Goal: Task Accomplishment & Management: Manage account settings

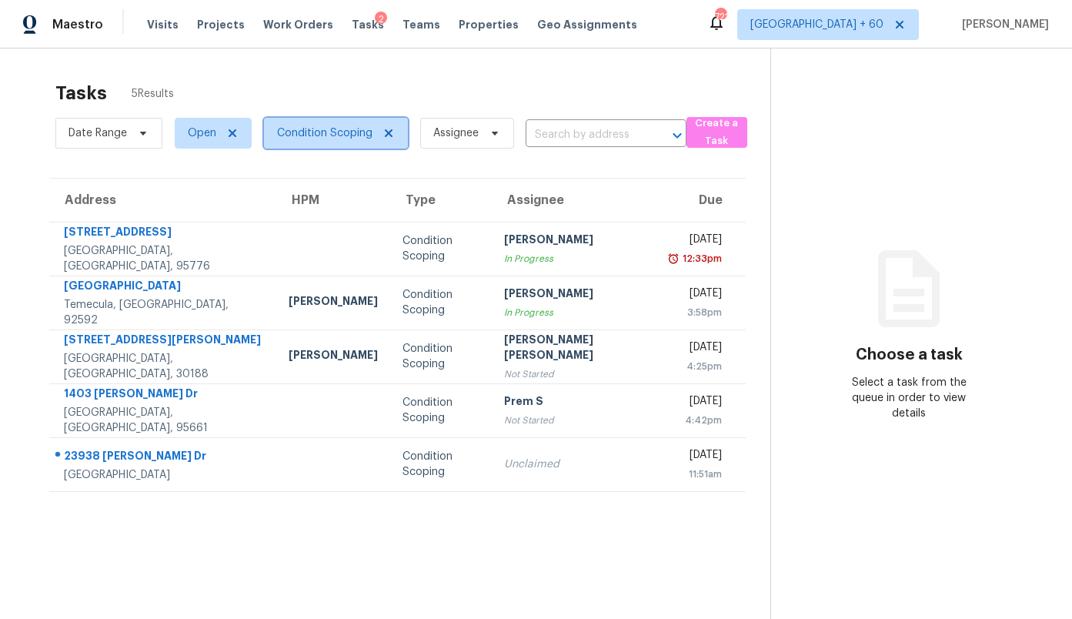
click at [312, 135] on span "Condition Scoping" at bounding box center [324, 132] width 95 height 15
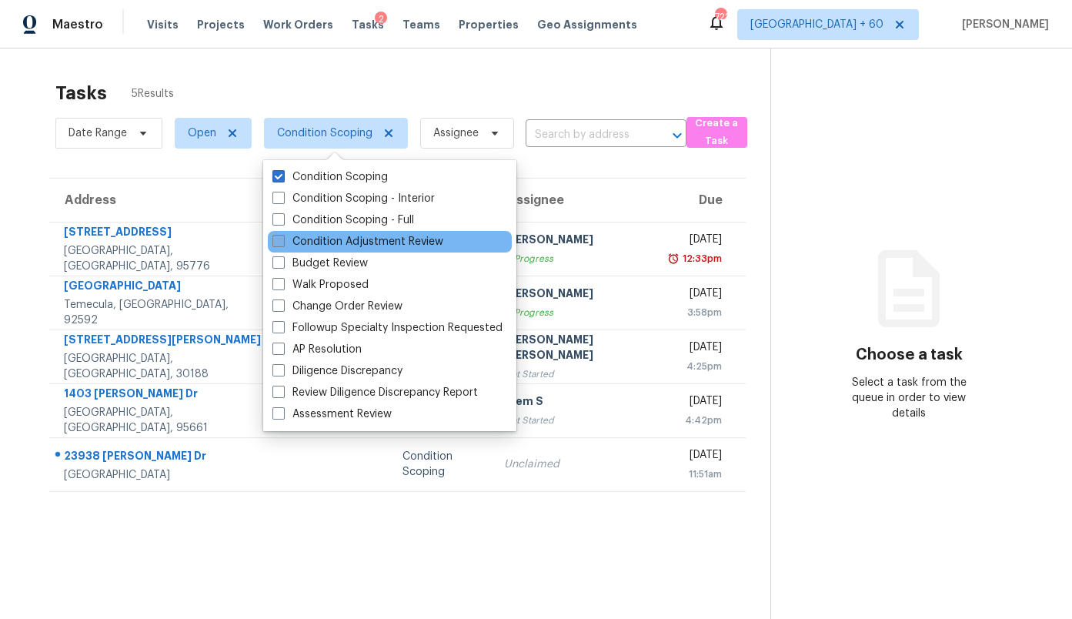
click at [300, 240] on label "Condition Adjustment Review" at bounding box center [357, 241] width 171 height 15
click at [282, 240] on input "Condition Adjustment Review" at bounding box center [277, 239] width 10 height 10
checkbox input "true"
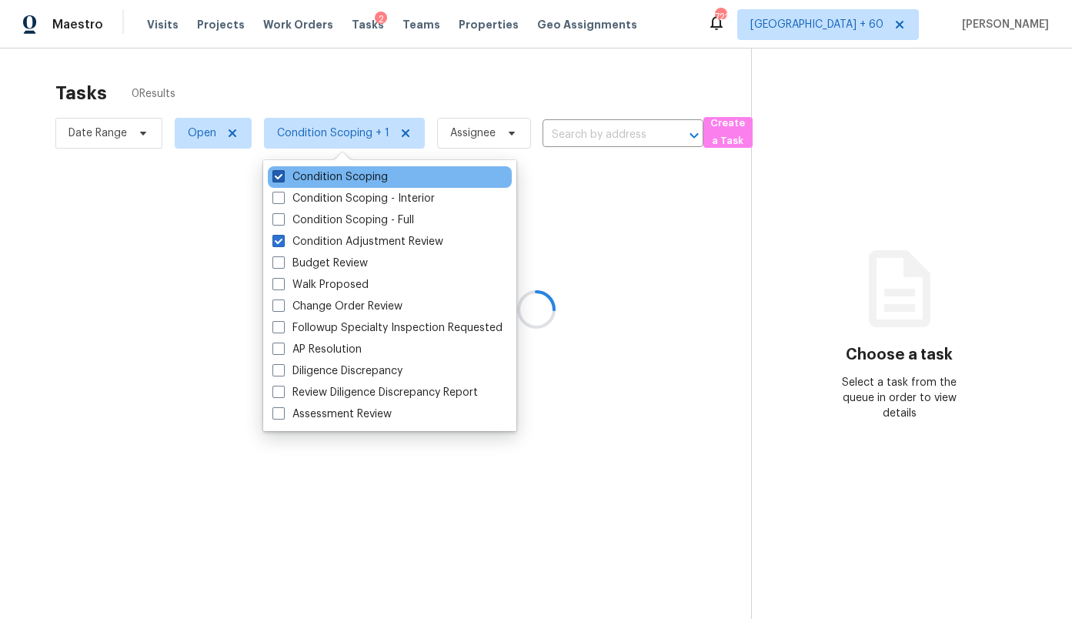
click at [319, 177] on label "Condition Scoping" at bounding box center [329, 176] width 115 height 15
click at [282, 177] on input "Condition Scoping" at bounding box center [277, 174] width 10 height 10
checkbox input "false"
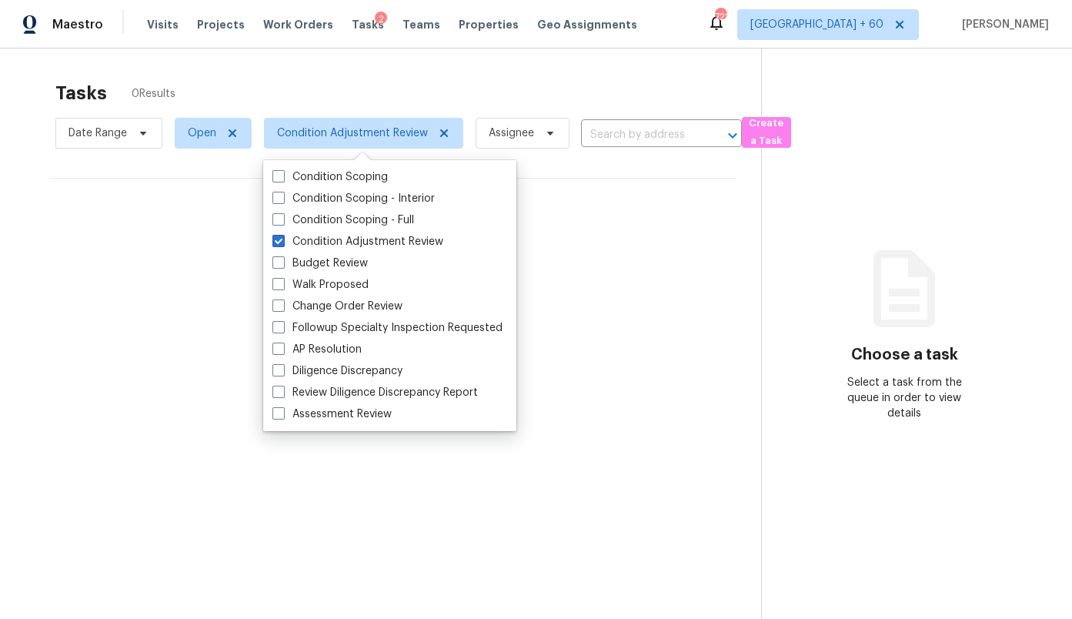
click at [326, 87] on div "Tasks 0 Results" at bounding box center [408, 93] width 706 height 40
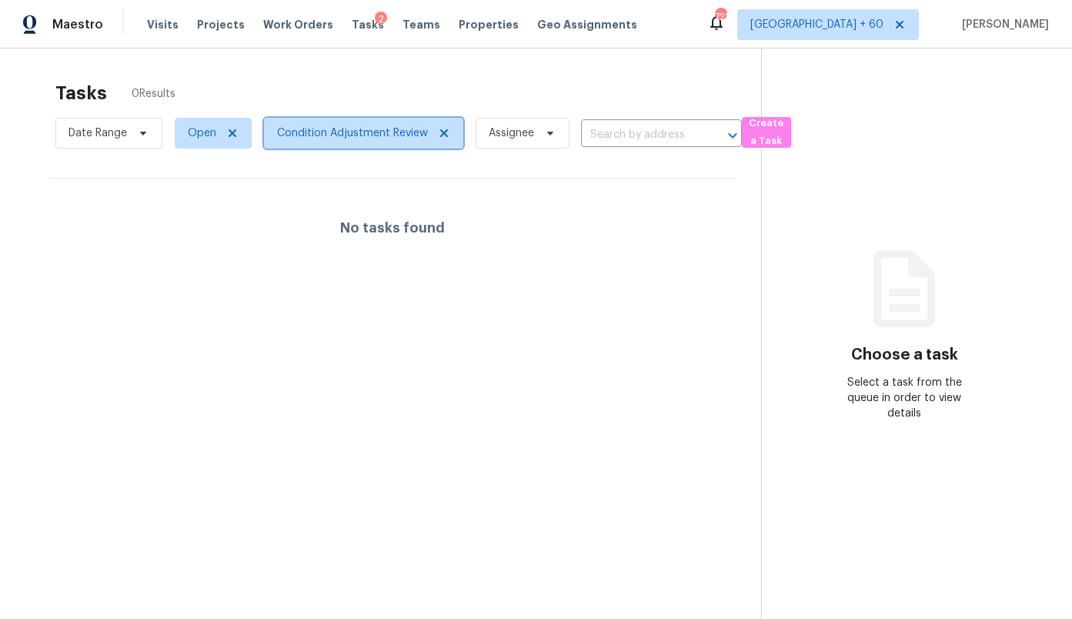
click at [347, 139] on span "Condition Adjustment Review" at bounding box center [352, 132] width 151 height 15
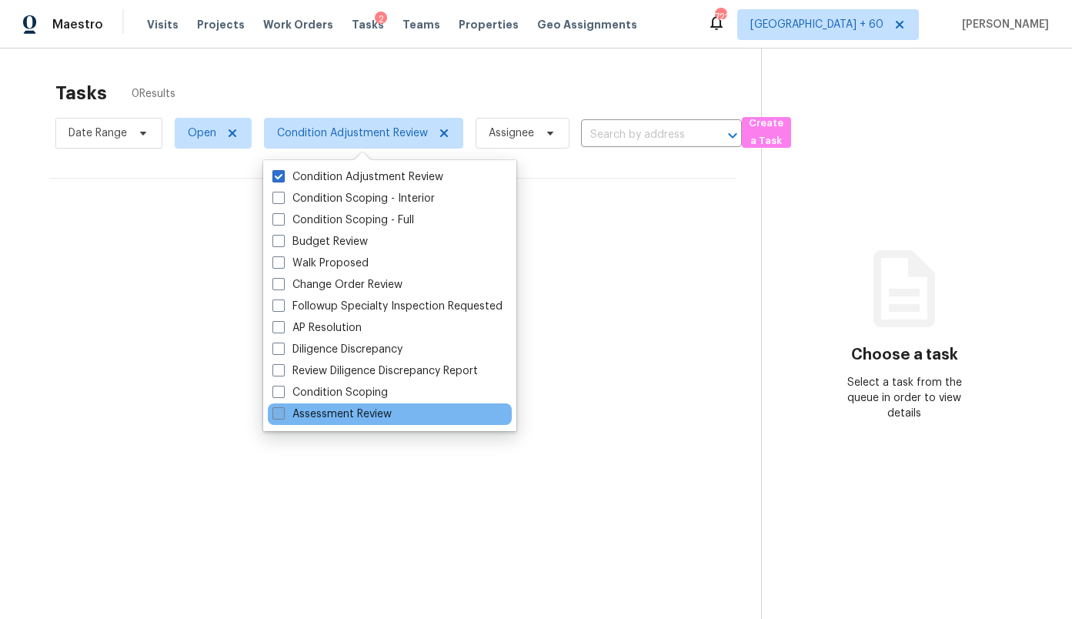
click at [298, 406] on label "Assessment Review" at bounding box center [331, 413] width 119 height 15
click at [282, 406] on input "Assessment Review" at bounding box center [277, 411] width 10 height 10
checkbox input "true"
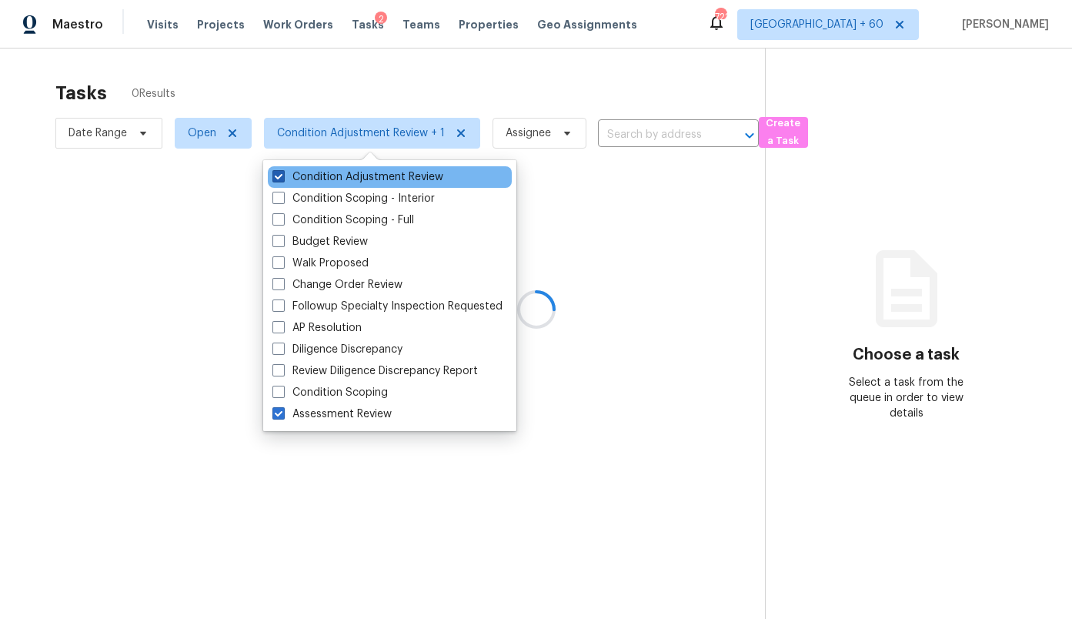
click at [327, 179] on label "Condition Adjustment Review" at bounding box center [357, 176] width 171 height 15
click at [282, 179] on input "Condition Adjustment Review" at bounding box center [277, 174] width 10 height 10
checkbox input "false"
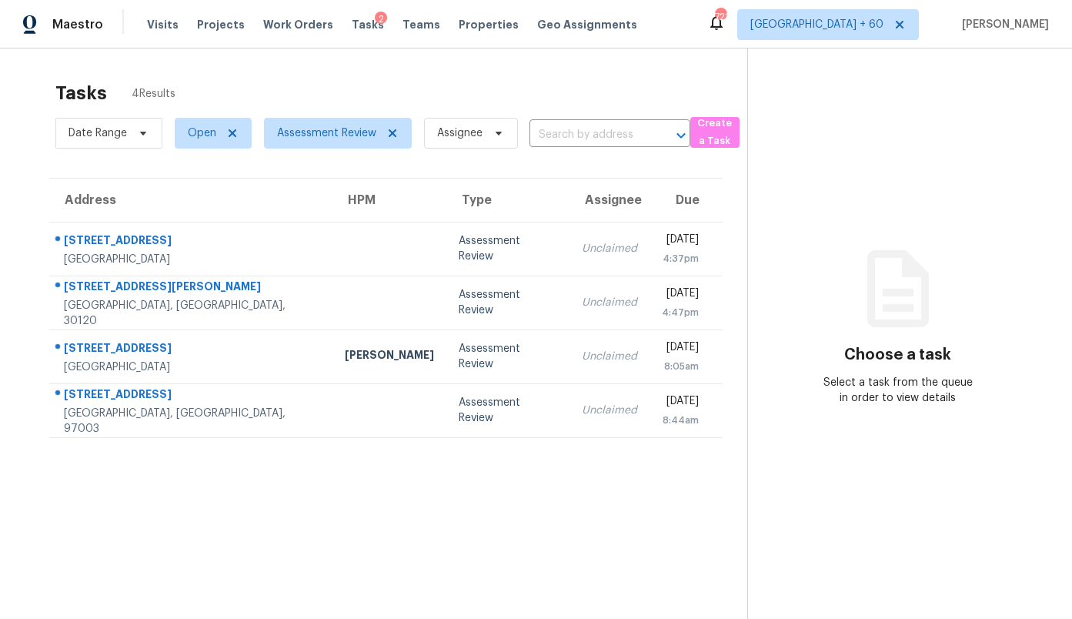
click at [359, 95] on div "Tasks 4 Results" at bounding box center [401, 93] width 692 height 40
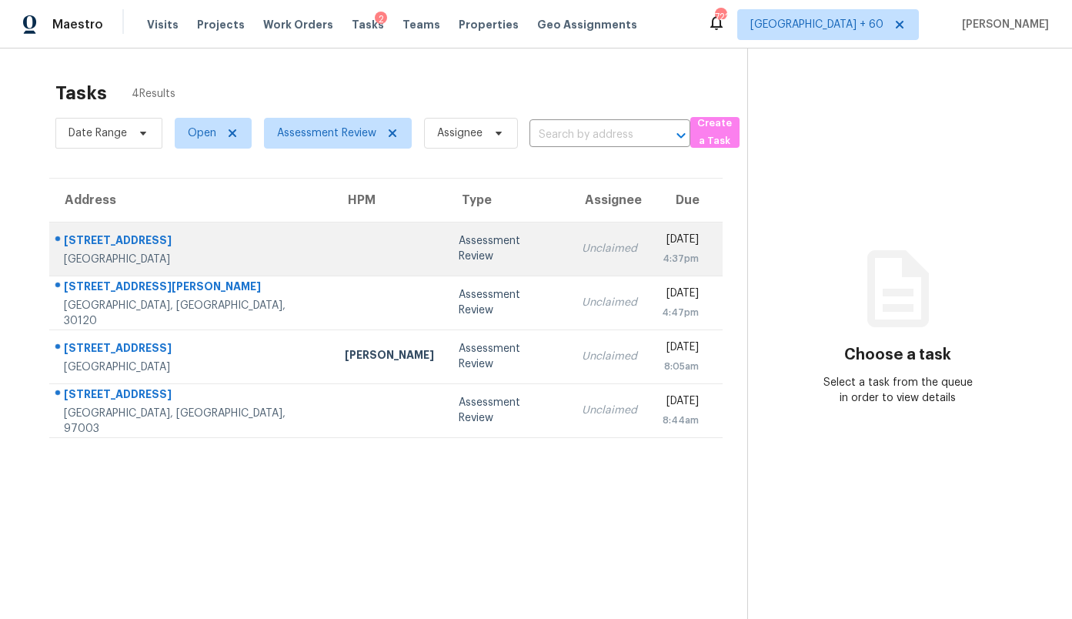
click at [332, 242] on td at bounding box center [389, 249] width 114 height 54
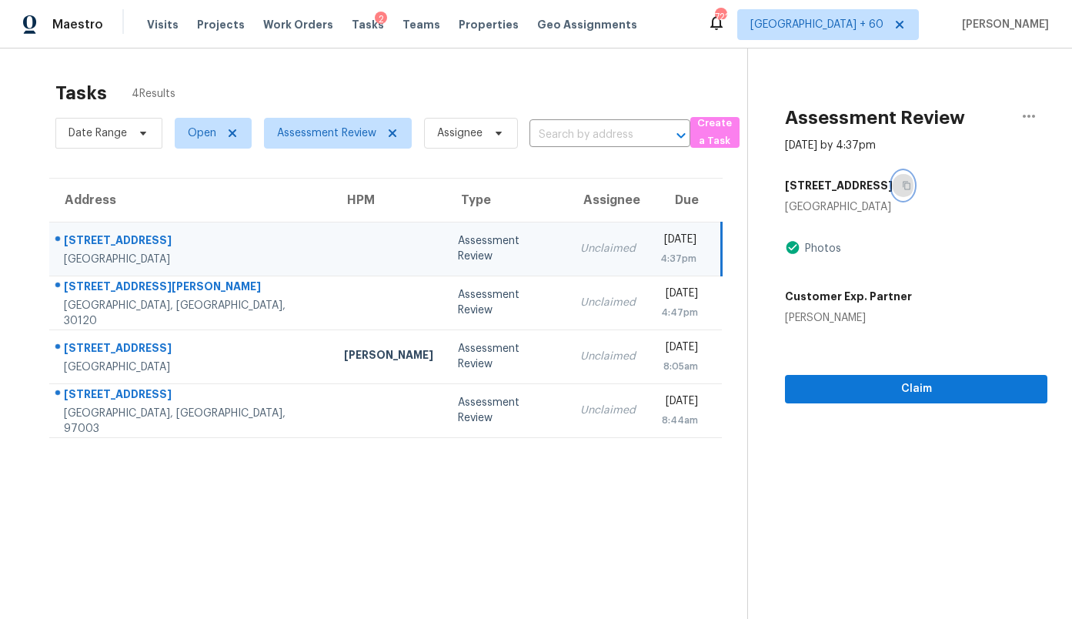
click at [902, 189] on icon "button" at bounding box center [906, 185] width 9 height 9
click at [343, 139] on span "Assessment Review" at bounding box center [326, 132] width 99 height 15
click at [395, 72] on div "Tasks 4 Results Date Range Open Assessment Review Assignee ​ Create a Task Addr…" at bounding box center [536, 357] width 1072 height 619
click at [863, 18] on span "[GEOGRAPHIC_DATA] + 60" at bounding box center [816, 24] width 133 height 15
click at [638, 85] on div "Tasks 4 Results" at bounding box center [401, 93] width 692 height 40
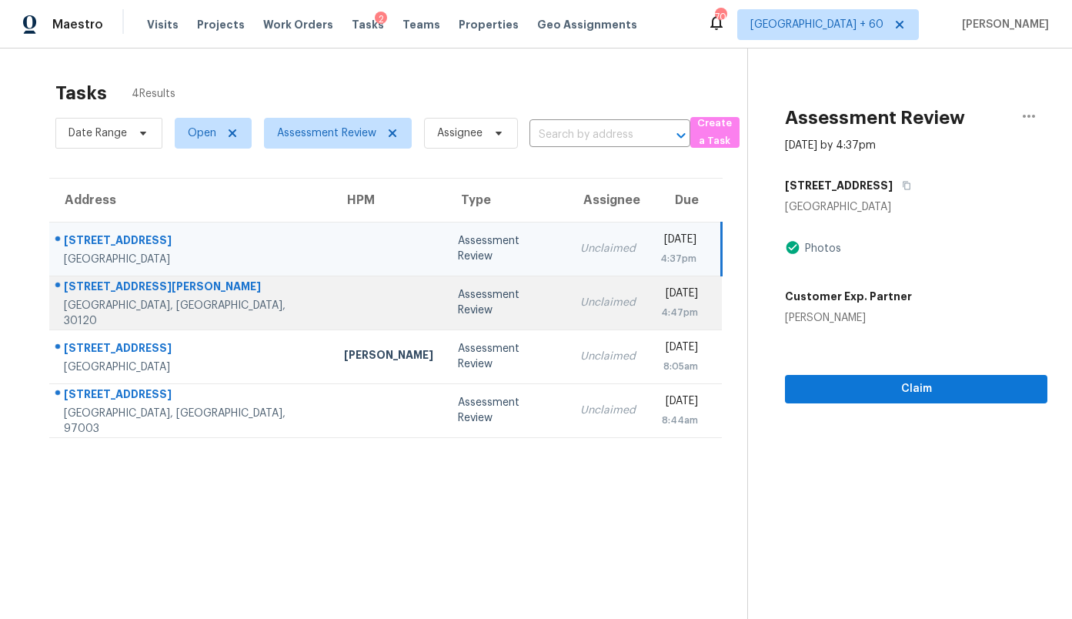
click at [458, 303] on div "Assessment Review" at bounding box center [507, 302] width 98 height 31
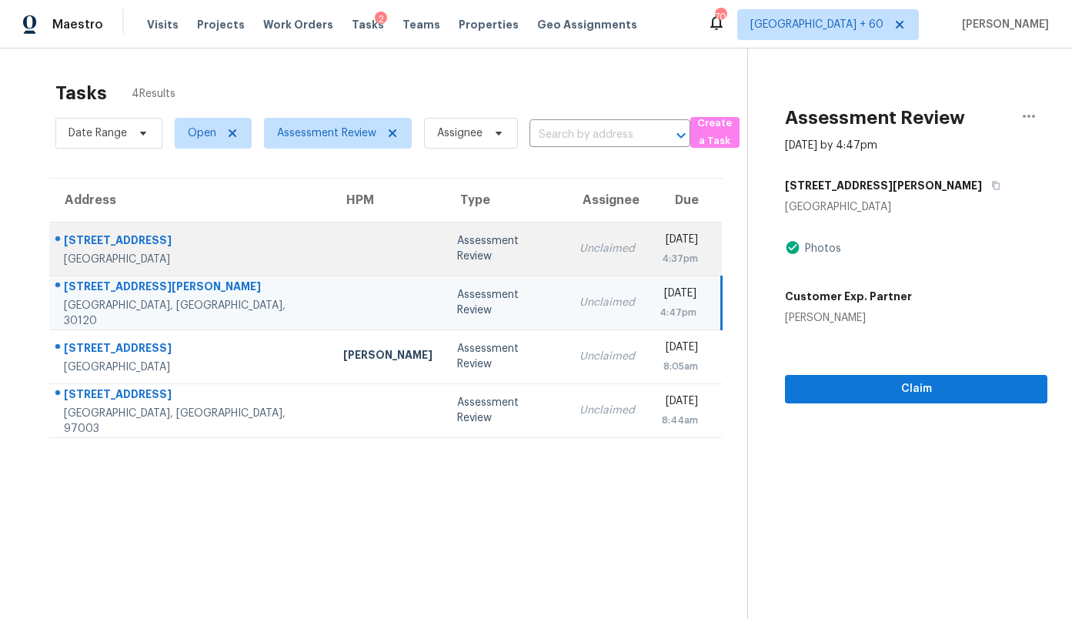
click at [445, 258] on td "Assessment Review" at bounding box center [506, 249] width 122 height 54
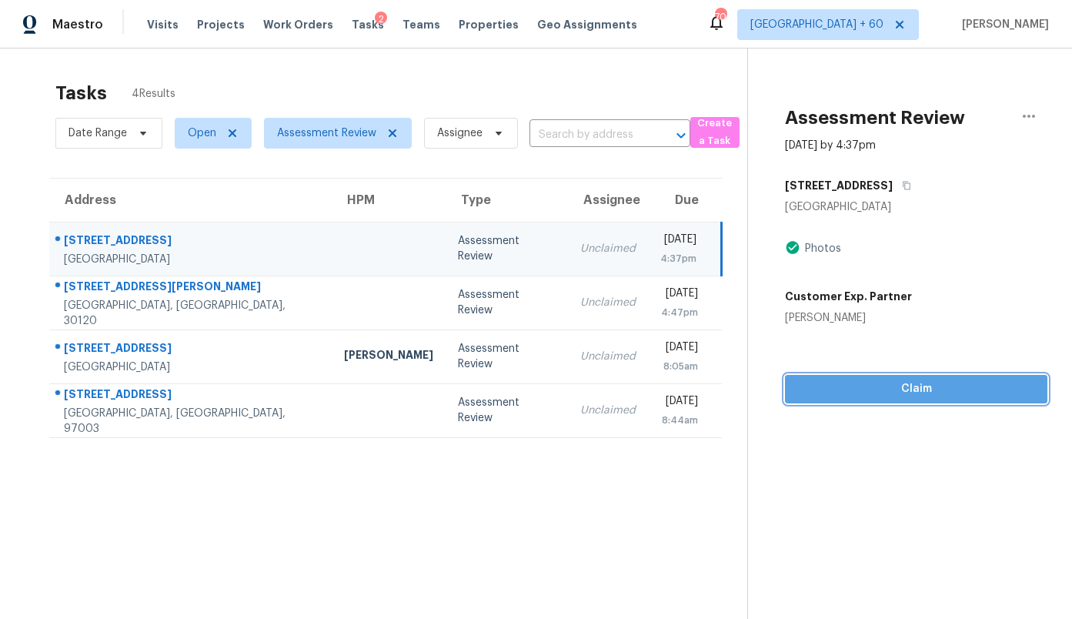
click at [923, 382] on span "Claim" at bounding box center [916, 388] width 238 height 19
click at [890, 387] on span "Claim" at bounding box center [916, 388] width 238 height 19
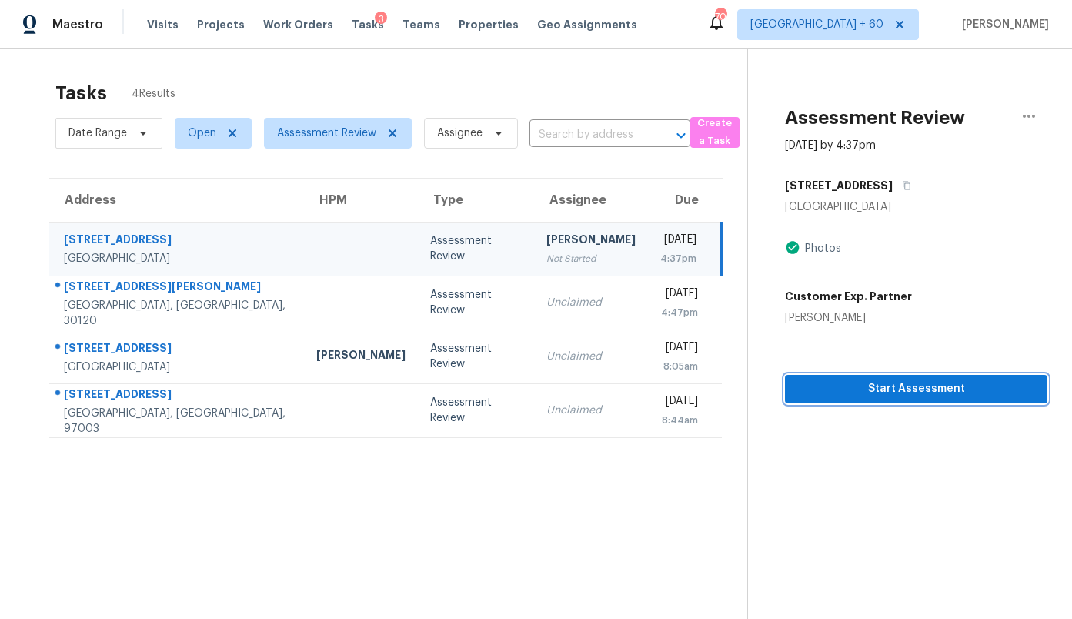
click at [957, 396] on span "Start Assessment" at bounding box center [916, 388] width 238 height 19
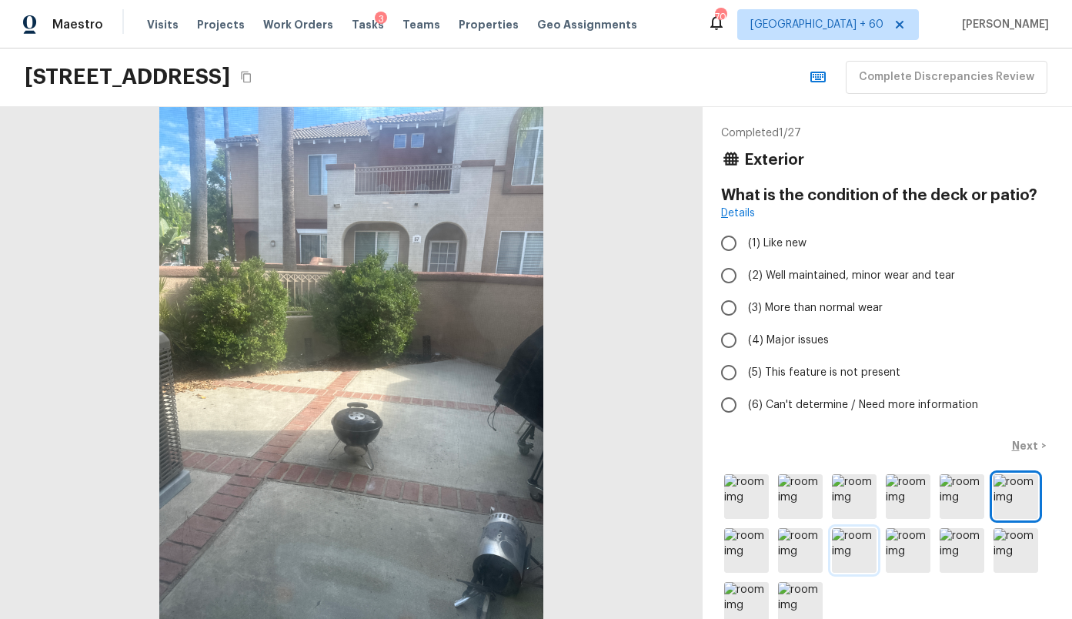
scroll to position [12, 0]
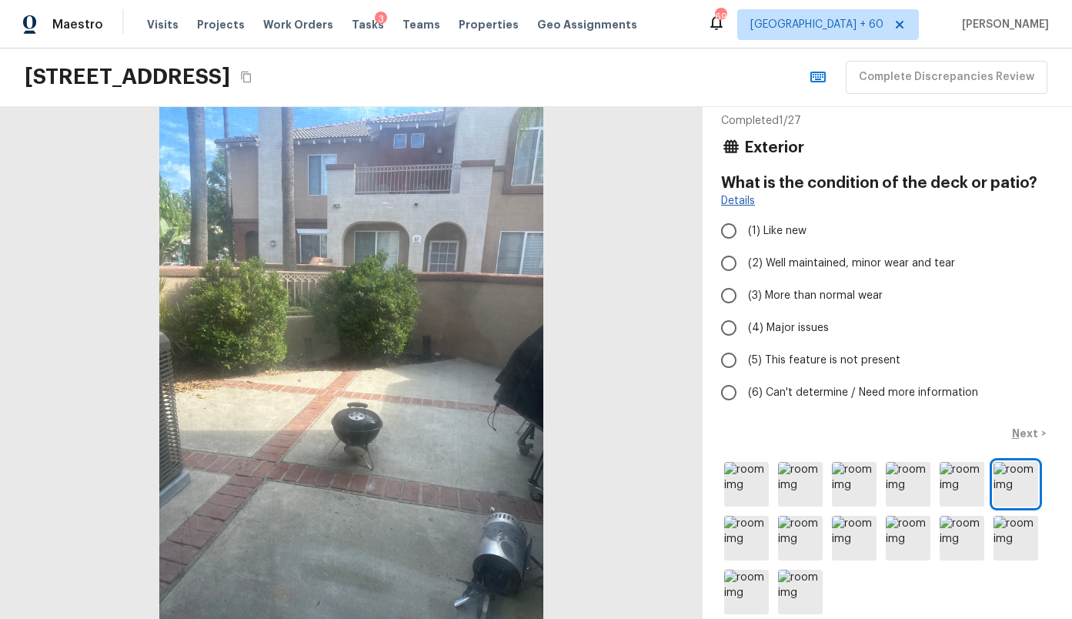
click at [741, 195] on link "Details" at bounding box center [738, 200] width 34 height 15
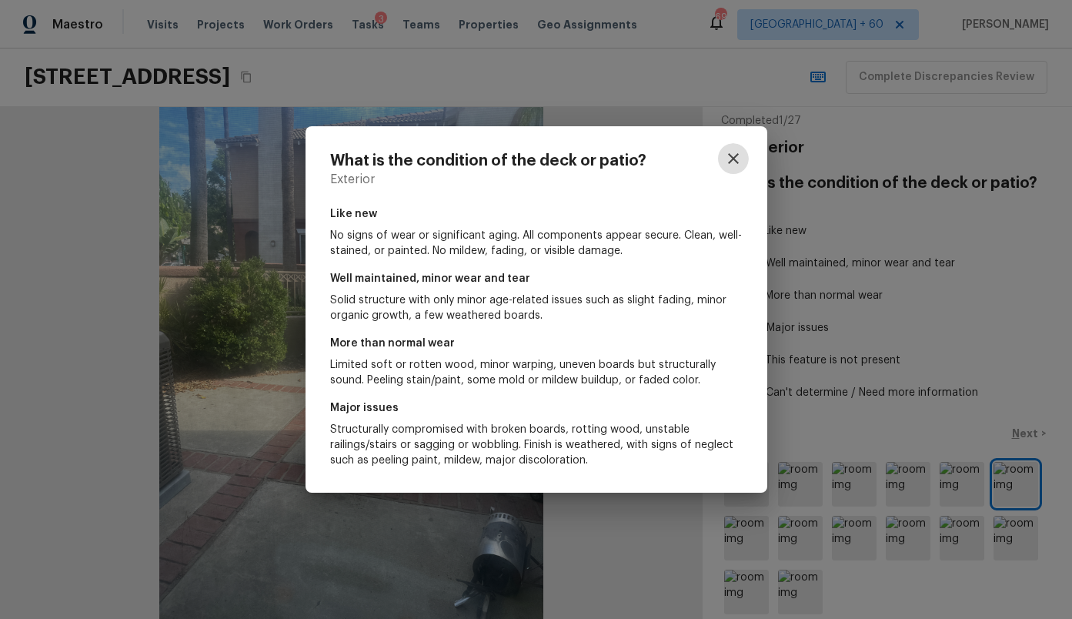
click at [733, 165] on icon "button" at bounding box center [733, 158] width 18 height 18
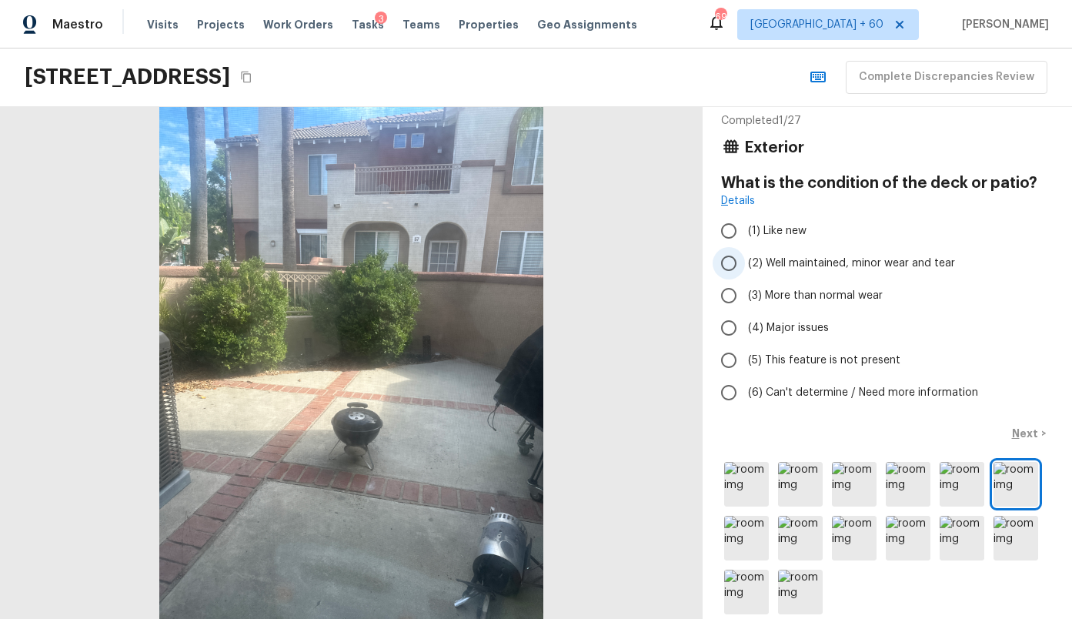
click at [858, 269] on span "(2) Well maintained, minor wear and tear" at bounding box center [851, 262] width 207 height 15
click at [745, 269] on input "(2) Well maintained, minor wear and tear" at bounding box center [729, 263] width 32 height 32
radio input "true"
click at [753, 476] on img at bounding box center [746, 484] width 45 height 45
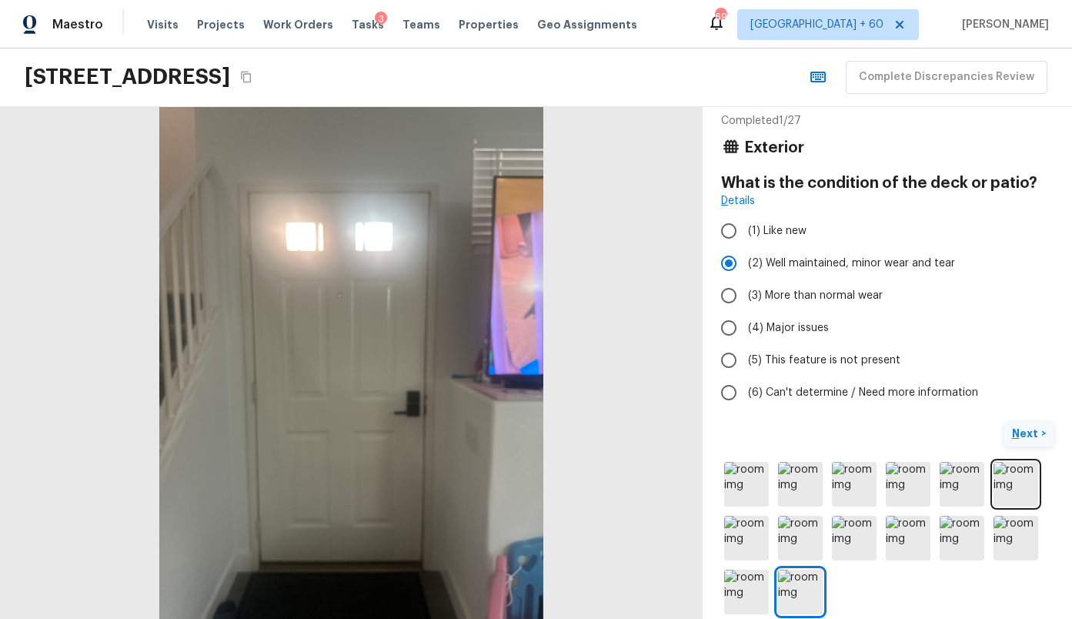
click at [1021, 431] on p "Next" at bounding box center [1026, 433] width 29 height 15
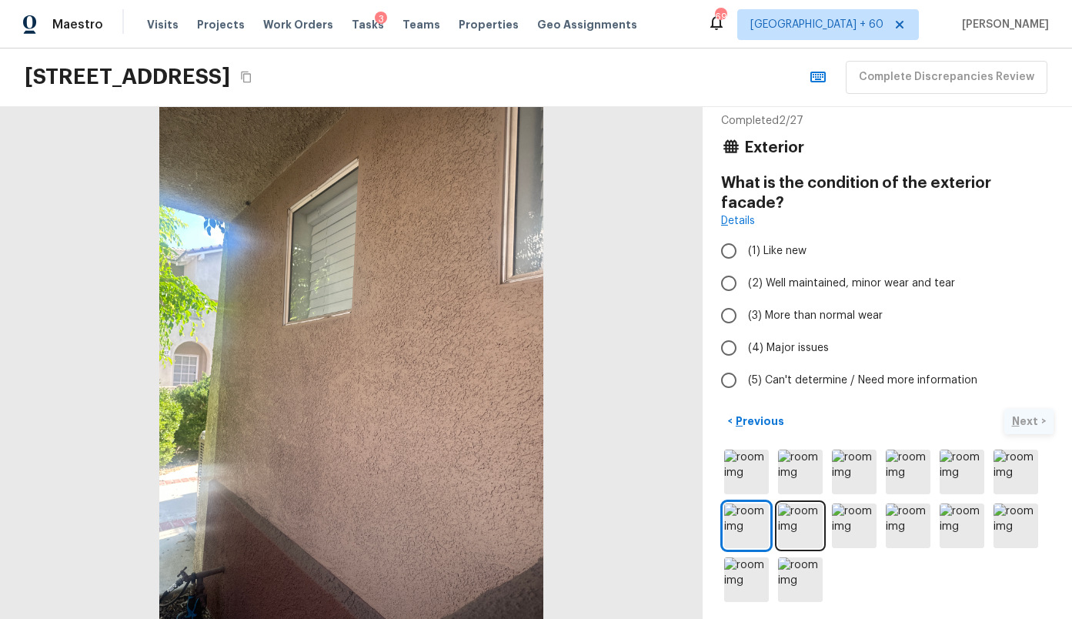
scroll to position [0, 0]
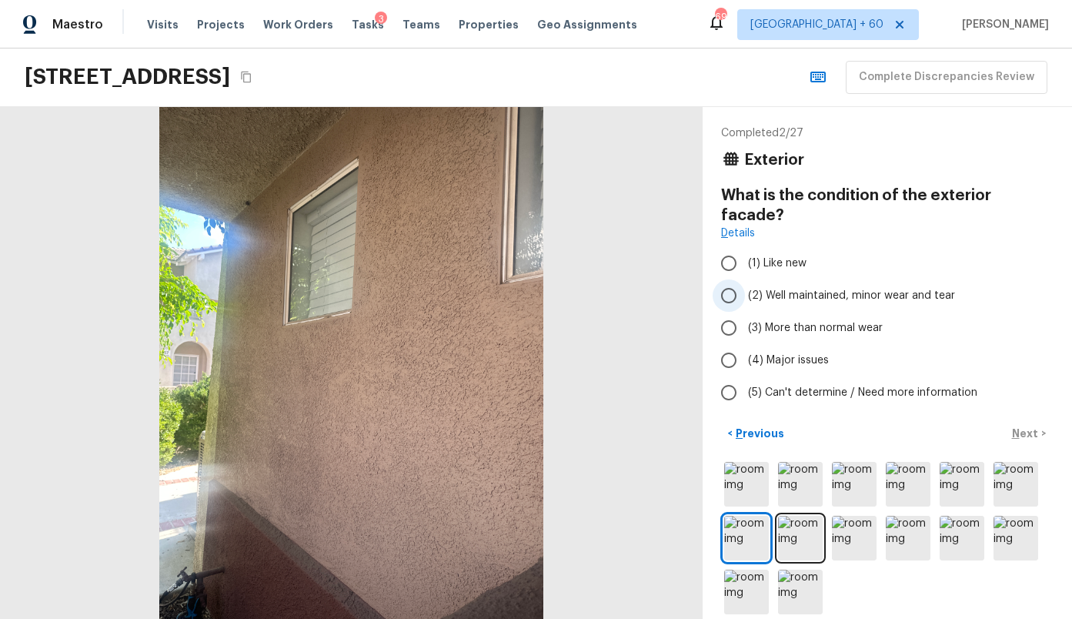
click at [911, 288] on span "(2) Well maintained, minor wear and tear" at bounding box center [851, 295] width 207 height 15
click at [745, 282] on input "(2) Well maintained, minor wear and tear" at bounding box center [729, 295] width 32 height 32
radio input "true"
click at [1030, 426] on button "Next >" at bounding box center [1028, 433] width 49 height 25
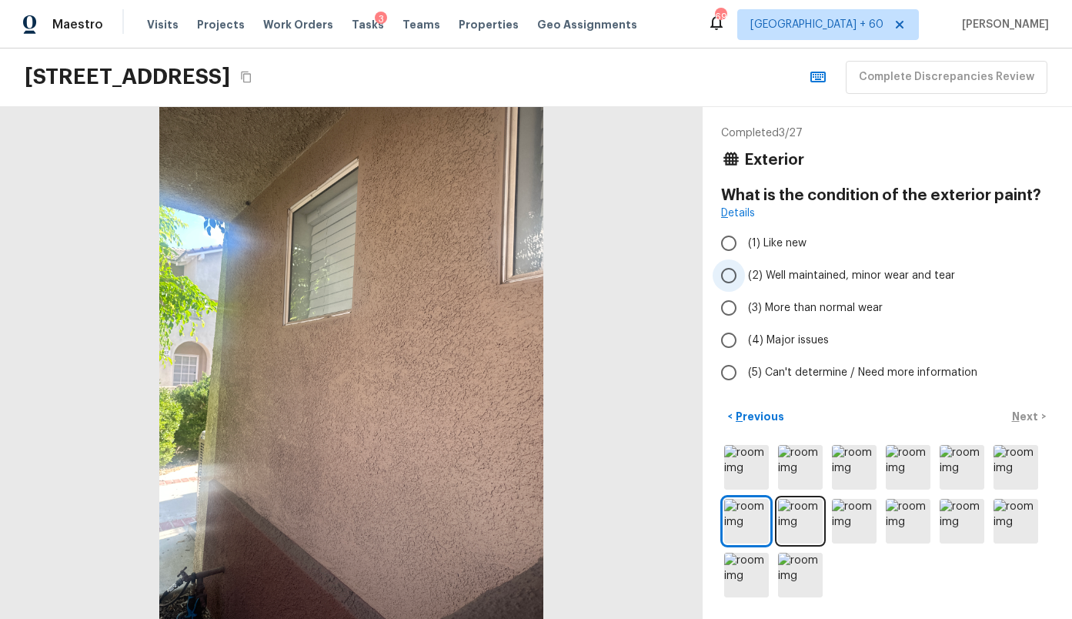
click at [860, 270] on span "(2) Well maintained, minor wear and tear" at bounding box center [851, 275] width 207 height 15
click at [745, 270] on input "(2) Well maintained, minor wear and tear" at bounding box center [729, 275] width 32 height 32
radio input "true"
click at [1030, 414] on p "Next" at bounding box center [1026, 416] width 29 height 15
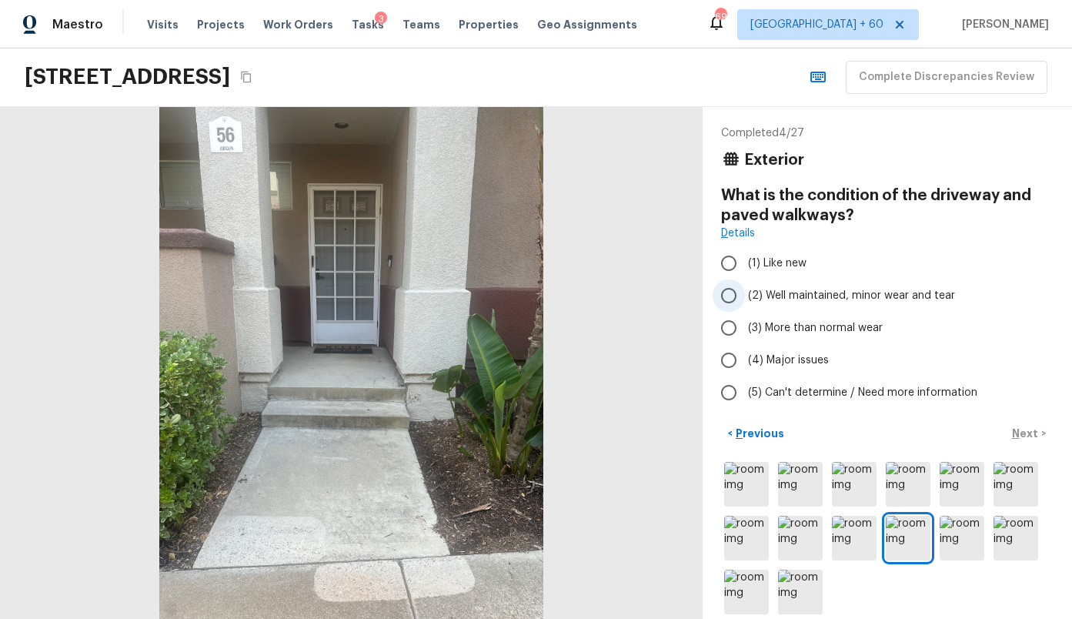
click at [871, 292] on span "(2) Well maintained, minor wear and tear" at bounding box center [851, 295] width 207 height 15
click at [745, 292] on input "(2) Well maintained, minor wear and tear" at bounding box center [729, 295] width 32 height 32
radio input "true"
click at [1027, 431] on p "Next" at bounding box center [1026, 433] width 29 height 15
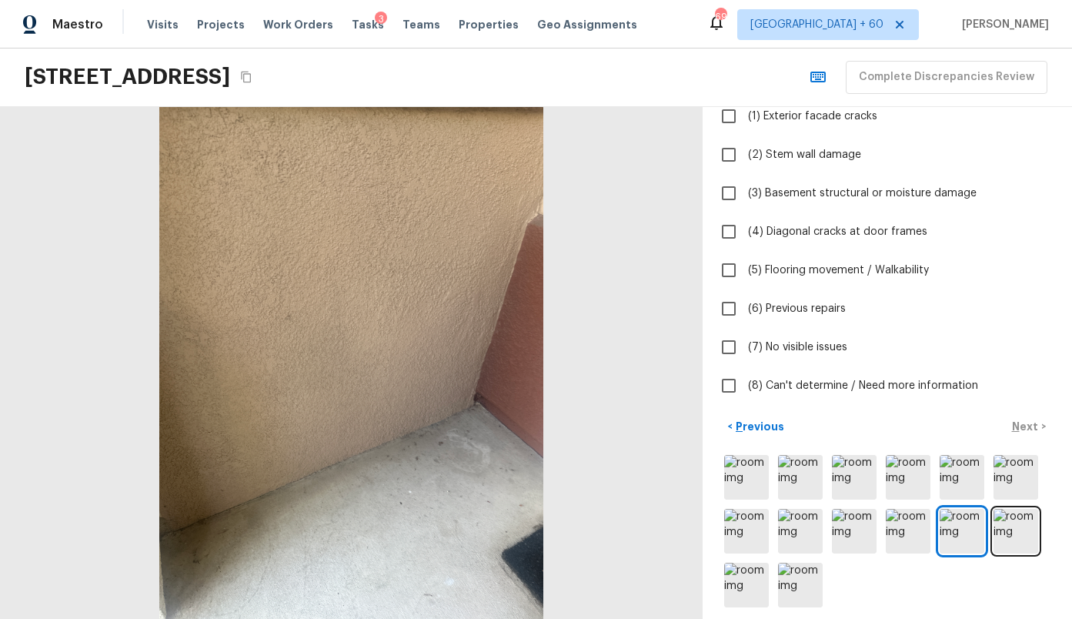
scroll to position [142, 0]
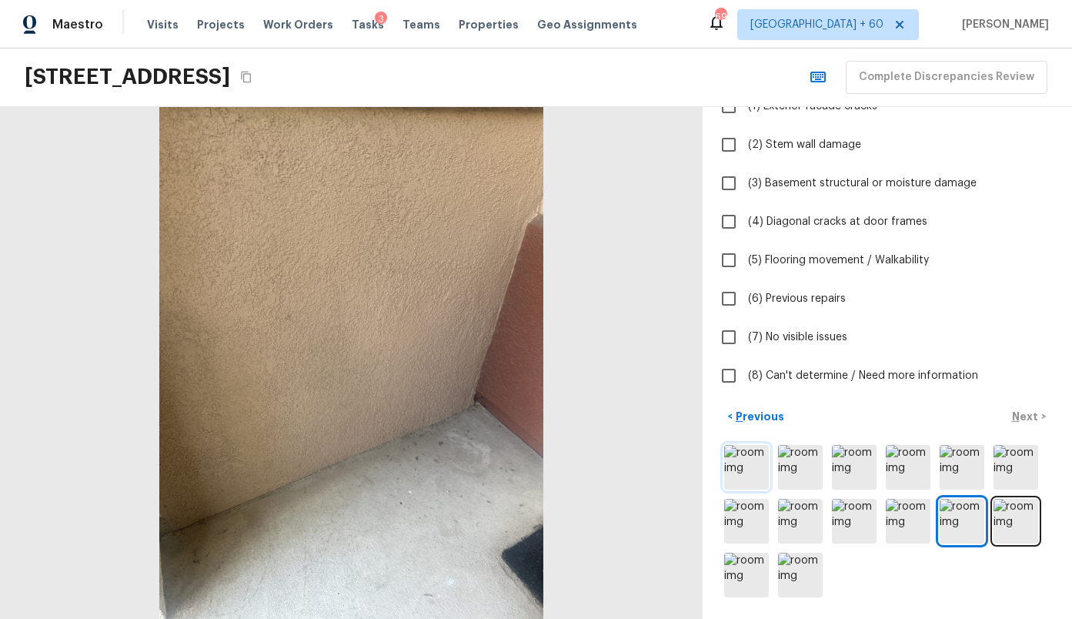
click at [750, 468] on img at bounding box center [746, 467] width 45 height 45
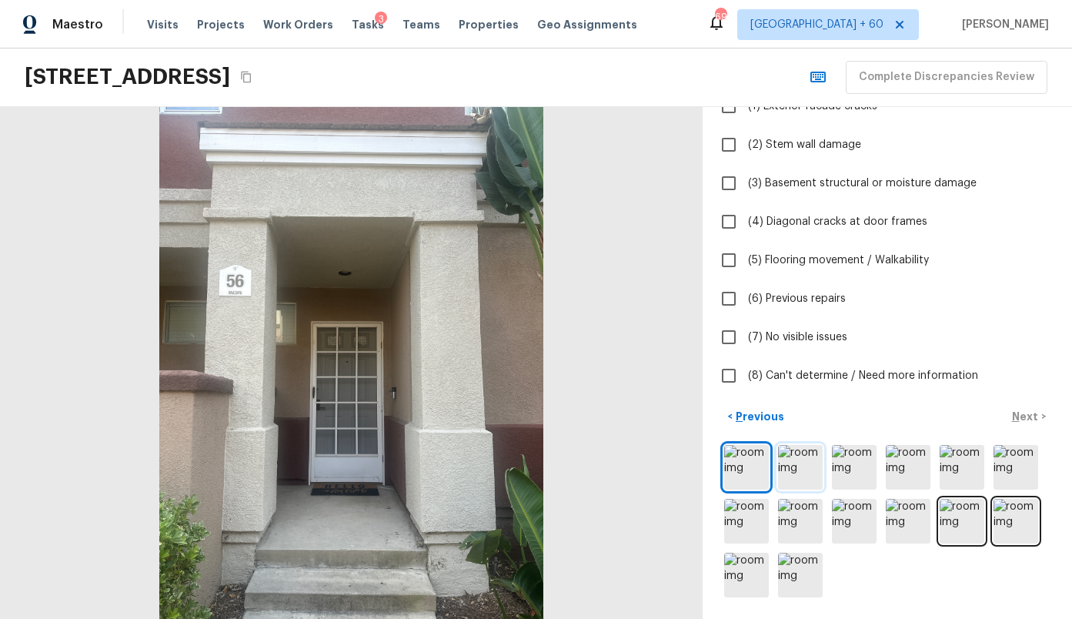
click at [779, 468] on img at bounding box center [800, 467] width 45 height 45
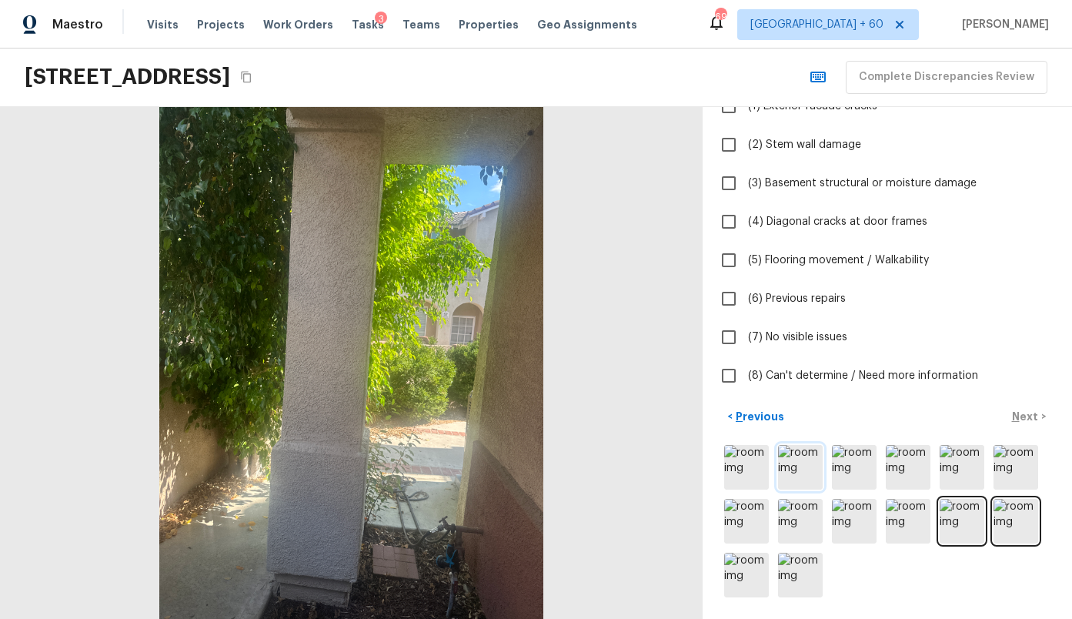
click at [803, 469] on img at bounding box center [800, 467] width 45 height 45
click at [850, 469] on img at bounding box center [854, 467] width 45 height 45
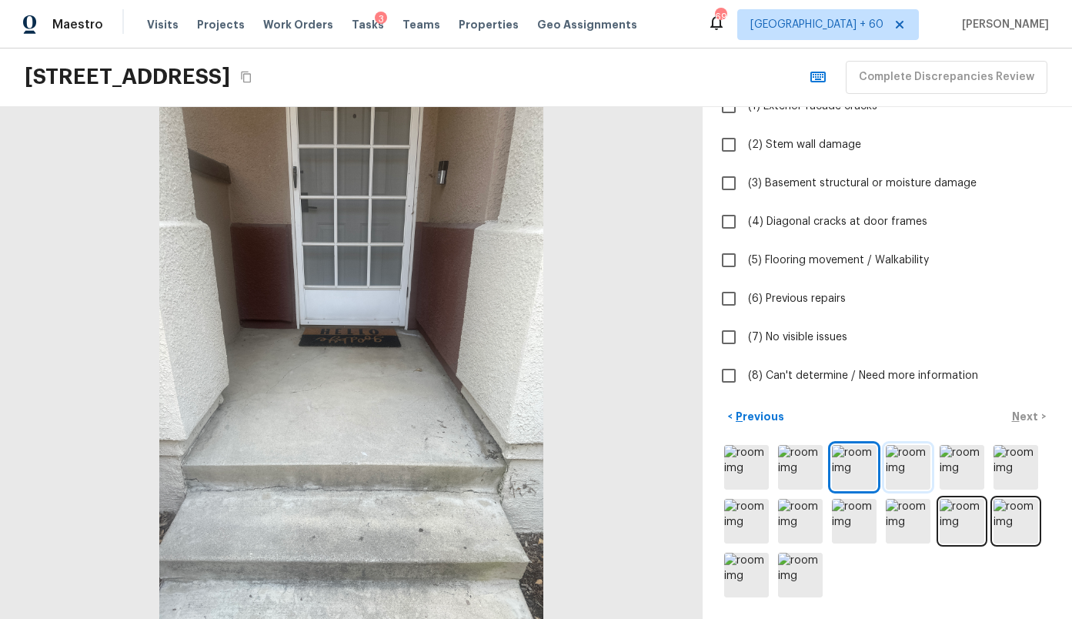
click at [916, 467] on img at bounding box center [908, 467] width 45 height 45
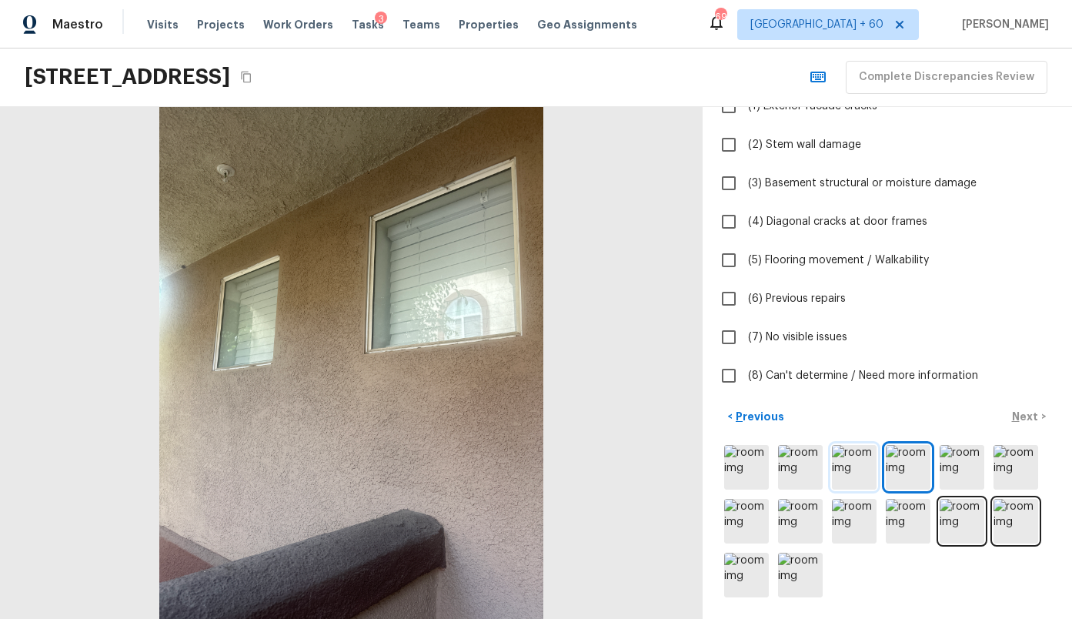
click at [850, 465] on img at bounding box center [854, 467] width 45 height 45
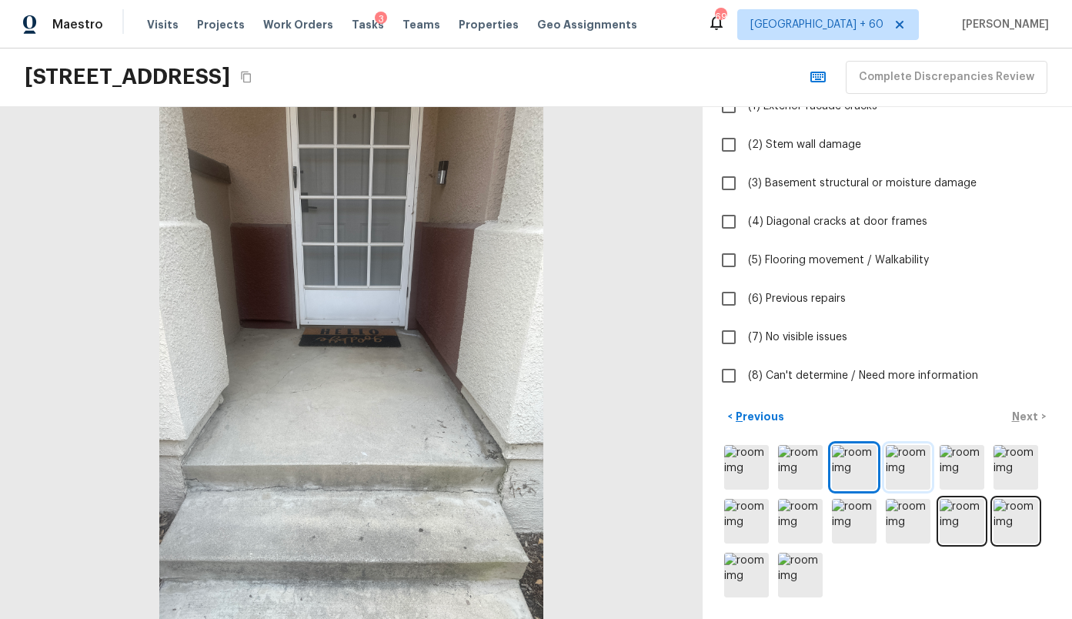
click at [909, 470] on img at bounding box center [908, 467] width 45 height 45
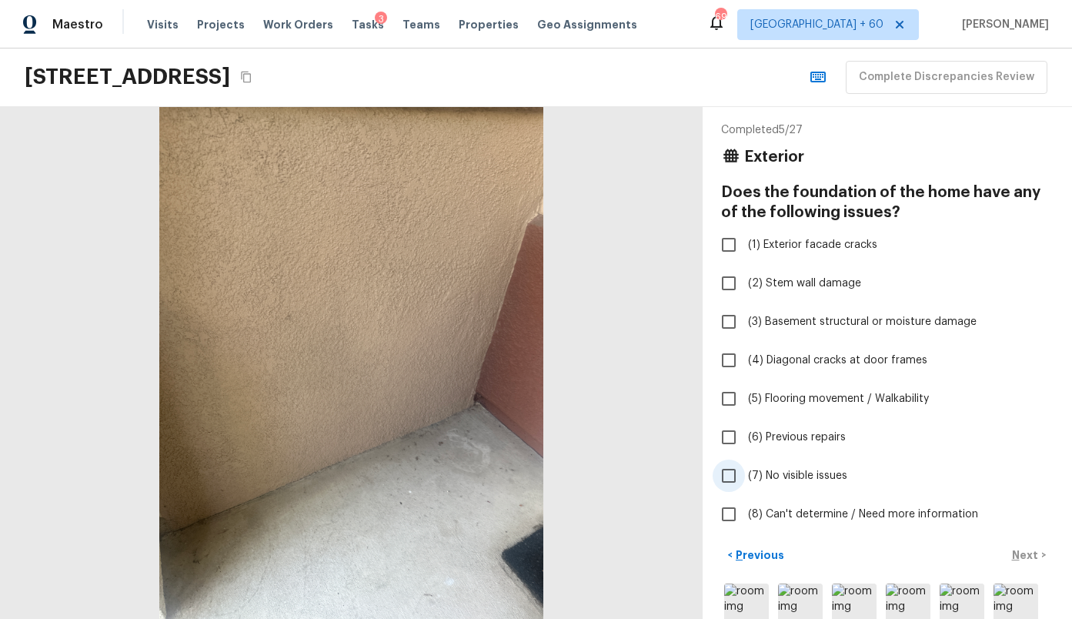
scroll to position [0, 0]
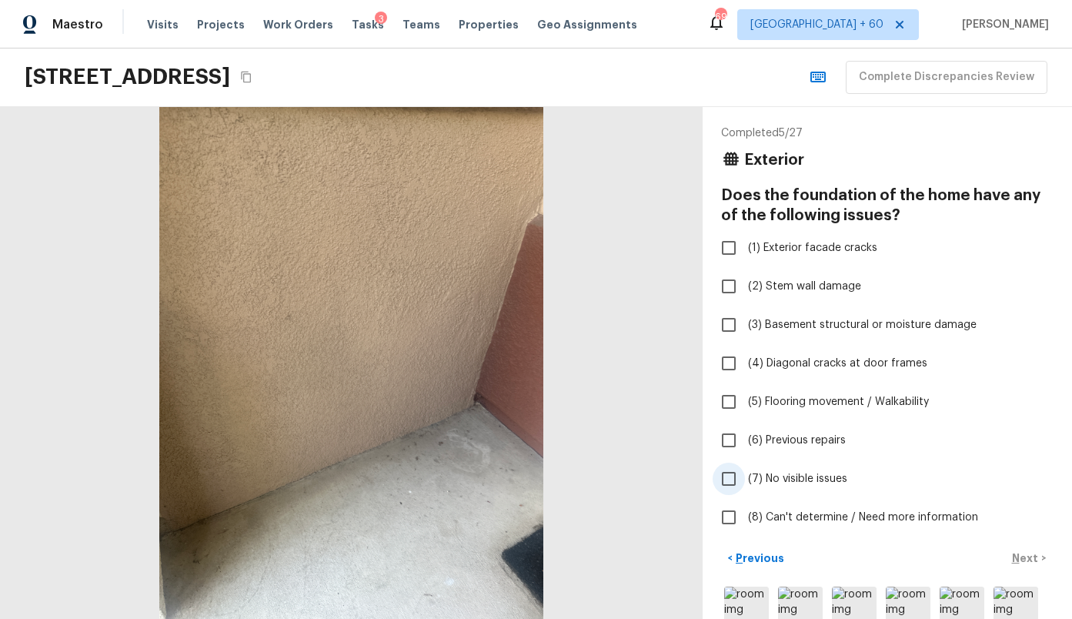
click at [764, 476] on span "(7) No visible issues" at bounding box center [797, 478] width 99 height 15
click at [745, 476] on input "(7) No visible issues" at bounding box center [729, 479] width 32 height 32
checkbox input "true"
click at [1044, 563] on button "Next >" at bounding box center [1028, 558] width 49 height 25
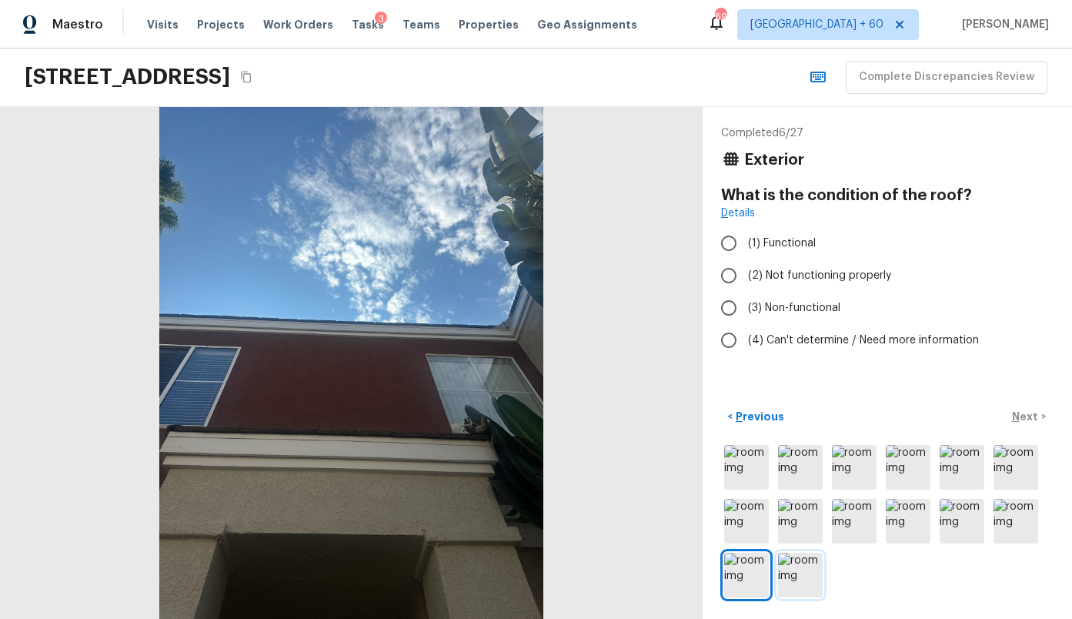
click at [800, 559] on img at bounding box center [800, 575] width 45 height 45
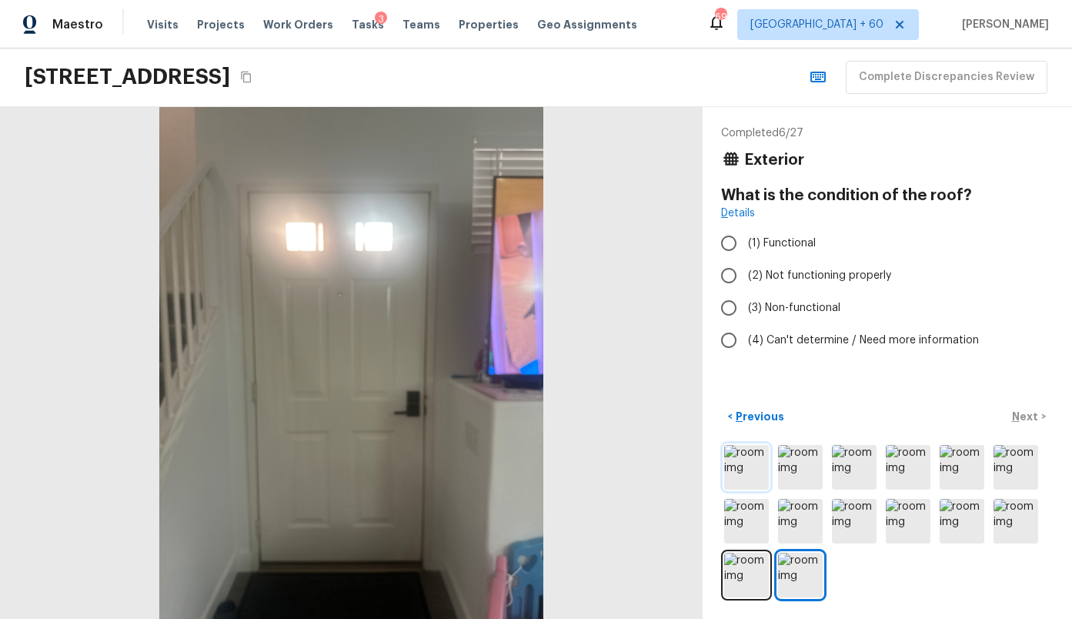
click at [746, 455] on img at bounding box center [746, 467] width 45 height 45
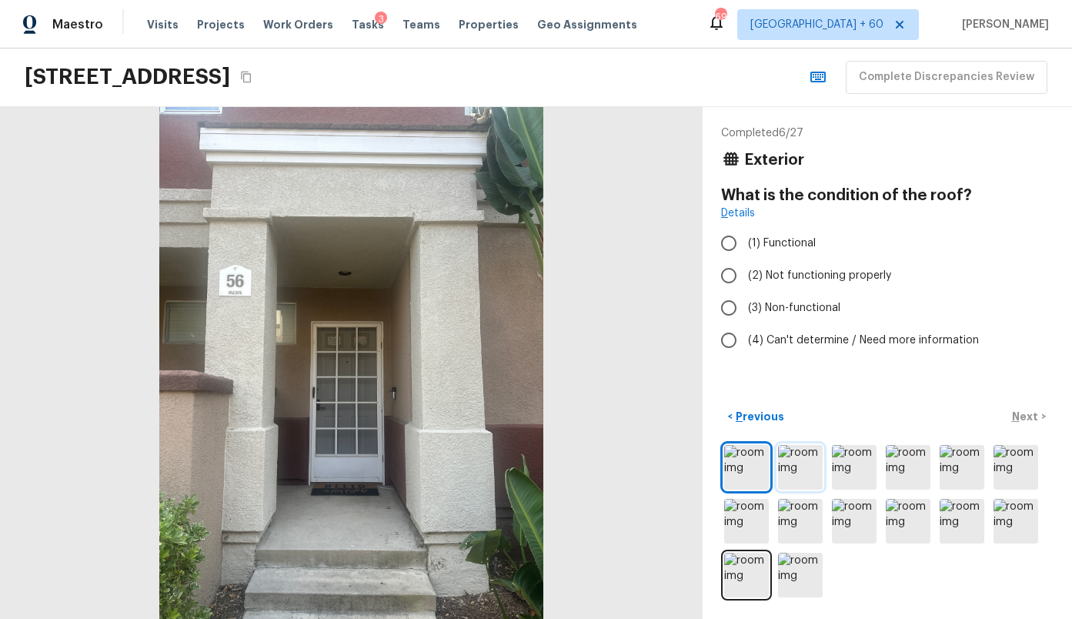
click at [784, 458] on img at bounding box center [800, 467] width 45 height 45
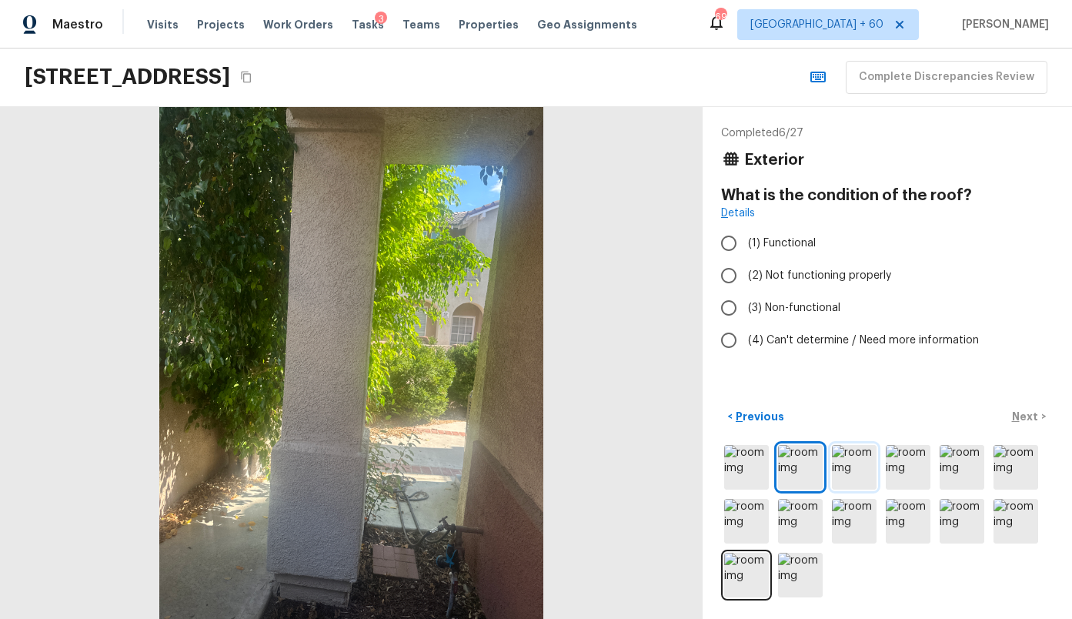
click at [841, 456] on img at bounding box center [854, 467] width 45 height 45
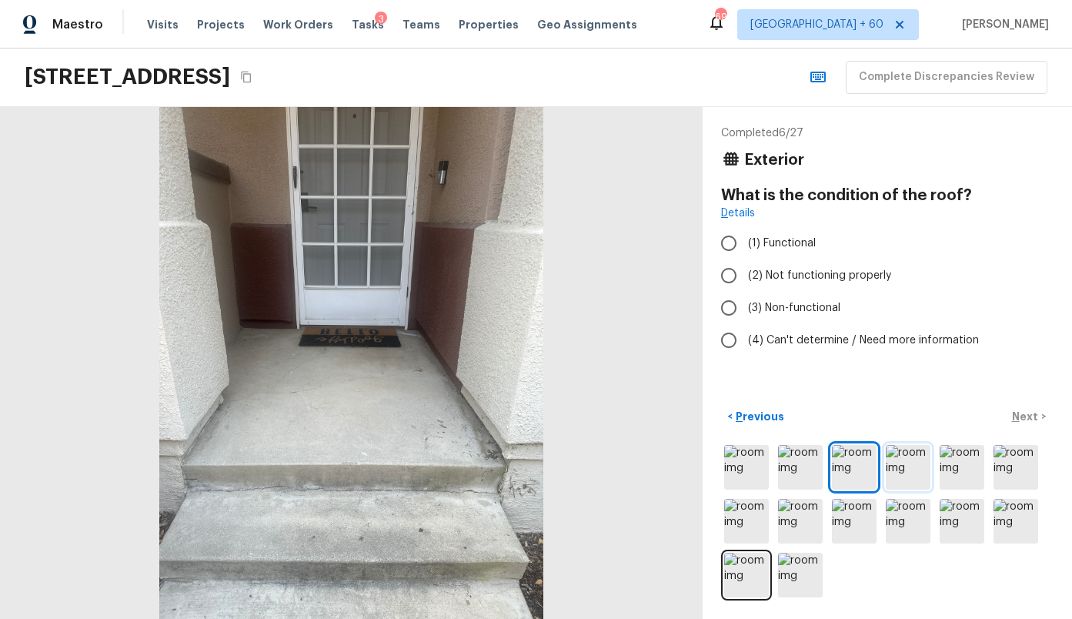
click at [926, 451] on img at bounding box center [908, 467] width 45 height 45
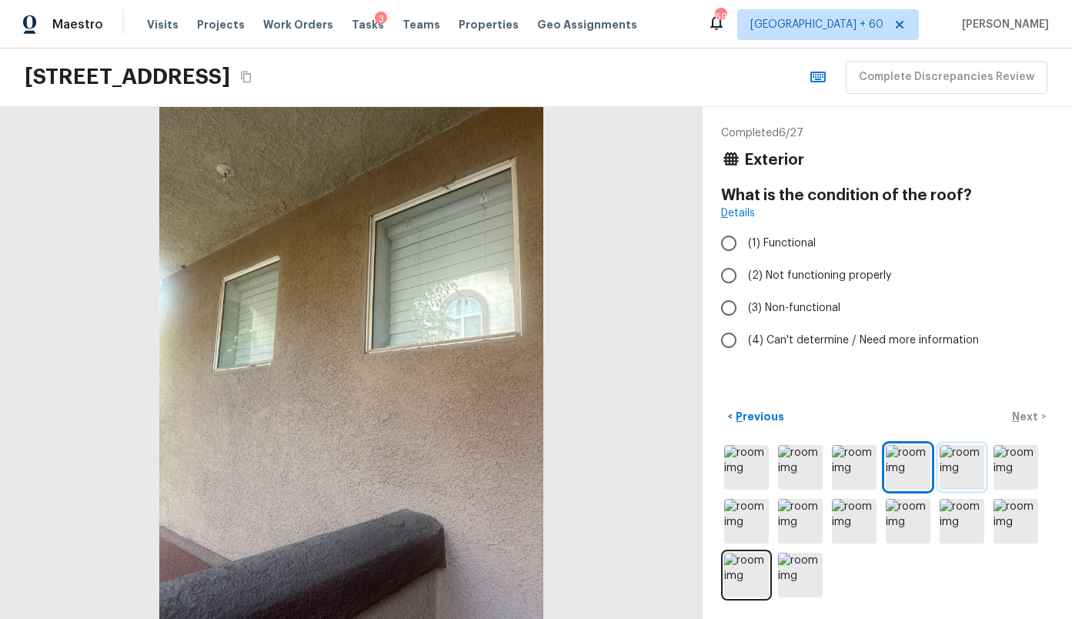
click at [968, 456] on img at bounding box center [962, 467] width 45 height 45
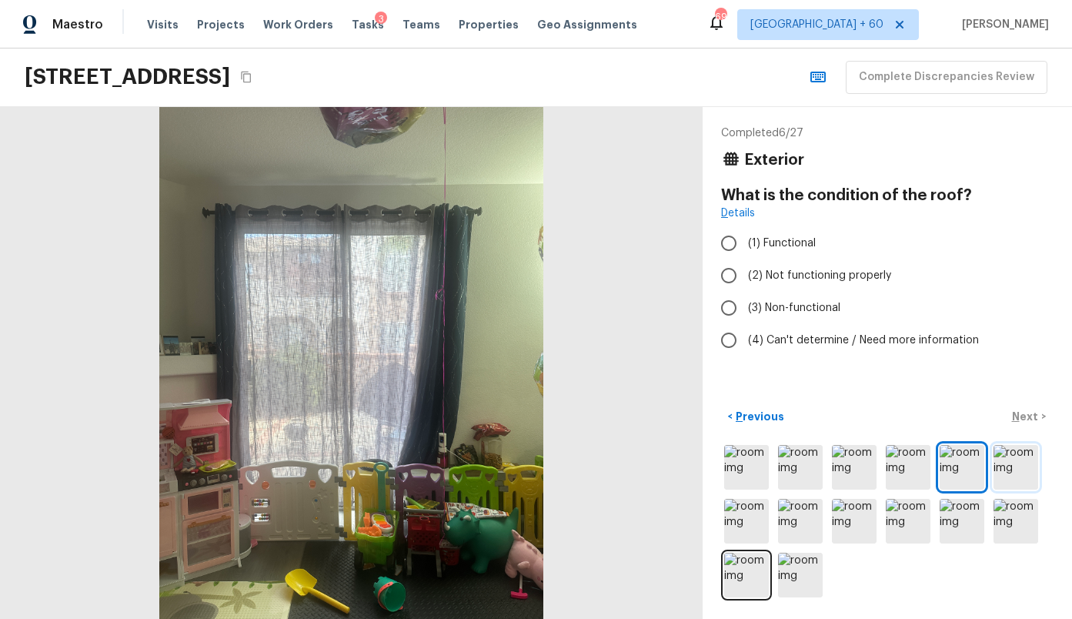
click at [1015, 458] on img at bounding box center [1016, 467] width 45 height 45
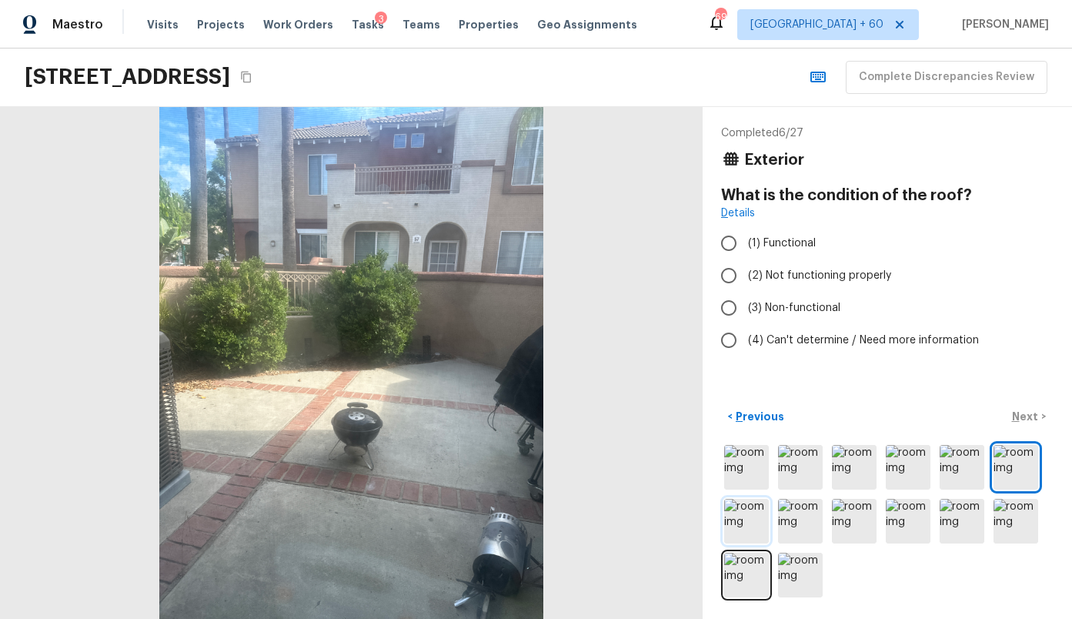
click at [766, 502] on img at bounding box center [746, 521] width 45 height 45
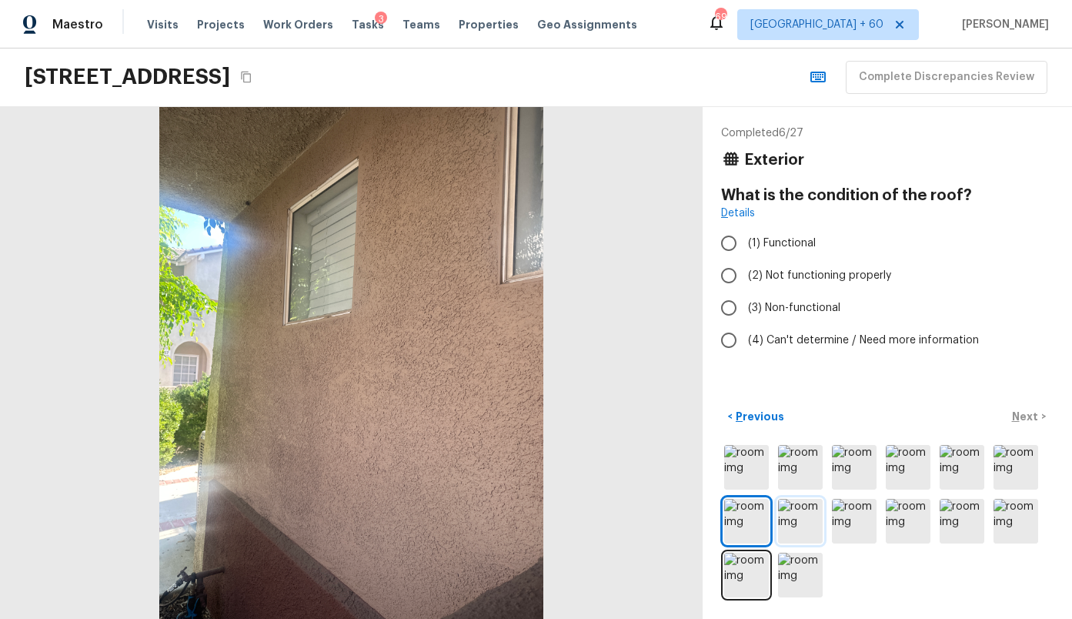
click at [793, 511] on img at bounding box center [800, 521] width 45 height 45
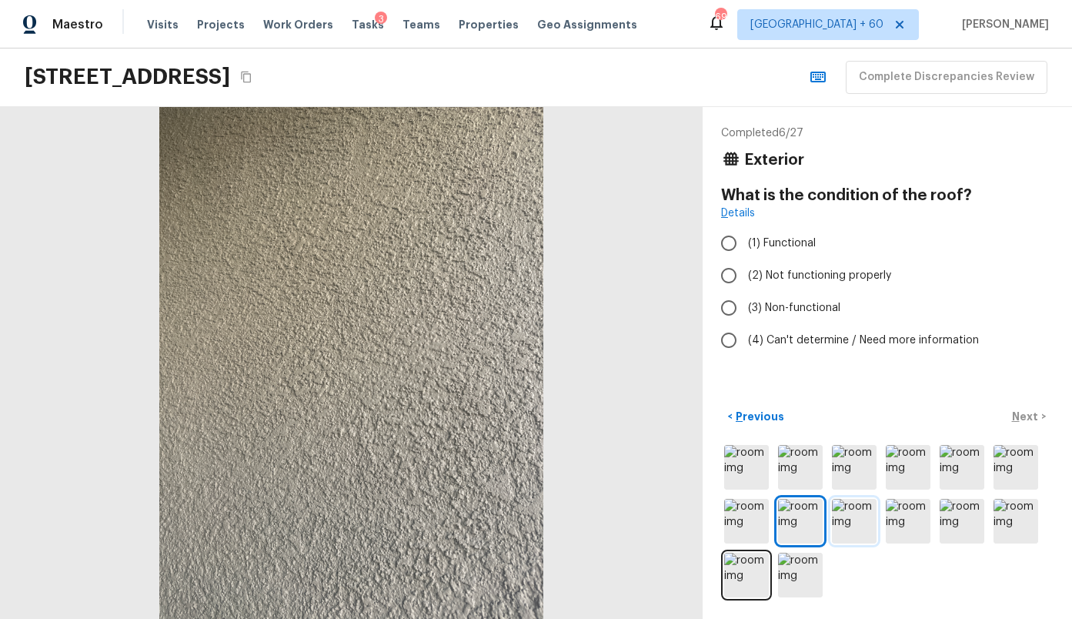
click at [865, 511] on img at bounding box center [854, 521] width 45 height 45
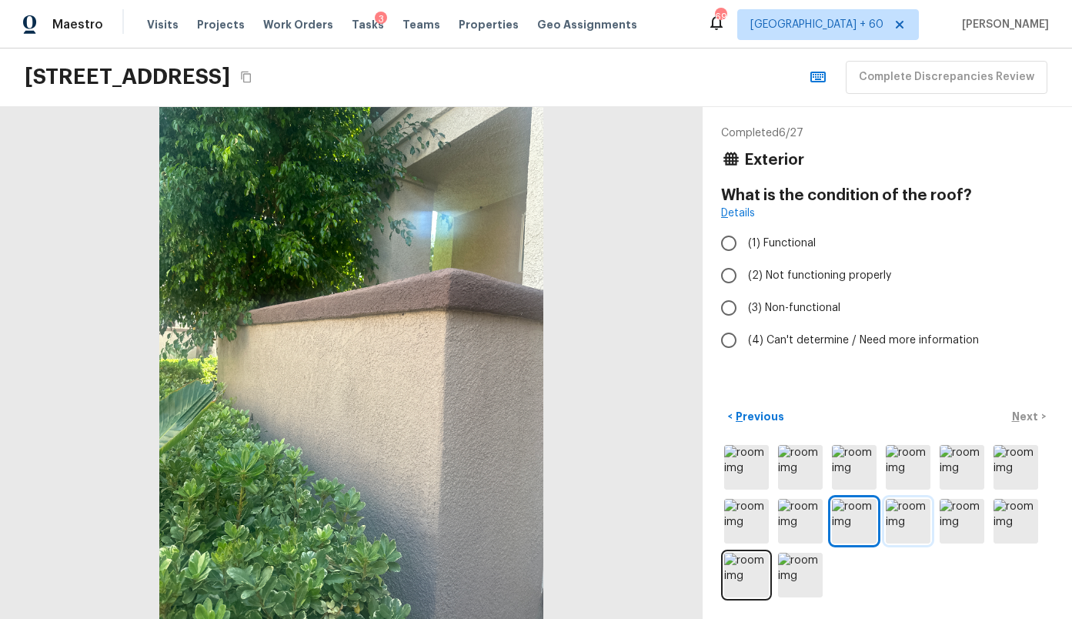
click at [924, 515] on img at bounding box center [908, 521] width 45 height 45
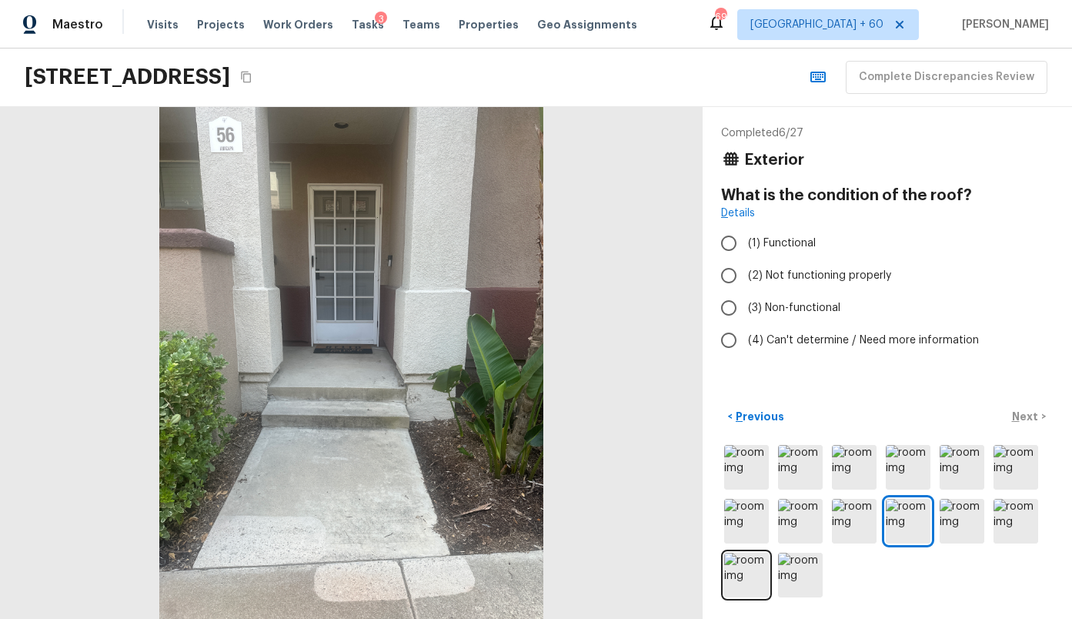
click at [990, 523] on div at bounding box center [887, 521] width 332 height 159
click at [961, 519] on img at bounding box center [962, 521] width 45 height 45
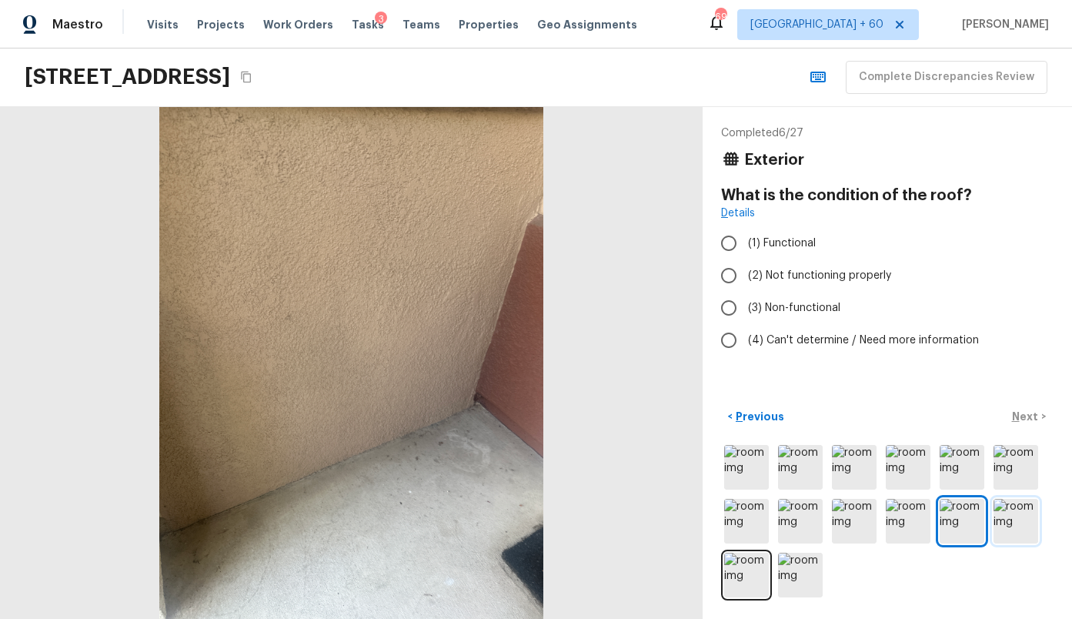
click at [1011, 519] on img at bounding box center [1016, 521] width 45 height 45
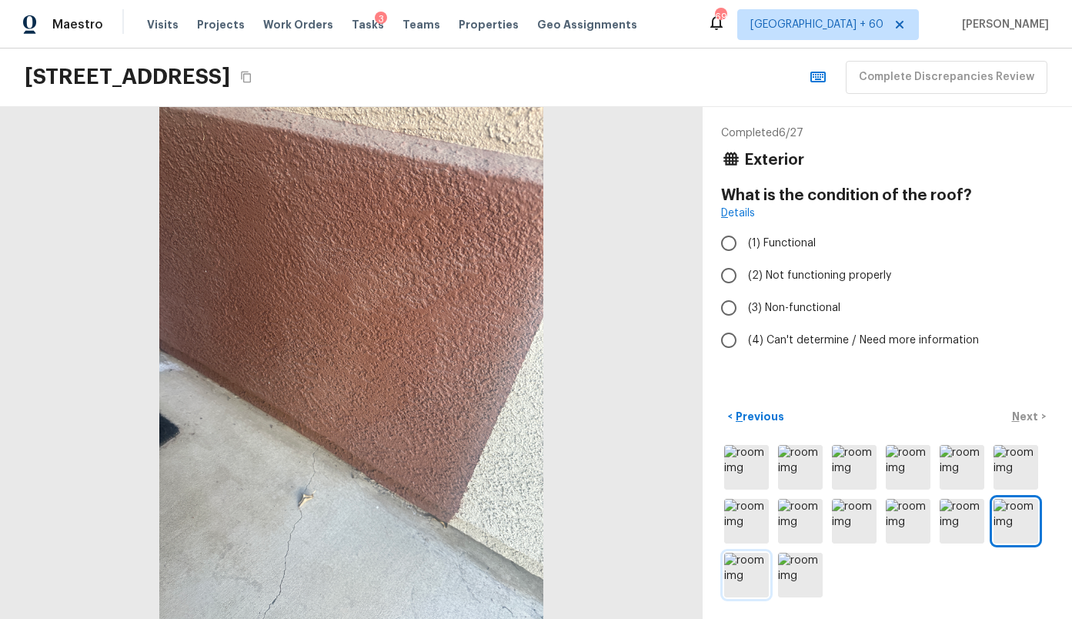
click at [751, 573] on img at bounding box center [746, 575] width 45 height 45
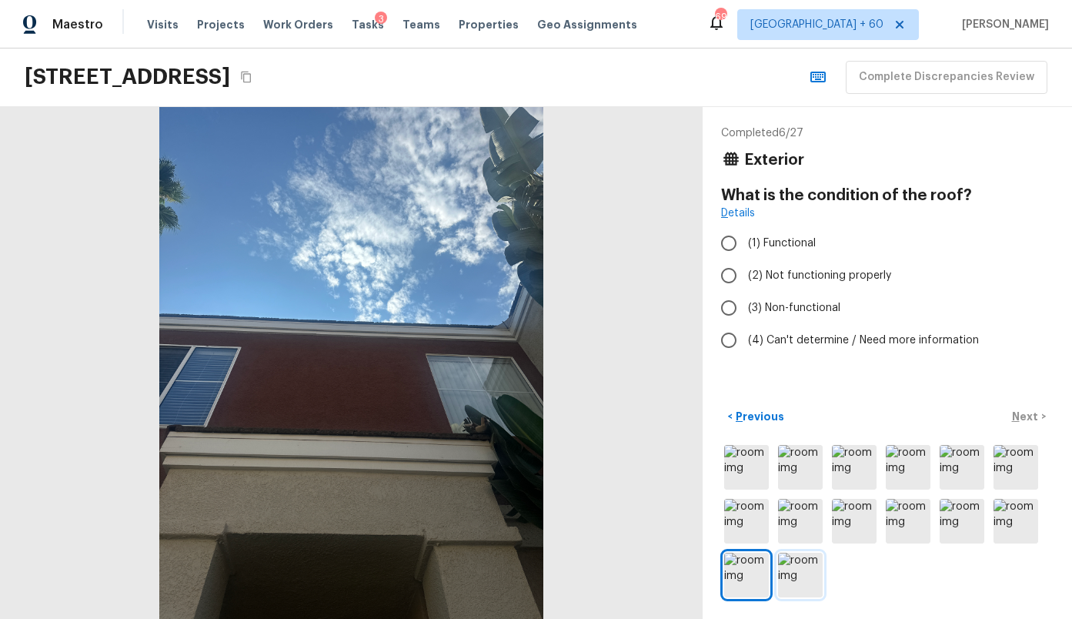
click at [801, 573] on img at bounding box center [800, 575] width 45 height 45
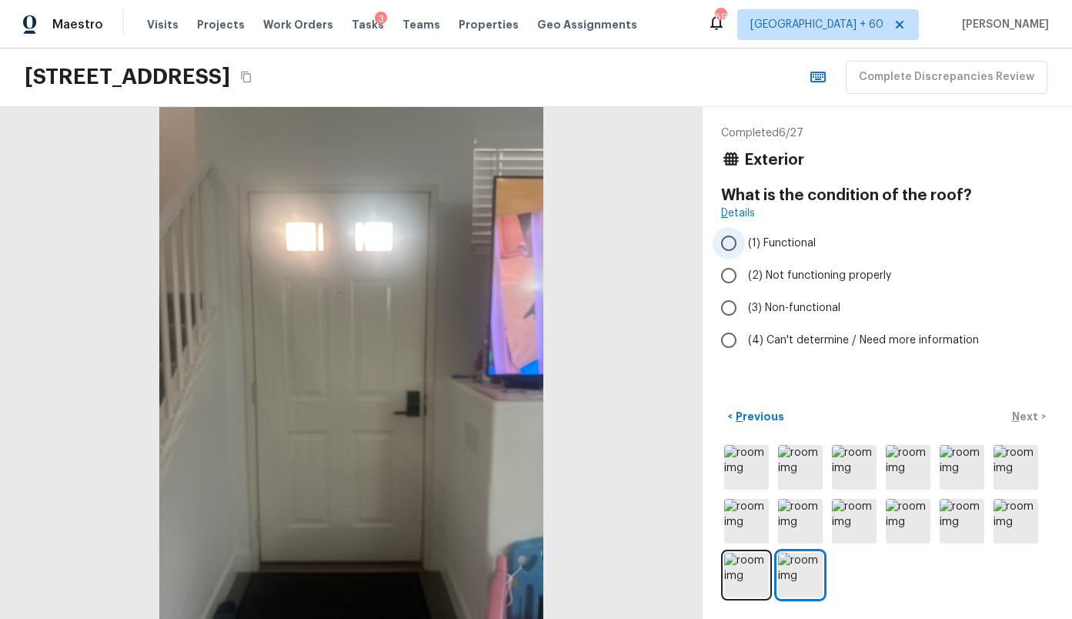
click at [806, 234] on label "(1) Functional" at bounding box center [877, 243] width 329 height 32
click at [745, 234] on input "(1) Functional" at bounding box center [729, 243] width 32 height 32
radio input "true"
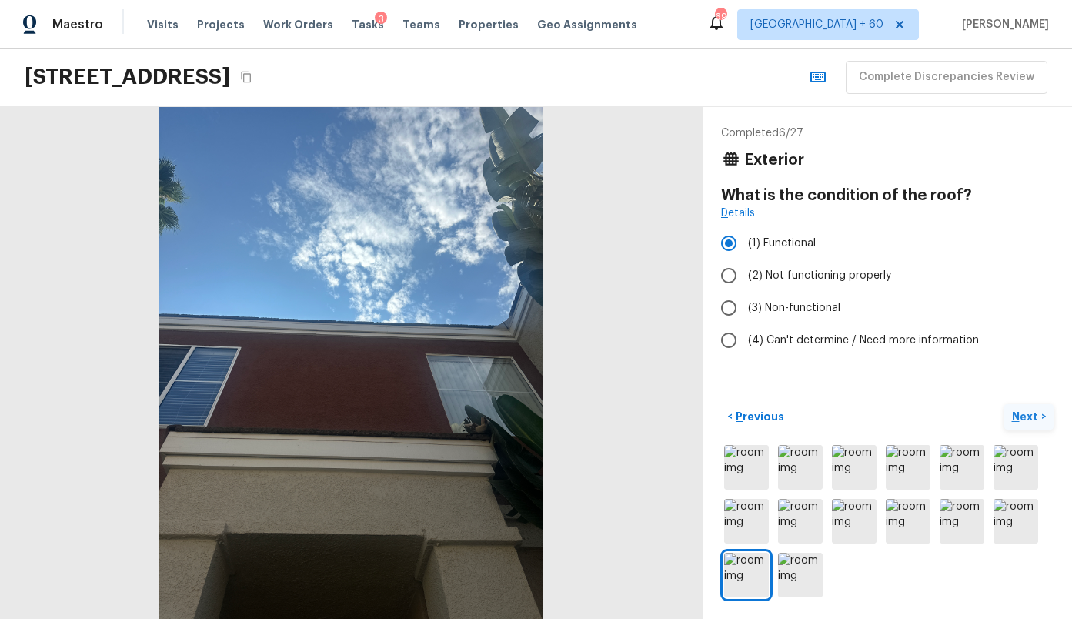
click at [1023, 412] on p "Next" at bounding box center [1026, 416] width 29 height 15
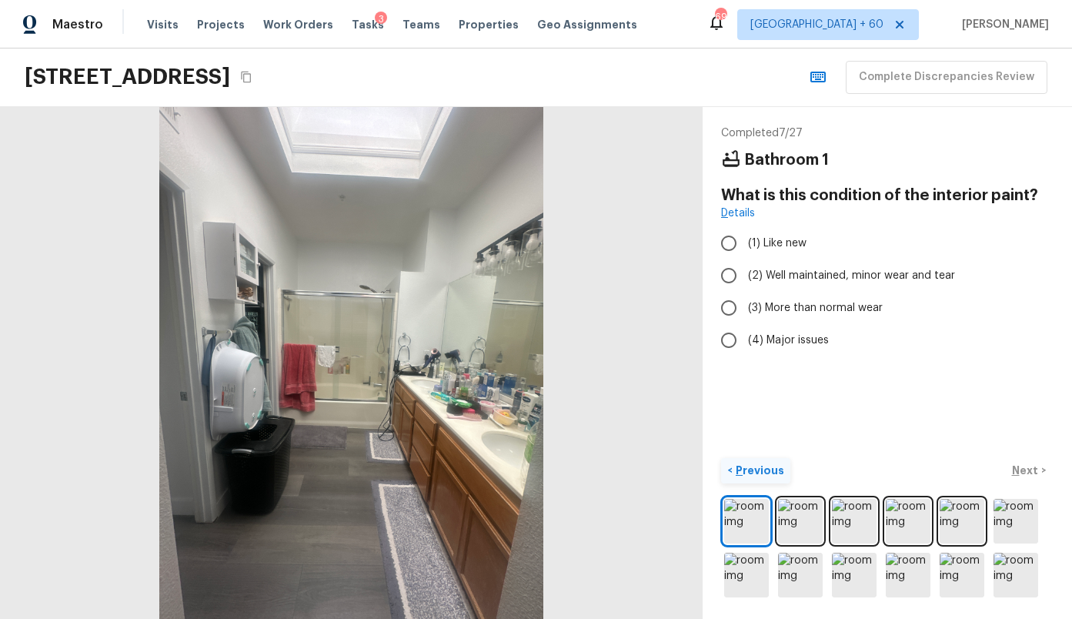
click at [754, 473] on p "Previous" at bounding box center [759, 470] width 52 height 15
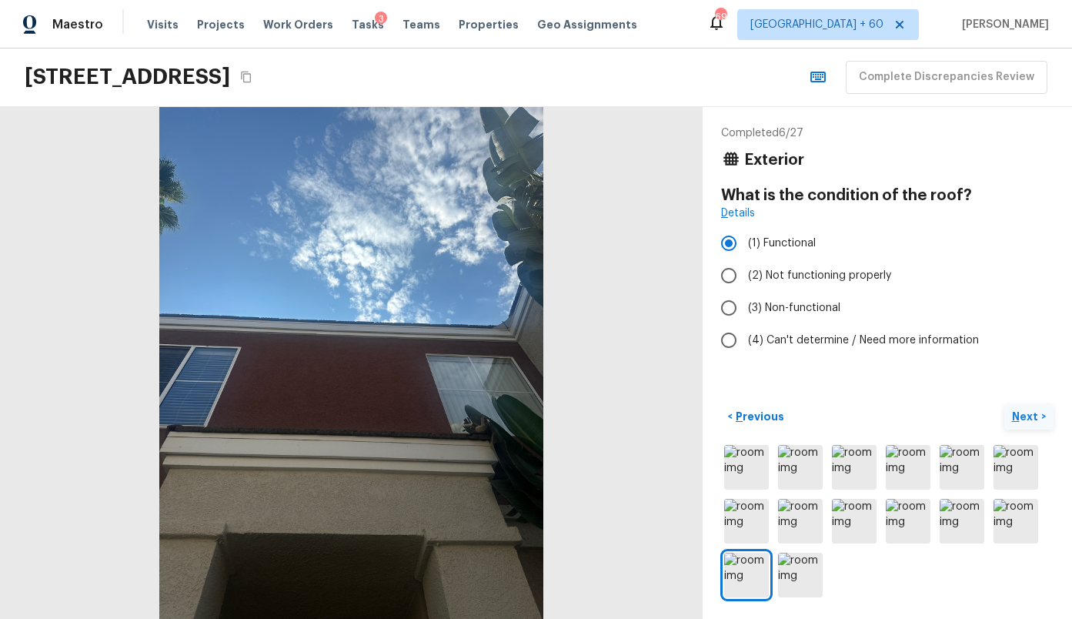
click at [1027, 419] on p "Next" at bounding box center [1026, 416] width 29 height 15
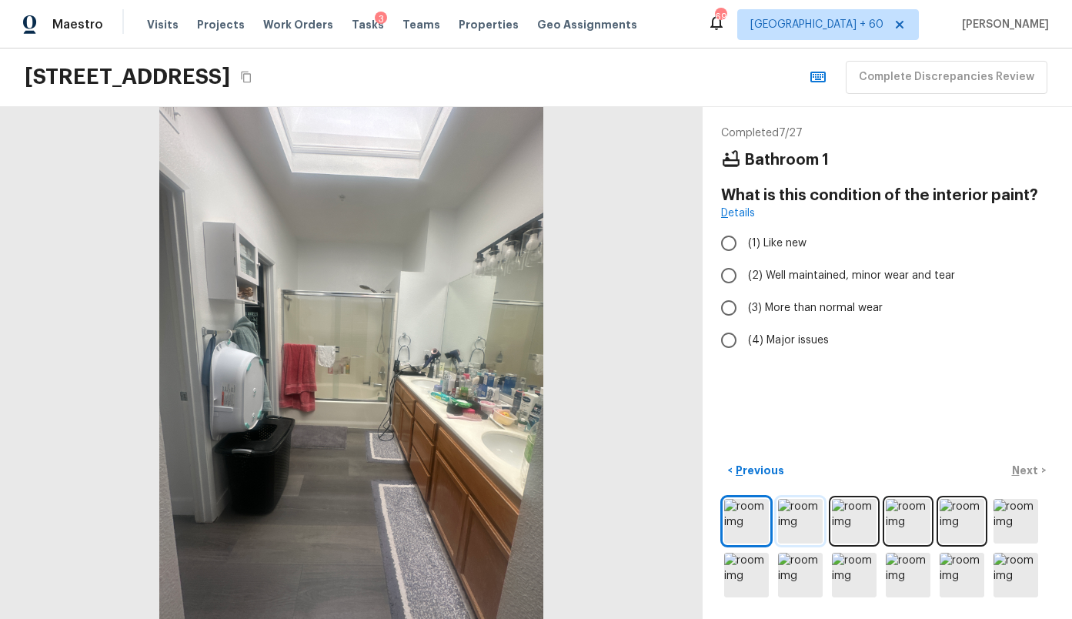
click at [795, 534] on img at bounding box center [800, 521] width 45 height 45
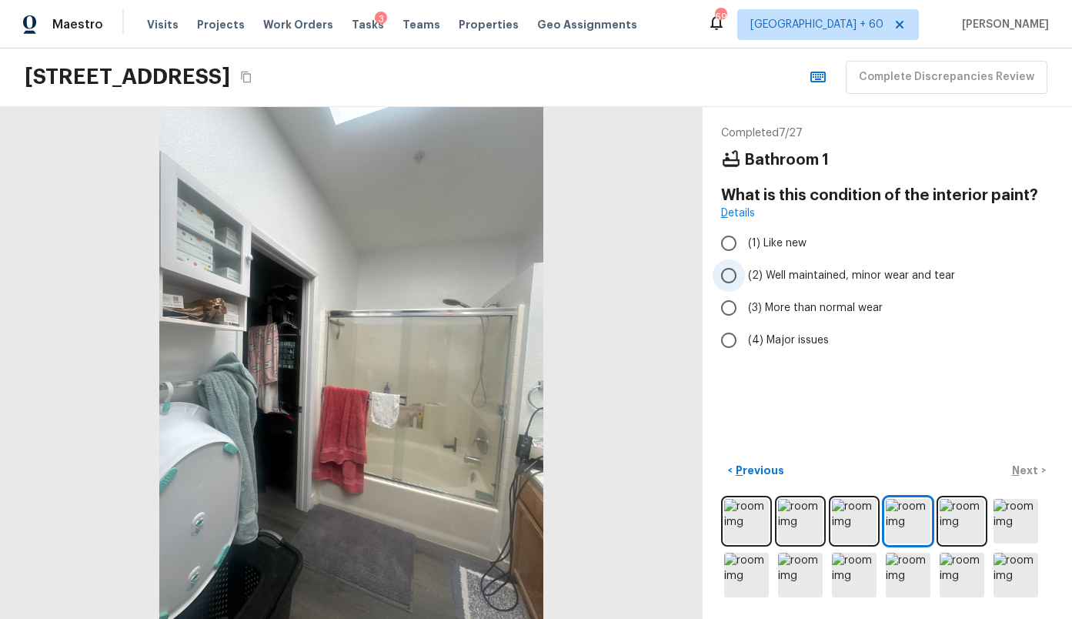
click at [817, 271] on span "(2) Well maintained, minor wear and tear" at bounding box center [851, 275] width 207 height 15
click at [745, 271] on input "(2) Well maintained, minor wear and tear" at bounding box center [729, 275] width 32 height 32
radio input "true"
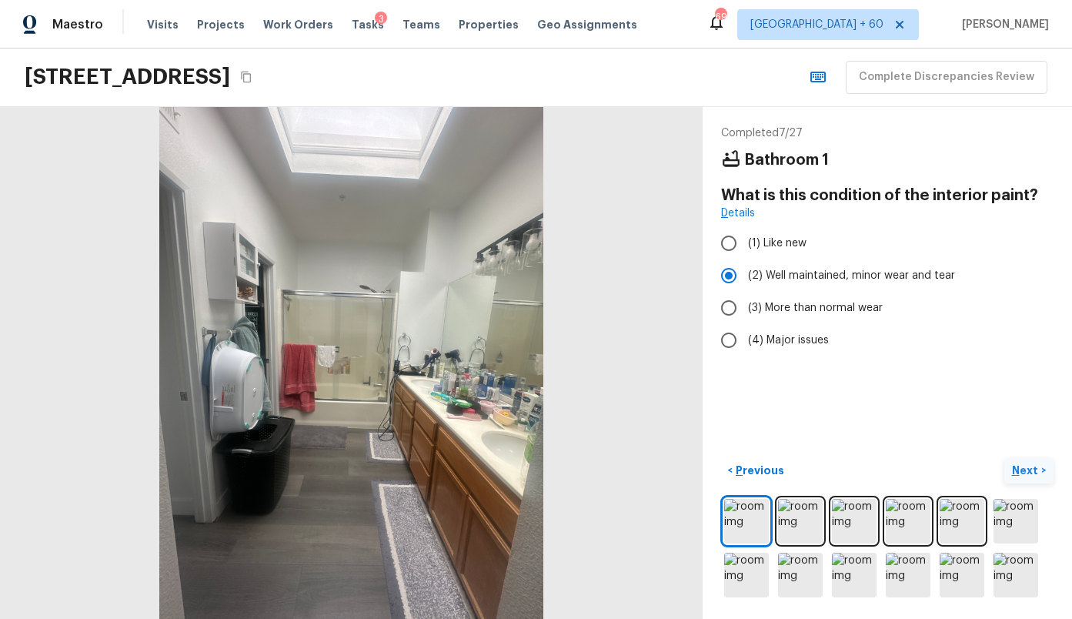
click at [1033, 462] on button "Next >" at bounding box center [1028, 470] width 49 height 25
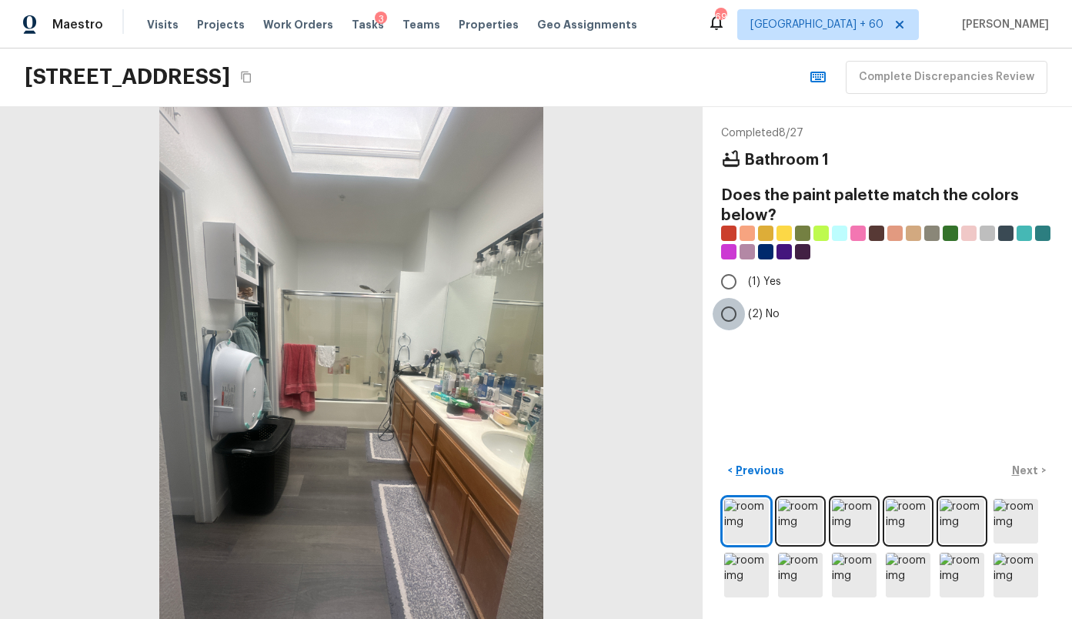
click at [729, 312] on input "(2) No" at bounding box center [729, 314] width 32 height 32
radio input "true"
click at [1030, 471] on p "Next" at bounding box center [1026, 470] width 29 height 15
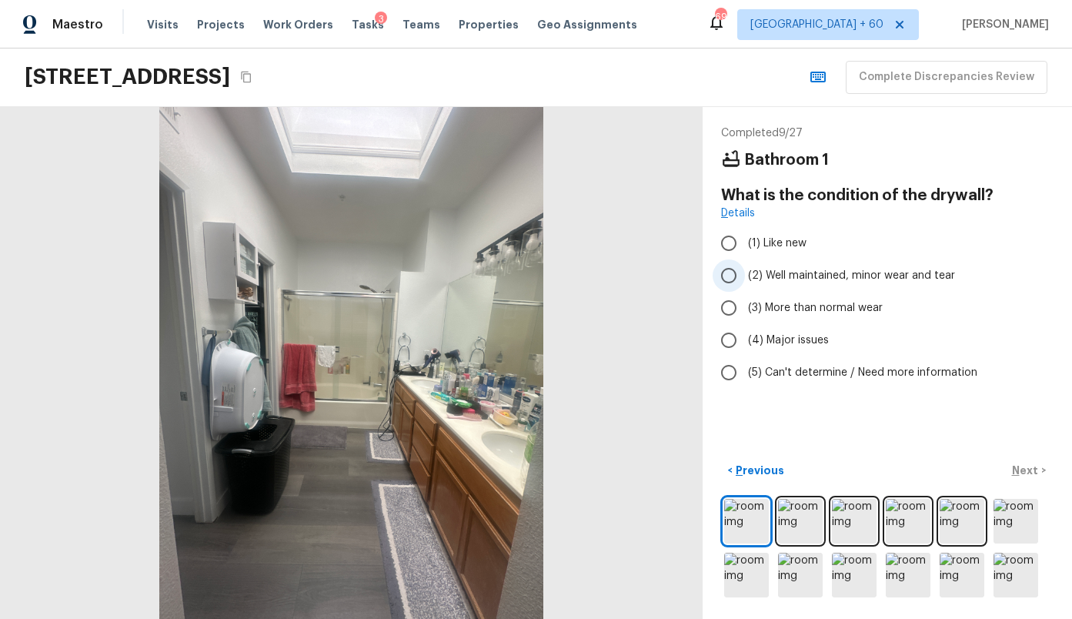
click at [887, 272] on span "(2) Well maintained, minor wear and tear" at bounding box center [851, 275] width 207 height 15
click at [745, 272] on input "(2) Well maintained, minor wear and tear" at bounding box center [729, 275] width 32 height 32
radio input "true"
click at [1029, 473] on p "Next" at bounding box center [1026, 470] width 29 height 15
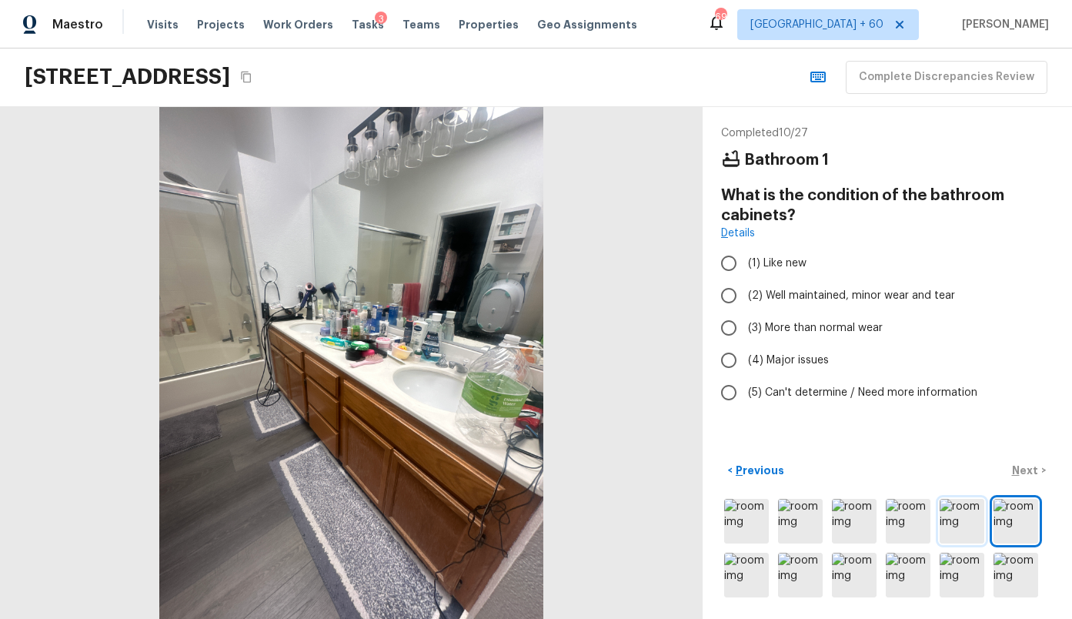
click at [949, 513] on img at bounding box center [962, 521] width 45 height 45
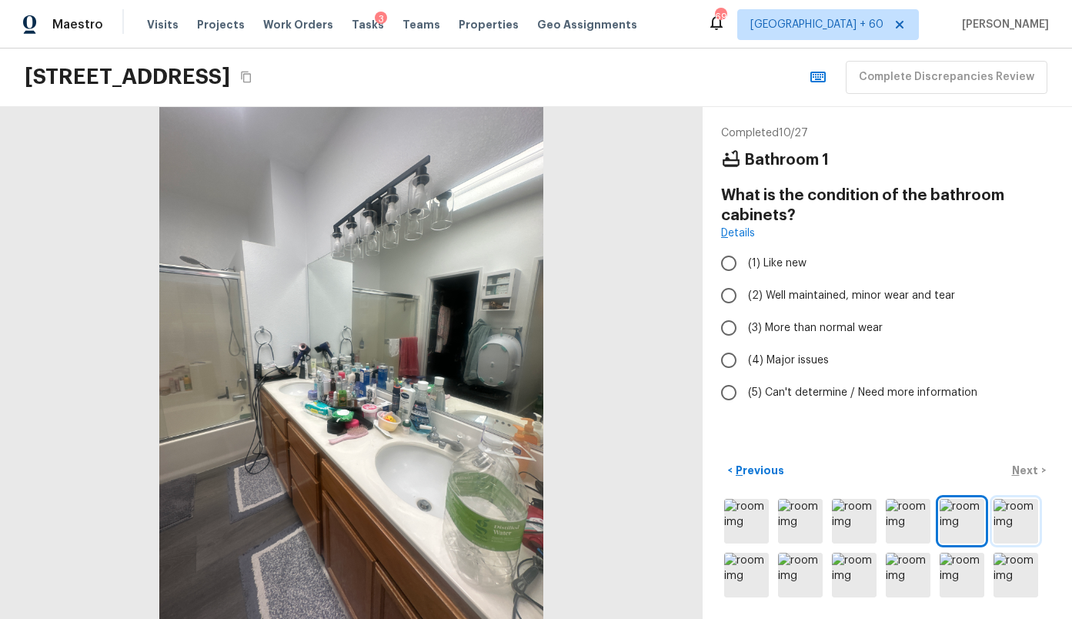
click at [1011, 515] on img at bounding box center [1016, 521] width 45 height 45
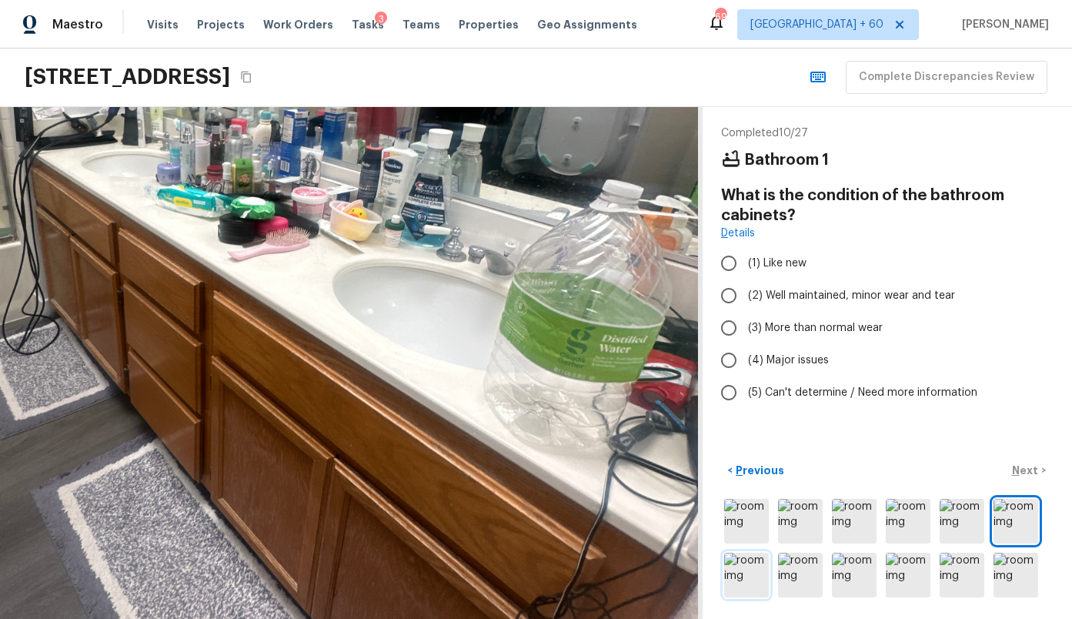
click at [745, 571] on img at bounding box center [746, 575] width 45 height 45
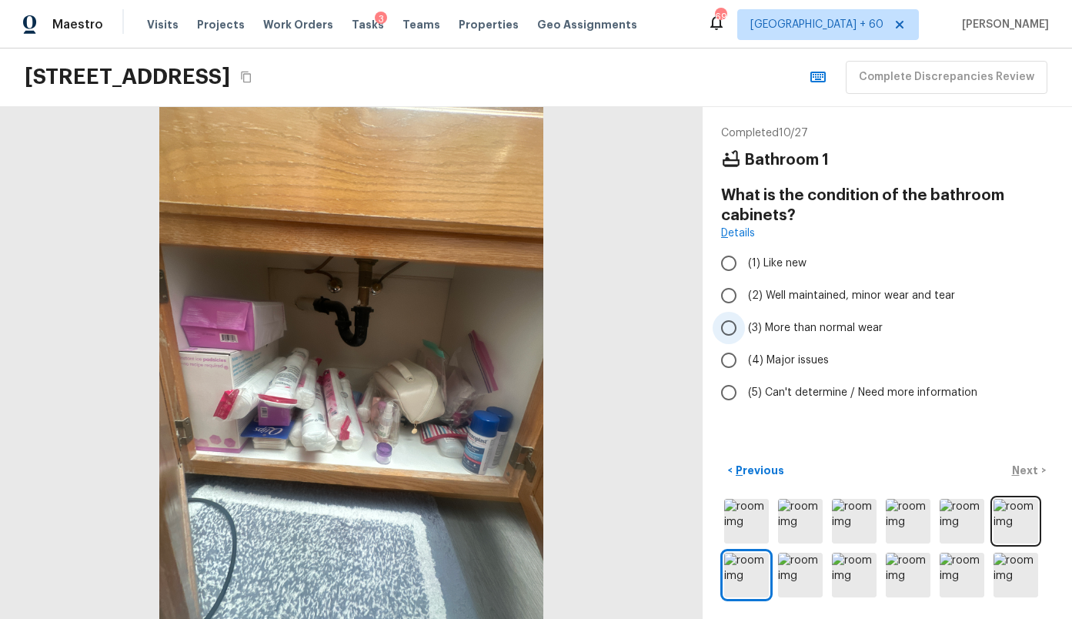
click at [801, 332] on span "(3) More than normal wear" at bounding box center [815, 327] width 135 height 15
click at [745, 332] on input "(3) More than normal wear" at bounding box center [729, 328] width 32 height 32
radio input "true"
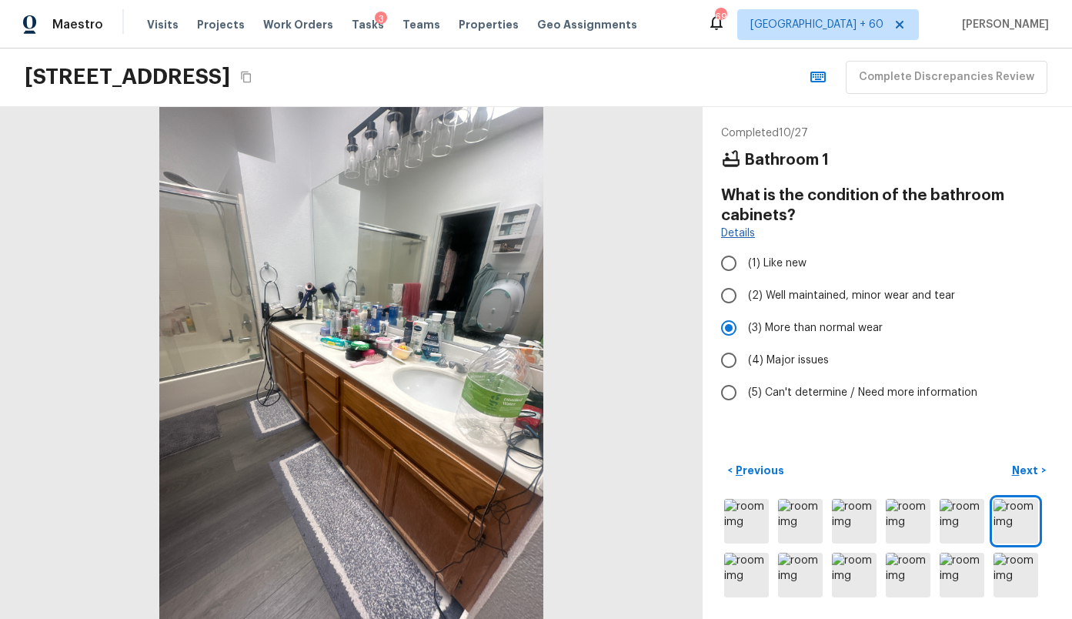
click at [729, 228] on link "Details" at bounding box center [738, 232] width 34 height 15
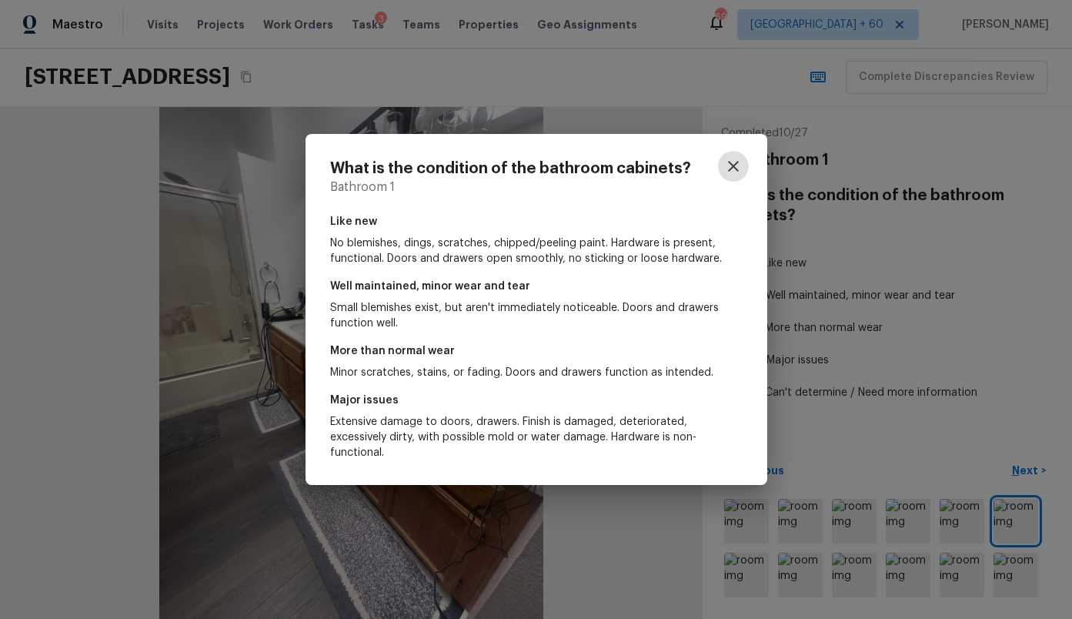
click at [738, 165] on icon "button" at bounding box center [733, 166] width 18 height 18
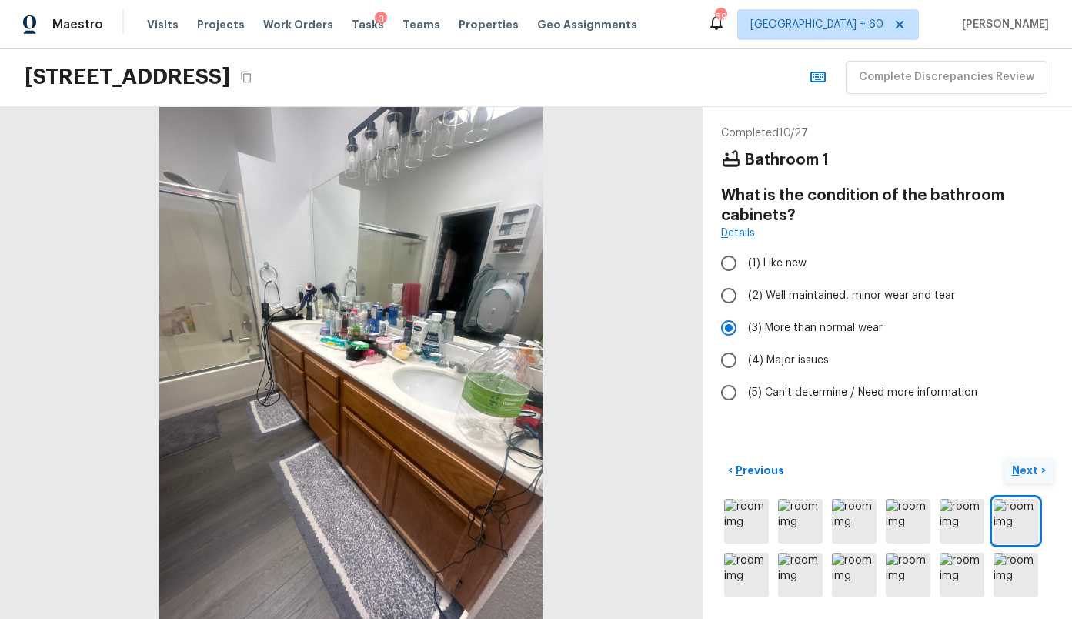
click at [1030, 463] on p "Next" at bounding box center [1026, 470] width 29 height 15
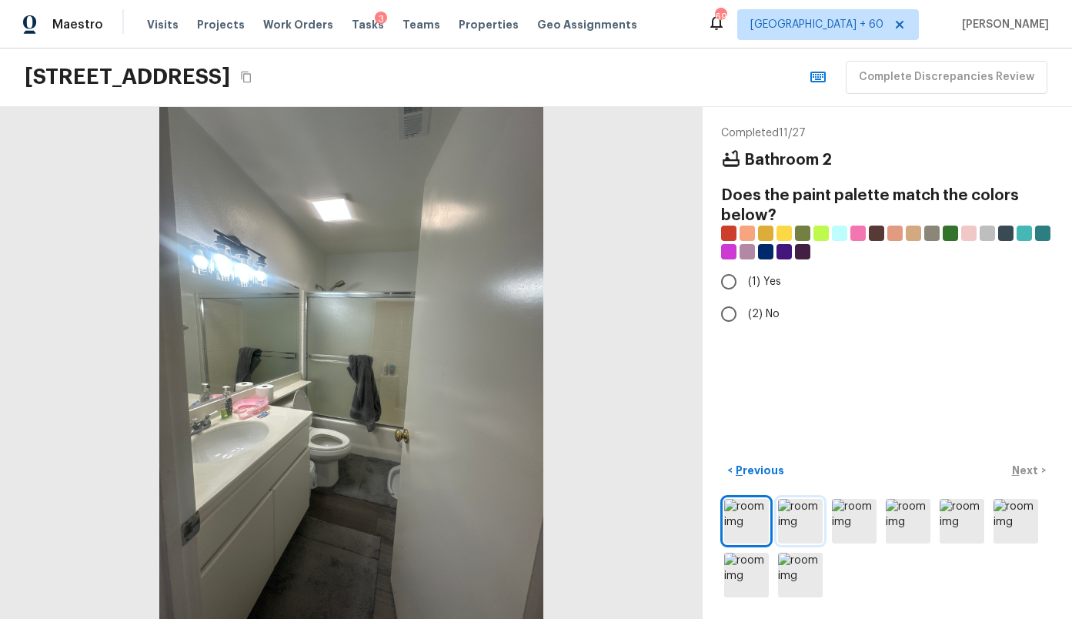
click at [790, 516] on img at bounding box center [800, 521] width 45 height 45
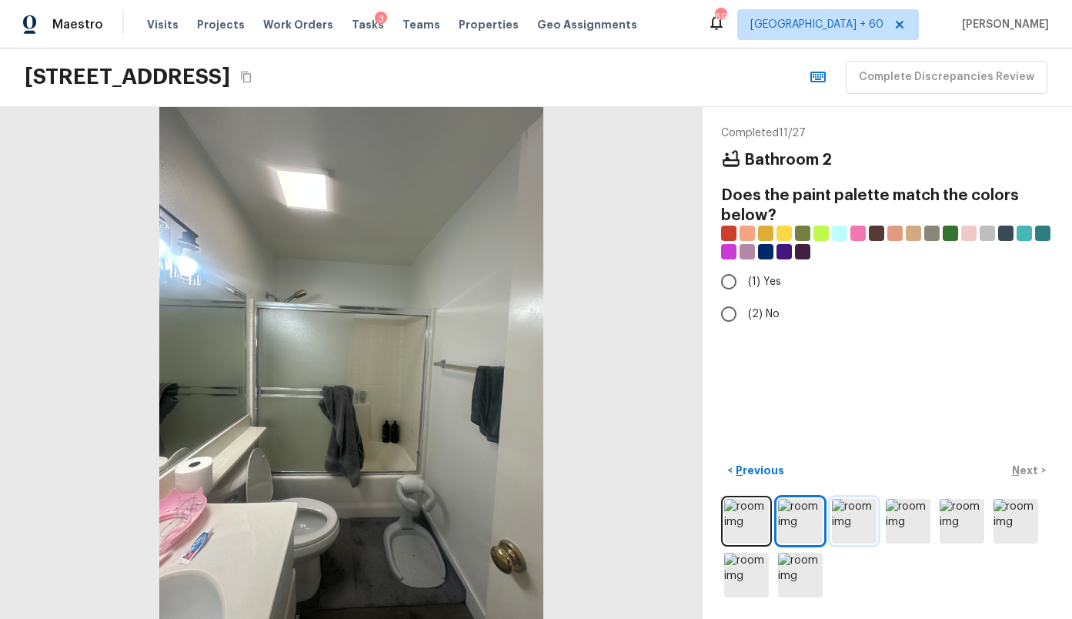
click at [851, 526] on img at bounding box center [854, 521] width 45 height 45
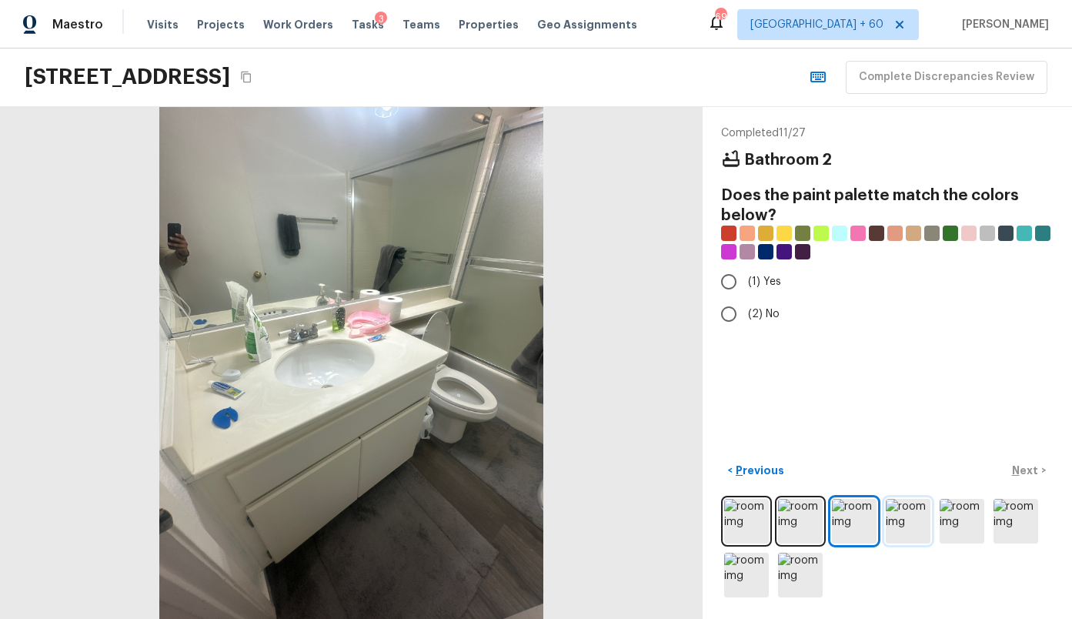
click at [893, 525] on img at bounding box center [908, 521] width 45 height 45
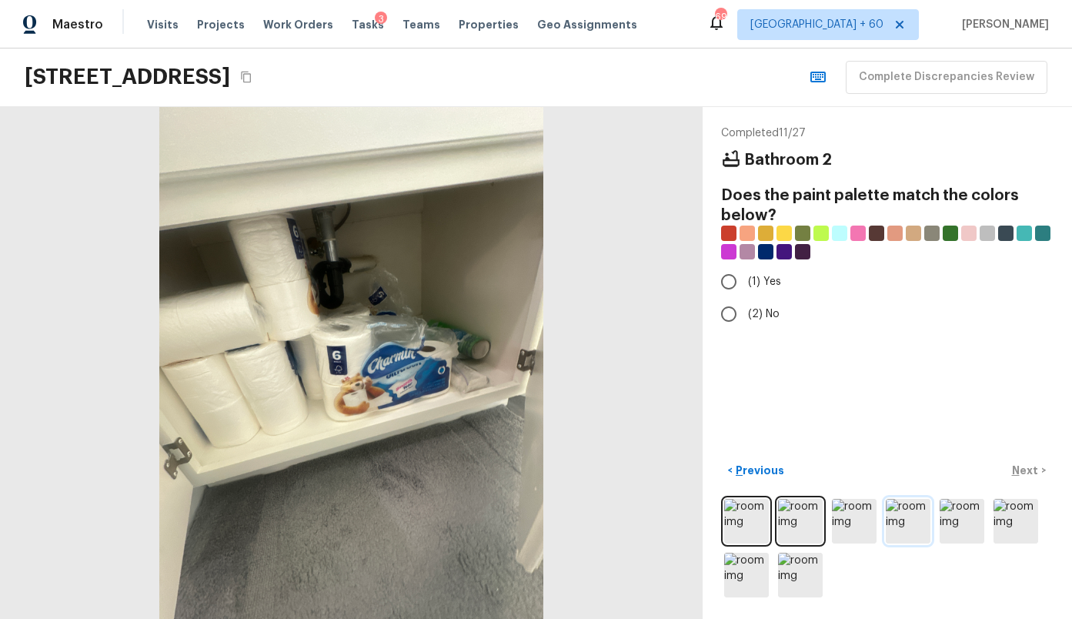
click at [920, 526] on img at bounding box center [908, 521] width 45 height 45
click at [951, 526] on img at bounding box center [962, 521] width 45 height 45
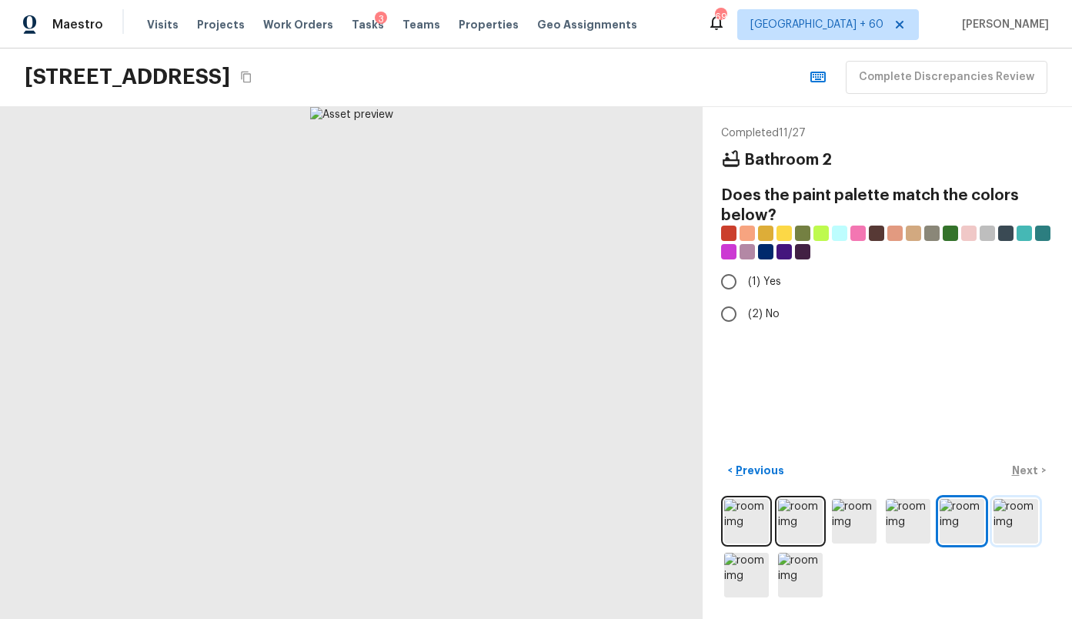
click at [1001, 530] on img at bounding box center [1016, 521] width 45 height 45
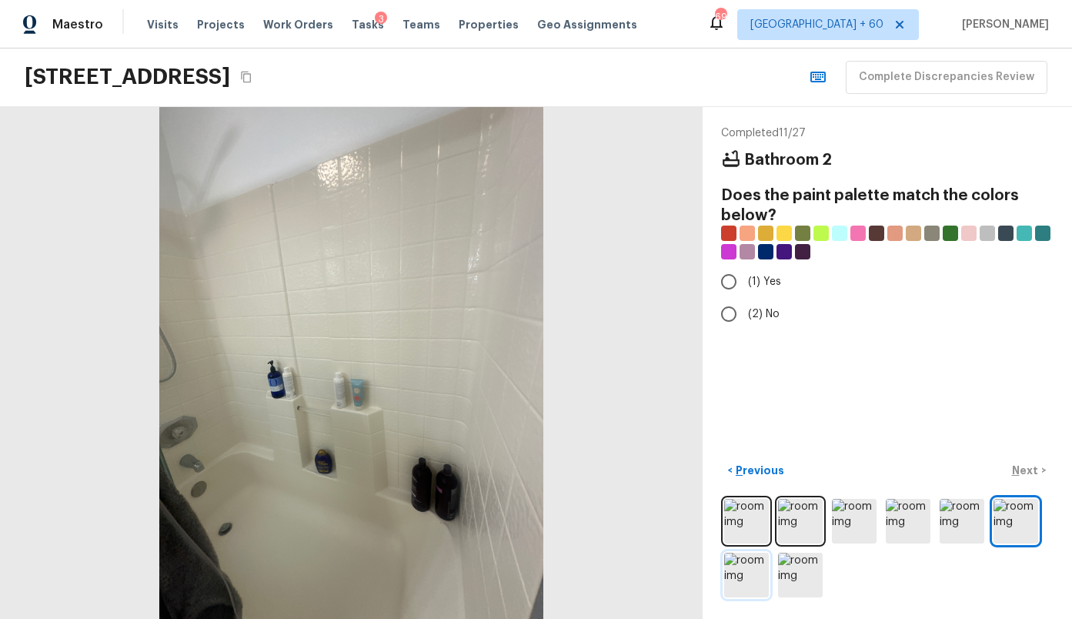
click at [734, 573] on img at bounding box center [746, 575] width 45 height 45
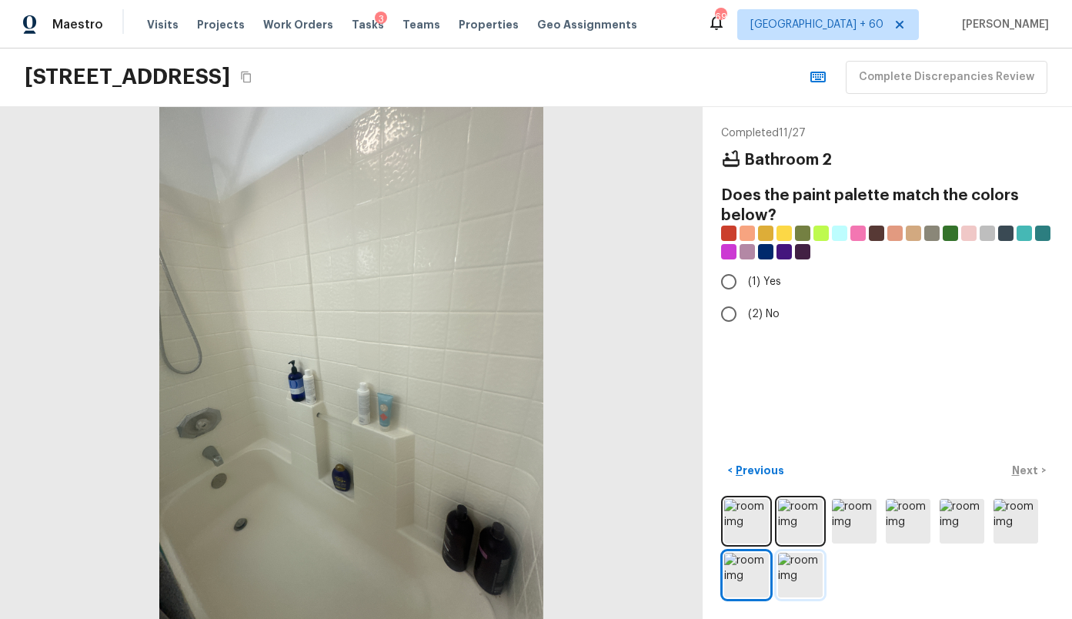
click at [810, 570] on img at bounding box center [800, 575] width 45 height 45
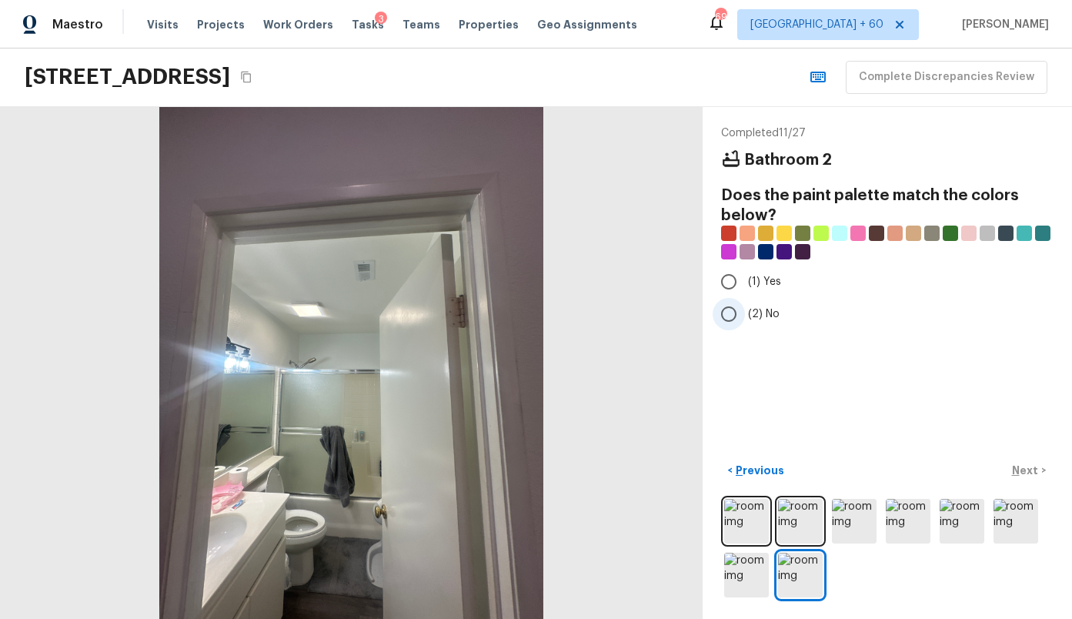
click at [773, 303] on label "(2) No" at bounding box center [877, 314] width 329 height 32
click at [745, 303] on input "(2) No" at bounding box center [729, 314] width 32 height 32
radio input "true"
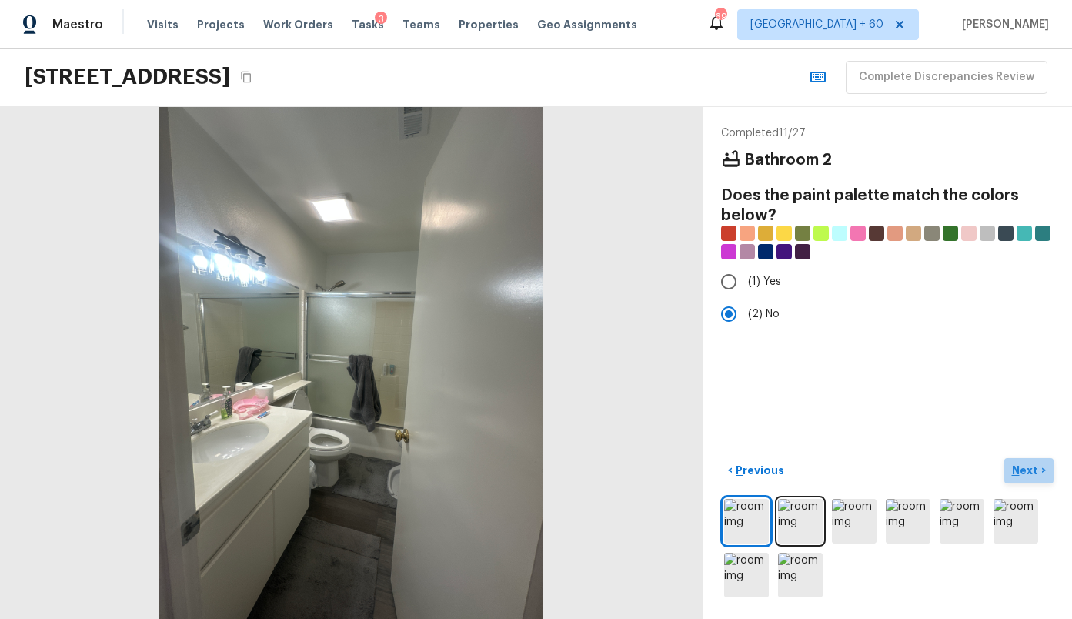
click at [1028, 466] on p "Next" at bounding box center [1026, 470] width 29 height 15
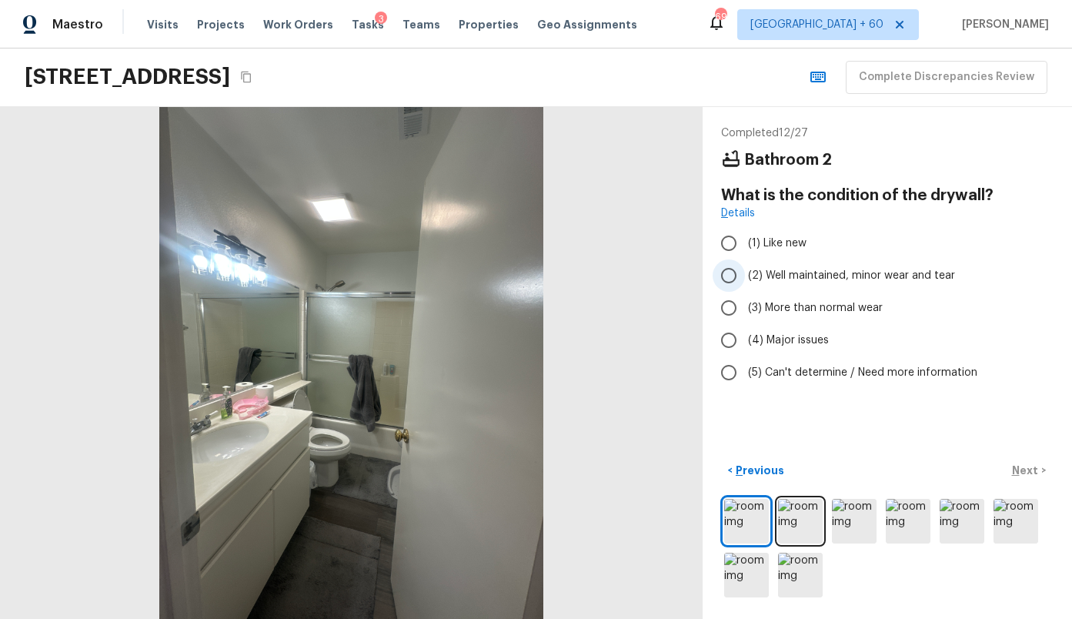
click at [825, 277] on span "(2) Well maintained, minor wear and tear" at bounding box center [851, 275] width 207 height 15
click at [745, 277] on input "(2) Well maintained, minor wear and tear" at bounding box center [729, 275] width 32 height 32
radio input "true"
click at [1025, 458] on button "Next >" at bounding box center [1028, 470] width 49 height 25
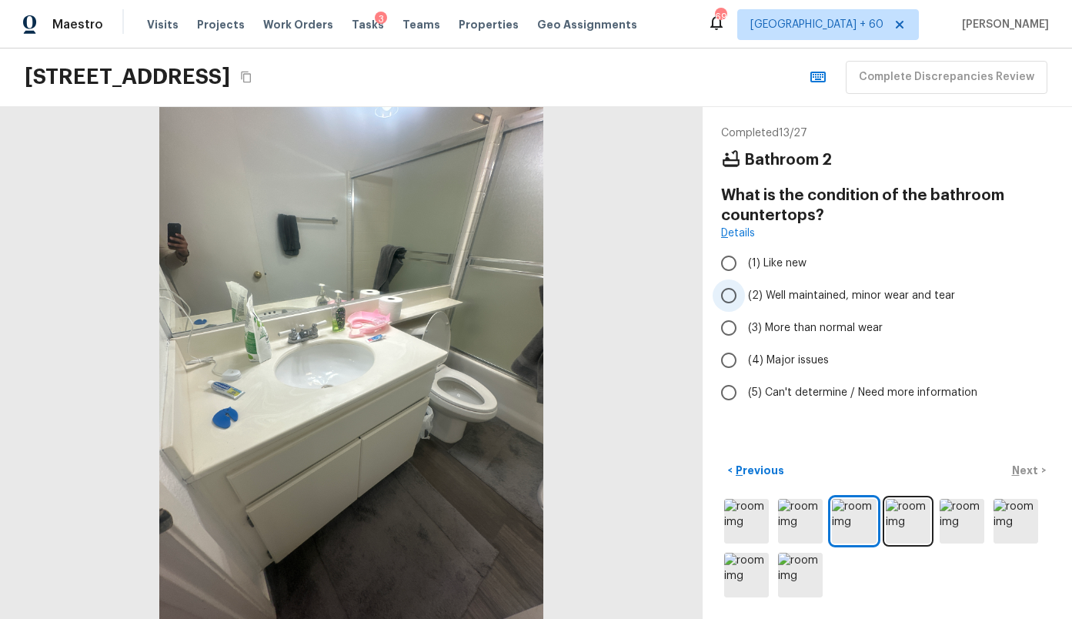
click at [776, 289] on span "(2) Well maintained, minor wear and tear" at bounding box center [851, 295] width 207 height 15
click at [745, 289] on input "(2) Well maintained, minor wear and tear" at bounding box center [729, 295] width 32 height 32
radio input "true"
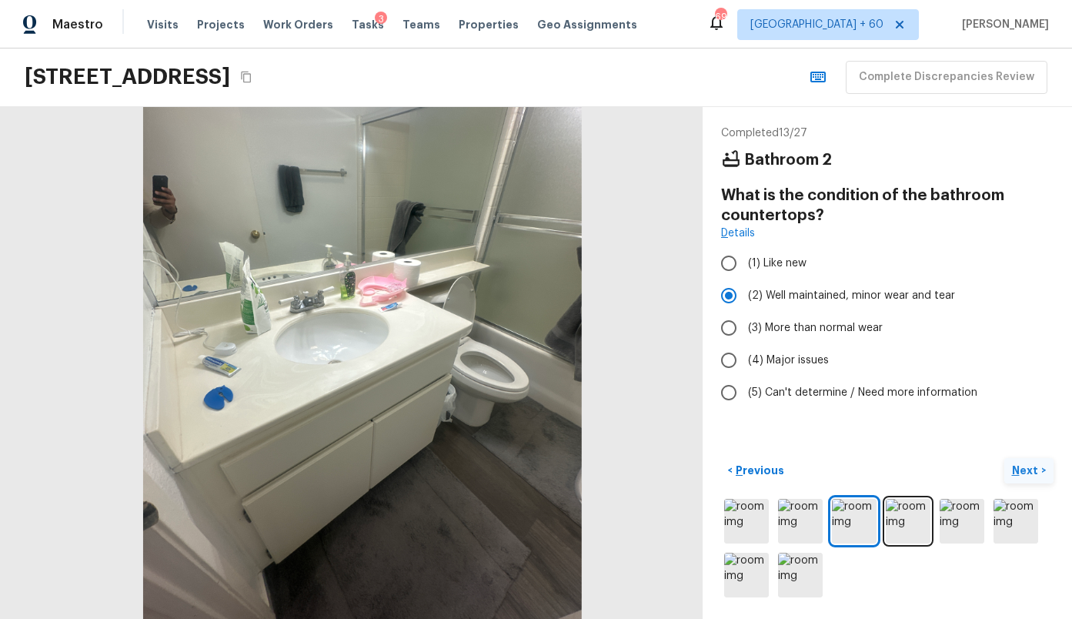
click at [1026, 471] on p "Next" at bounding box center [1026, 470] width 29 height 15
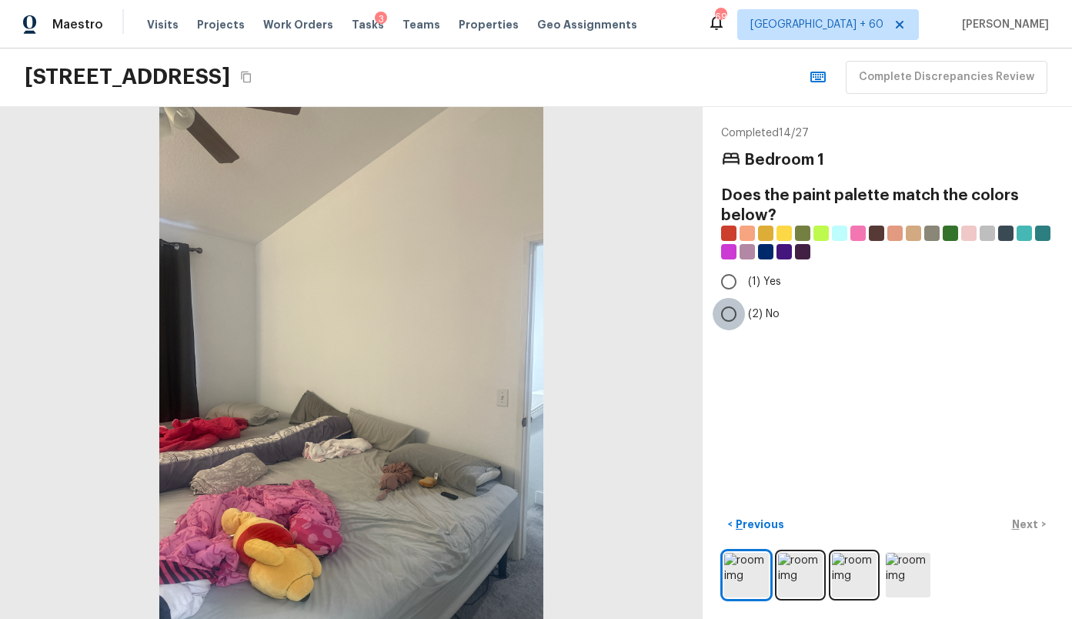
click at [734, 305] on input "(2) No" at bounding box center [729, 314] width 32 height 32
radio input "true"
click at [789, 576] on img at bounding box center [800, 575] width 45 height 45
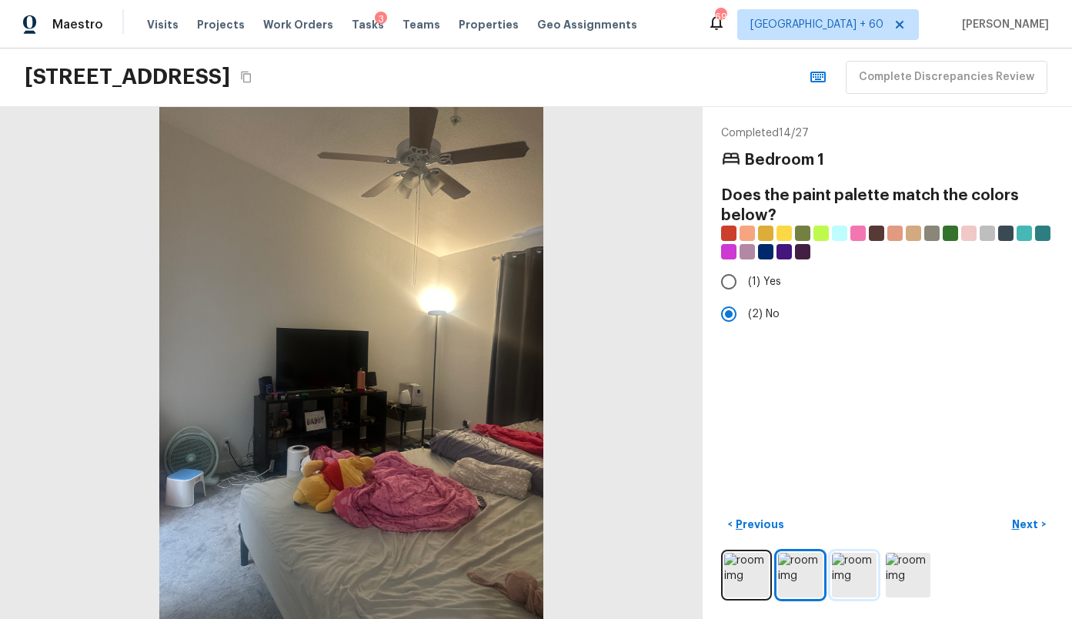
click at [857, 575] on img at bounding box center [854, 575] width 45 height 45
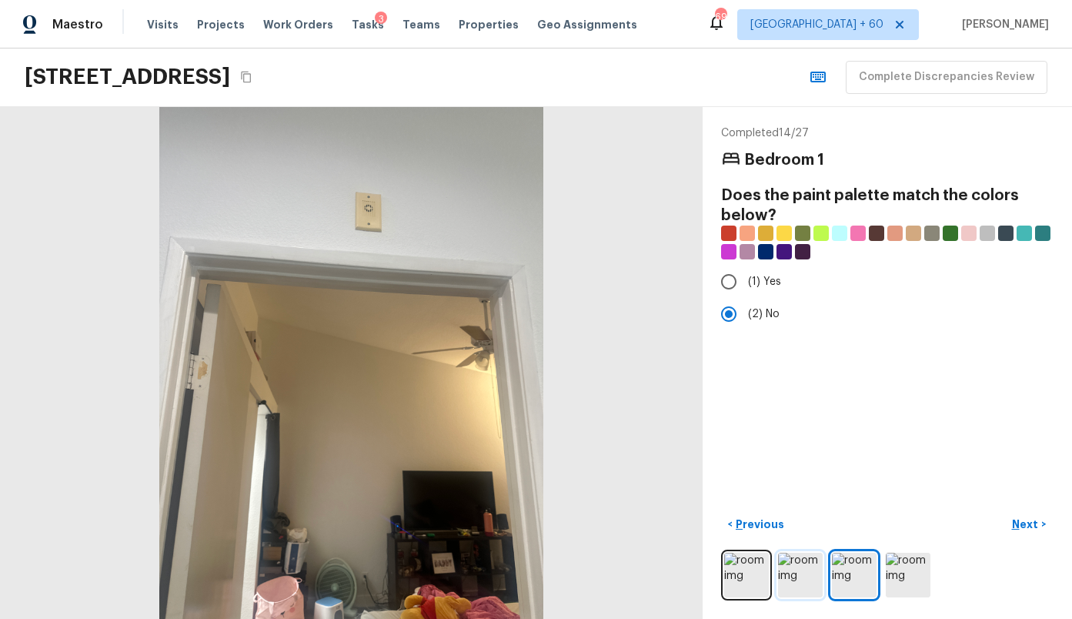
click at [797, 569] on img at bounding box center [800, 575] width 45 height 45
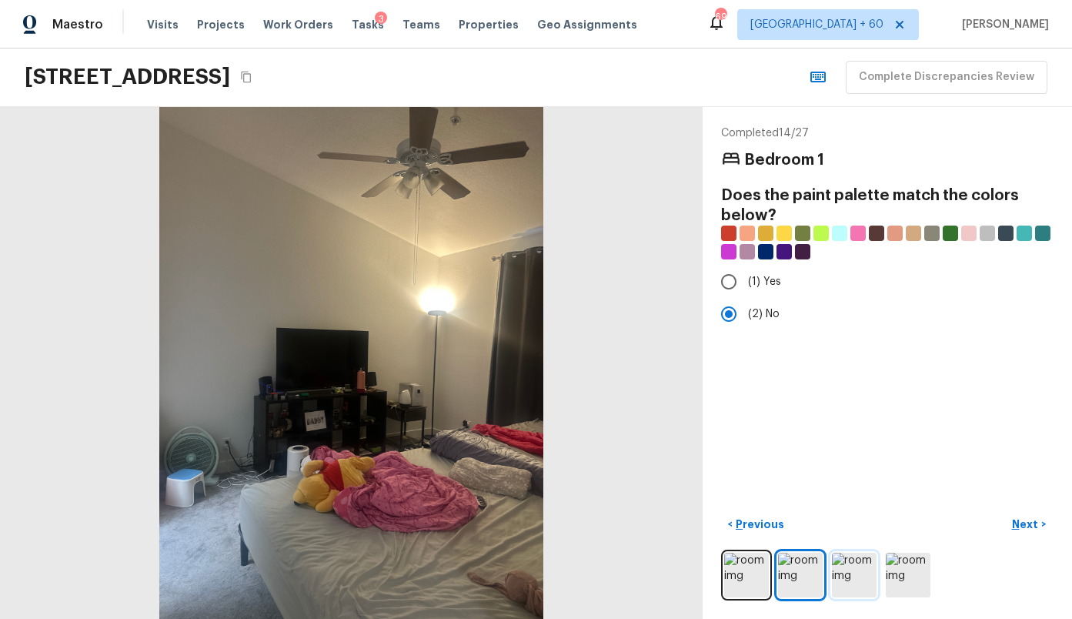
click at [853, 576] on img at bounding box center [854, 575] width 45 height 45
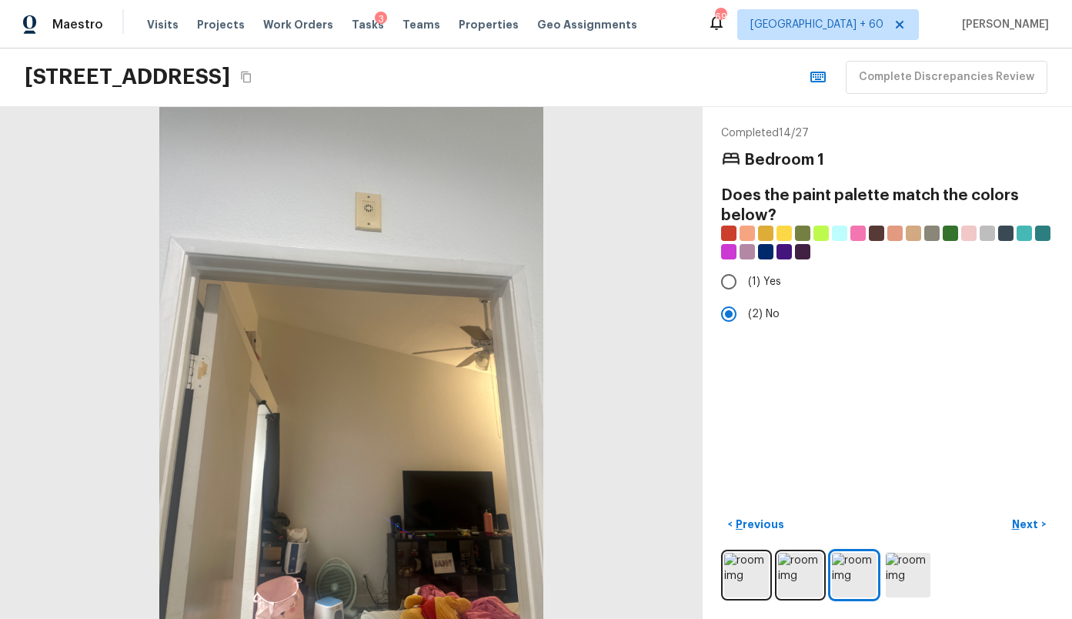
click at [931, 586] on div at bounding box center [887, 574] width 332 height 51
click at [915, 580] on img at bounding box center [908, 575] width 45 height 45
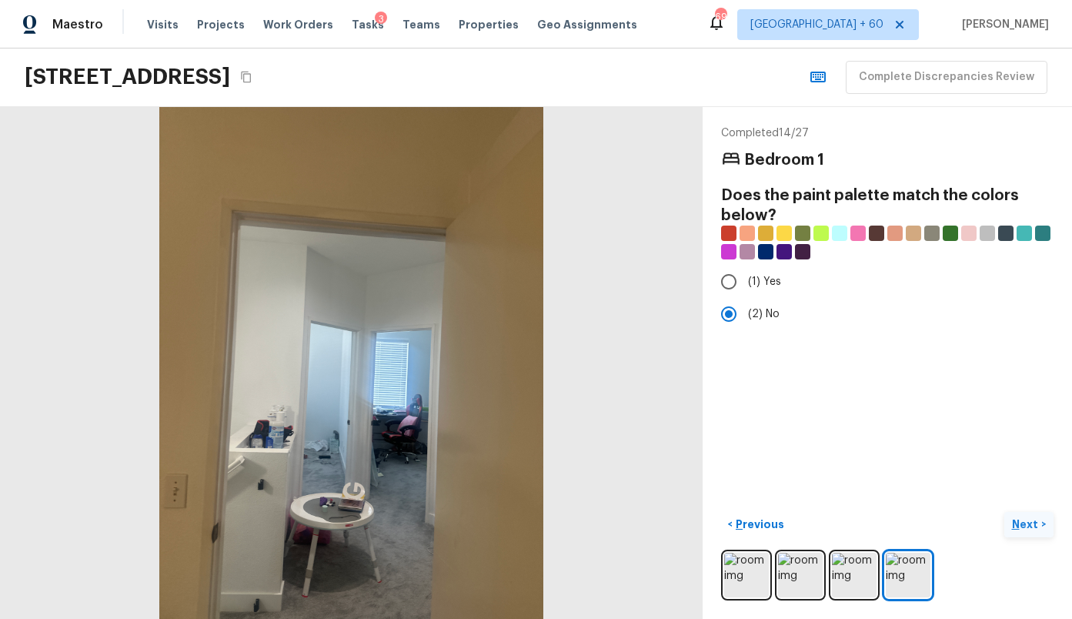
click at [1012, 528] on p "Next" at bounding box center [1026, 523] width 29 height 15
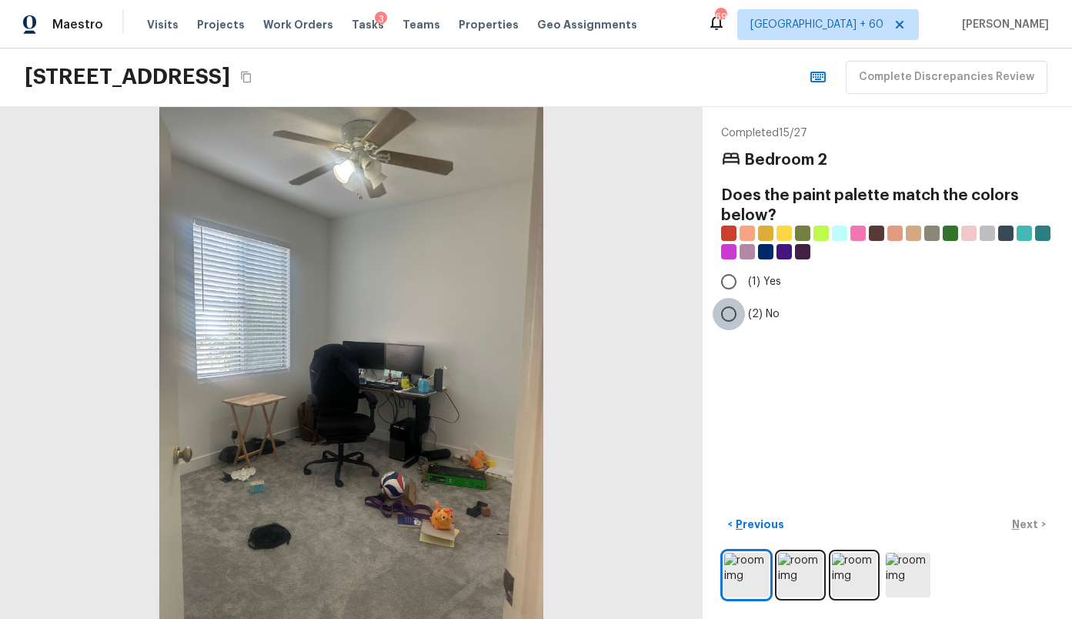
click at [727, 302] on input "(2) No" at bounding box center [729, 314] width 32 height 32
radio input "true"
click at [792, 576] on img at bounding box center [800, 575] width 45 height 45
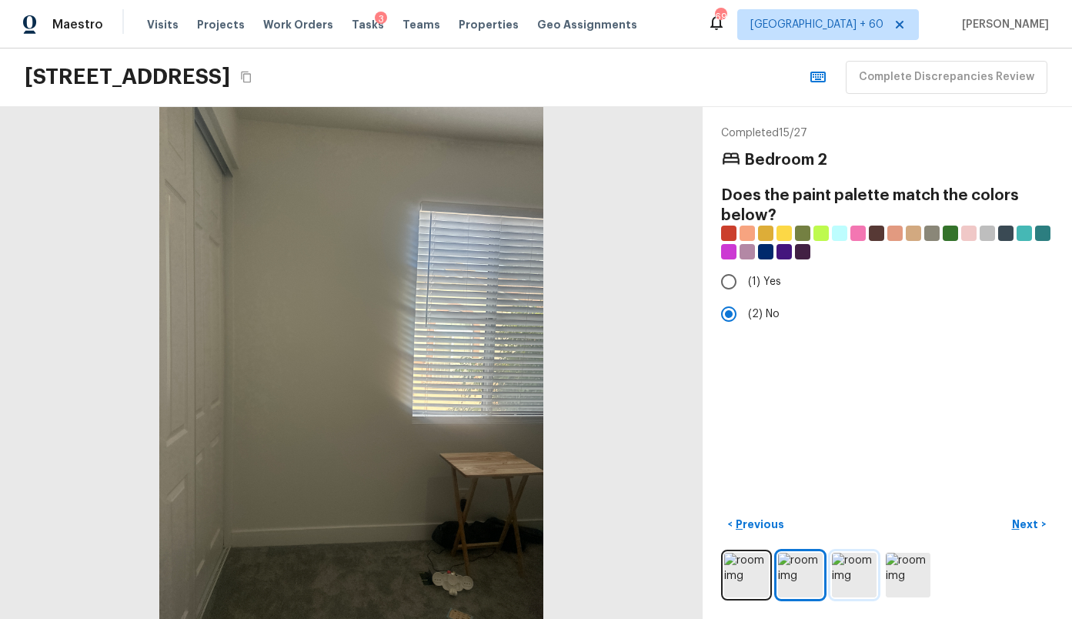
click at [840, 576] on img at bounding box center [854, 575] width 45 height 45
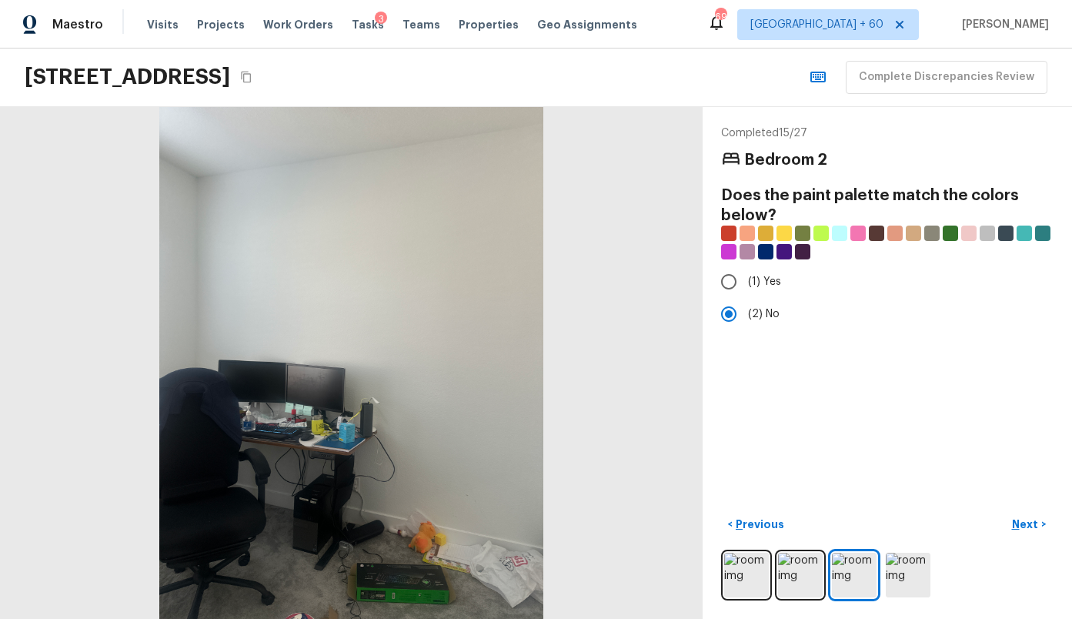
click at [878, 569] on div at bounding box center [887, 574] width 332 height 51
click at [906, 581] on img at bounding box center [908, 575] width 45 height 45
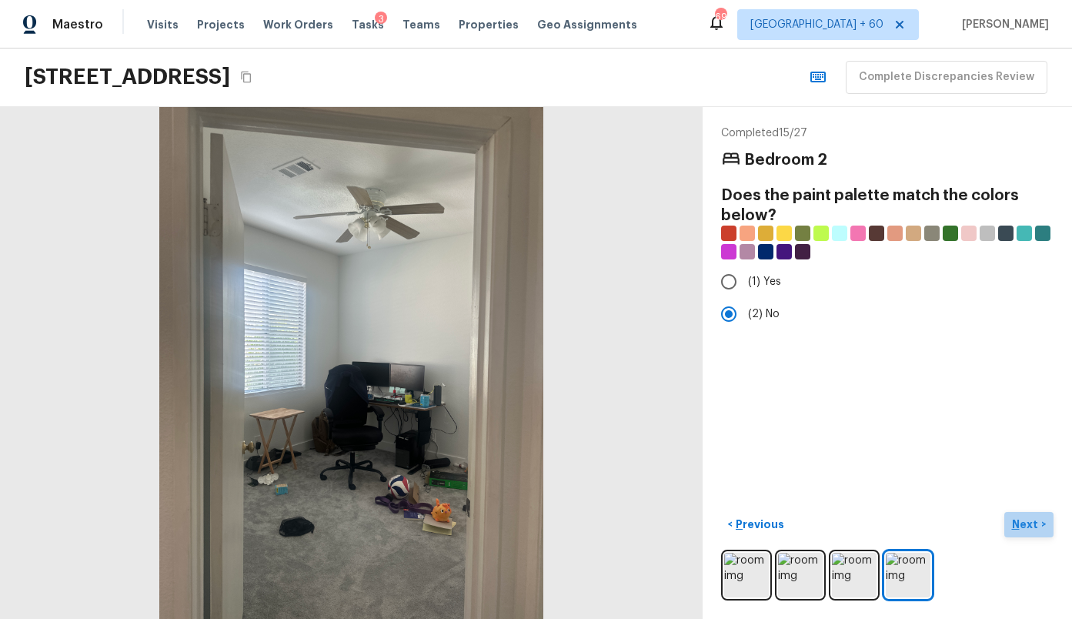
click at [1030, 514] on button "Next >" at bounding box center [1028, 524] width 49 height 25
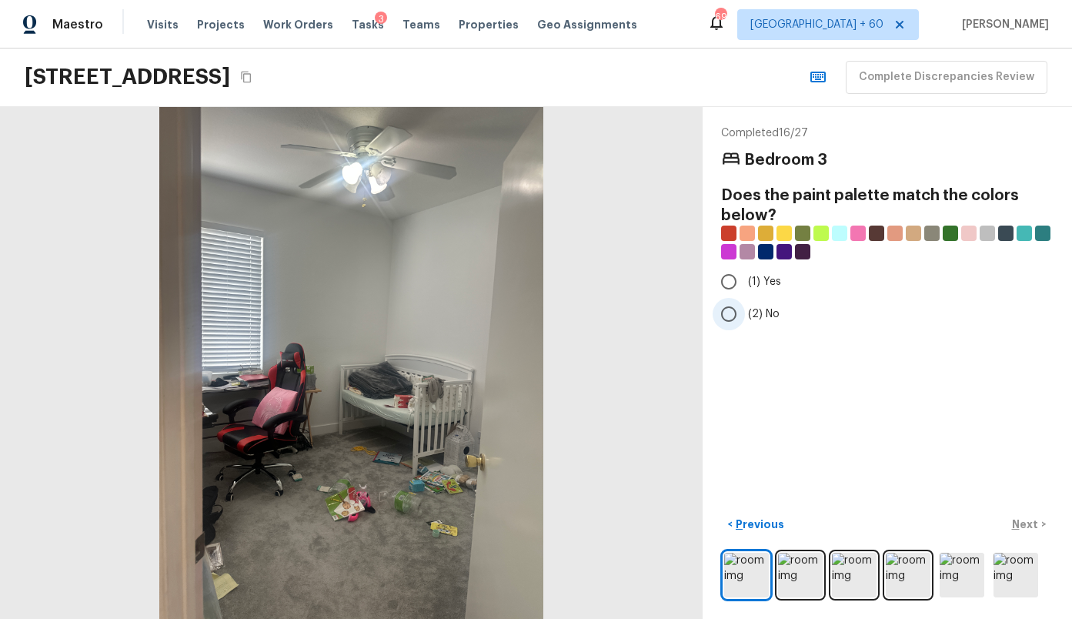
click at [755, 313] on span "(2) No" at bounding box center [764, 313] width 32 height 15
click at [745, 313] on input "(2) No" at bounding box center [729, 314] width 32 height 32
radio input "true"
click at [805, 563] on img at bounding box center [800, 575] width 45 height 45
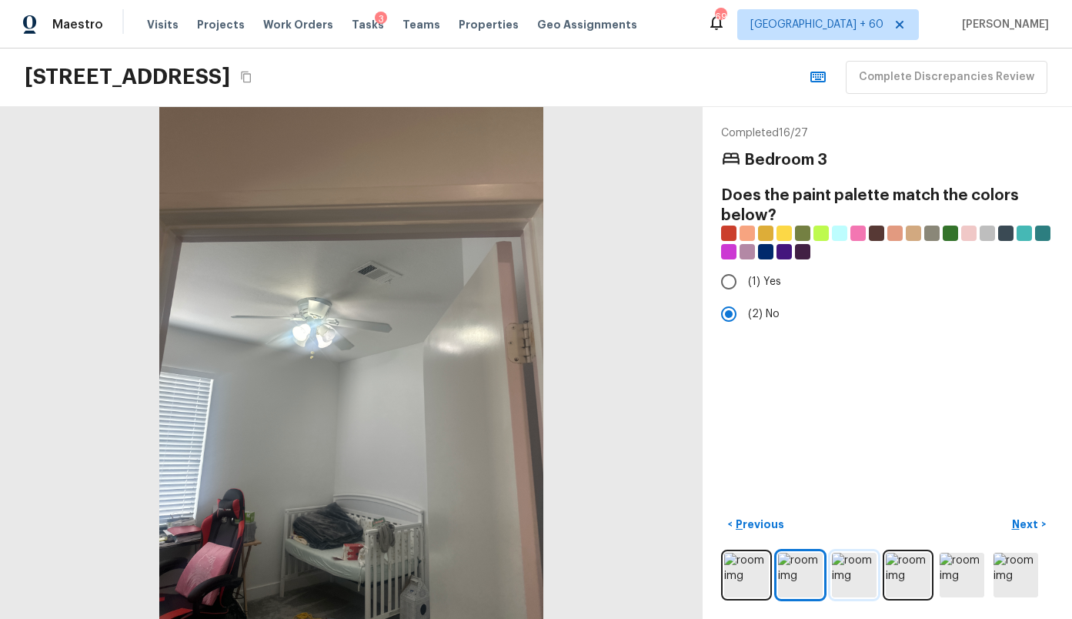
click at [836, 563] on img at bounding box center [854, 575] width 45 height 45
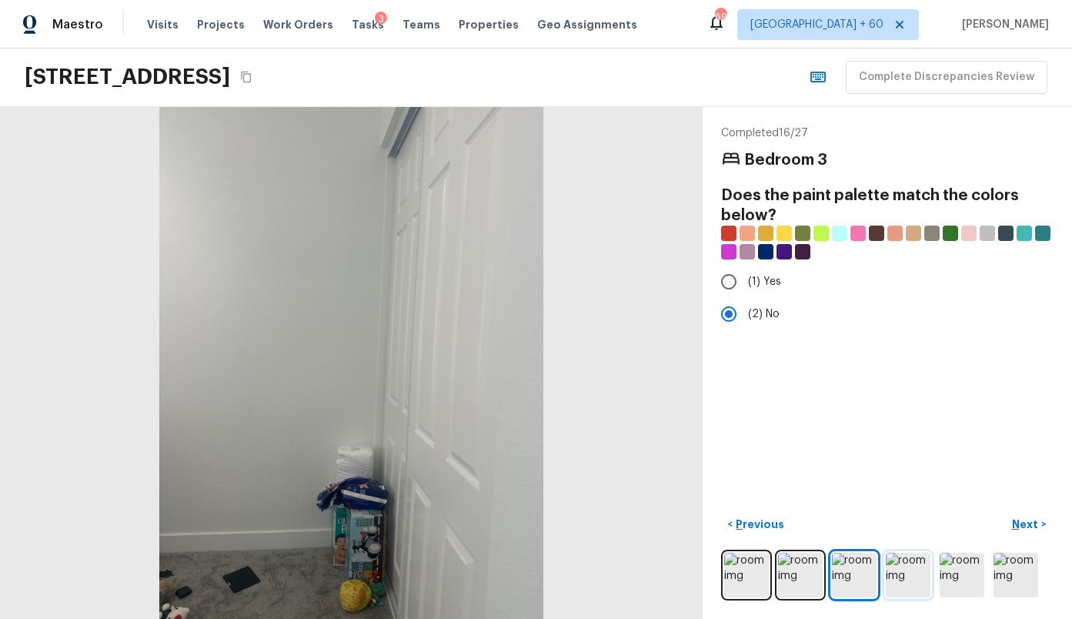
click at [902, 565] on img at bounding box center [908, 575] width 45 height 45
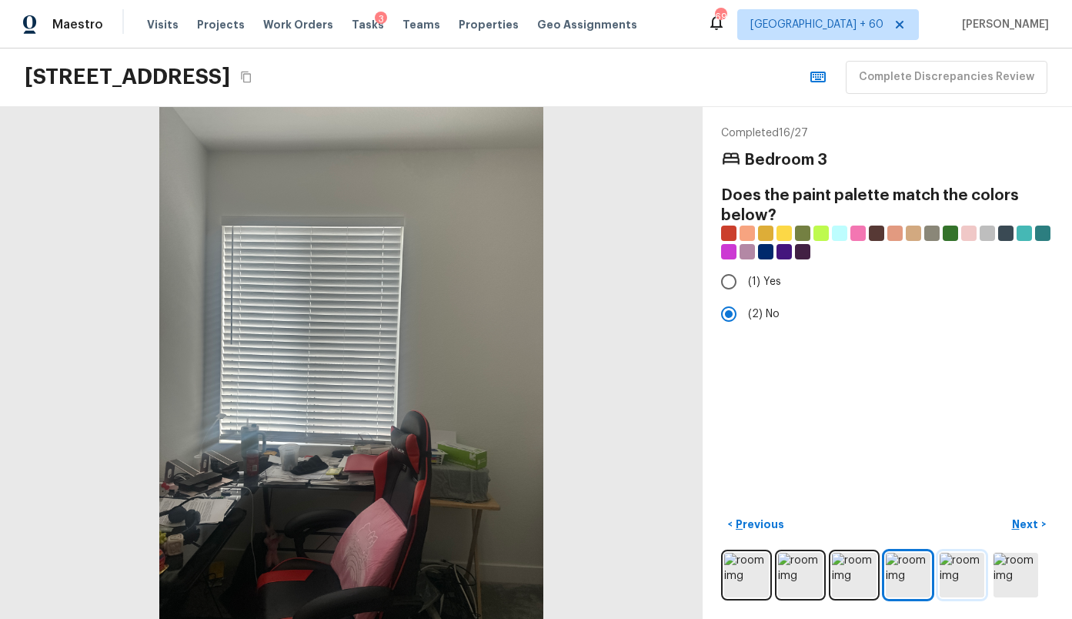
click at [956, 575] on img at bounding box center [962, 575] width 45 height 45
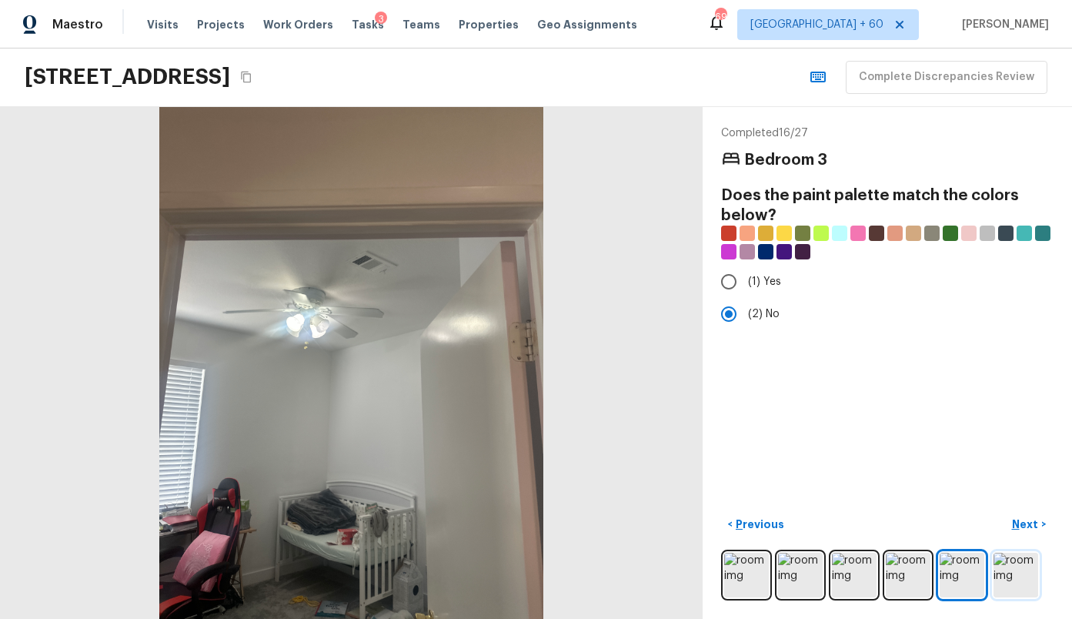
click at [1010, 579] on img at bounding box center [1016, 575] width 45 height 45
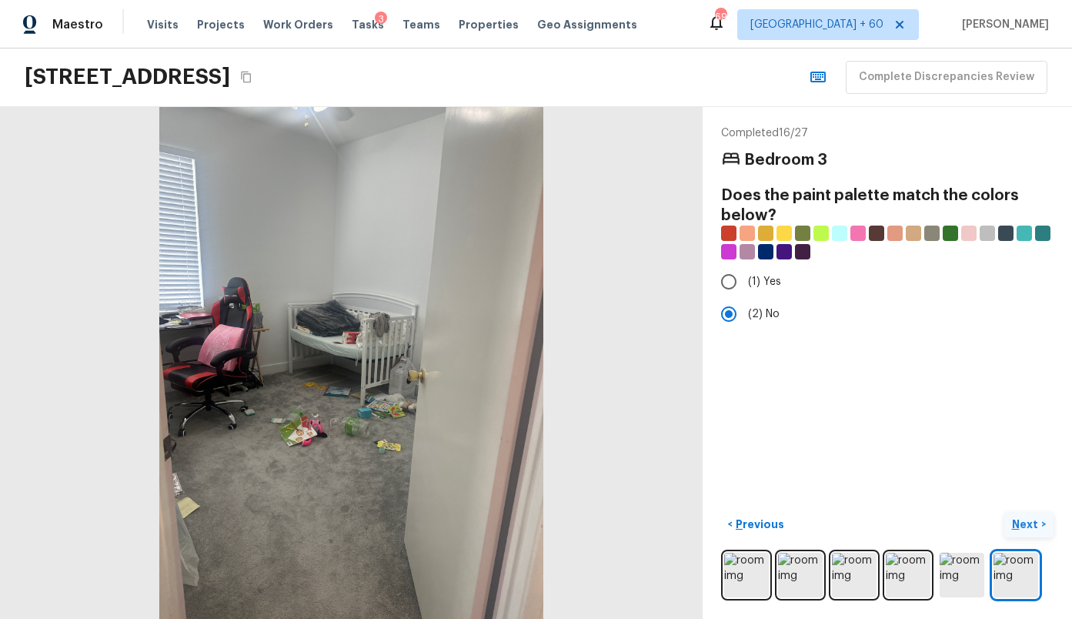
click at [1027, 529] on p "Next" at bounding box center [1026, 523] width 29 height 15
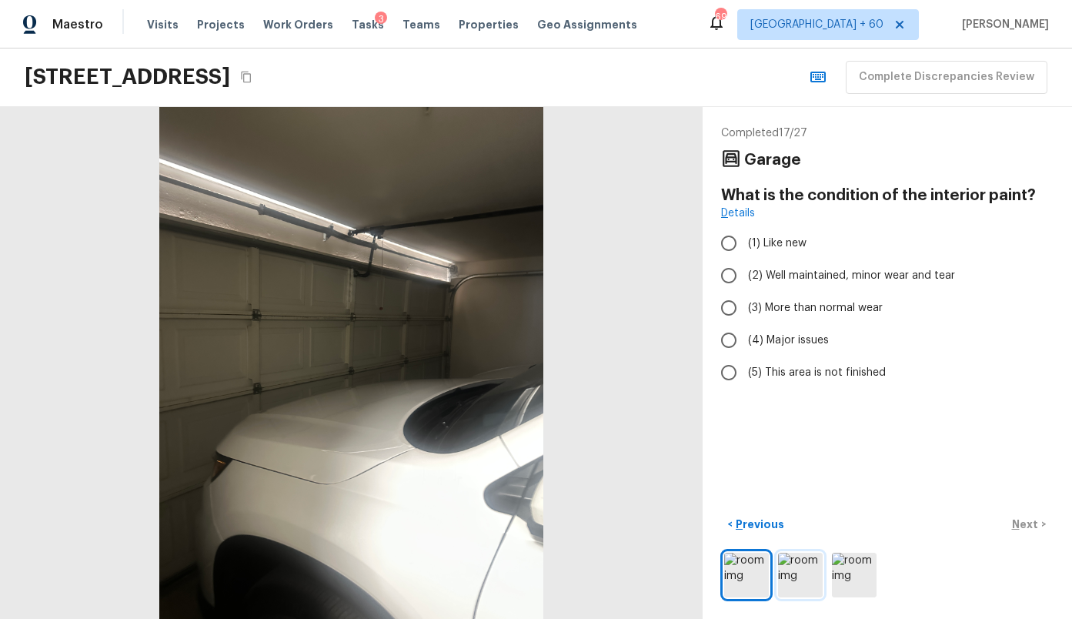
click at [790, 566] on img at bounding box center [800, 575] width 45 height 45
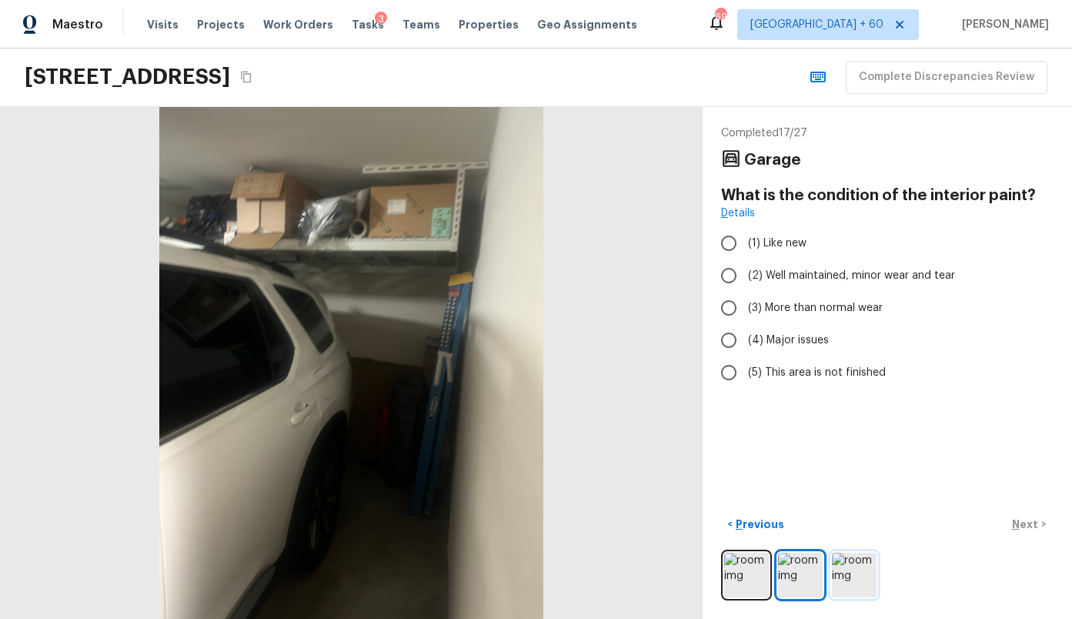
click at [846, 575] on img at bounding box center [854, 575] width 45 height 45
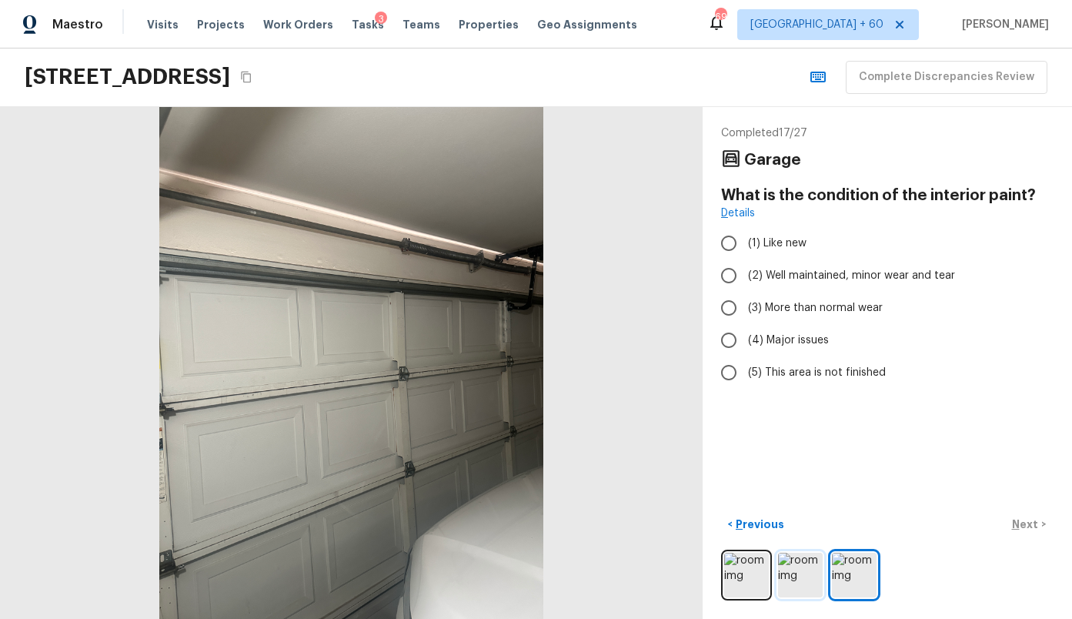
click at [797, 573] on img at bounding box center [800, 575] width 45 height 45
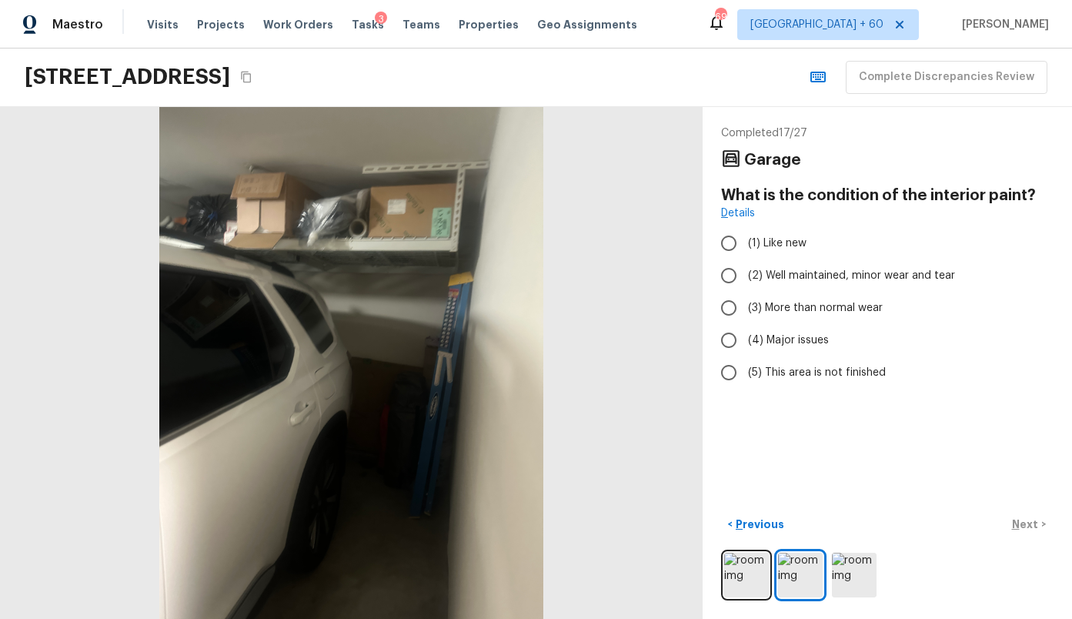
click at [770, 582] on div at bounding box center [887, 574] width 332 height 51
click at [752, 576] on img at bounding box center [746, 575] width 45 height 45
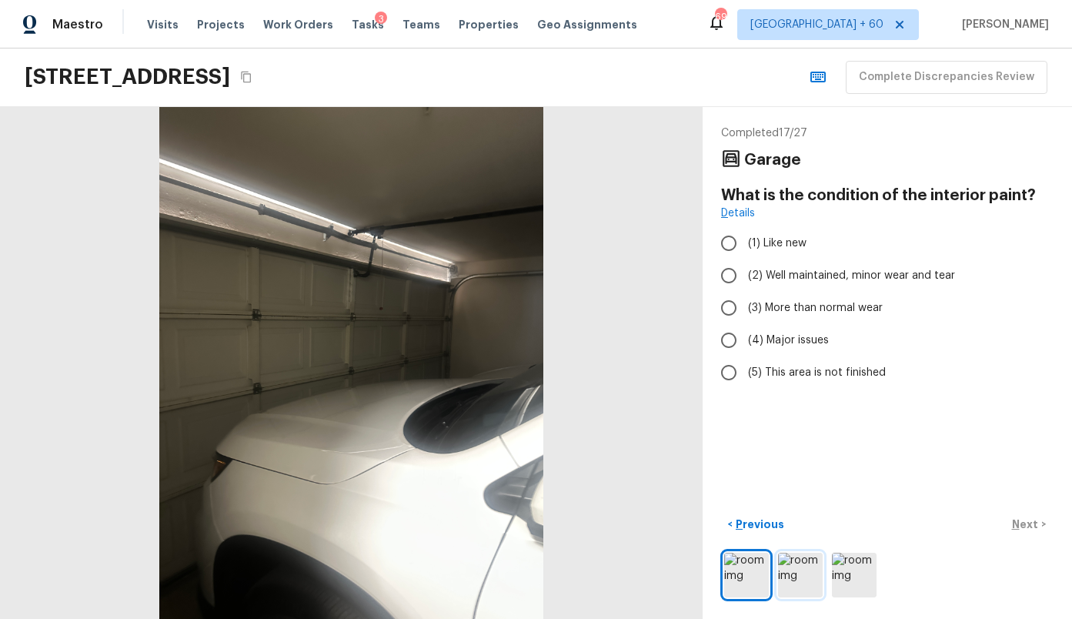
click at [796, 573] on img at bounding box center [800, 575] width 45 height 45
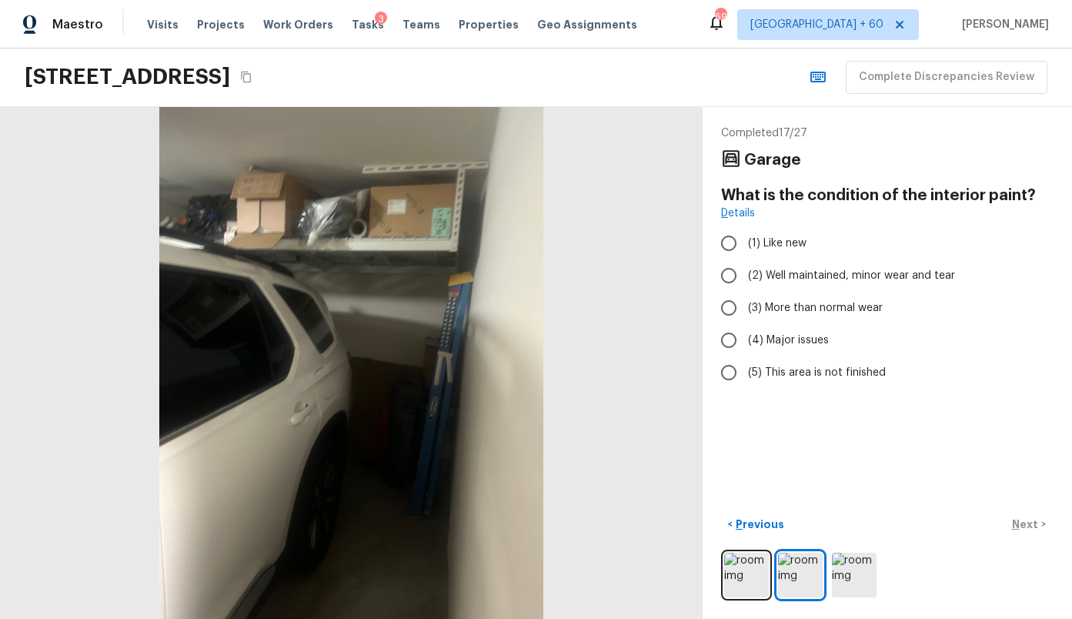
click at [823, 577] on div at bounding box center [887, 574] width 332 height 51
click at [855, 579] on img at bounding box center [854, 575] width 45 height 45
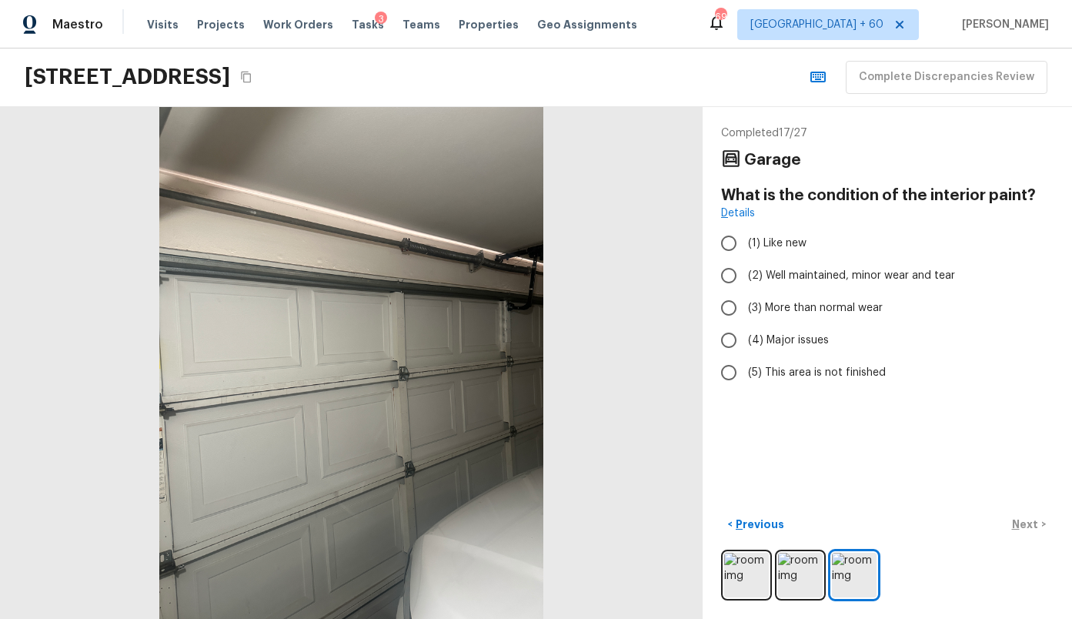
click at [775, 569] on div at bounding box center [887, 574] width 332 height 51
click at [785, 569] on img at bounding box center [800, 575] width 45 height 45
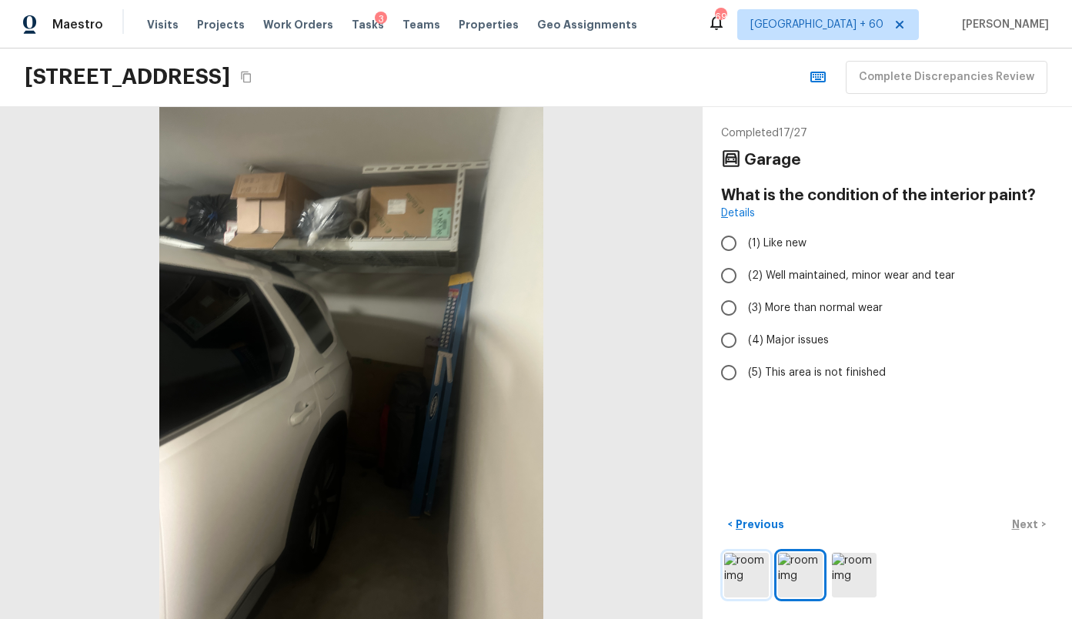
click at [731, 574] on img at bounding box center [746, 575] width 45 height 45
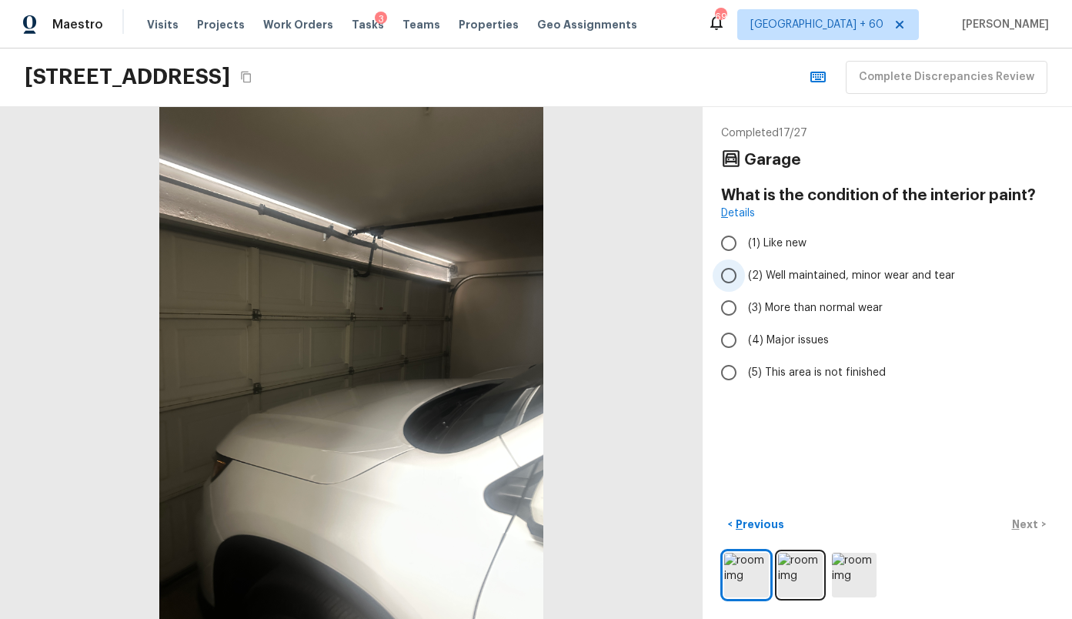
click at [792, 280] on span "(2) Well maintained, minor wear and tear" at bounding box center [851, 275] width 207 height 15
click at [745, 280] on input "(2) Well maintained, minor wear and tear" at bounding box center [729, 275] width 32 height 32
radio input "true"
click at [1011, 526] on button "Next >" at bounding box center [1028, 524] width 49 height 25
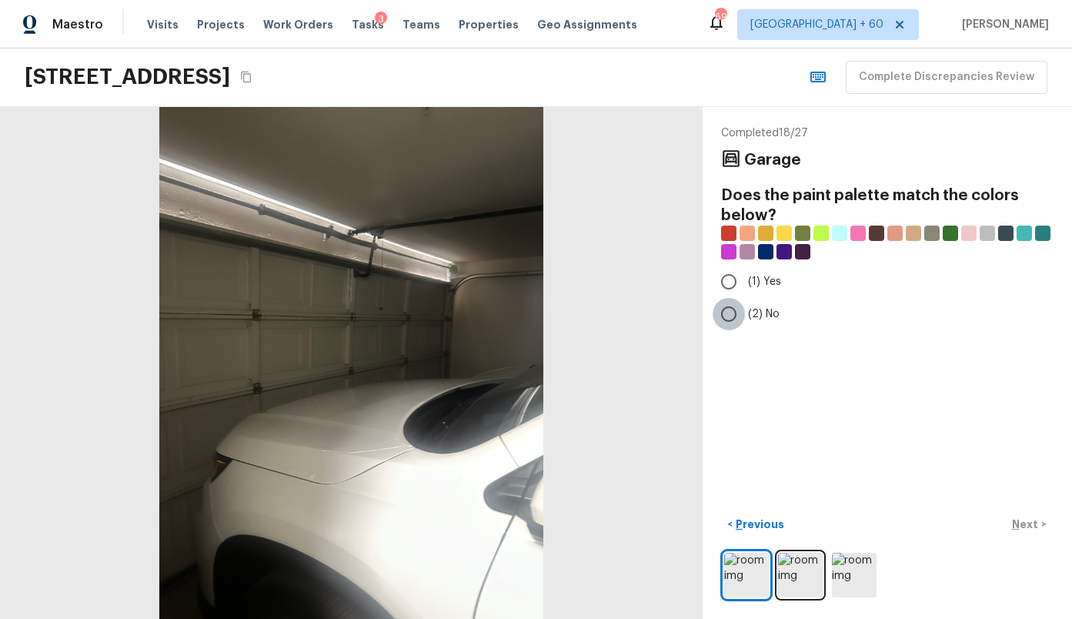
click at [743, 309] on input "(2) No" at bounding box center [729, 314] width 32 height 32
radio input "true"
click at [1017, 526] on p "Next" at bounding box center [1026, 523] width 29 height 15
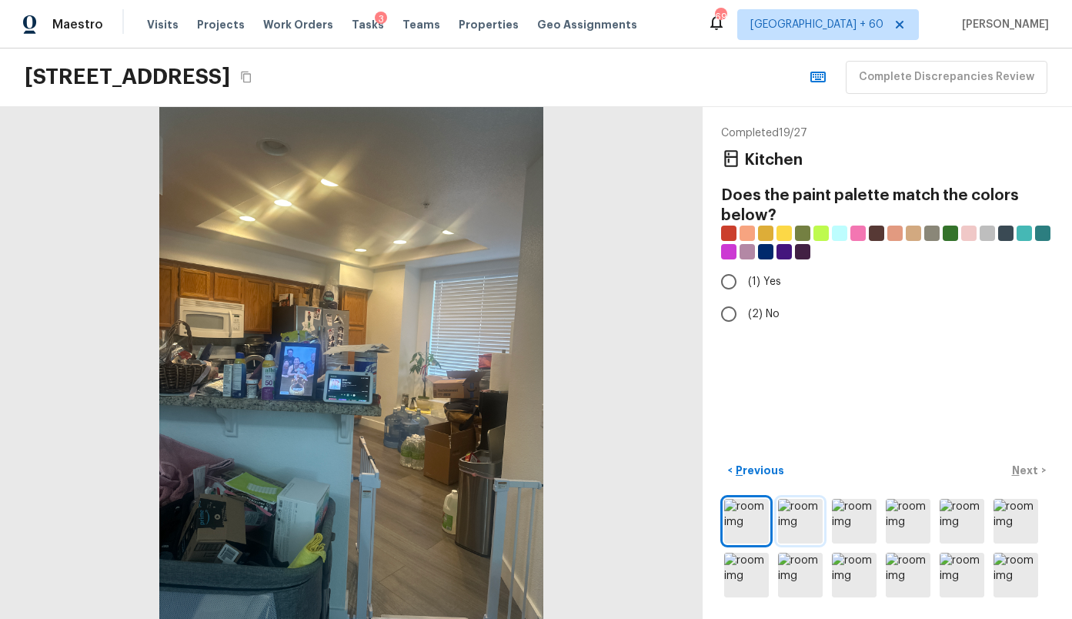
click at [780, 501] on img at bounding box center [800, 521] width 45 height 45
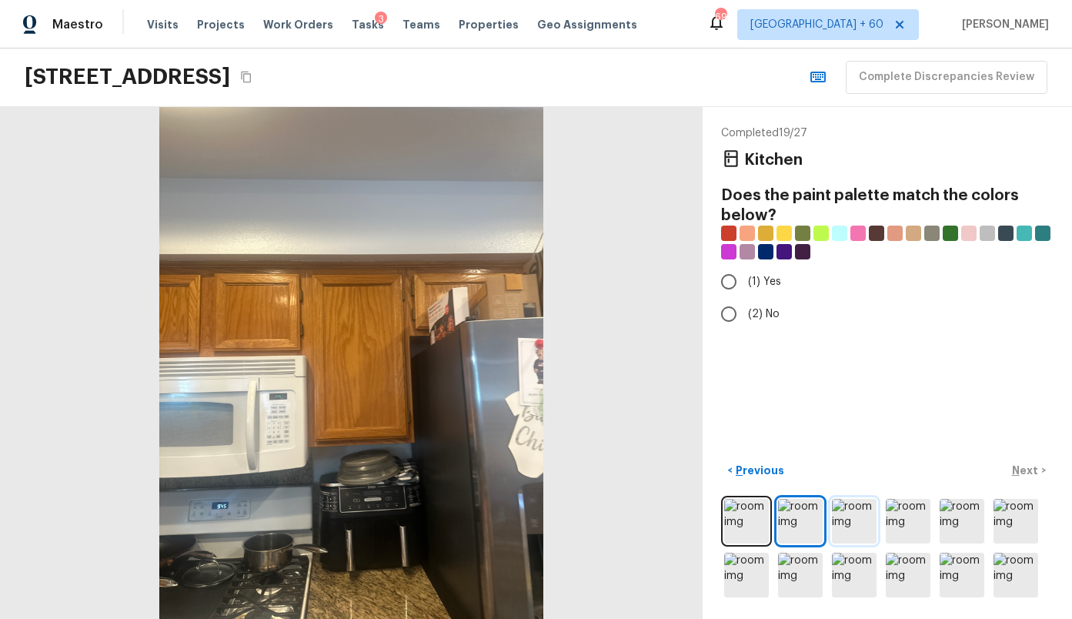
click at [841, 513] on img at bounding box center [854, 521] width 45 height 45
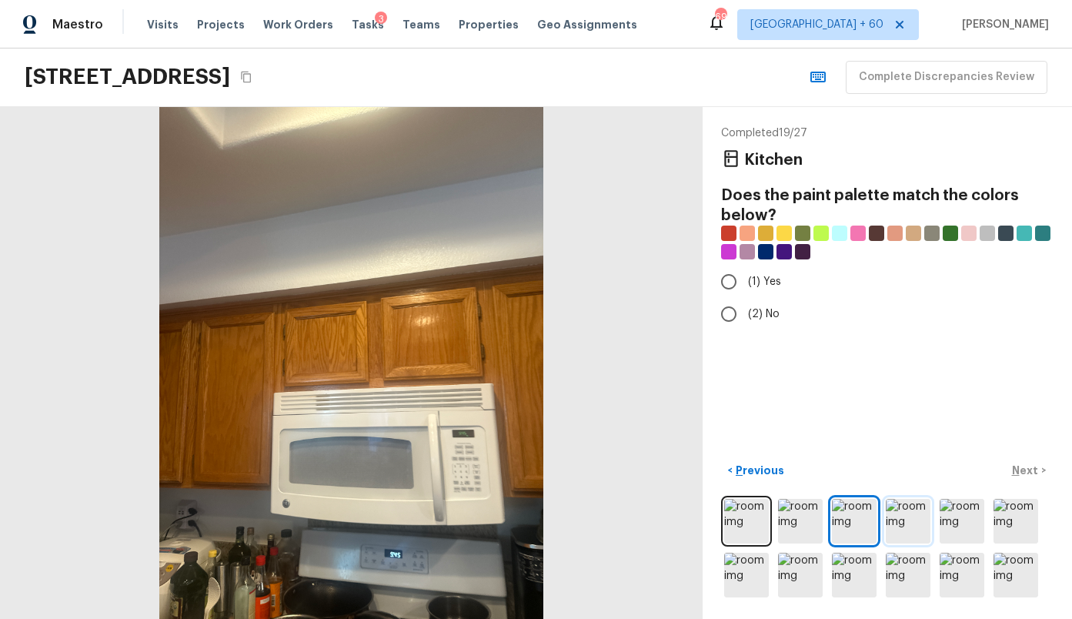
click at [895, 524] on img at bounding box center [908, 521] width 45 height 45
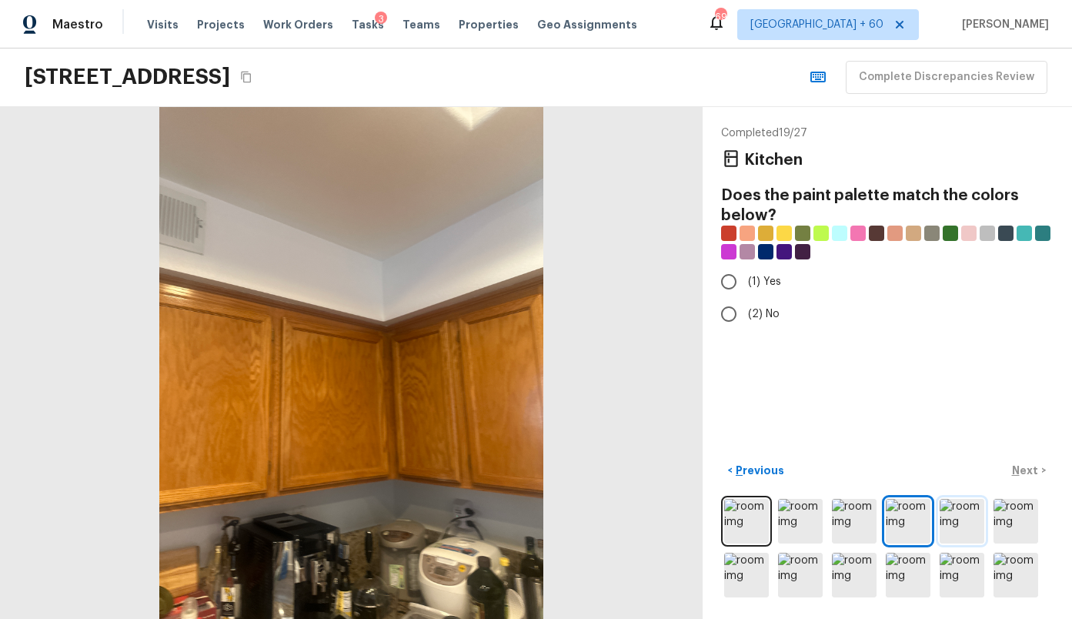
click at [958, 533] on img at bounding box center [962, 521] width 45 height 45
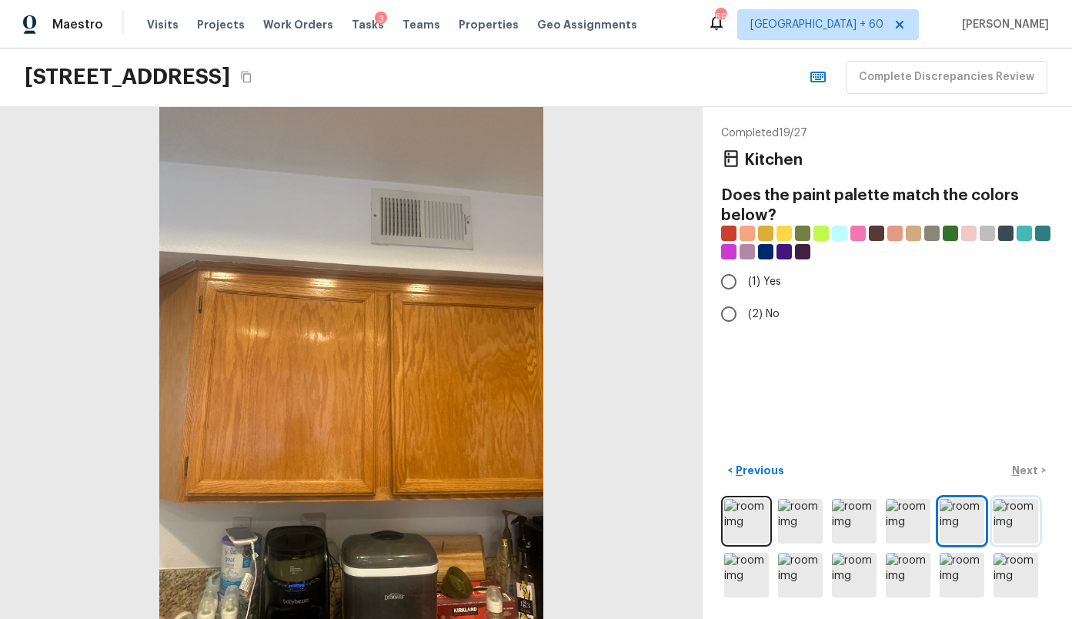
click at [1021, 527] on img at bounding box center [1016, 521] width 45 height 45
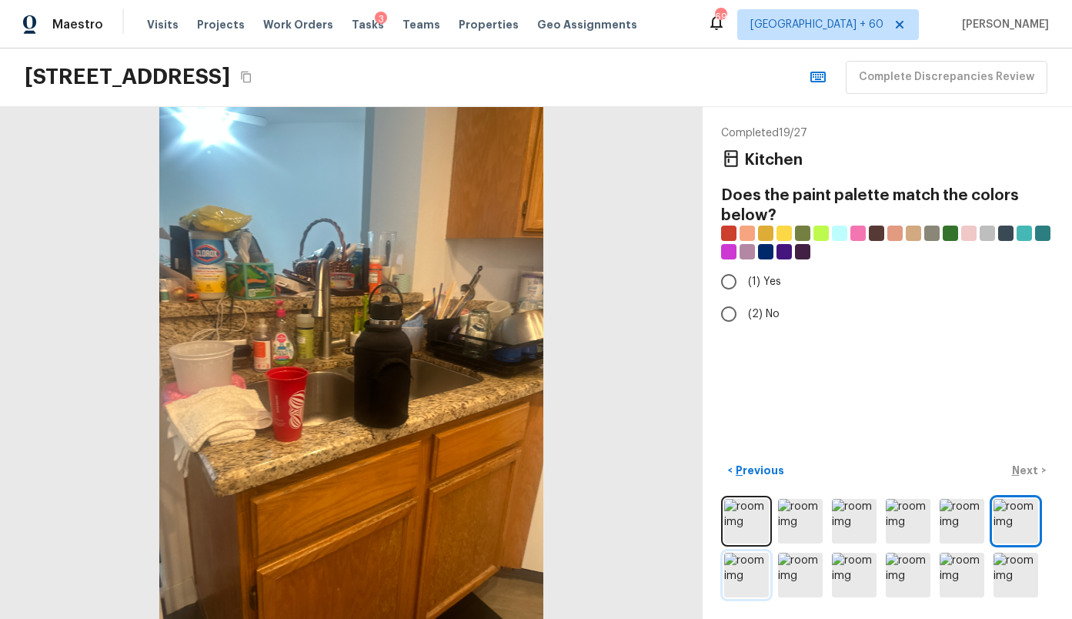
click at [750, 574] on img at bounding box center [746, 575] width 45 height 45
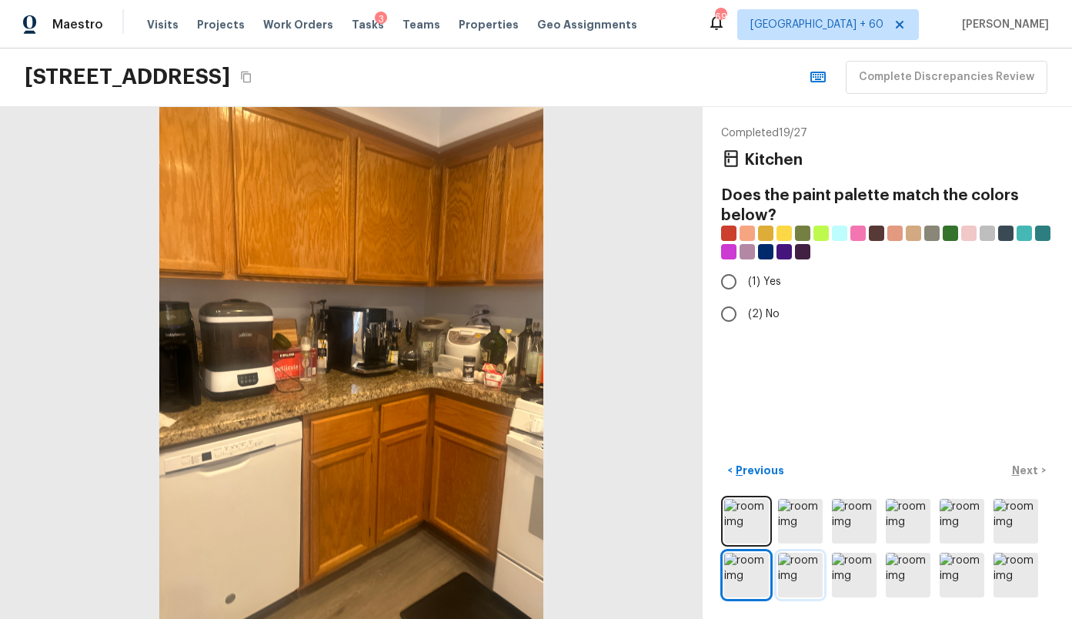
click at [790, 579] on img at bounding box center [800, 575] width 45 height 45
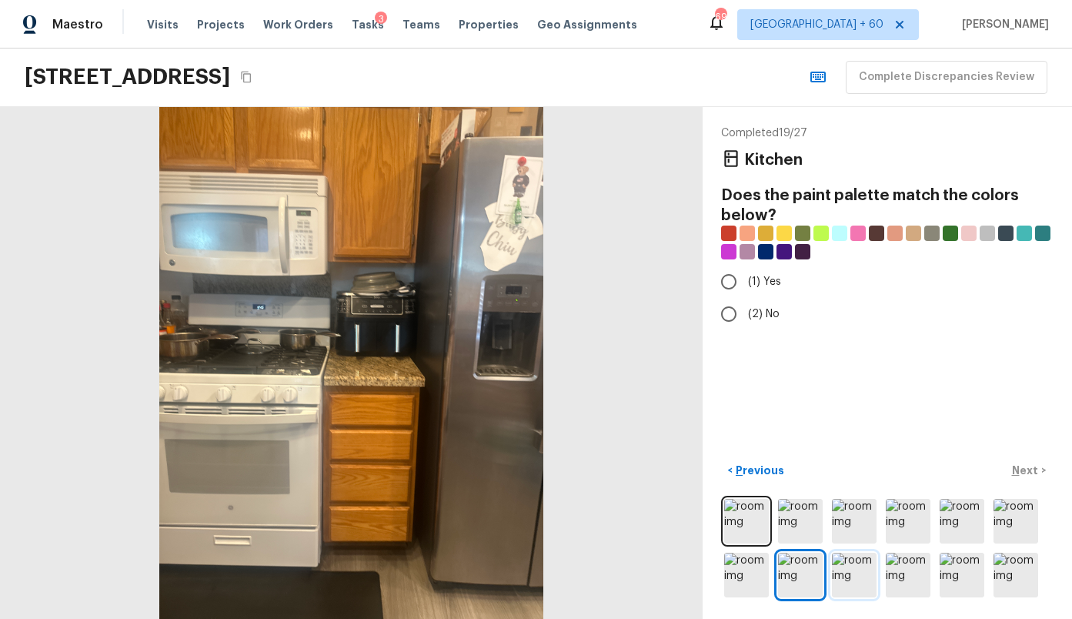
click at [834, 583] on img at bounding box center [854, 575] width 45 height 45
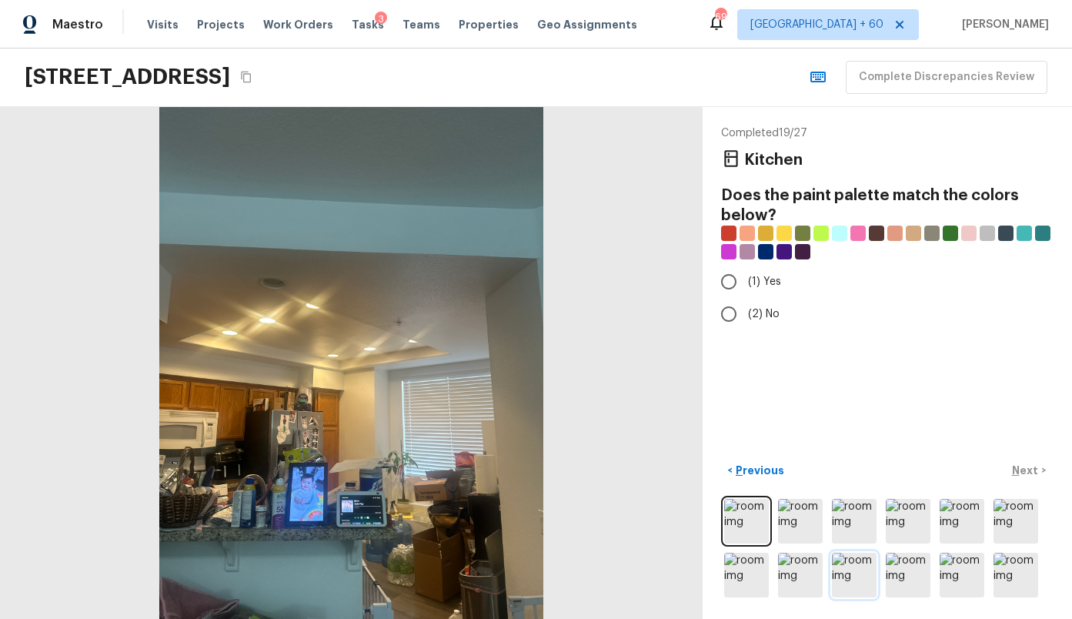
click at [867, 583] on img at bounding box center [854, 575] width 45 height 45
click at [894, 580] on img at bounding box center [908, 575] width 45 height 45
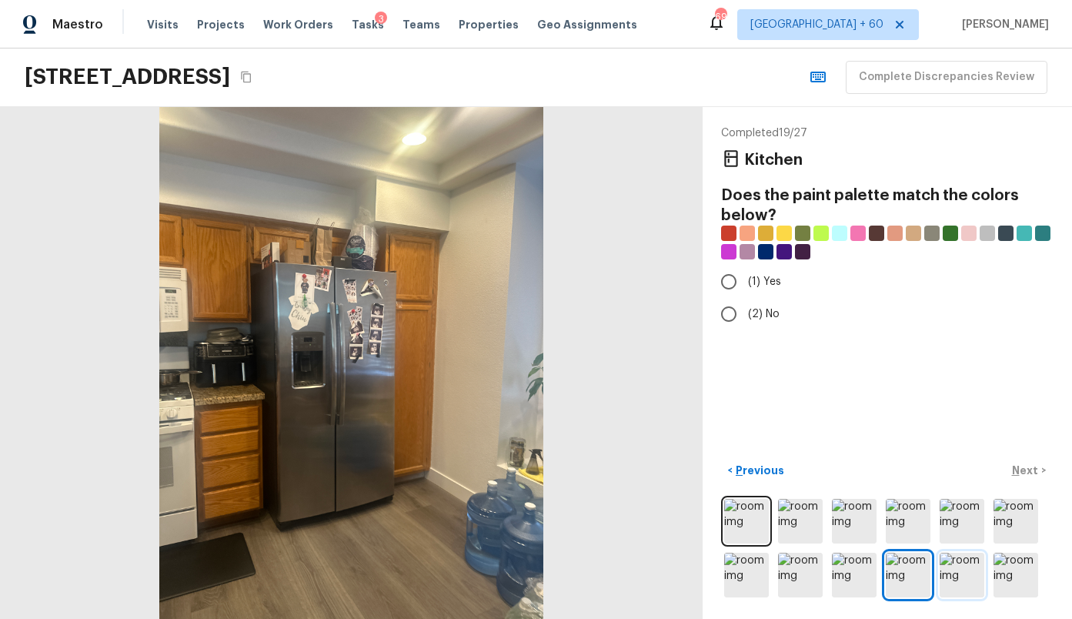
click at [946, 579] on img at bounding box center [962, 575] width 45 height 45
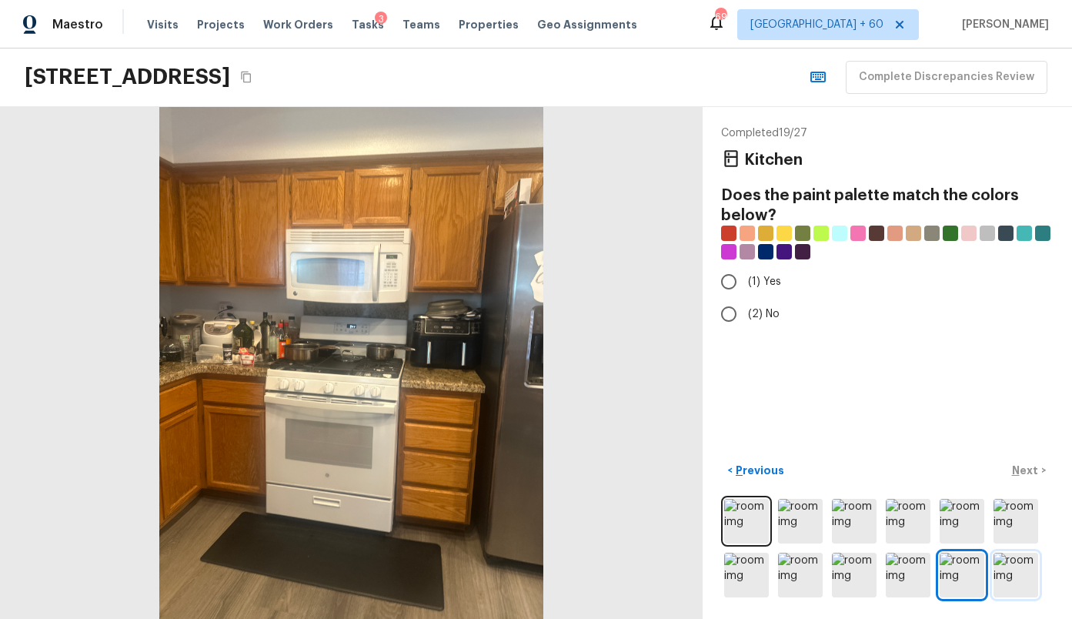
click at [1000, 573] on img at bounding box center [1016, 575] width 45 height 45
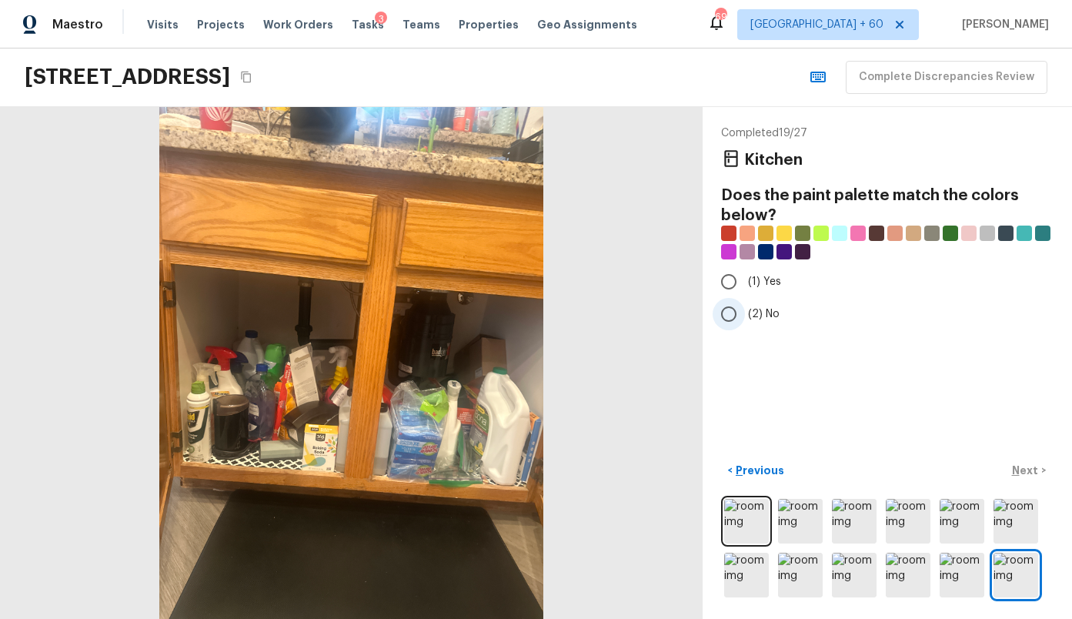
click at [753, 309] on span "(2) No" at bounding box center [764, 313] width 32 height 15
click at [745, 309] on input "(2) No" at bounding box center [729, 314] width 32 height 32
radio input "true"
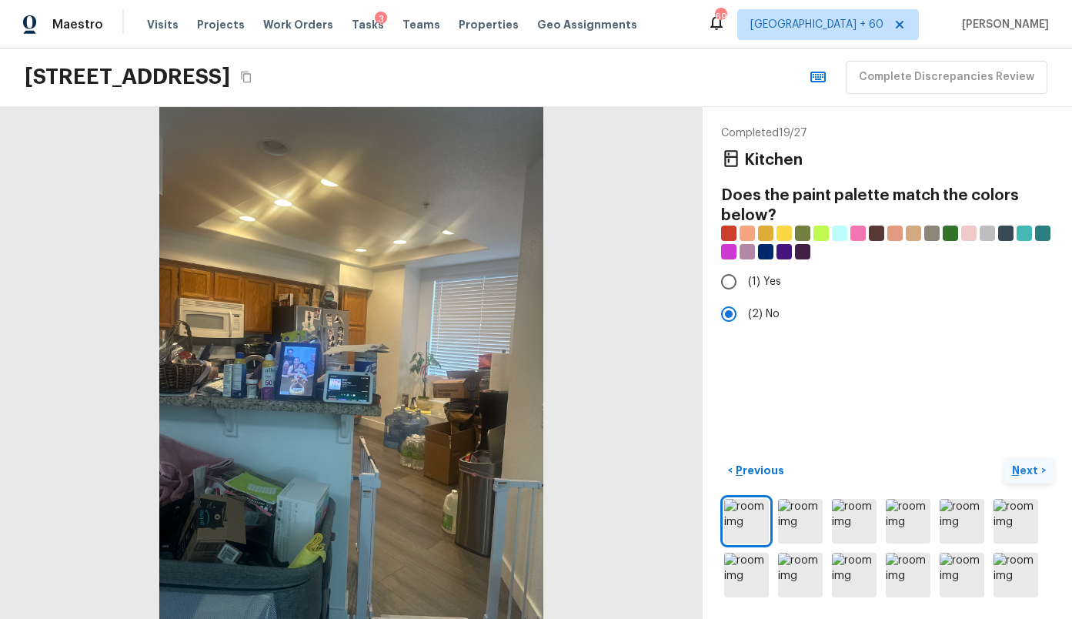
click at [1021, 468] on p "Next" at bounding box center [1026, 470] width 29 height 15
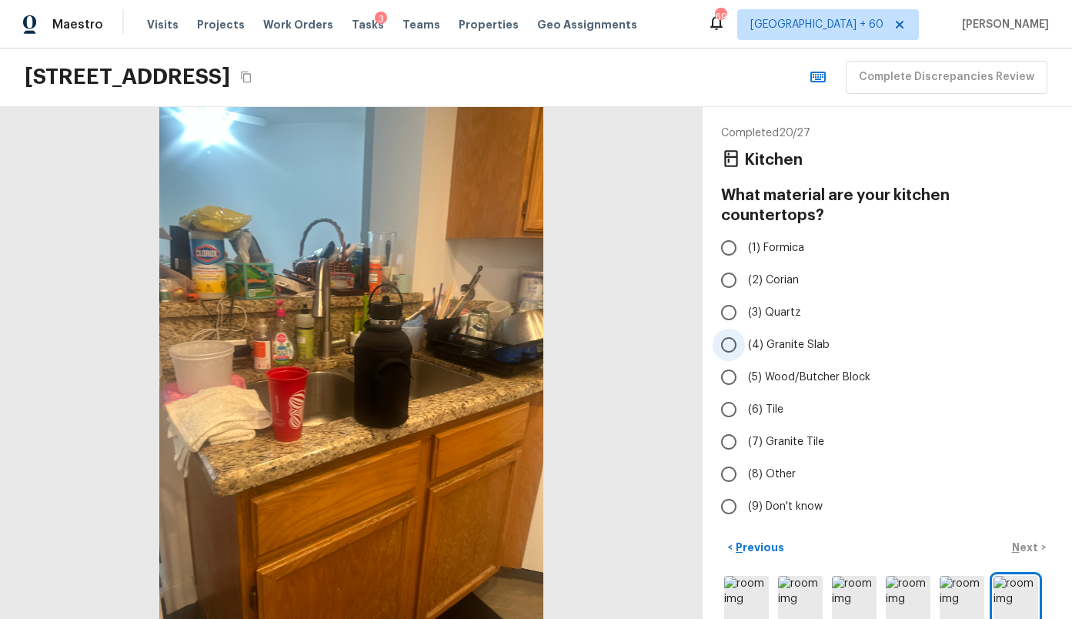
click at [787, 337] on span "(4) Granite Slab" at bounding box center [789, 344] width 82 height 15
click at [745, 329] on input "(4) Granite Slab" at bounding box center [729, 345] width 32 height 32
radio input "true"
click at [1023, 539] on p "Next" at bounding box center [1026, 546] width 29 height 15
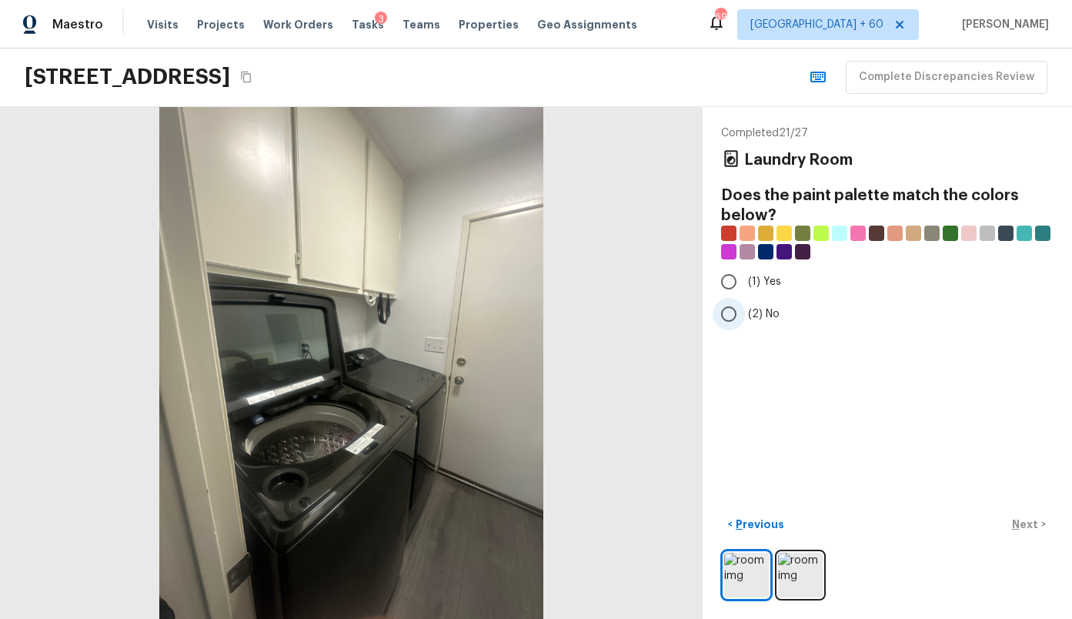
click at [743, 308] on input "(2) No" at bounding box center [729, 314] width 32 height 32
radio input "true"
click at [793, 566] on img at bounding box center [800, 575] width 45 height 45
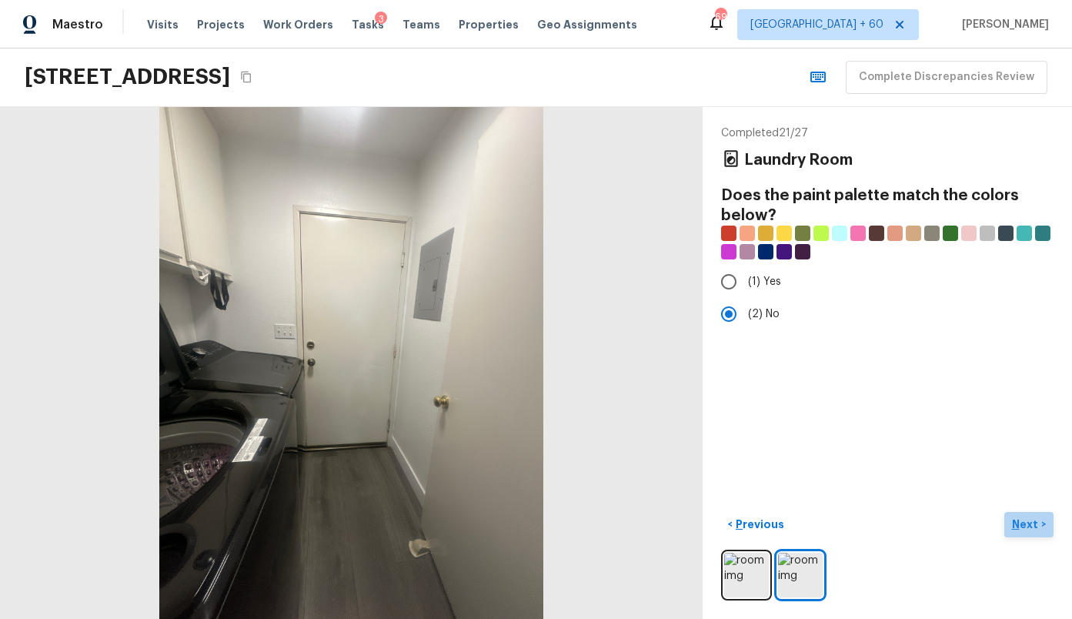
click at [1040, 514] on button "Next >" at bounding box center [1028, 524] width 49 height 25
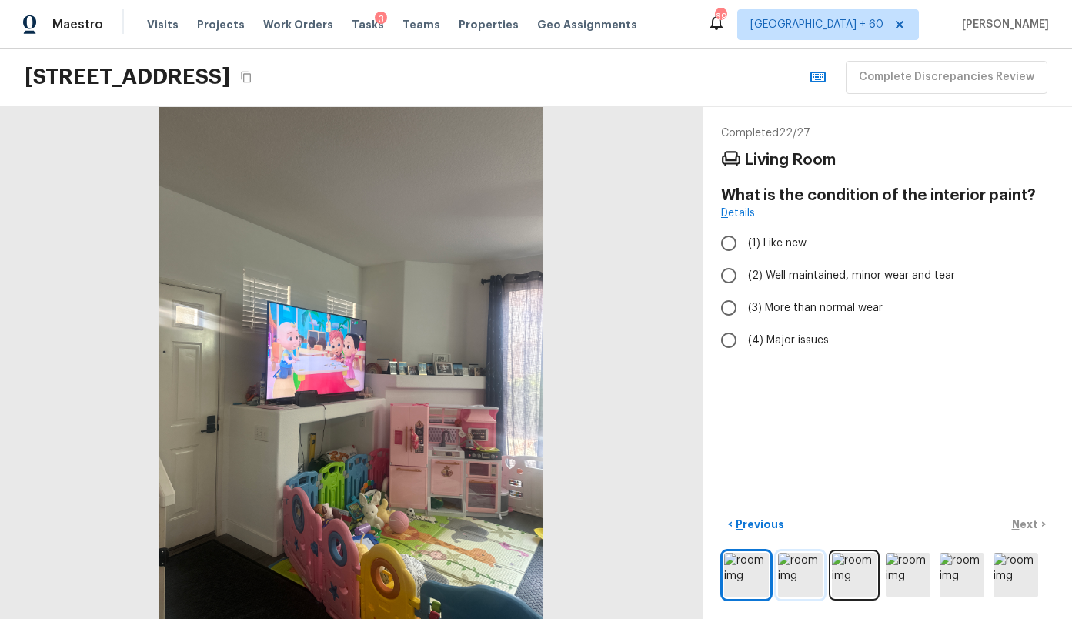
click at [800, 573] on img at bounding box center [800, 575] width 45 height 45
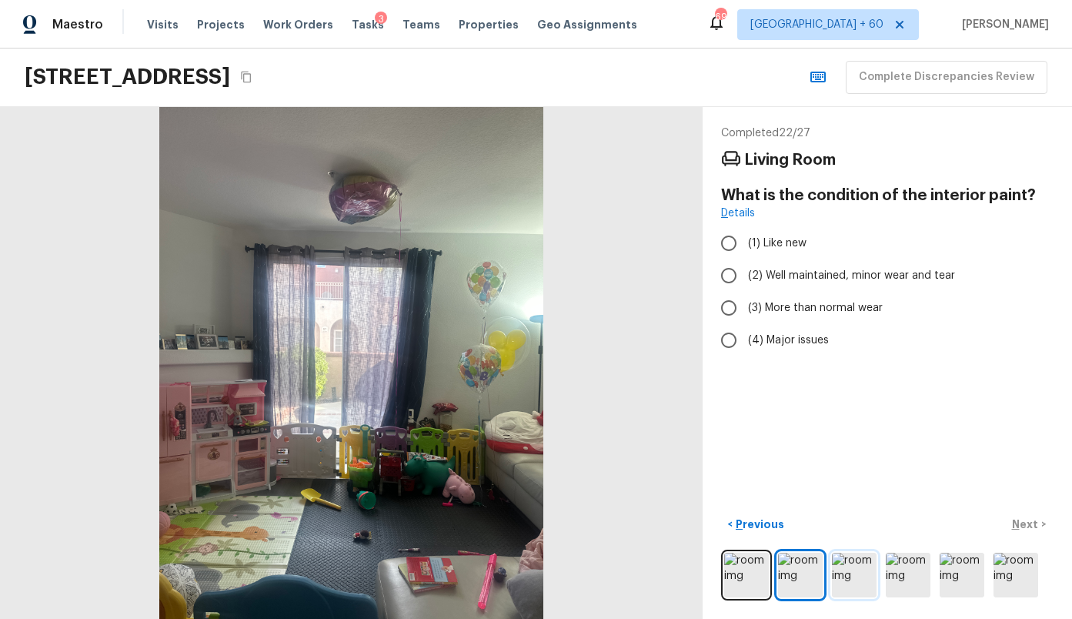
click at [845, 572] on img at bounding box center [854, 575] width 45 height 45
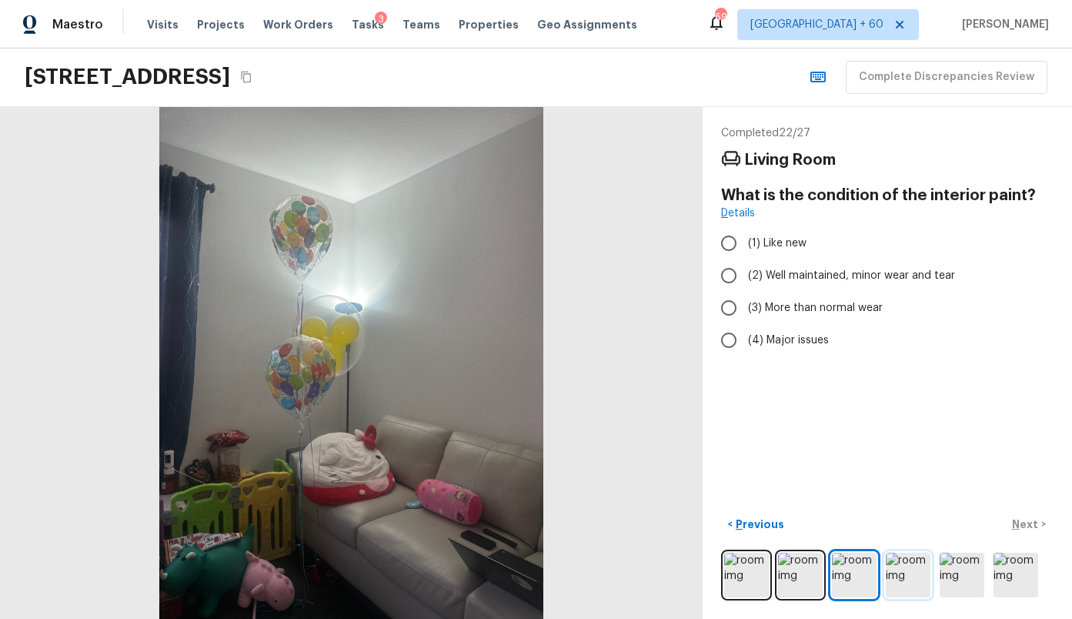
click at [901, 575] on img at bounding box center [908, 575] width 45 height 45
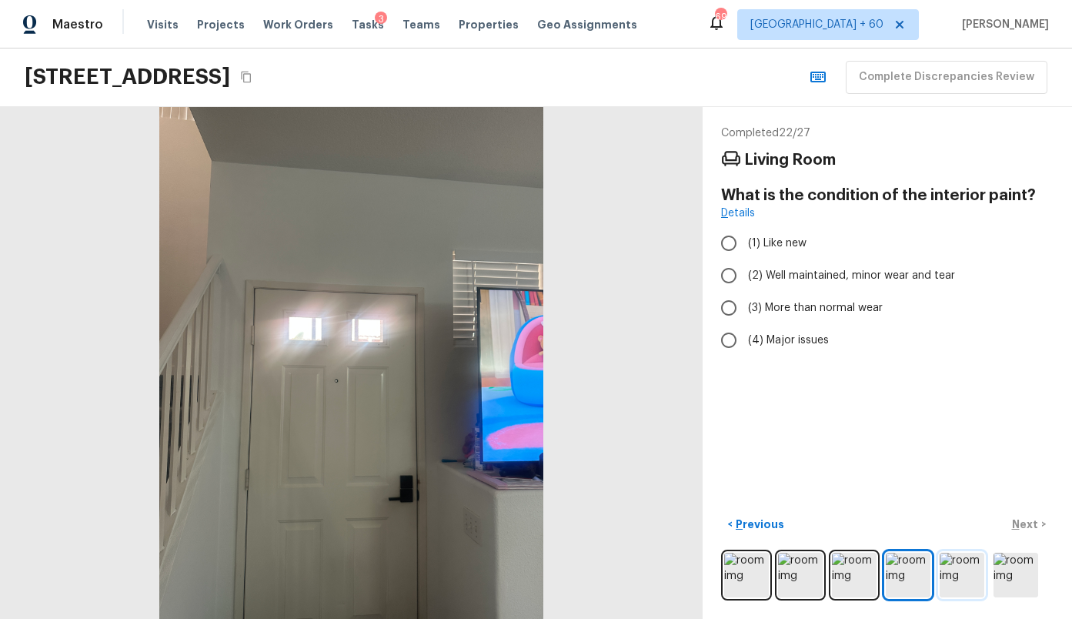
click at [960, 573] on img at bounding box center [962, 575] width 45 height 45
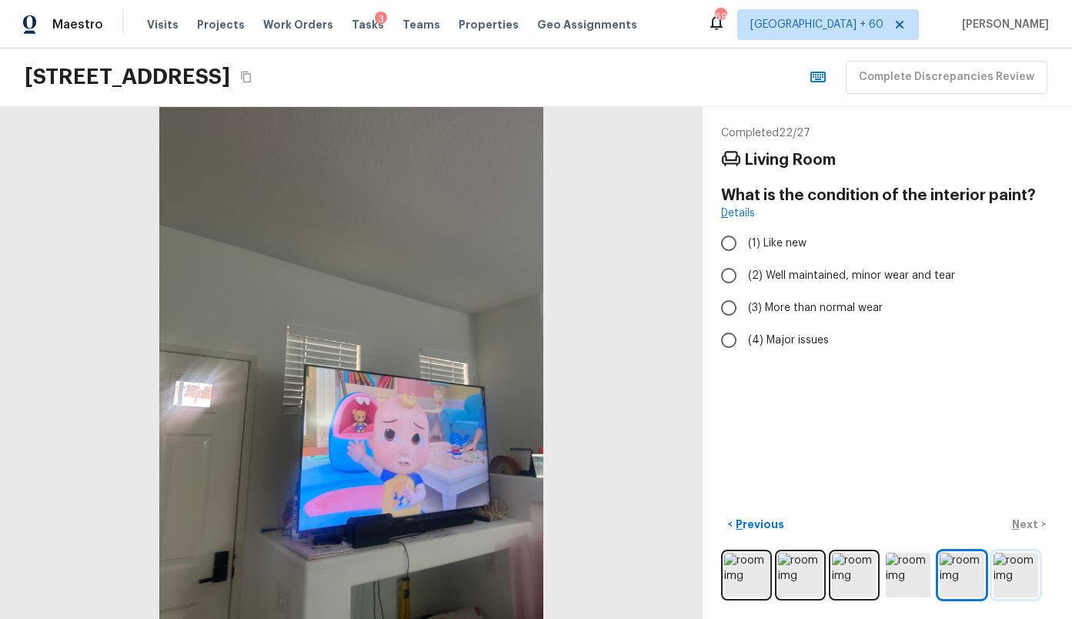
click at [1013, 578] on img at bounding box center [1016, 575] width 45 height 45
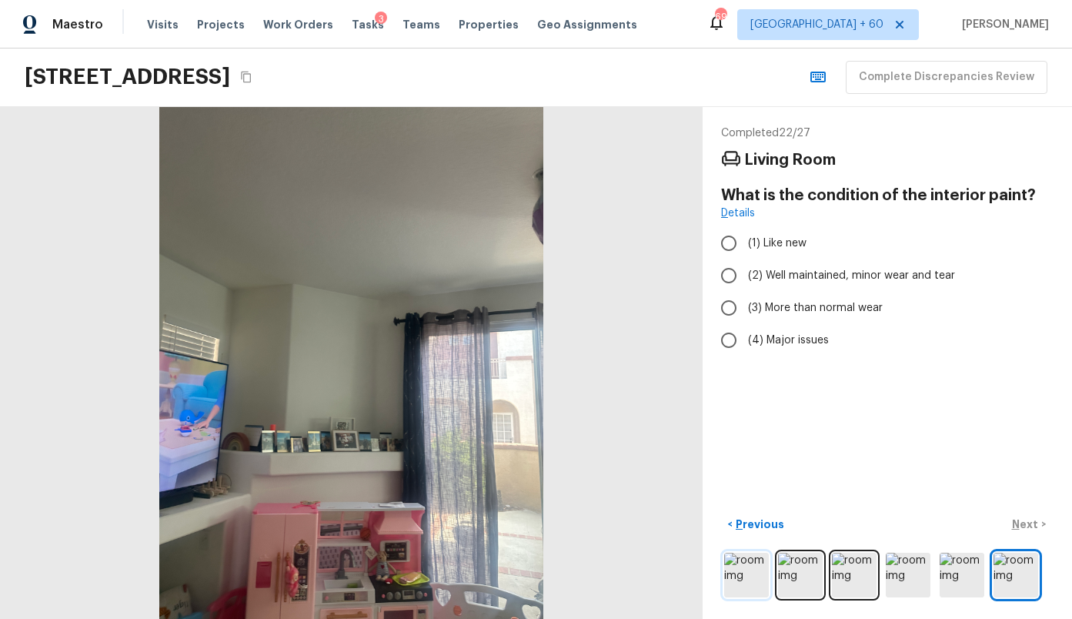
click at [749, 573] on img at bounding box center [746, 575] width 45 height 45
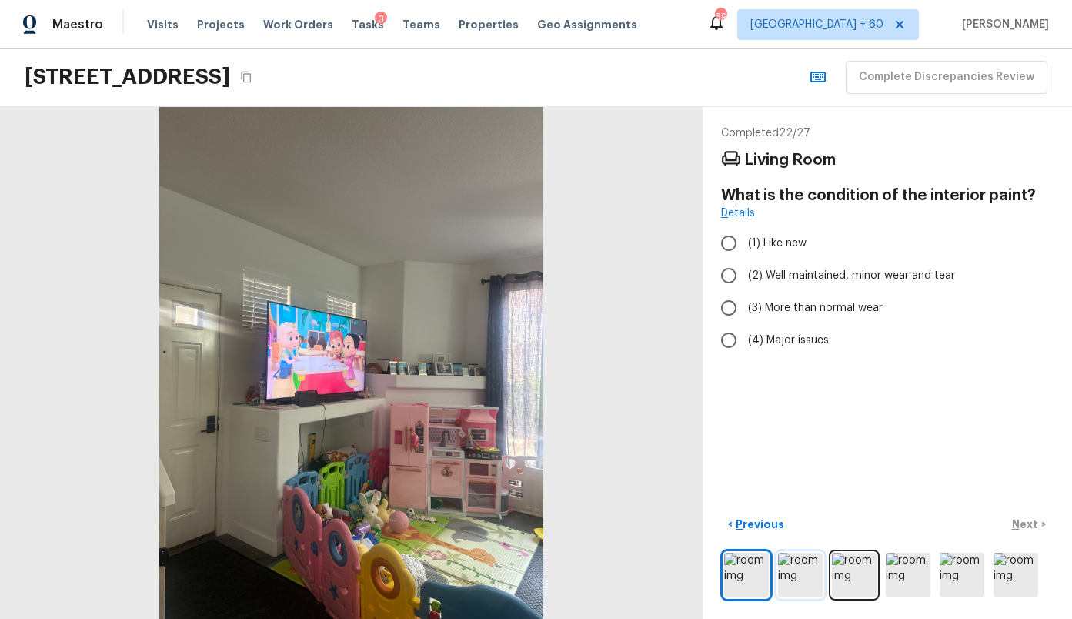
click at [785, 583] on img at bounding box center [800, 575] width 45 height 45
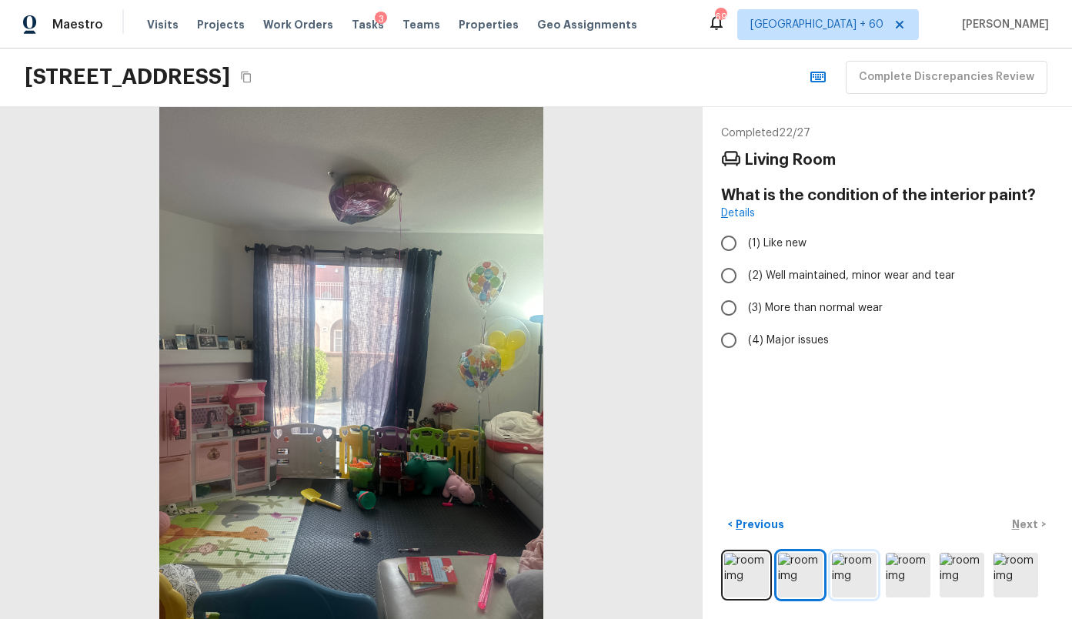
click at [832, 583] on img at bounding box center [854, 575] width 45 height 45
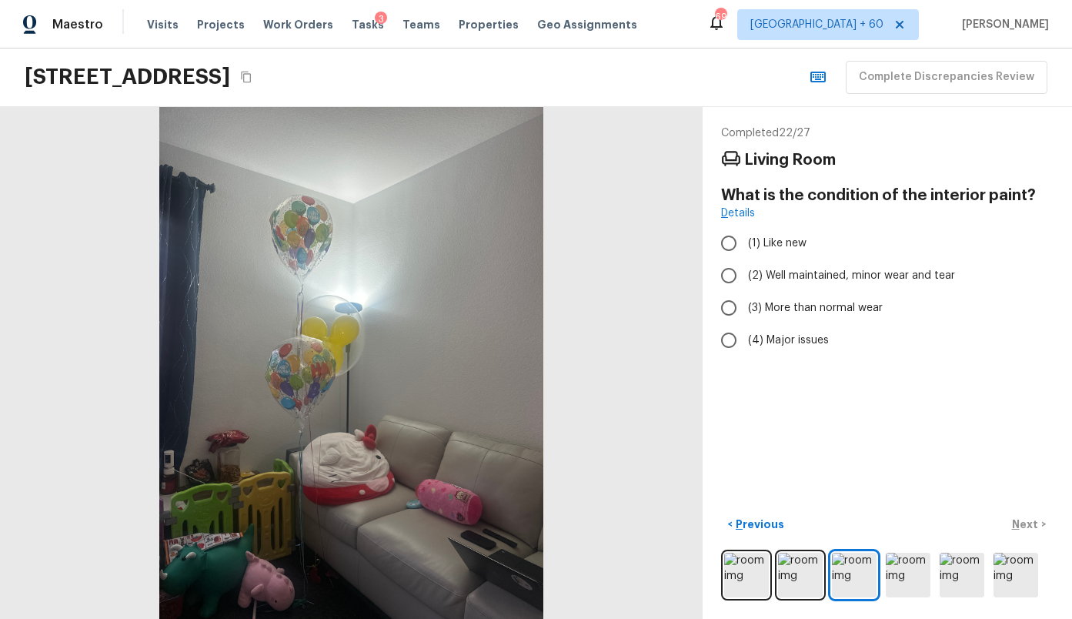
click at [881, 572] on div at bounding box center [887, 574] width 332 height 51
click at [893, 574] on img at bounding box center [908, 575] width 45 height 45
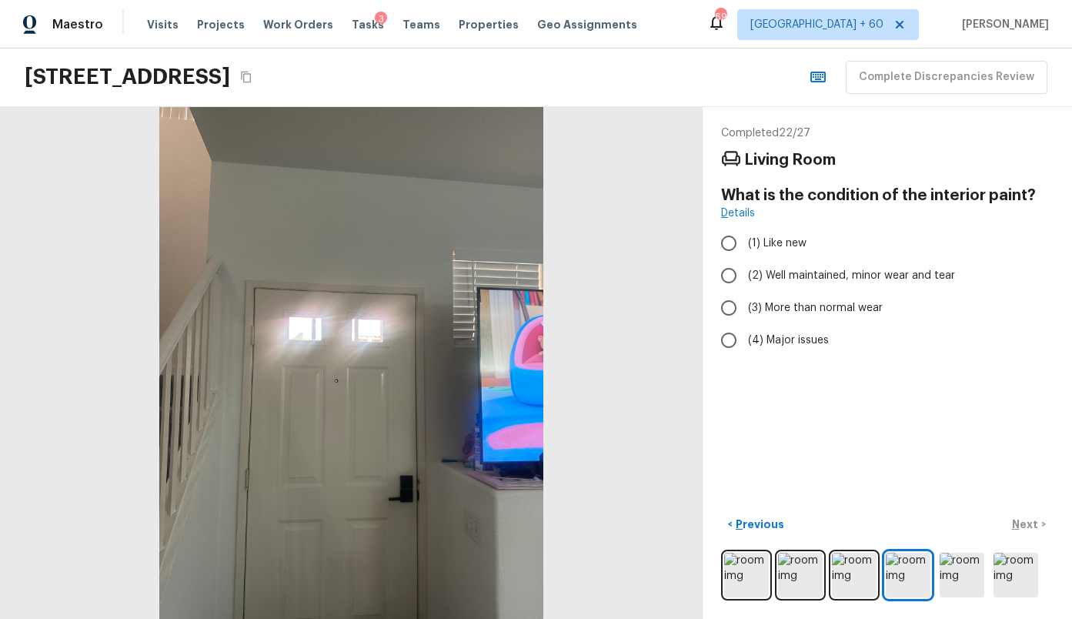
click at [935, 571] on div at bounding box center [887, 574] width 332 height 51
click at [958, 572] on img at bounding box center [962, 575] width 45 height 45
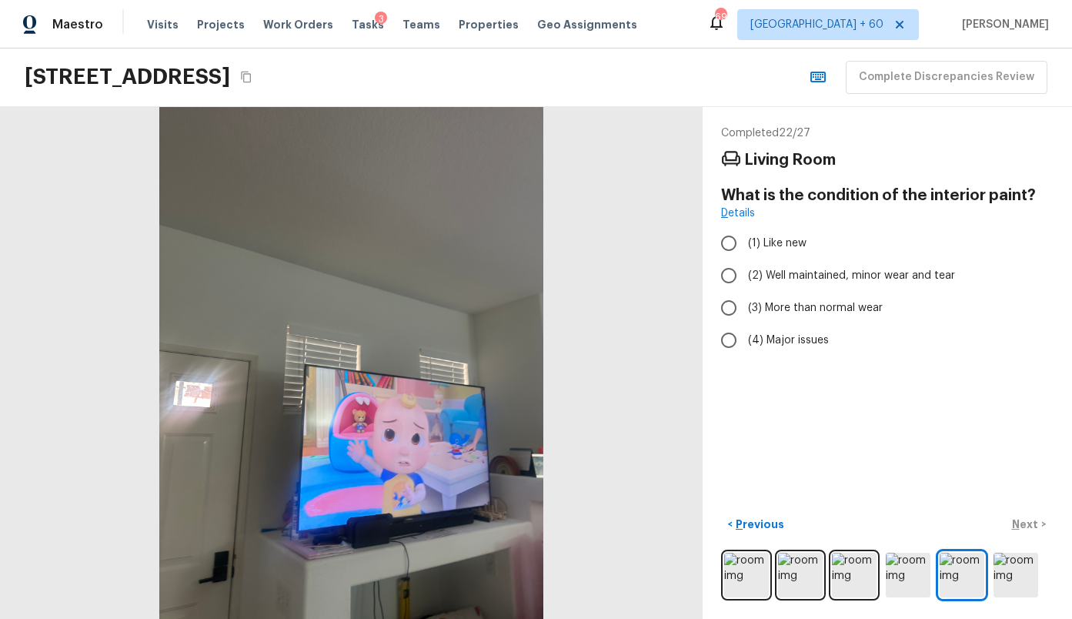
click at [1049, 569] on div at bounding box center [887, 574] width 332 height 51
click at [1014, 566] on img at bounding box center [1016, 575] width 45 height 45
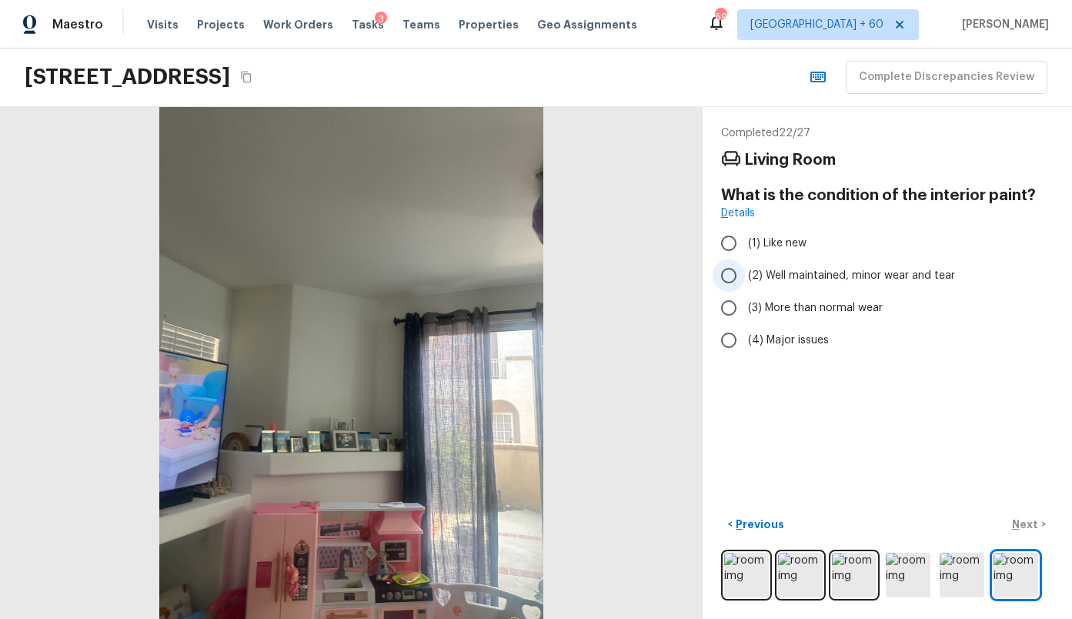
click at [858, 276] on span "(2) Well maintained, minor wear and tear" at bounding box center [851, 275] width 207 height 15
click at [745, 276] on input "(2) Well maintained, minor wear and tear" at bounding box center [729, 275] width 32 height 32
radio input "true"
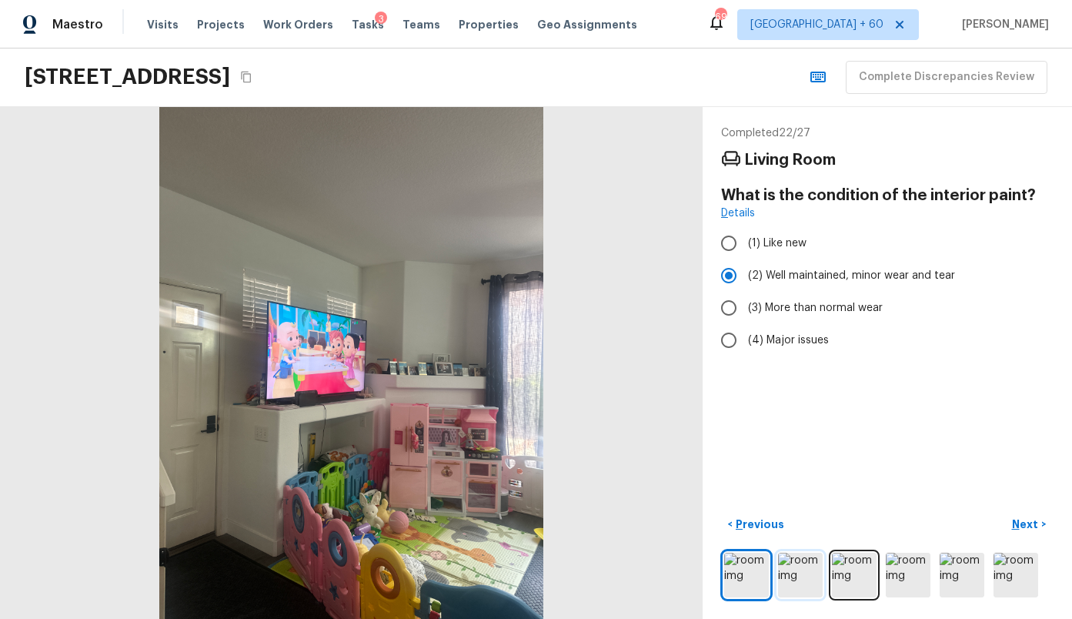
click at [803, 562] on img at bounding box center [800, 575] width 45 height 45
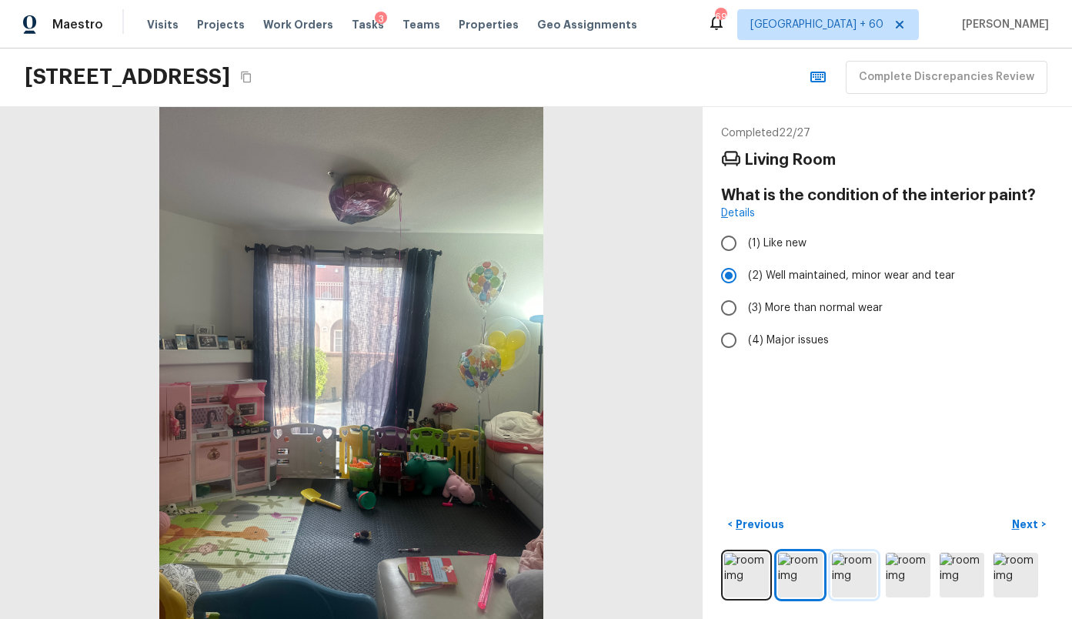
click at [853, 576] on img at bounding box center [854, 575] width 45 height 45
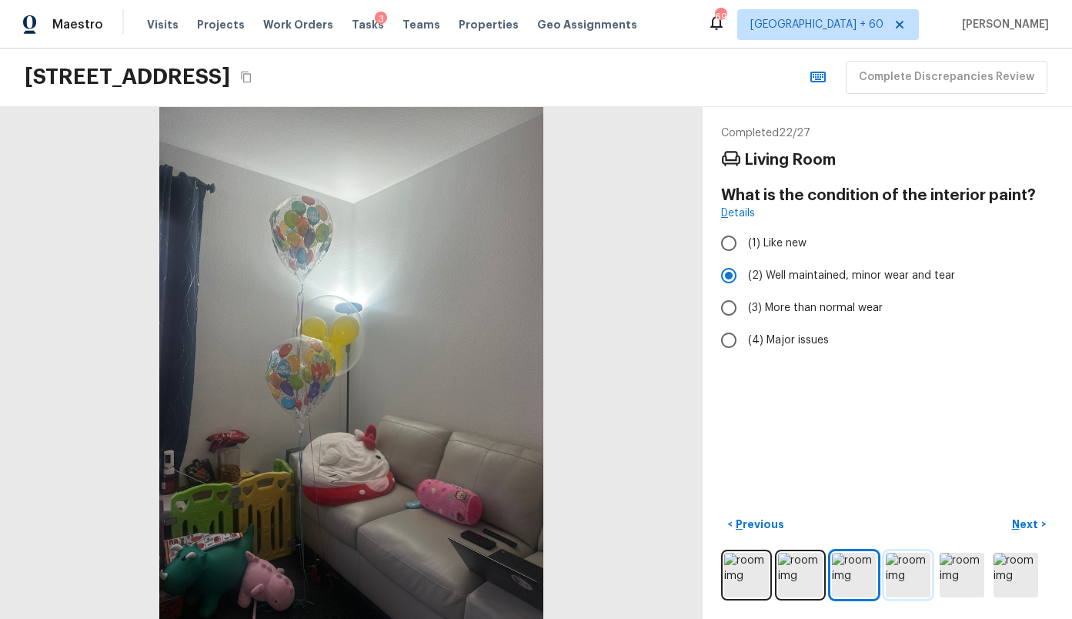
click at [890, 577] on img at bounding box center [908, 575] width 45 height 45
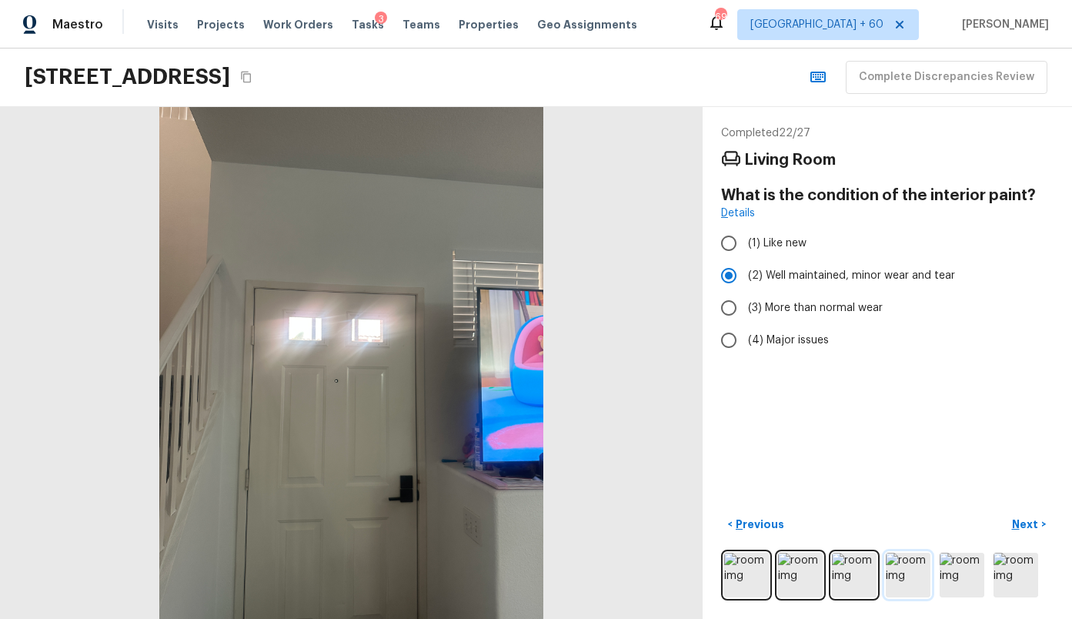
click at [916, 577] on img at bounding box center [908, 575] width 45 height 45
click at [967, 582] on img at bounding box center [962, 575] width 45 height 45
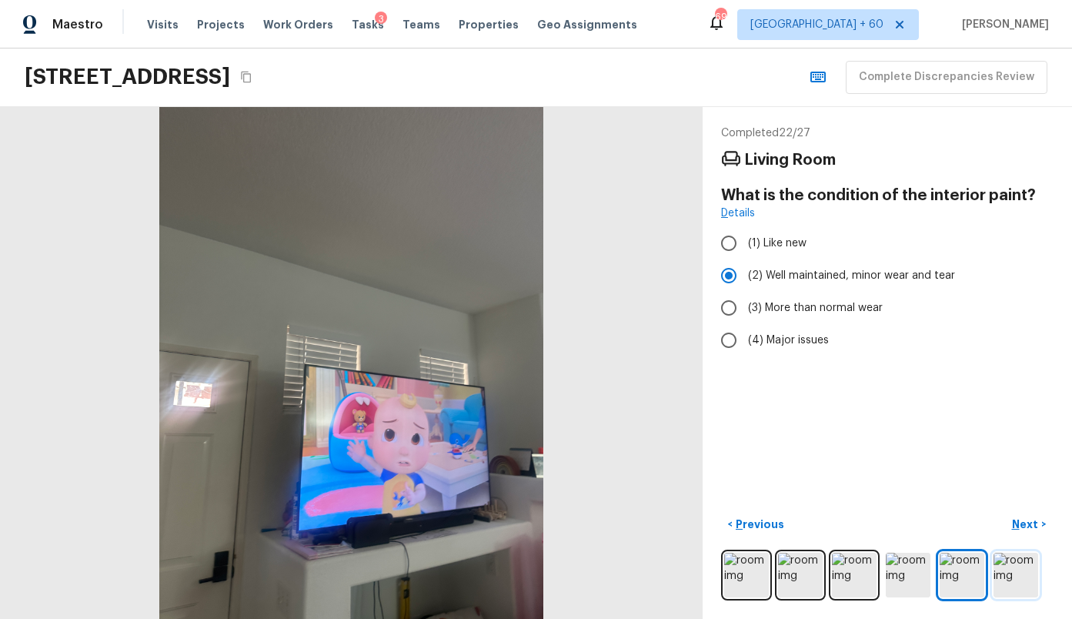
click at [1030, 577] on img at bounding box center [1016, 575] width 45 height 45
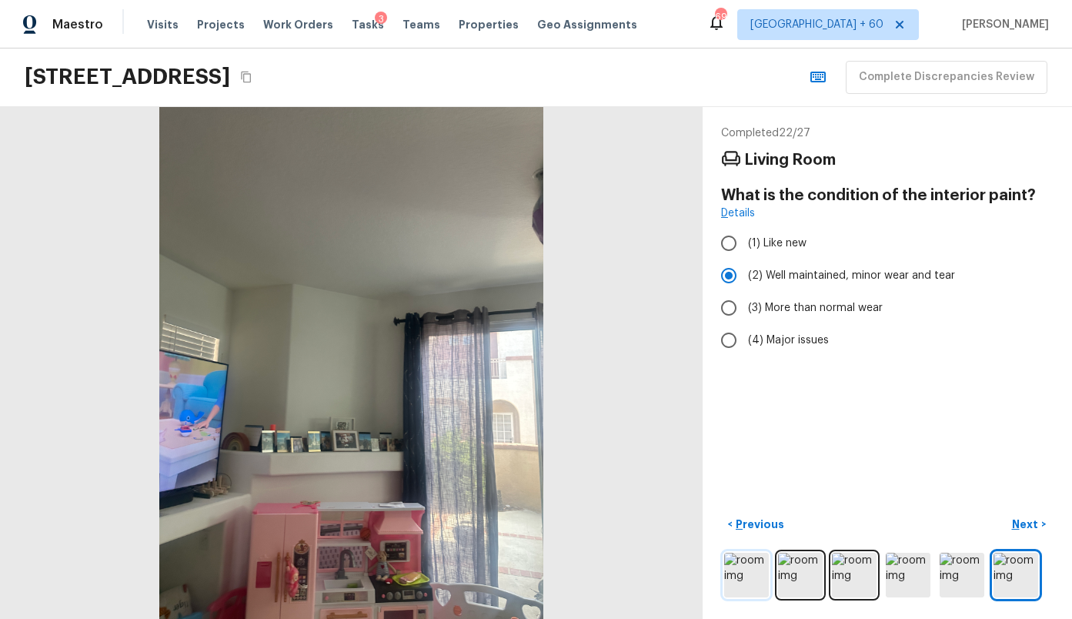
click at [749, 580] on img at bounding box center [746, 575] width 45 height 45
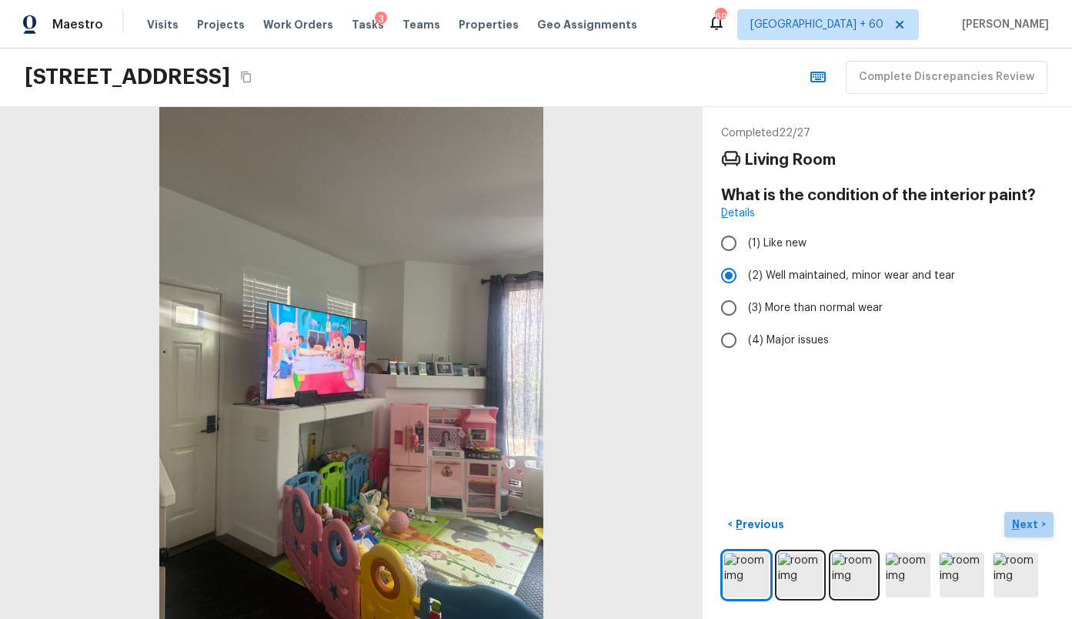
click at [1019, 521] on p "Next" at bounding box center [1026, 523] width 29 height 15
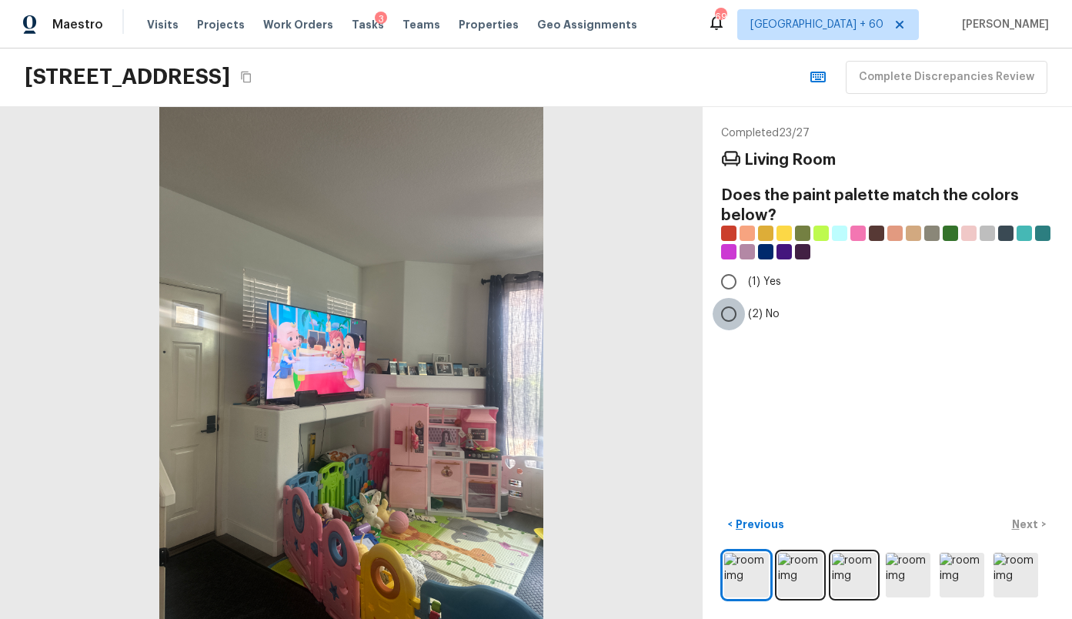
click at [732, 316] on input "(2) No" at bounding box center [729, 314] width 32 height 32
radio input "true"
click at [1021, 532] on button "Next >" at bounding box center [1028, 524] width 49 height 25
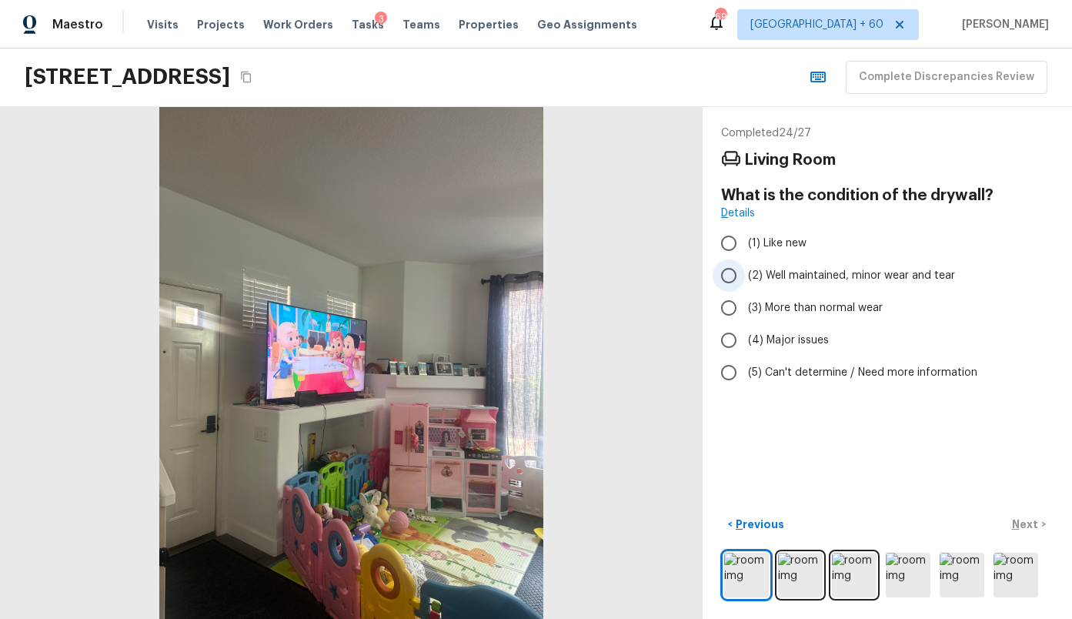
click at [851, 271] on span "(2) Well maintained, minor wear and tear" at bounding box center [851, 275] width 207 height 15
click at [745, 271] on input "(2) Well maintained, minor wear and tear" at bounding box center [729, 275] width 32 height 32
radio input "true"
click at [1020, 524] on p "Next" at bounding box center [1026, 523] width 29 height 15
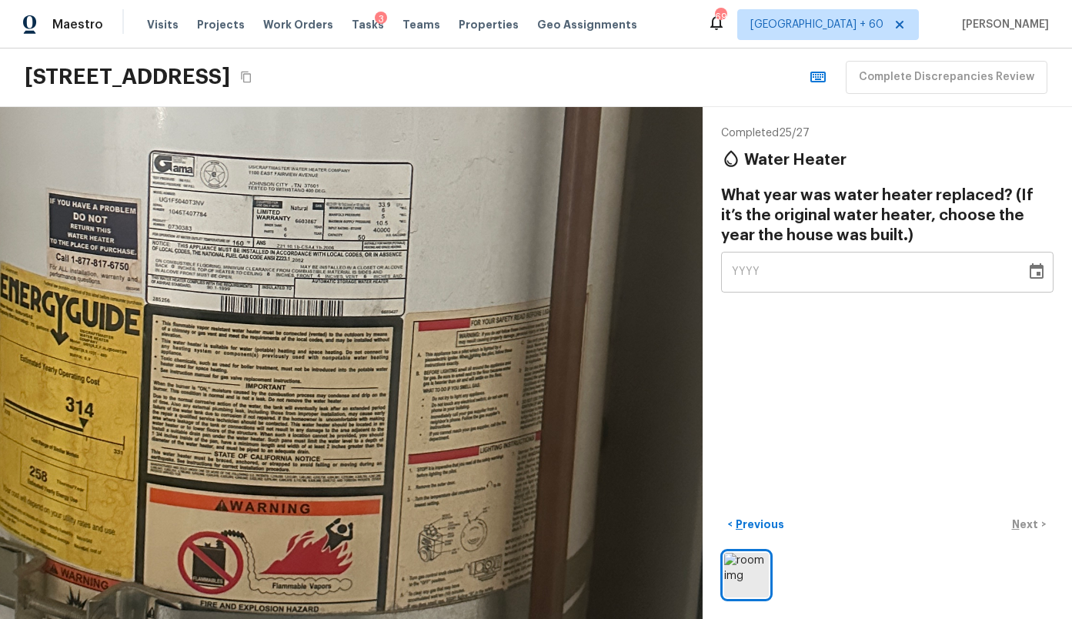
drag, startPoint x: 126, startPoint y: 269, endPoint x: 214, endPoint y: 263, distance: 87.9
click at [215, 265] on div at bounding box center [318, 183] width 2643 height 1925
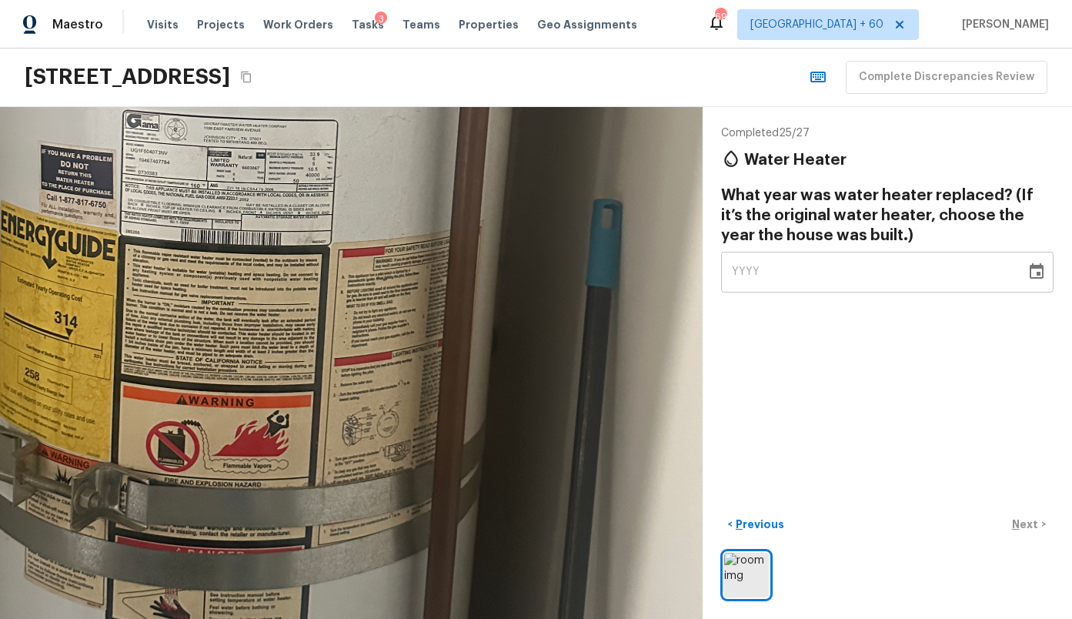
click at [790, 282] on div "YYYY" at bounding box center [873, 272] width 283 height 41
type input "2007"
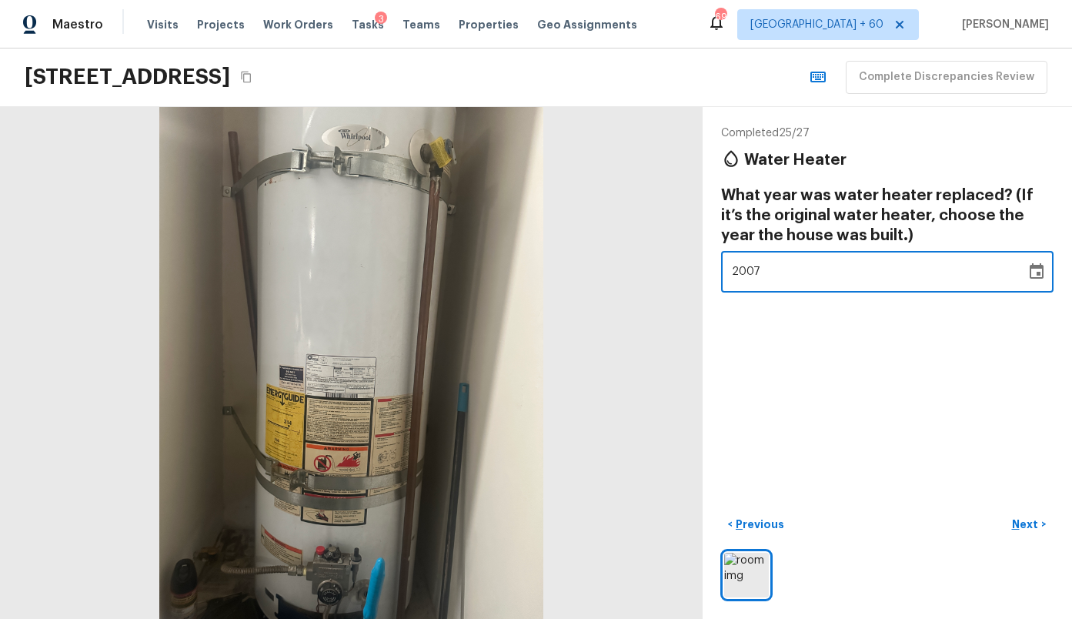
click at [903, 366] on div "Completed 25 / 27 Water Heater What year was water heater replaced? (If it’s th…" at bounding box center [887, 363] width 369 height 512
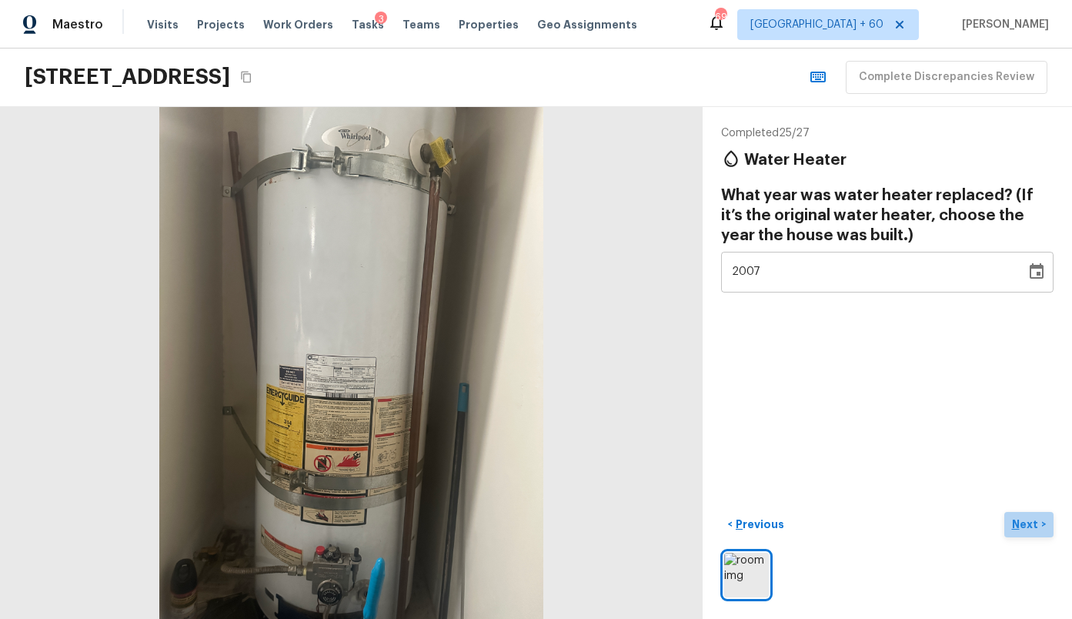
click at [1038, 516] on p "Next" at bounding box center [1026, 523] width 29 height 15
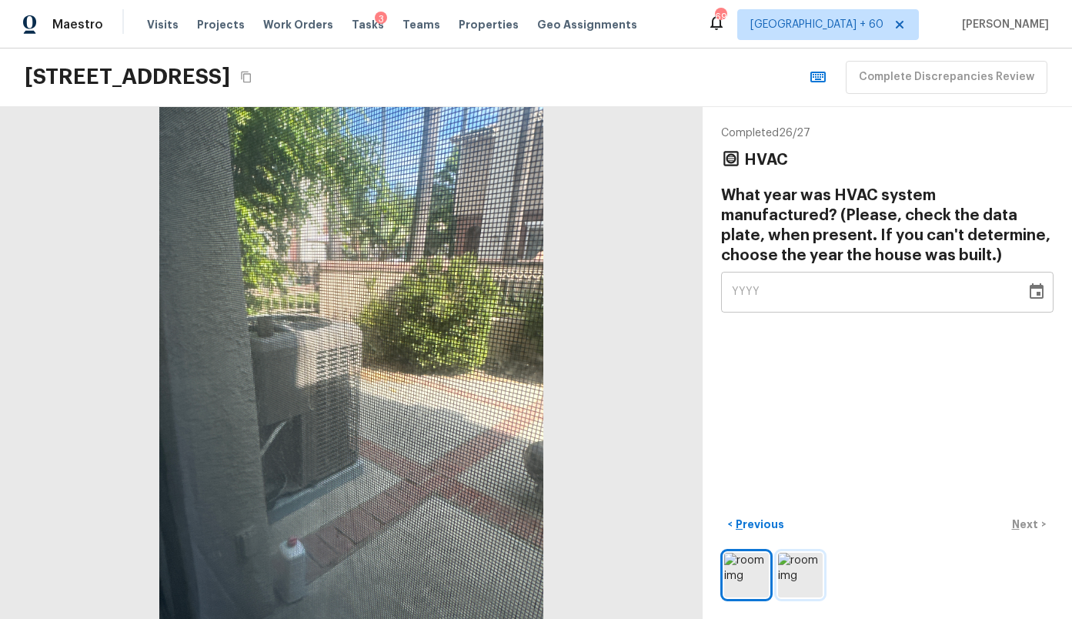
click at [793, 581] on img at bounding box center [800, 575] width 45 height 45
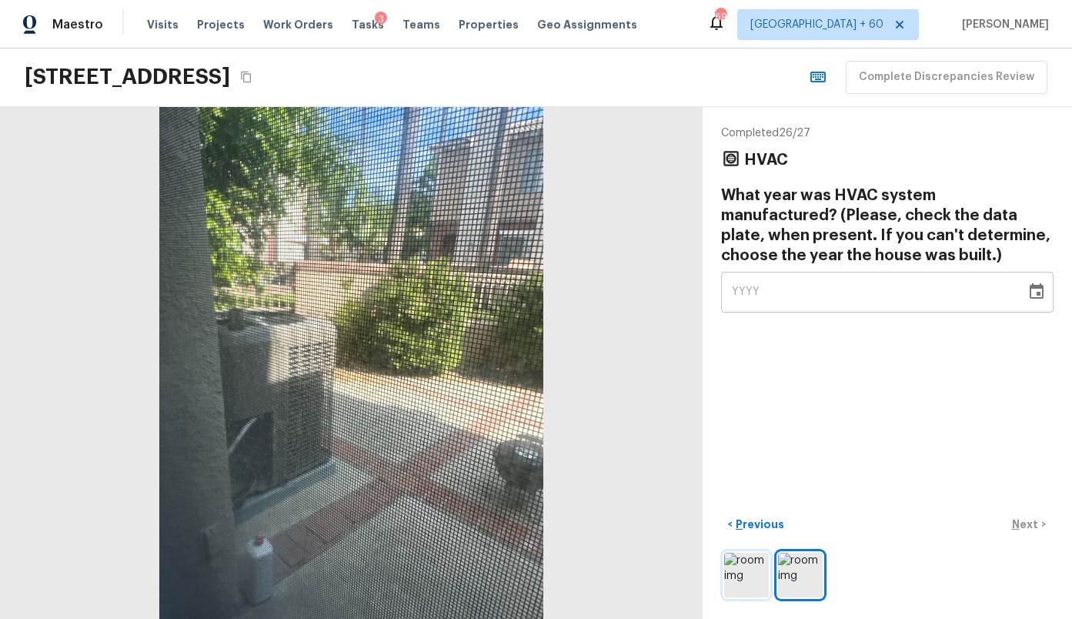
click at [744, 572] on img at bounding box center [746, 575] width 45 height 45
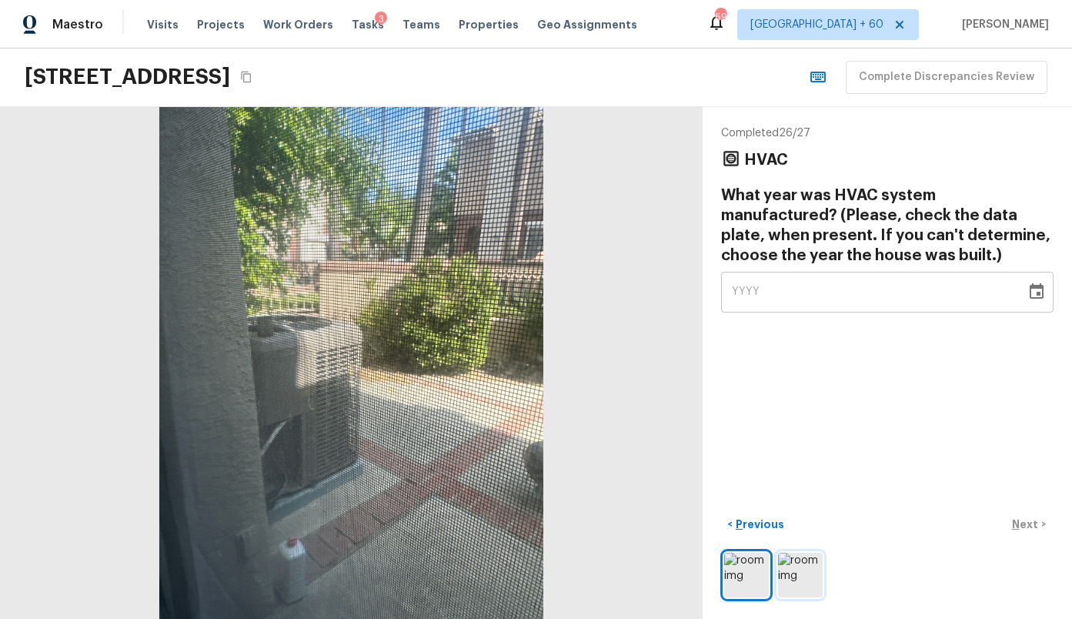
click at [798, 560] on img at bounding box center [800, 575] width 45 height 45
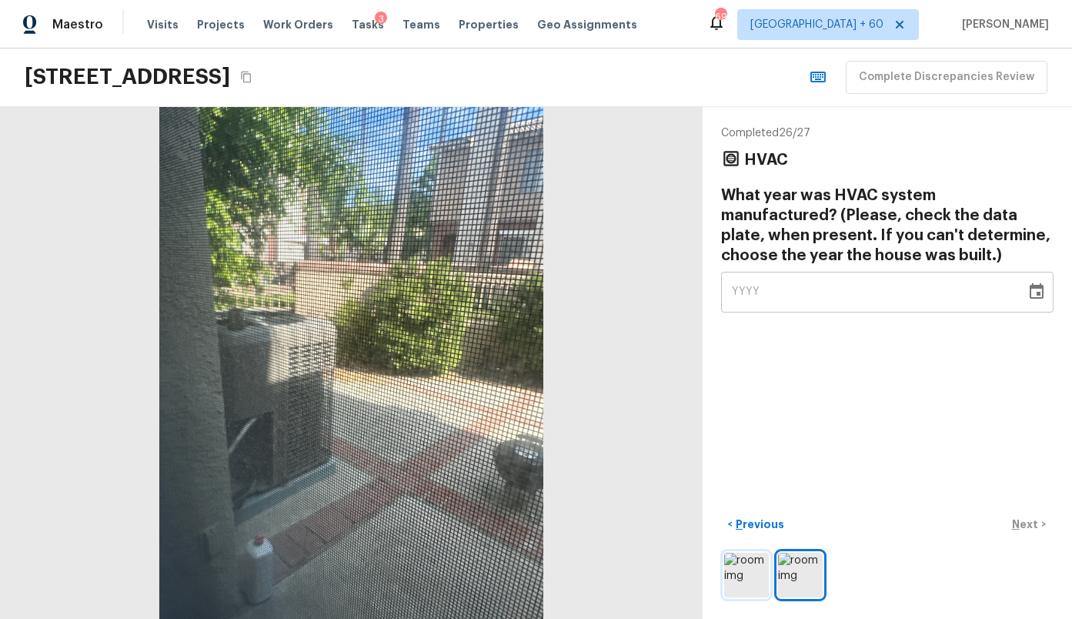
click at [730, 554] on img at bounding box center [746, 575] width 45 height 45
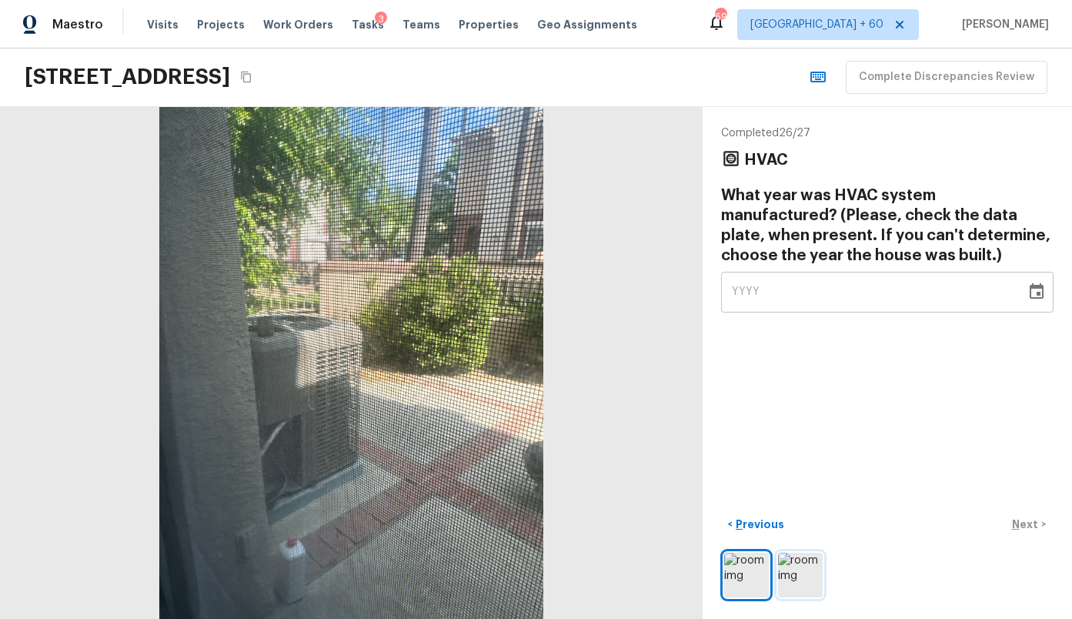
click at [797, 584] on img at bounding box center [800, 575] width 45 height 45
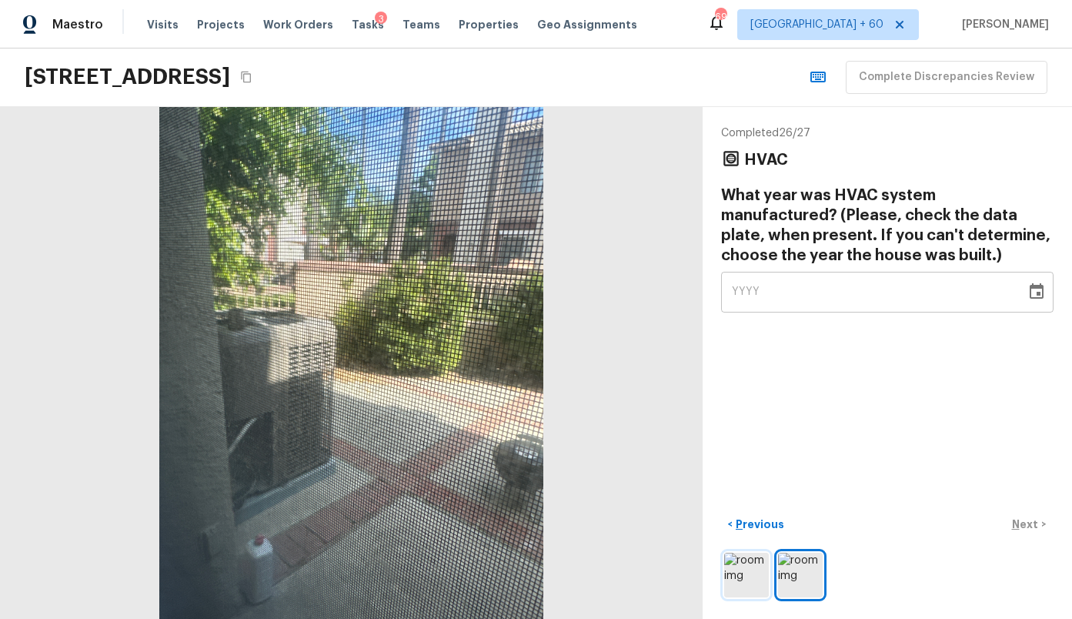
click at [744, 572] on img at bounding box center [746, 575] width 45 height 45
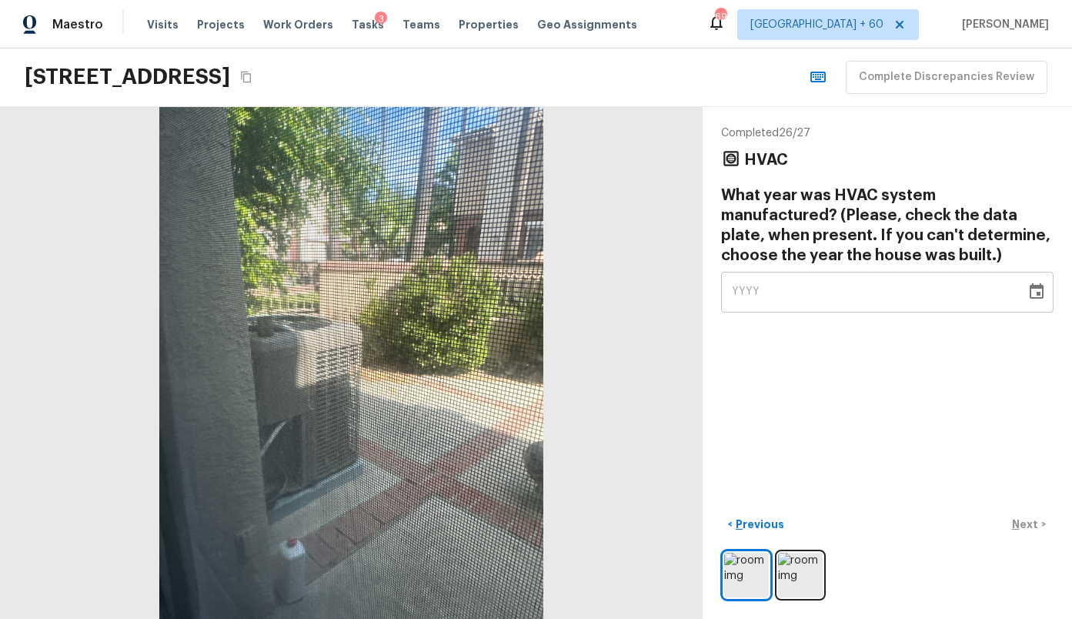
click at [836, 293] on div "YYYY" at bounding box center [873, 292] width 283 height 41
type input "0199"
type input "1994"
click at [1023, 524] on div "< Previous Next >" at bounding box center [887, 524] width 332 height 25
click at [1028, 526] on p "Next" at bounding box center [1026, 523] width 29 height 15
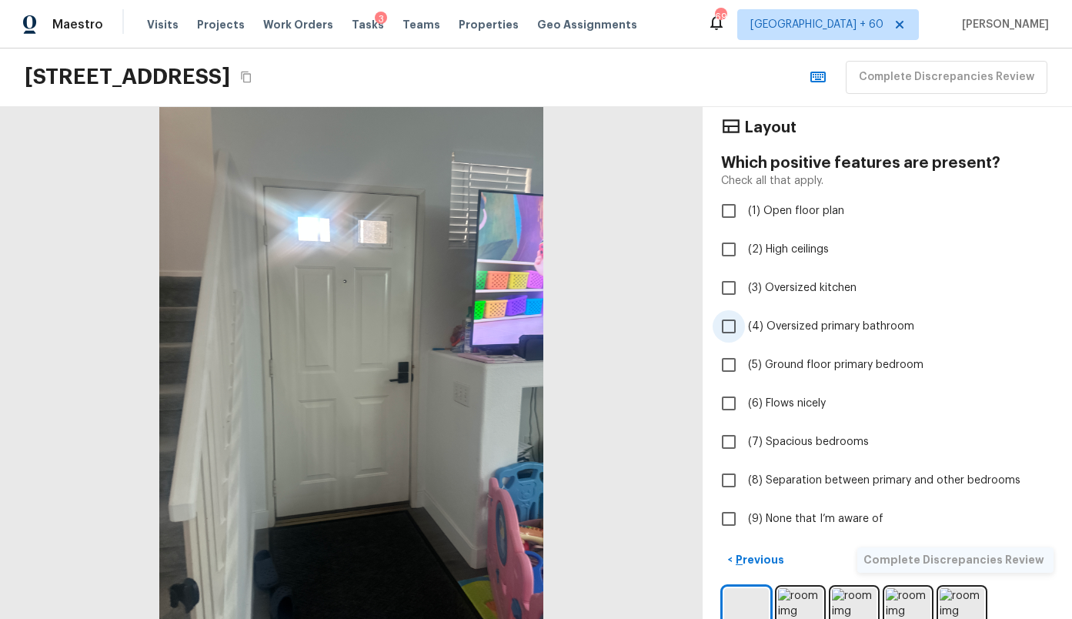
scroll to position [68, 0]
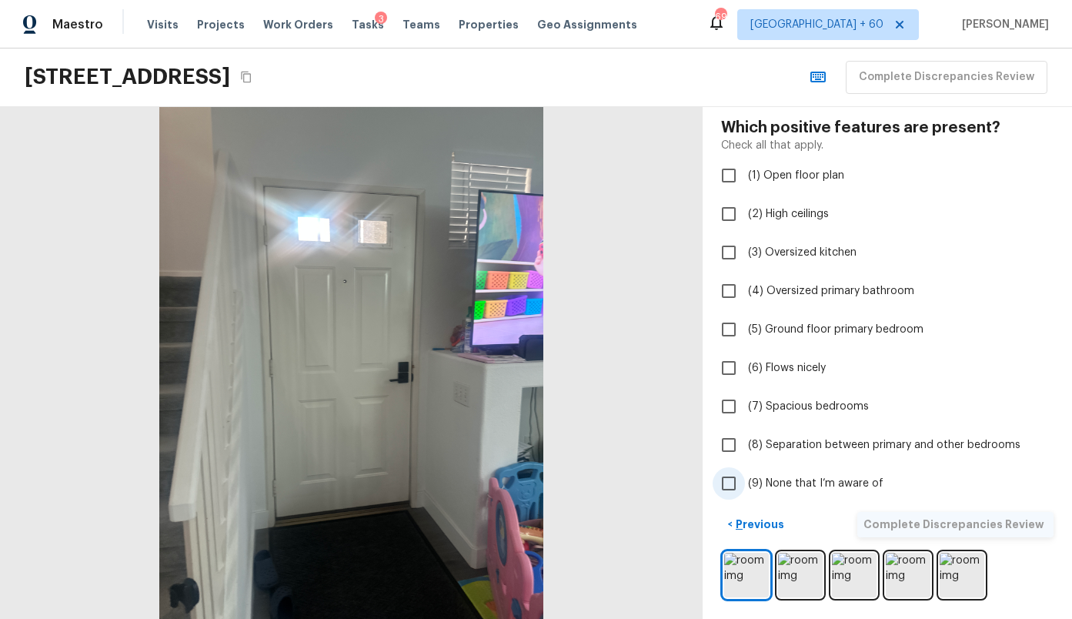
click at [826, 488] on span "(9) None that I’m aware of" at bounding box center [815, 483] width 135 height 15
click at [745, 488] on input "(9) None that I’m aware of" at bounding box center [729, 483] width 32 height 32
checkbox input "true"
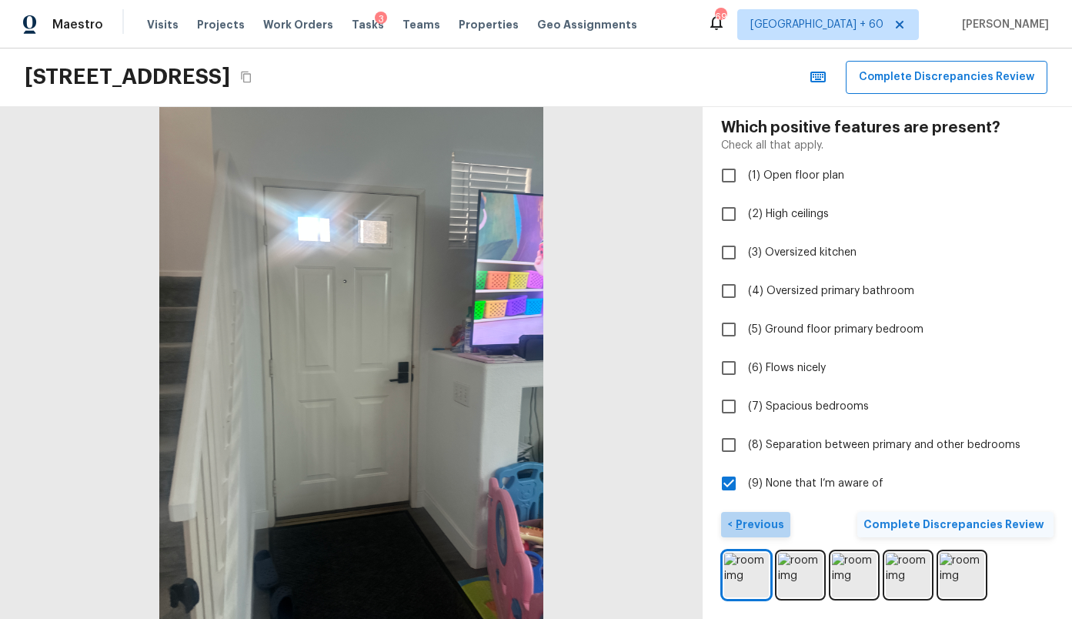
click at [757, 523] on p "Previous" at bounding box center [759, 523] width 52 height 15
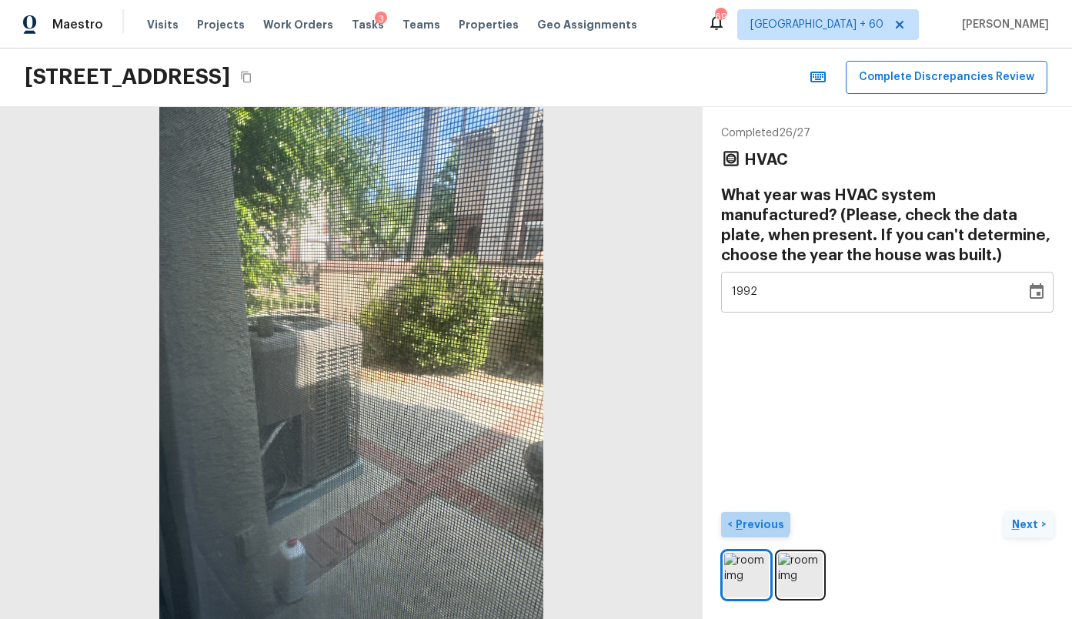
click at [754, 520] on p "Previous" at bounding box center [759, 523] width 52 height 15
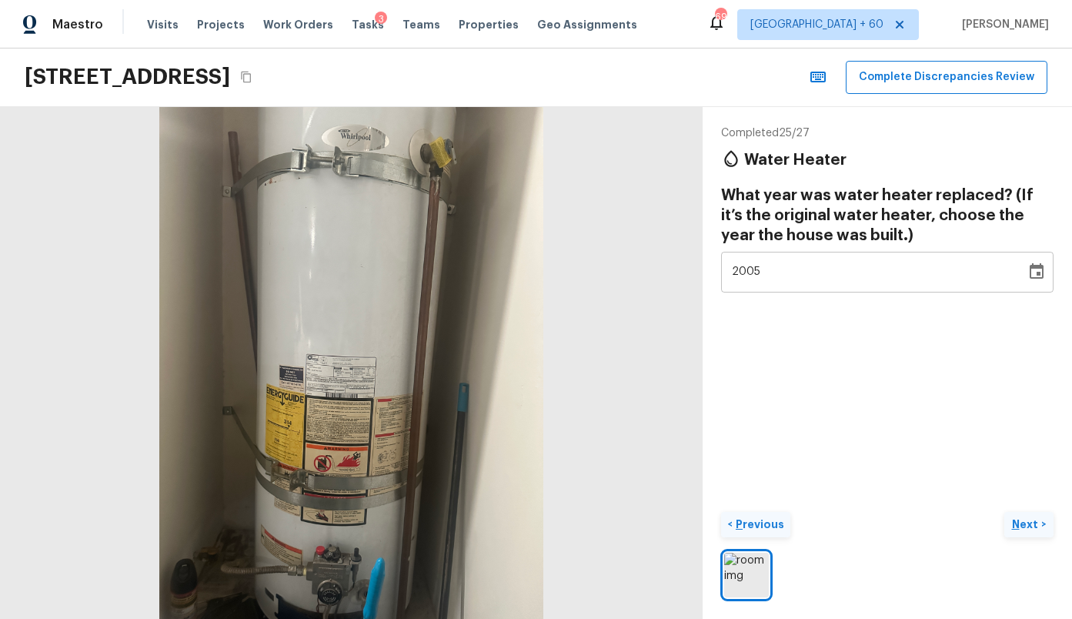
click at [754, 520] on p "Previous" at bounding box center [759, 523] width 52 height 15
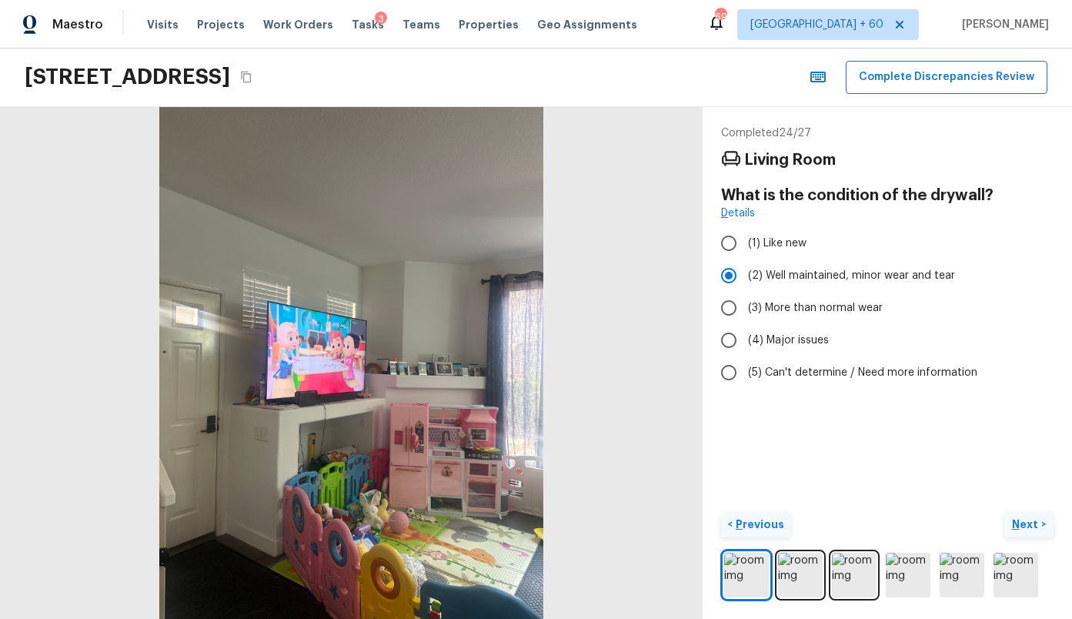
click at [754, 520] on p "Previous" at bounding box center [759, 523] width 52 height 15
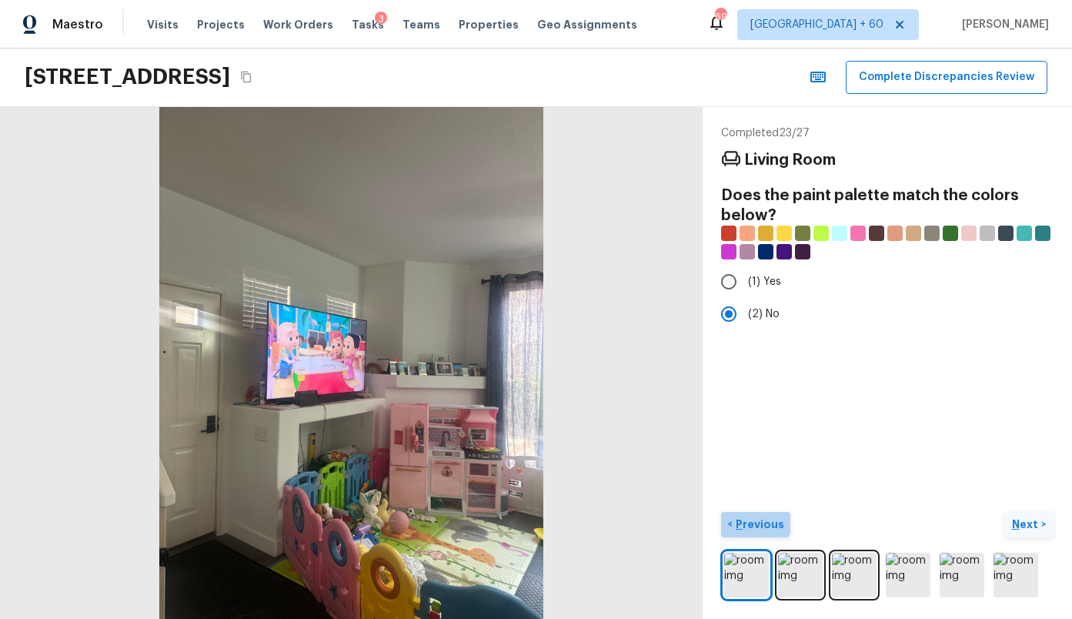
click at [754, 520] on p "Previous" at bounding box center [759, 523] width 52 height 15
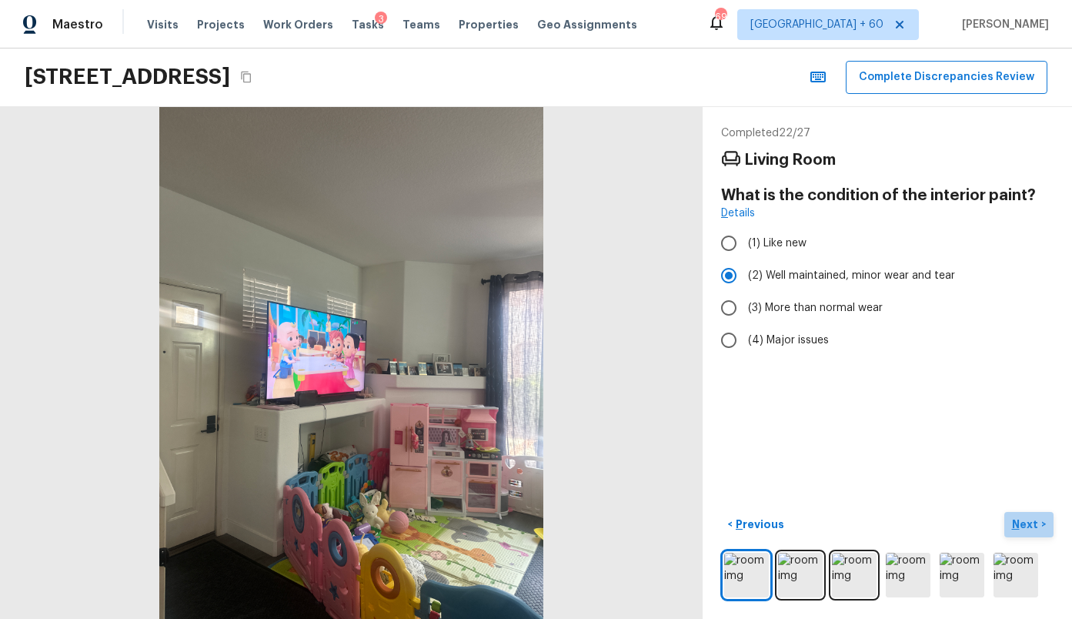
click at [1028, 528] on p "Next" at bounding box center [1026, 523] width 29 height 15
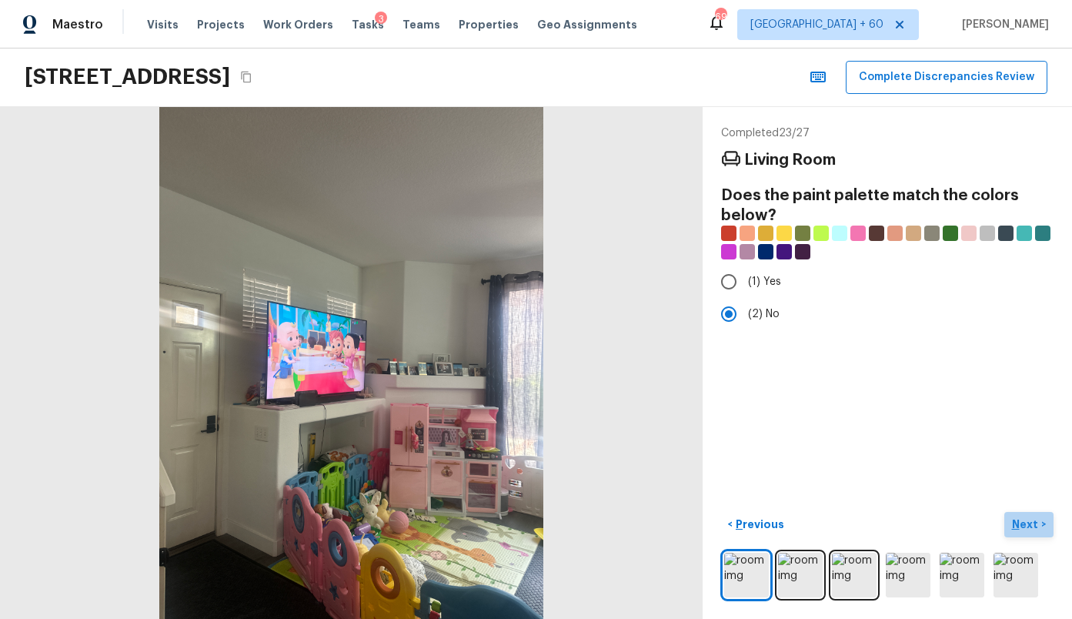
click at [1028, 528] on p "Next" at bounding box center [1026, 523] width 29 height 15
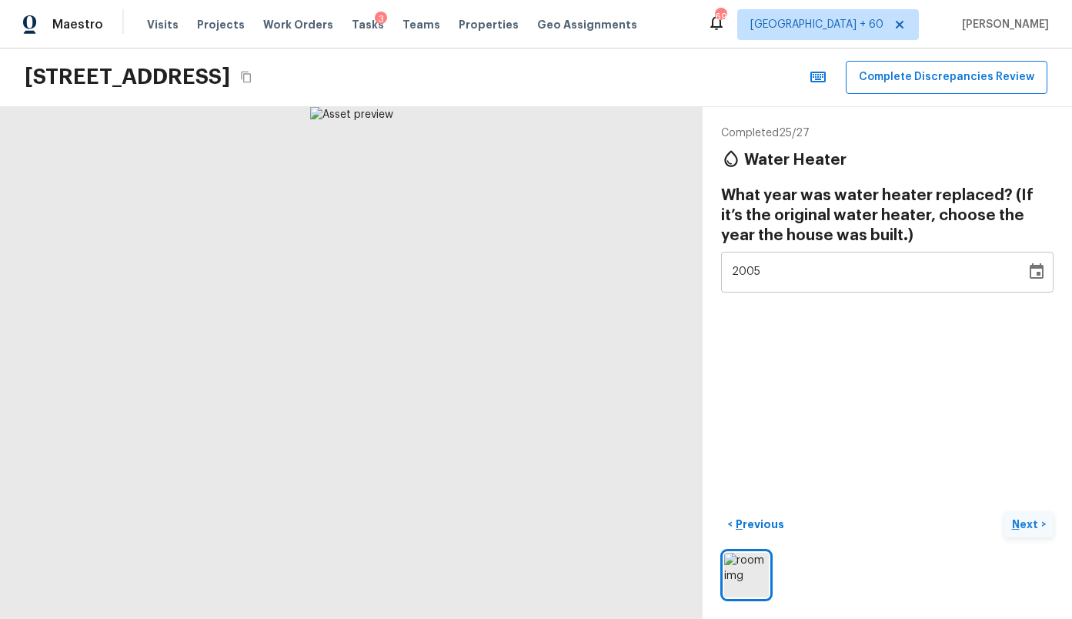
click at [1028, 528] on p "Next" at bounding box center [1026, 523] width 29 height 15
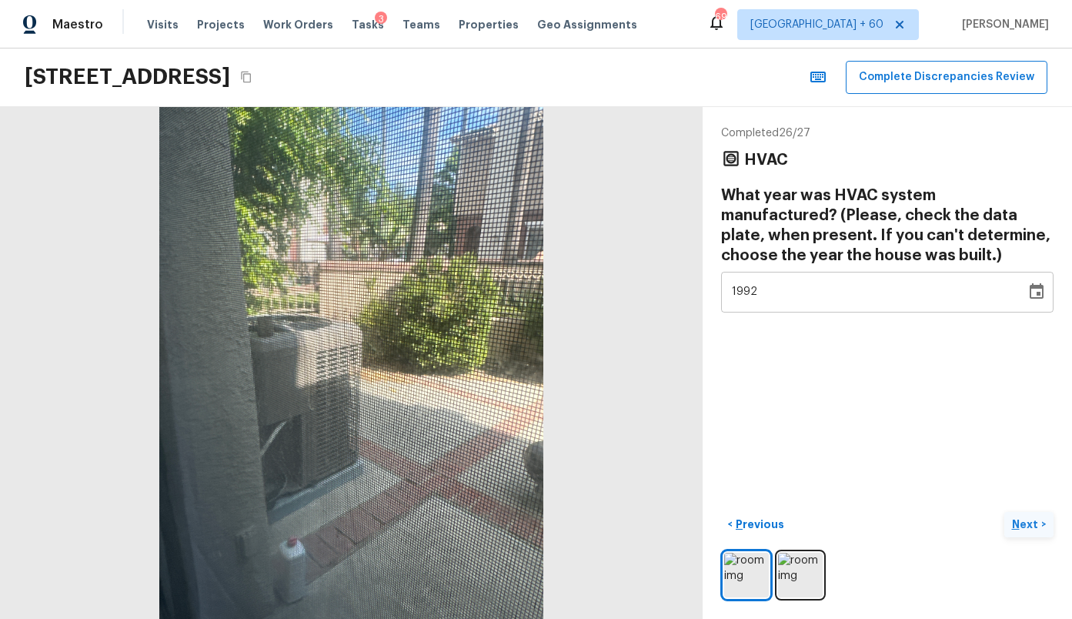
click at [1028, 528] on p "Next" at bounding box center [1026, 523] width 29 height 15
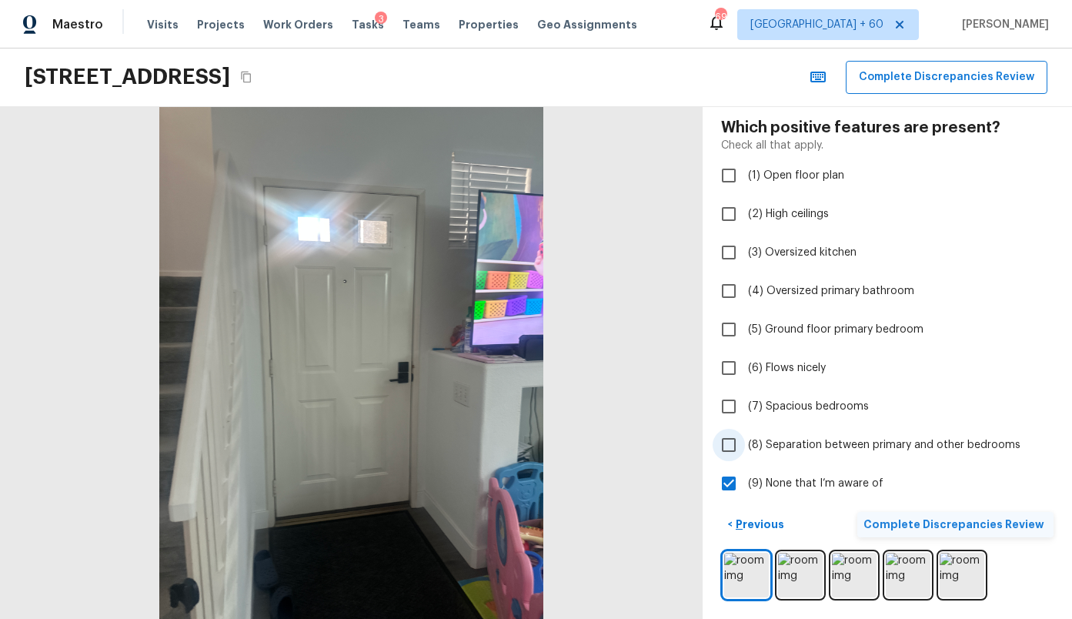
scroll to position [62, 0]
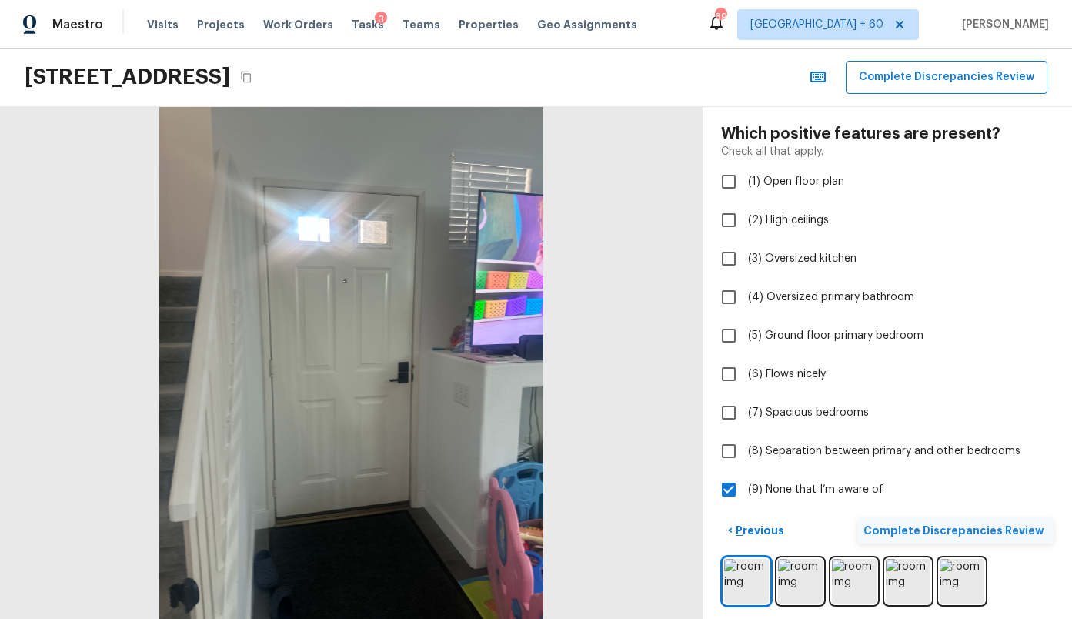
click at [992, 525] on p "Complete Discrepancies Review" at bounding box center [955, 530] width 184 height 15
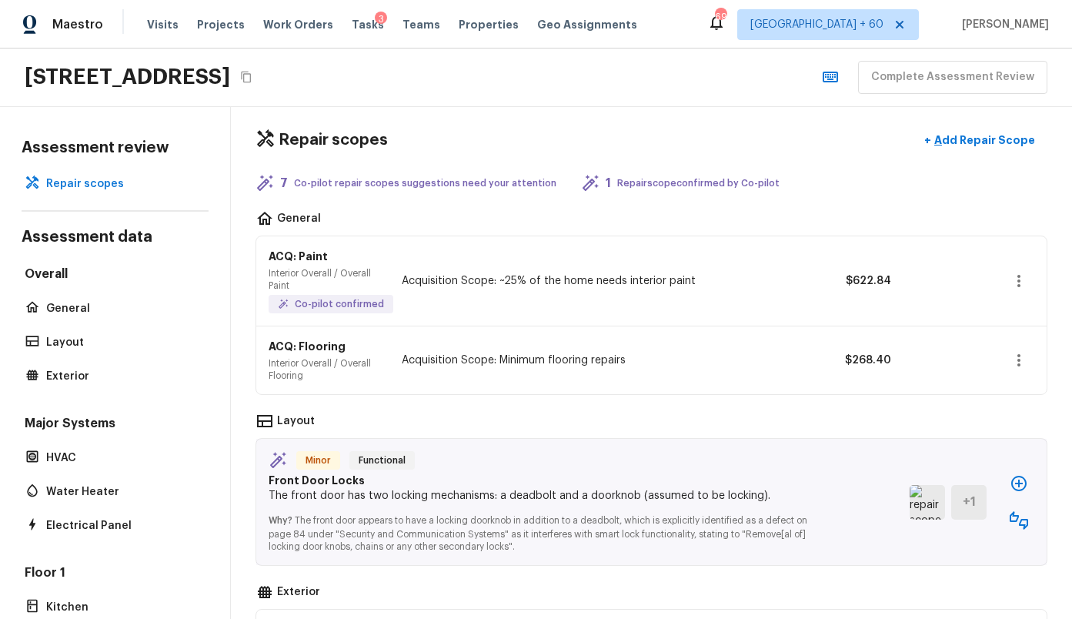
scroll to position [0, 0]
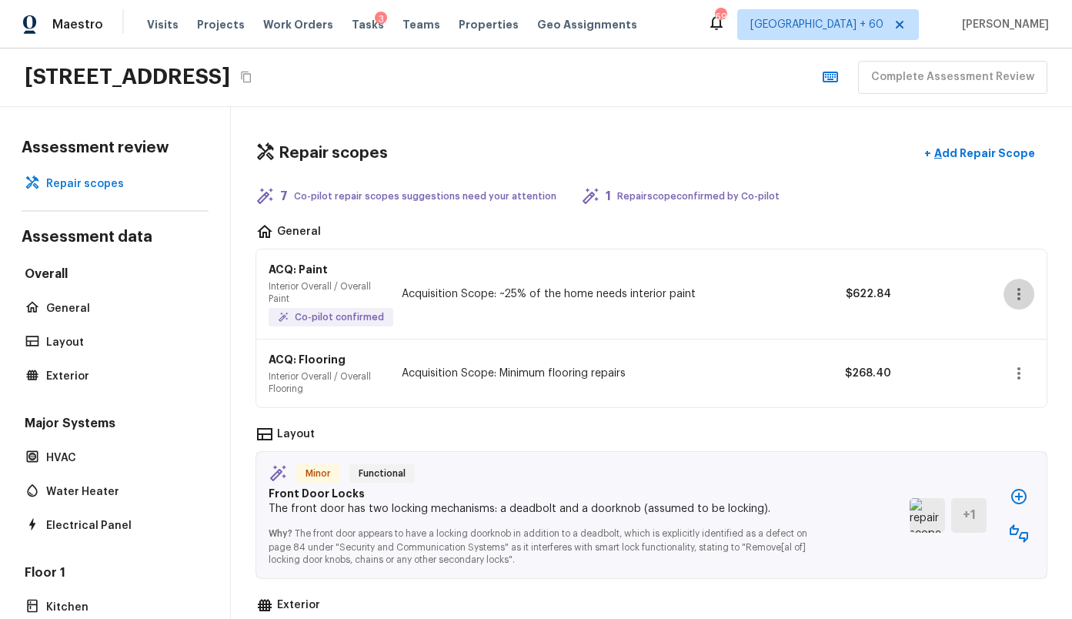
click at [1020, 294] on icon "button" at bounding box center [1018, 294] width 3 height 12
click at [1017, 342] on li "Edit" at bounding box center [1024, 339] width 72 height 46
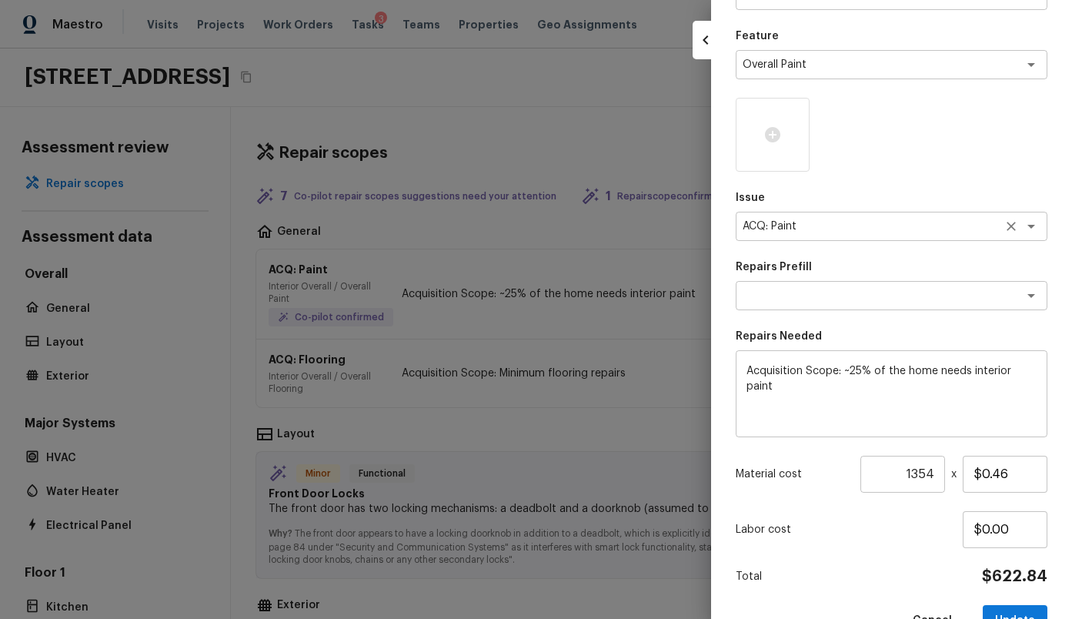
scroll to position [119, 0]
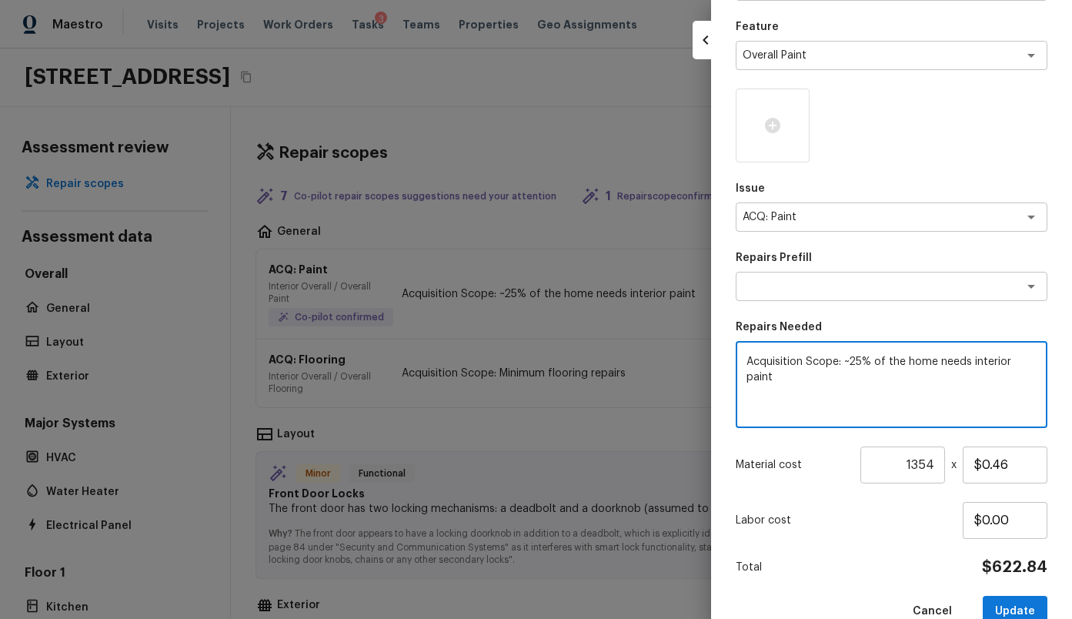
click at [857, 362] on textarea "Acquisition Scope: ~25% of the home needs interior paint" at bounding box center [891, 385] width 290 height 62
click at [930, 466] on input "1354" at bounding box center [902, 464] width 85 height 37
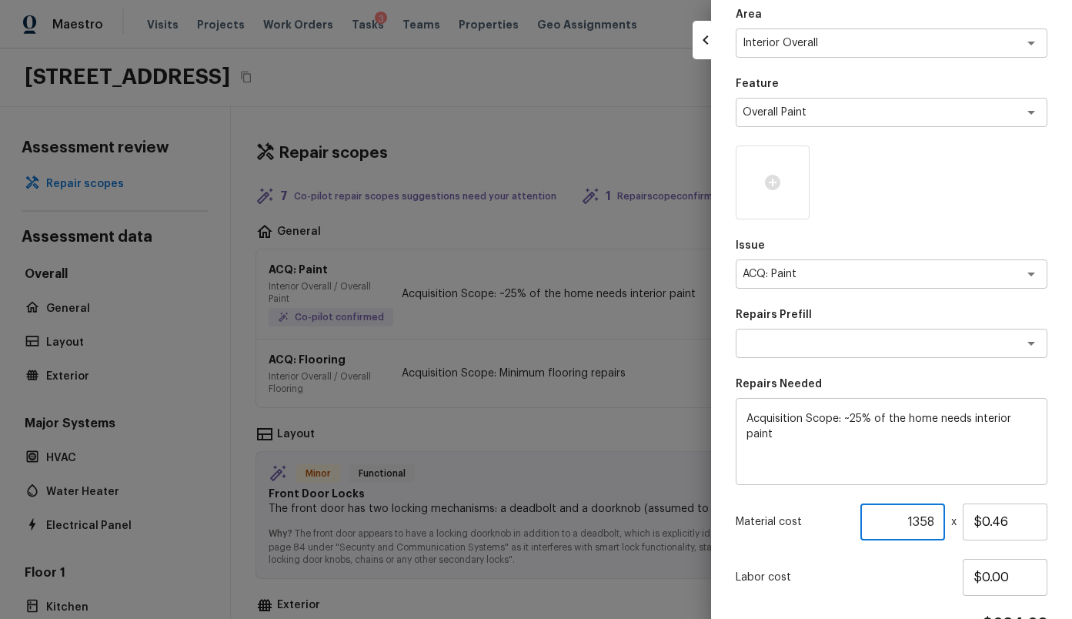
scroll to position [0, 0]
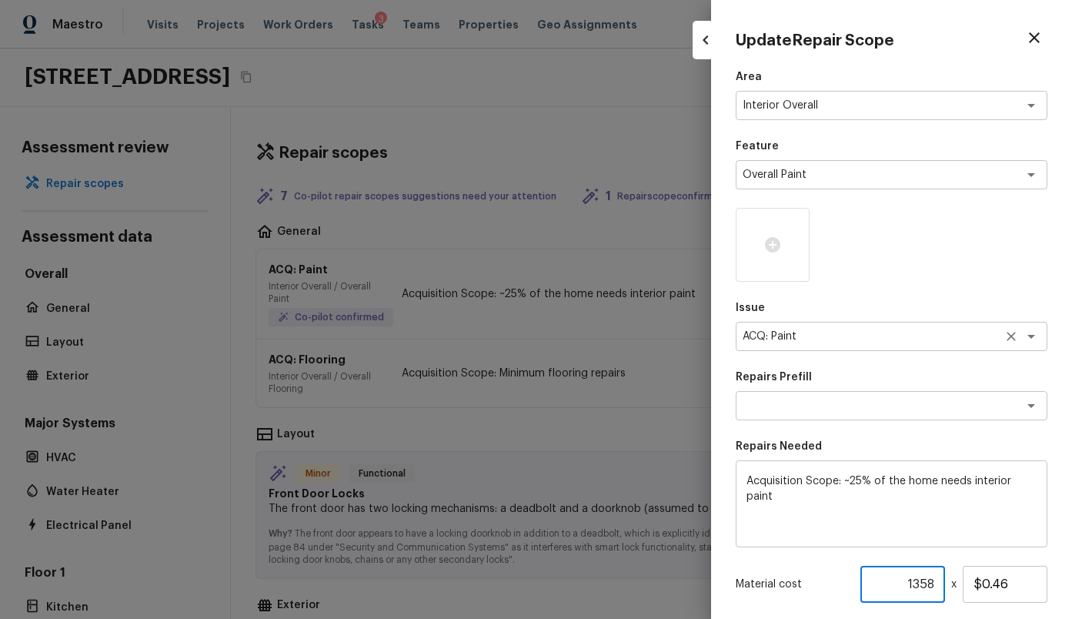
type input "1358"
click at [903, 332] on textarea "ACQ: Paint" at bounding box center [870, 336] width 255 height 15
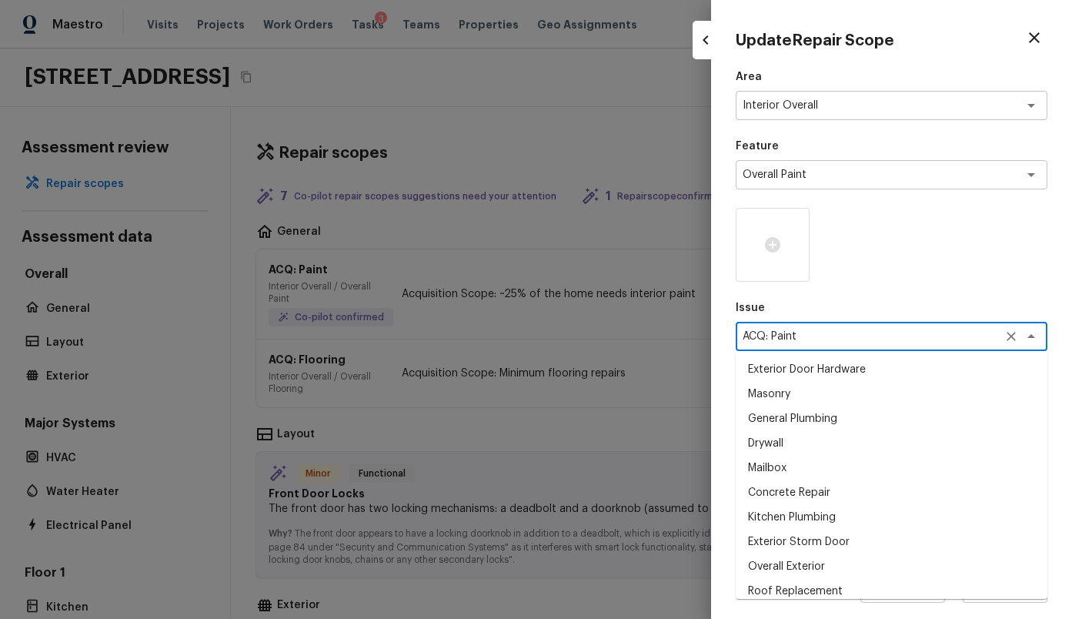
scroll to position [743, 0]
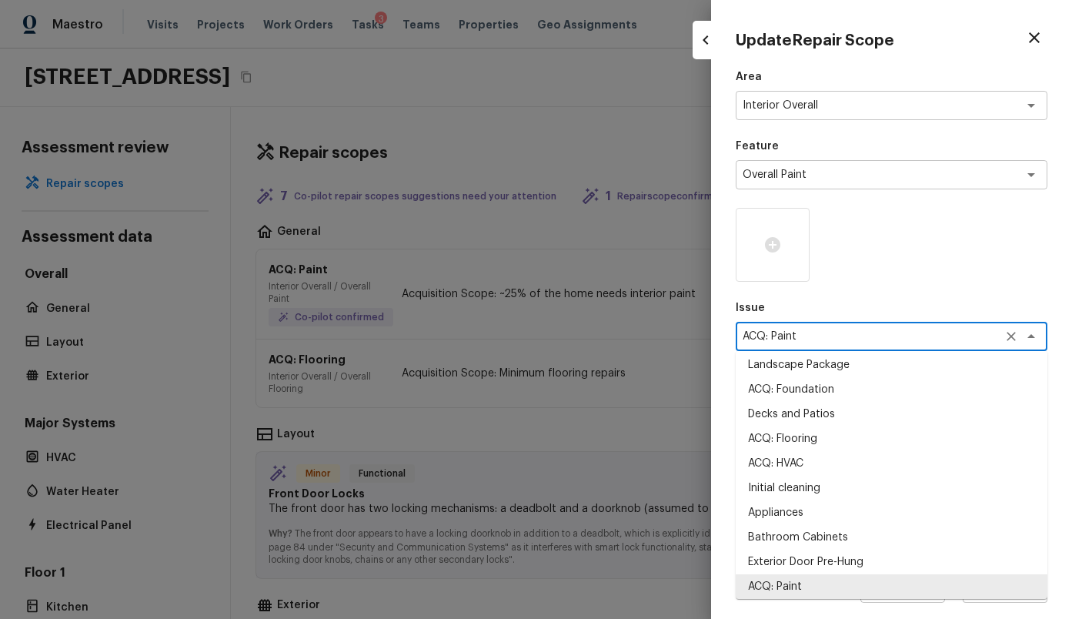
click at [920, 274] on div at bounding box center [892, 245] width 312 height 74
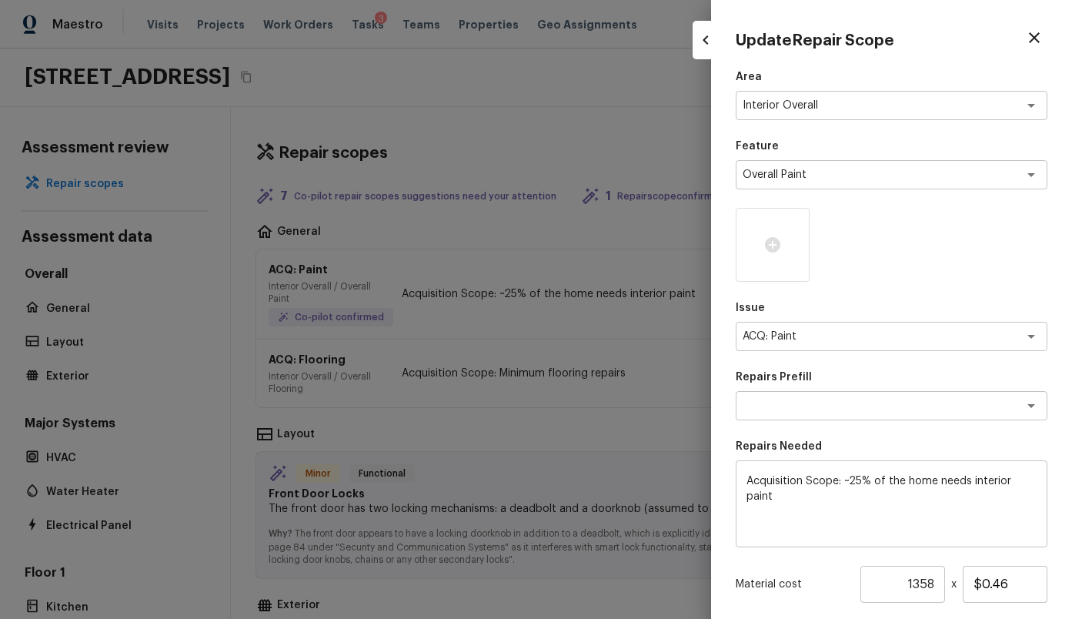
click at [1043, 42] on icon "button" at bounding box center [1034, 37] width 18 height 18
type input "1"
type input "$0.00"
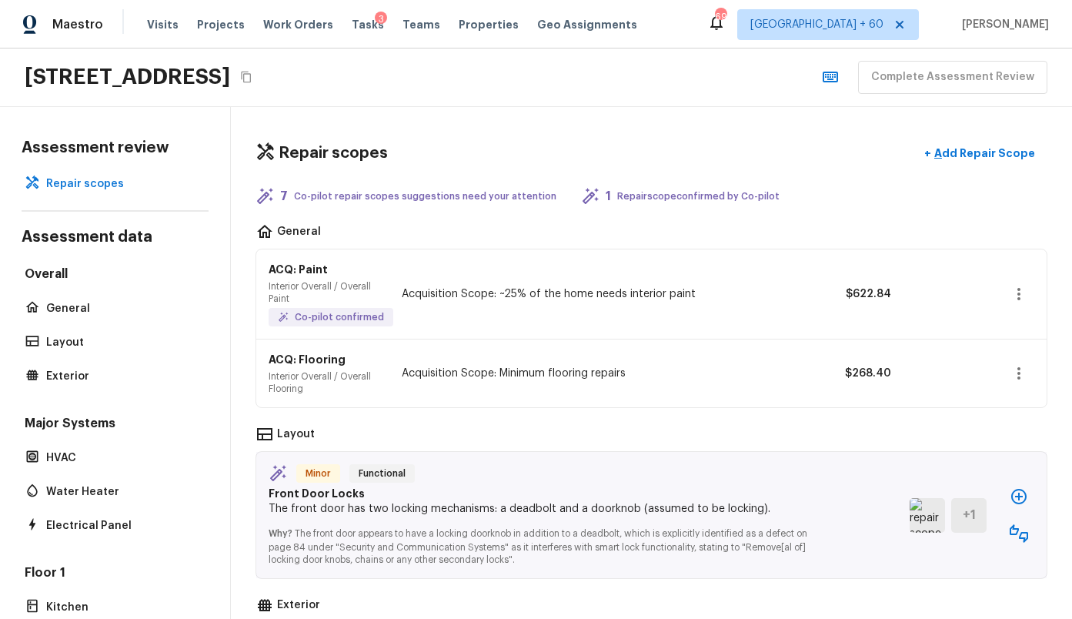
click at [440, 405] on div "ACQ: Flooring Interior Overall / Overall Flooring Acquisition Scope: Minimum fl…" at bounding box center [651, 373] width 790 height 68
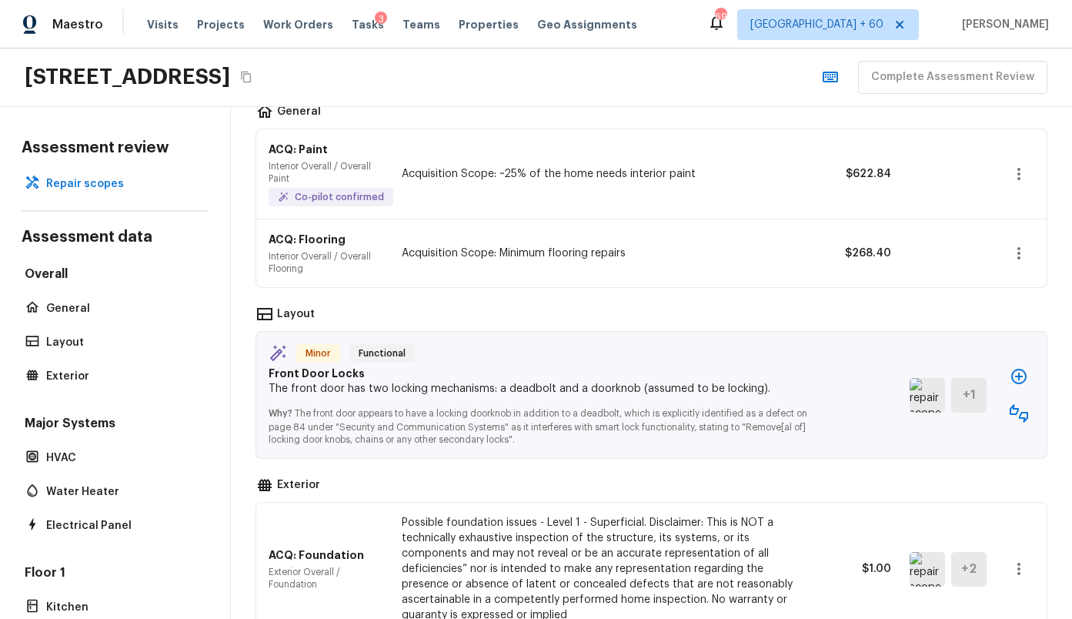
scroll to position [121, 0]
click at [78, 311] on p "General" at bounding box center [122, 308] width 153 height 15
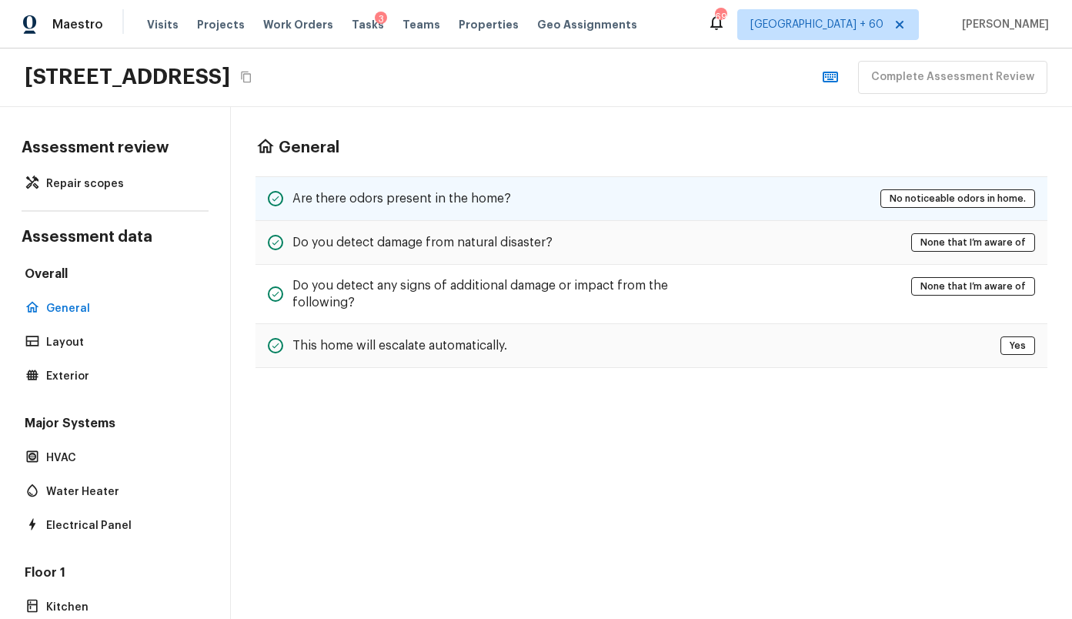
click at [459, 190] on h5 "Are there odors present in the home?" at bounding box center [401, 198] width 219 height 17
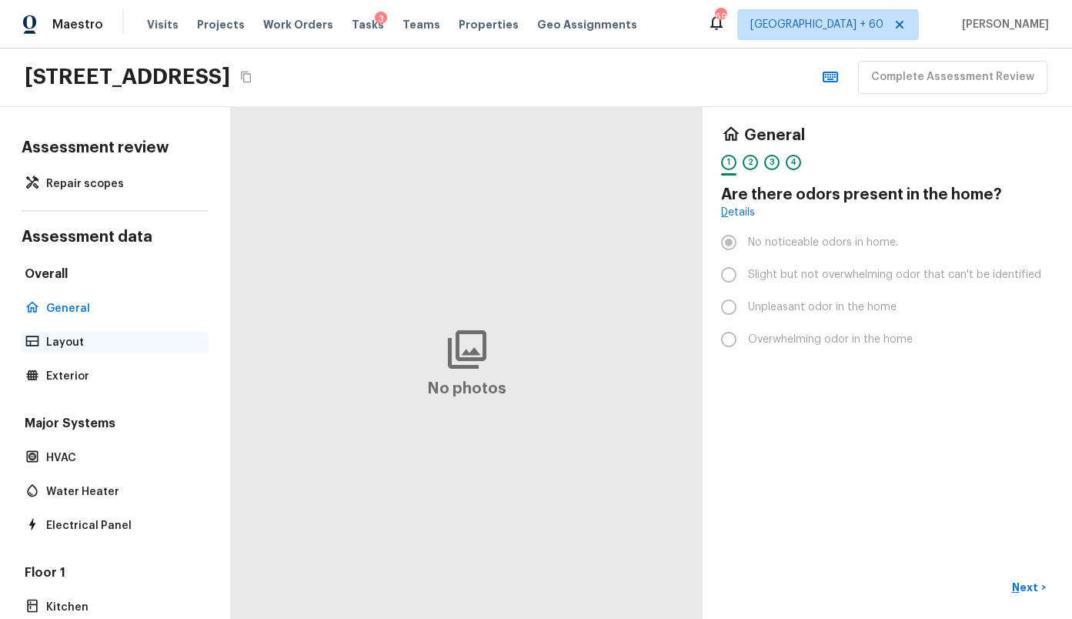
click at [85, 350] on div "Layout" at bounding box center [115, 343] width 187 height 22
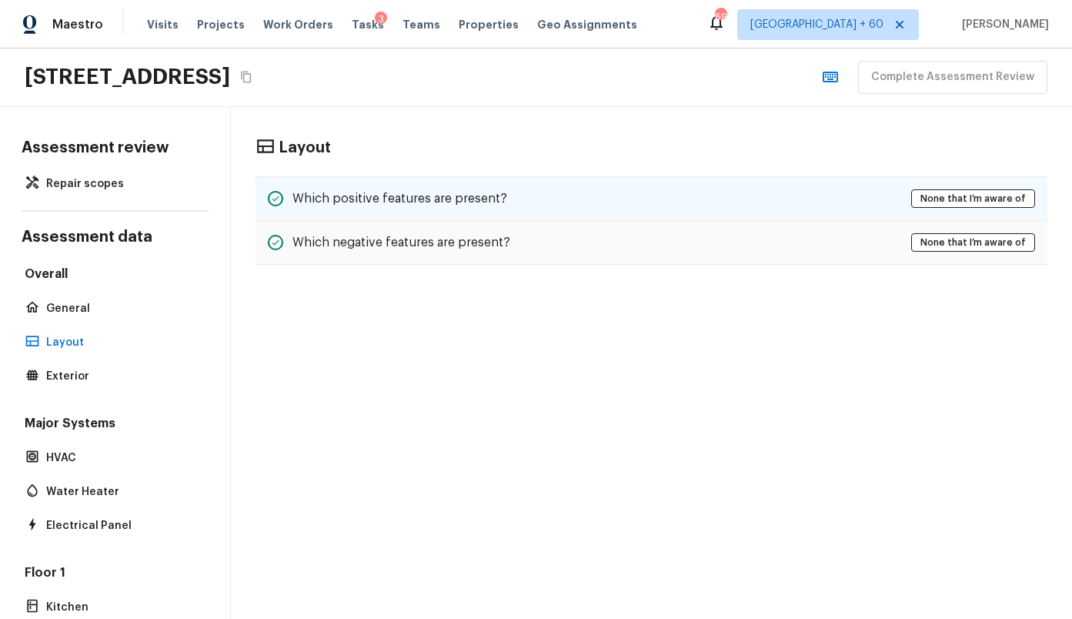
click at [472, 199] on h5 "Which positive features are present?" at bounding box center [399, 198] width 215 height 17
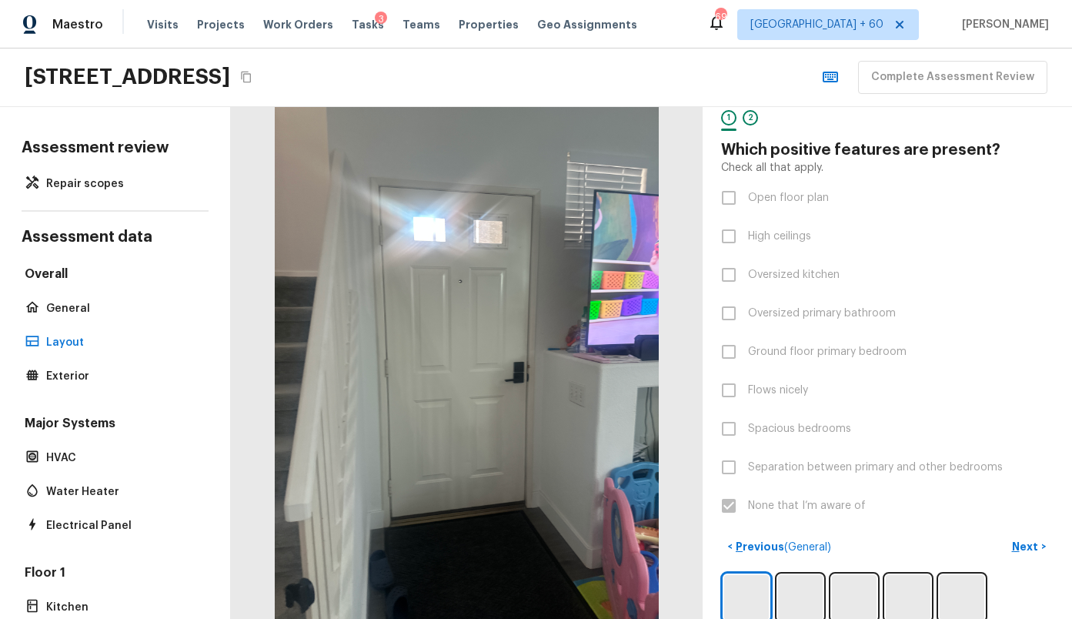
scroll to position [67, 0]
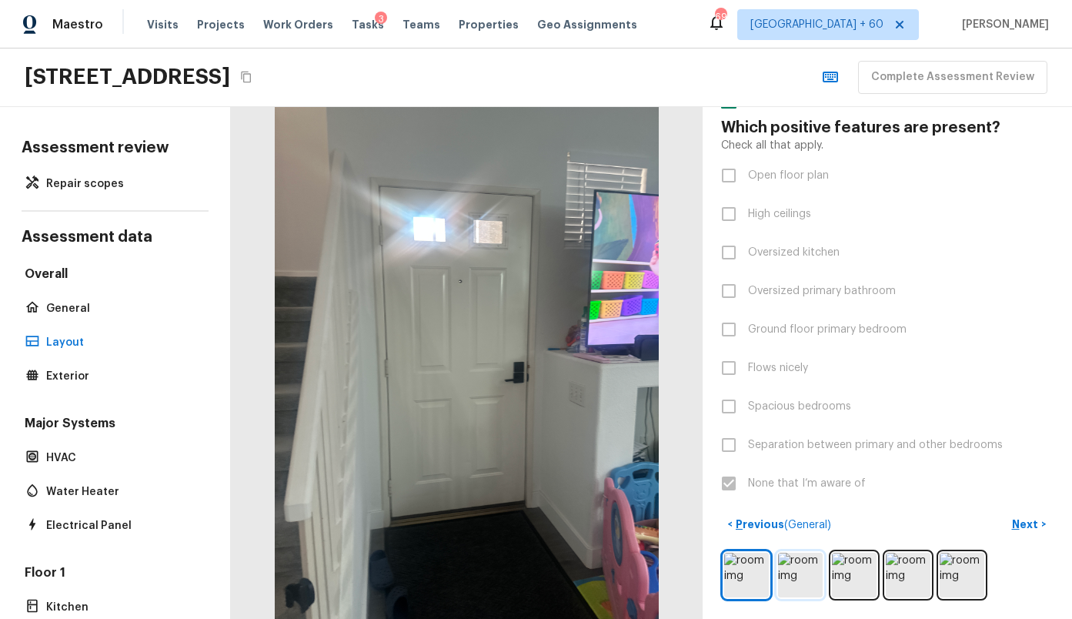
click at [800, 579] on img at bounding box center [800, 575] width 45 height 45
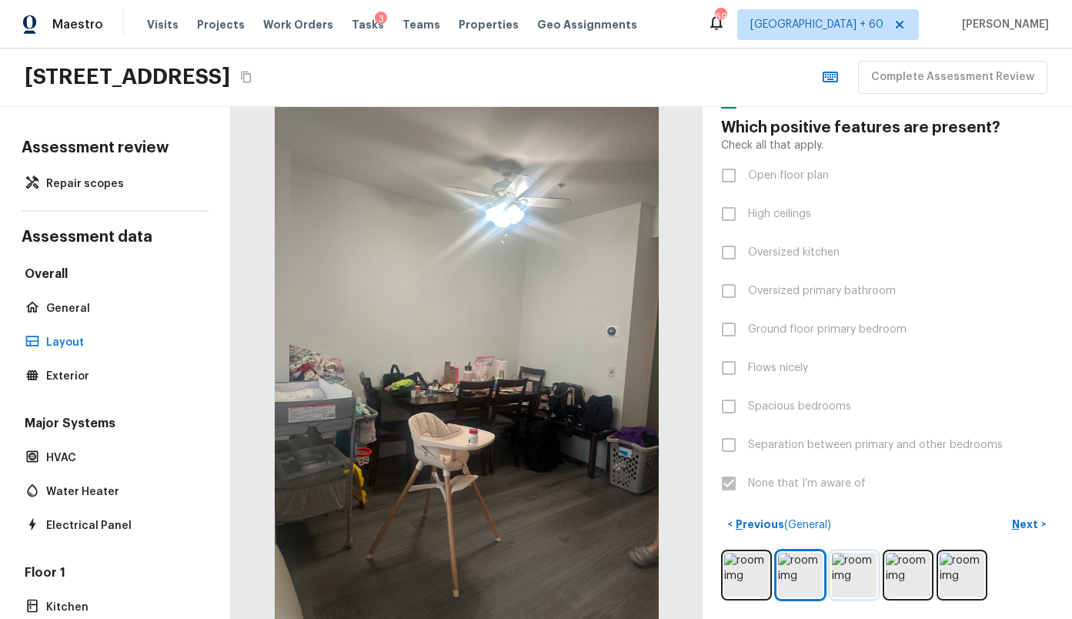
click at [867, 570] on img at bounding box center [854, 575] width 45 height 45
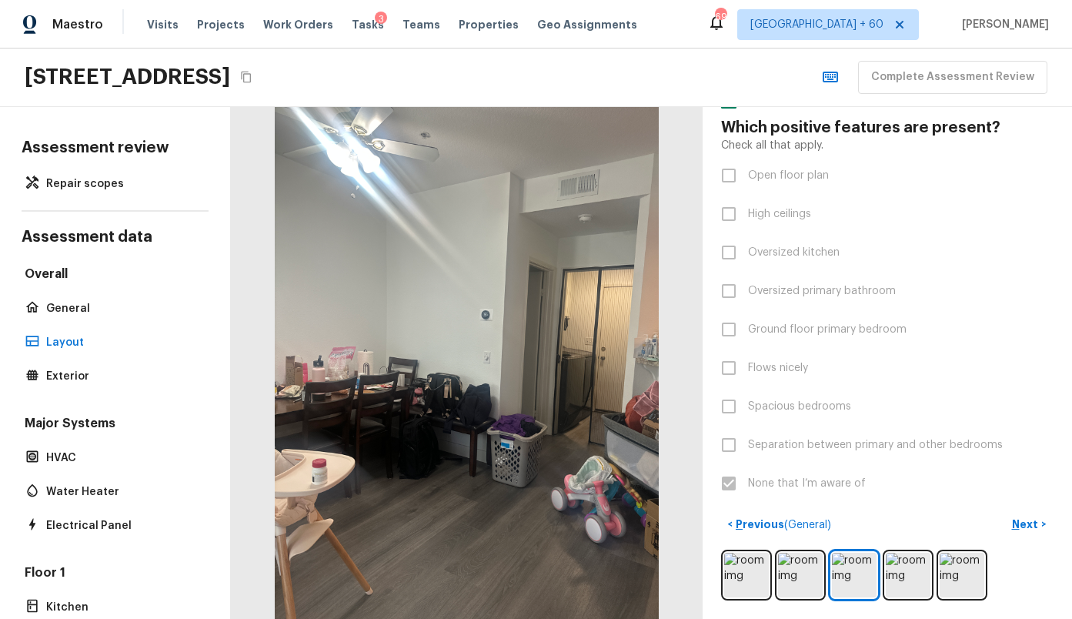
click at [931, 580] on div at bounding box center [887, 574] width 332 height 51
click at [962, 573] on img at bounding box center [962, 575] width 45 height 45
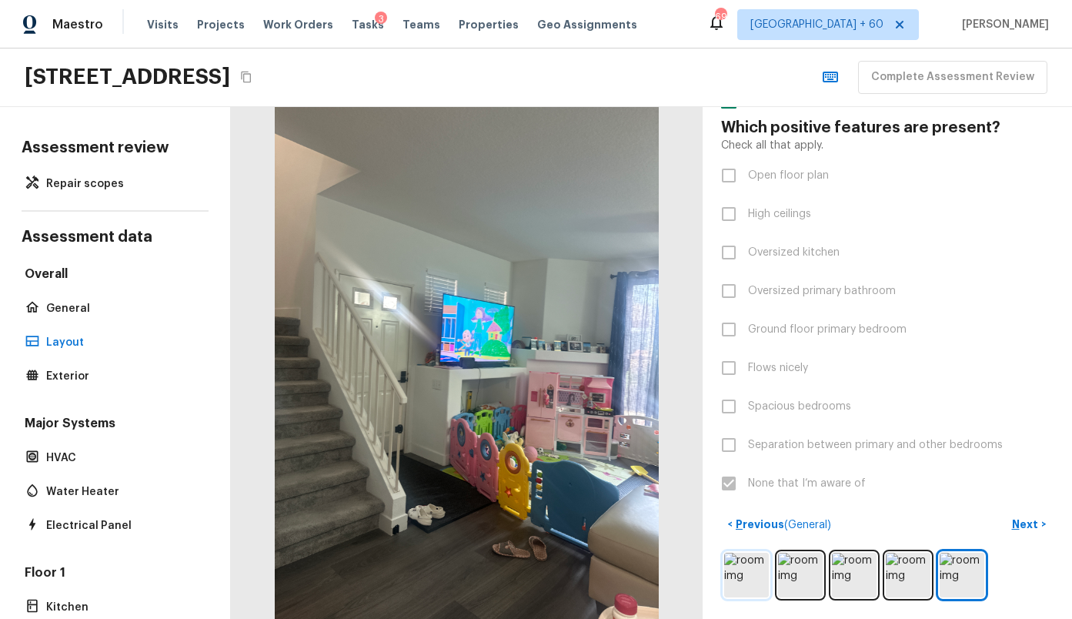
click at [753, 576] on img at bounding box center [746, 575] width 45 height 45
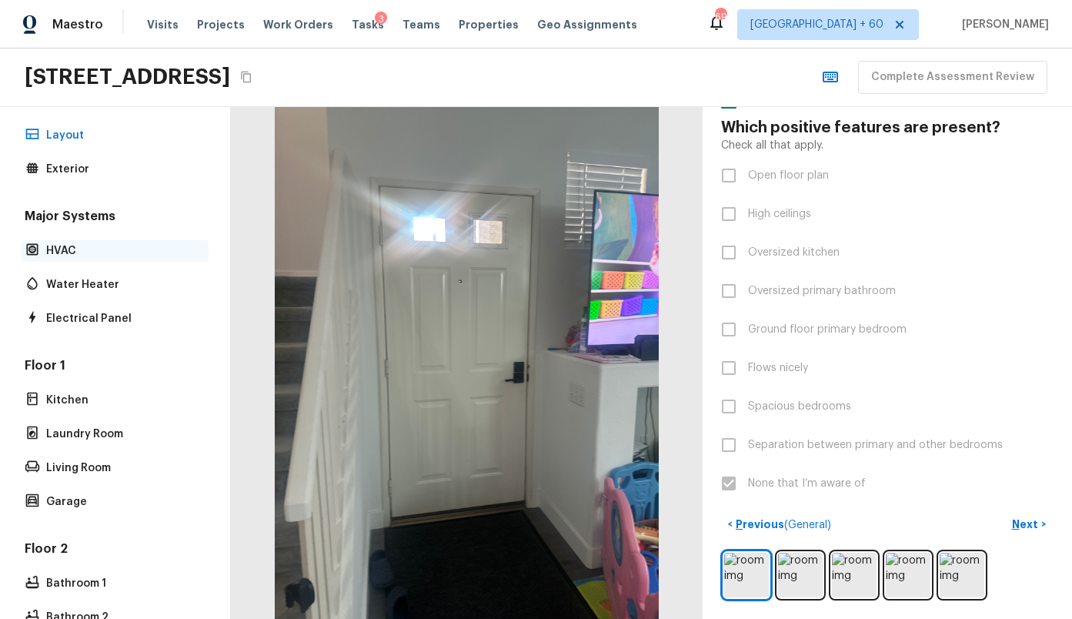
scroll to position [249, 0]
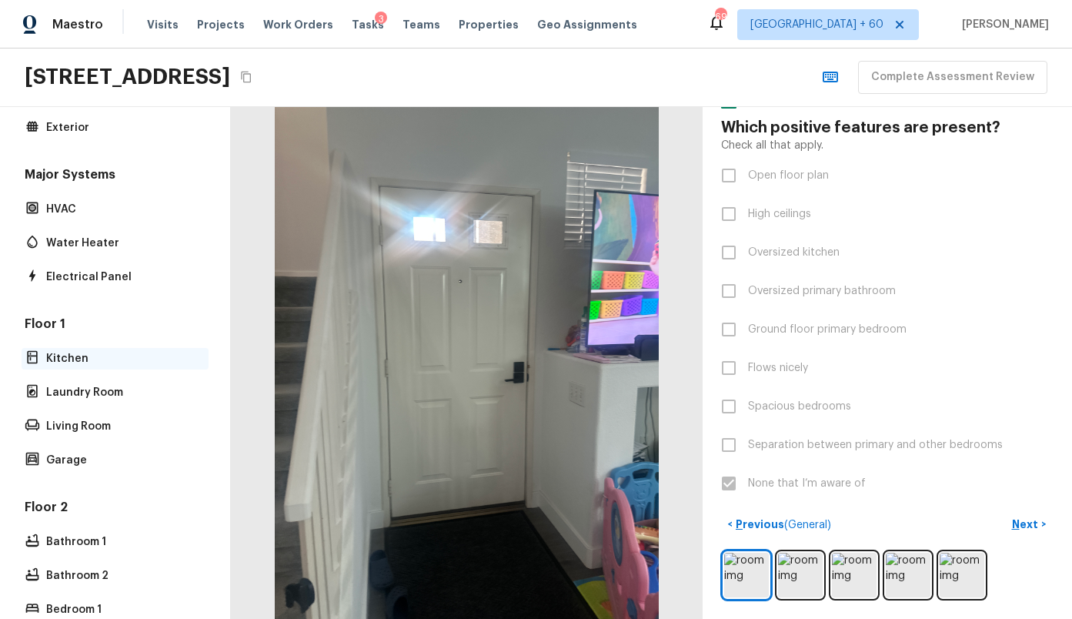
click at [68, 361] on p "Kitchen" at bounding box center [122, 358] width 153 height 15
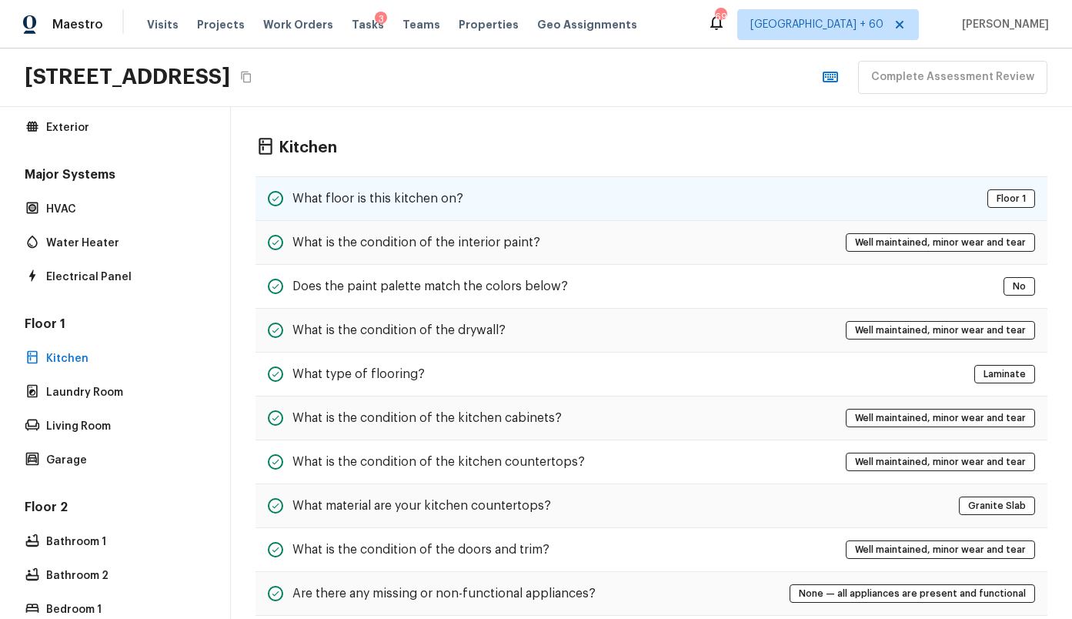
click at [404, 203] on h5 "What floor is this kitchen on?" at bounding box center [377, 198] width 171 height 17
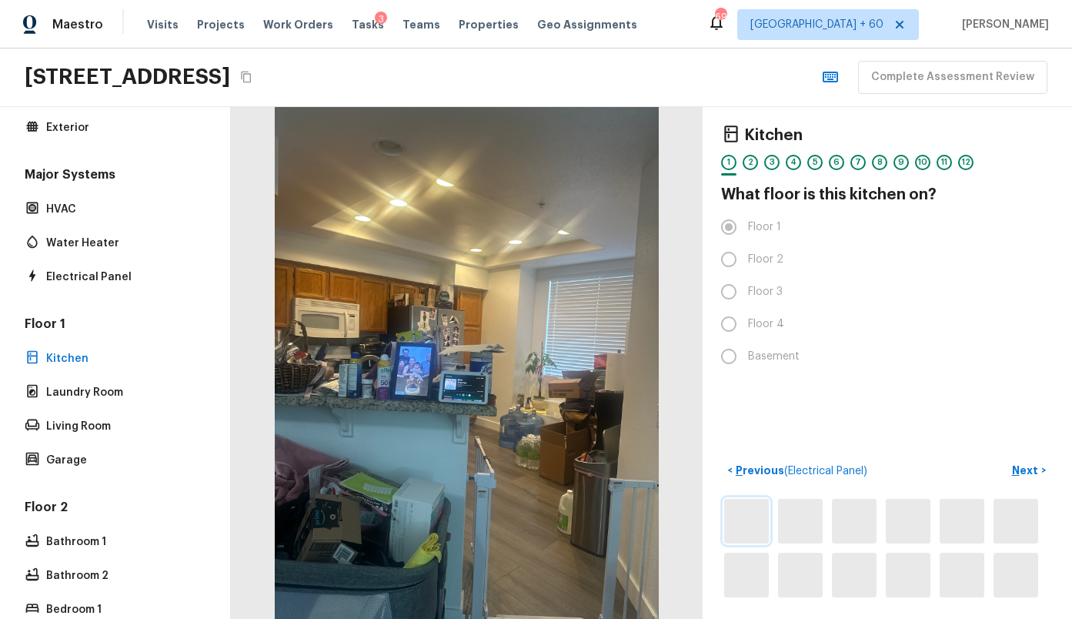
click at [740, 525] on img at bounding box center [746, 521] width 45 height 45
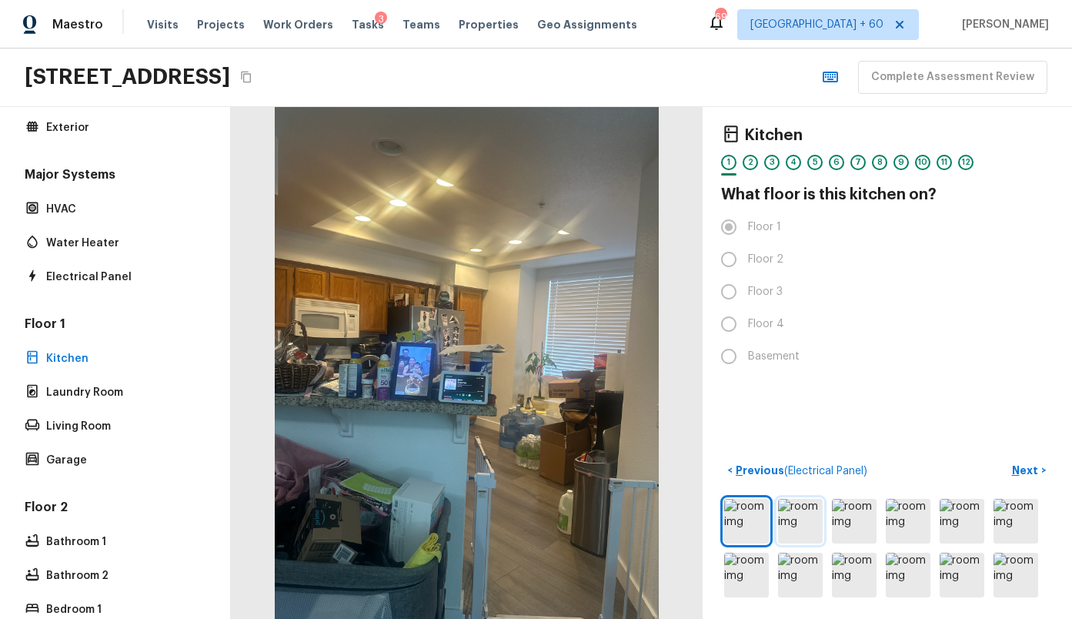
click at [778, 533] on img at bounding box center [800, 521] width 45 height 45
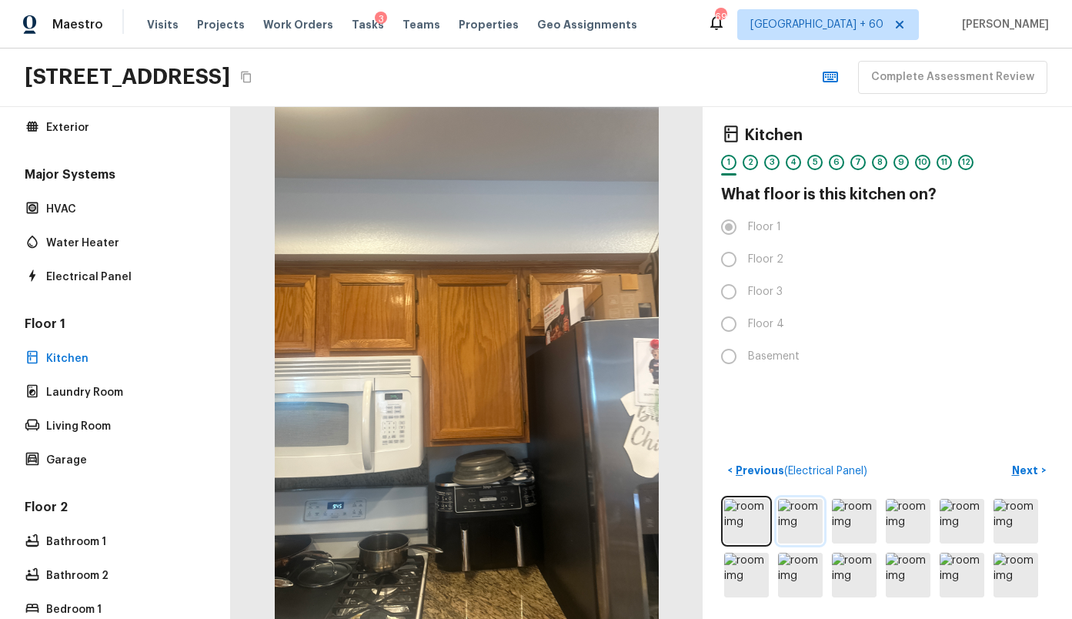
click at [813, 529] on img at bounding box center [800, 521] width 45 height 45
click at [883, 539] on div at bounding box center [887, 548] width 332 height 105
click at [1020, 531] on img at bounding box center [1016, 521] width 45 height 45
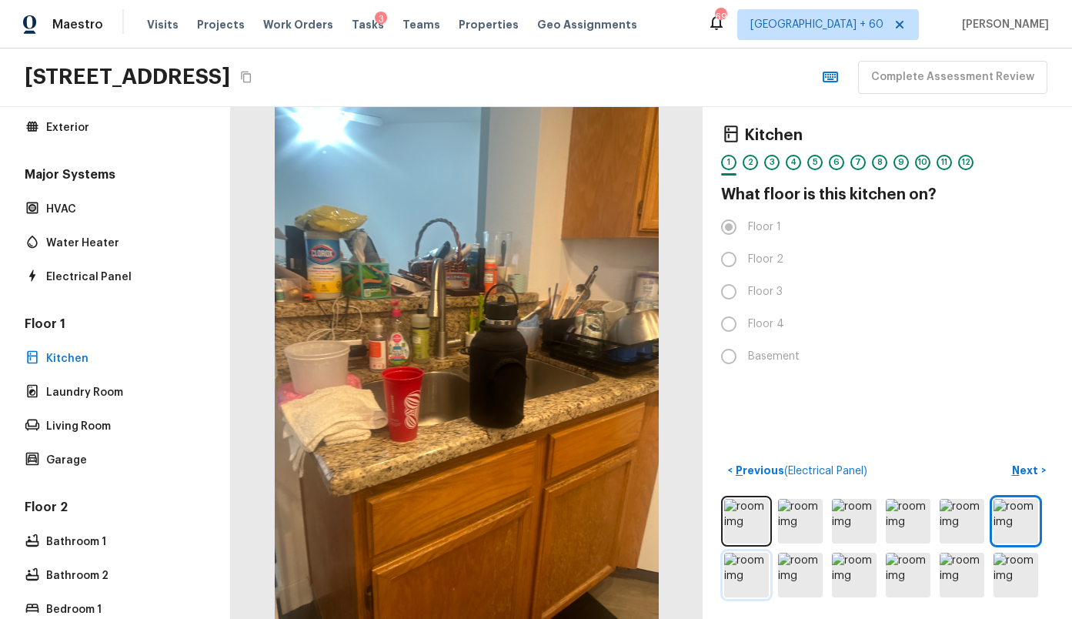
click at [749, 563] on img at bounding box center [746, 575] width 45 height 45
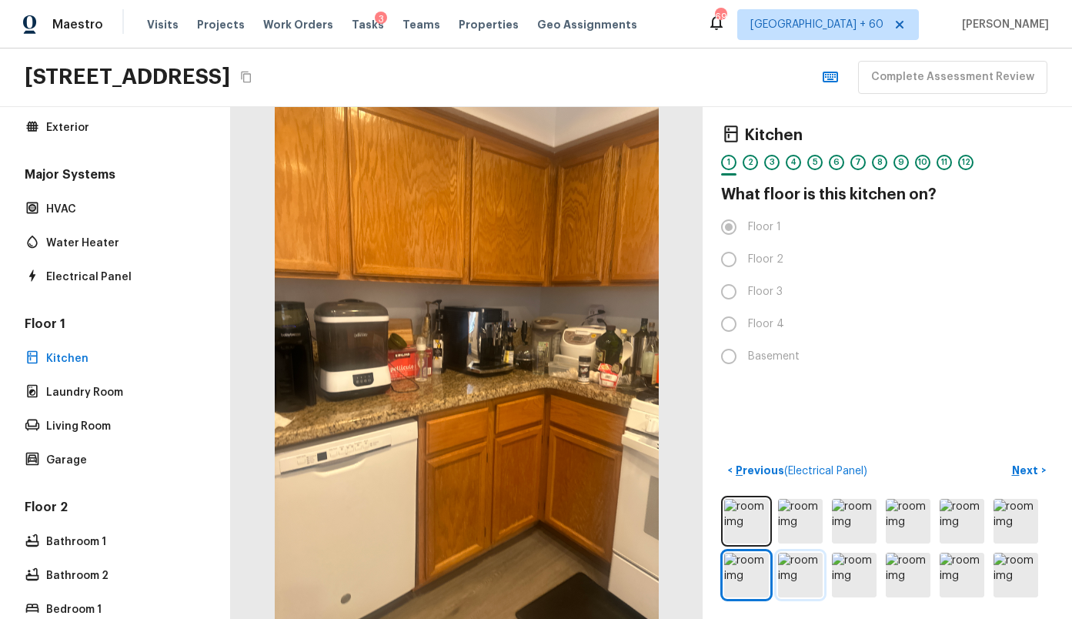
click at [790, 572] on img at bounding box center [800, 575] width 45 height 45
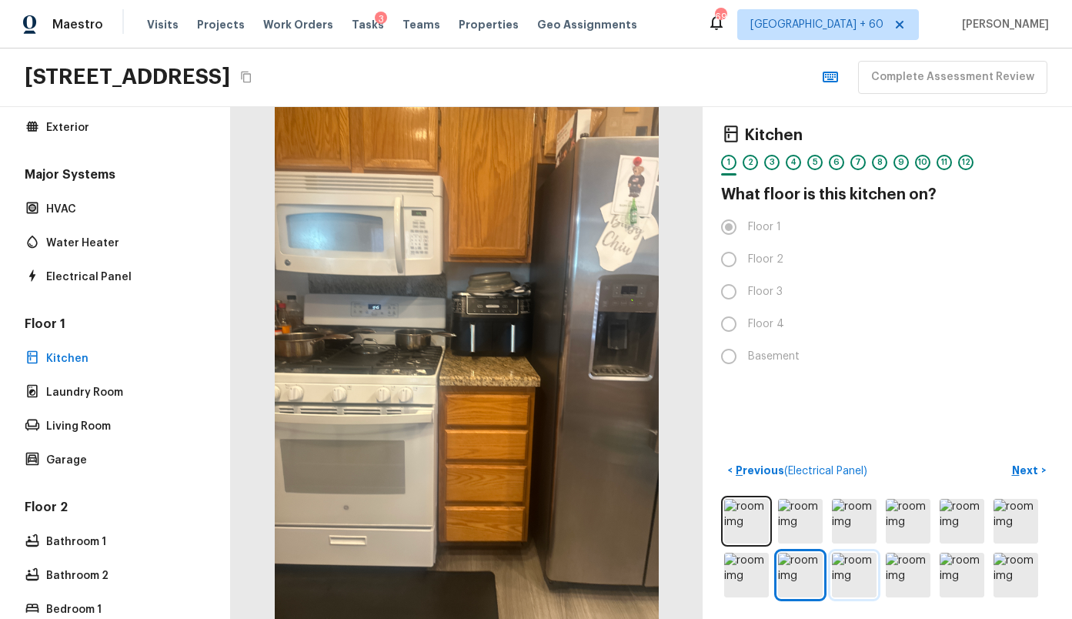
click at [832, 573] on img at bounding box center [854, 575] width 45 height 45
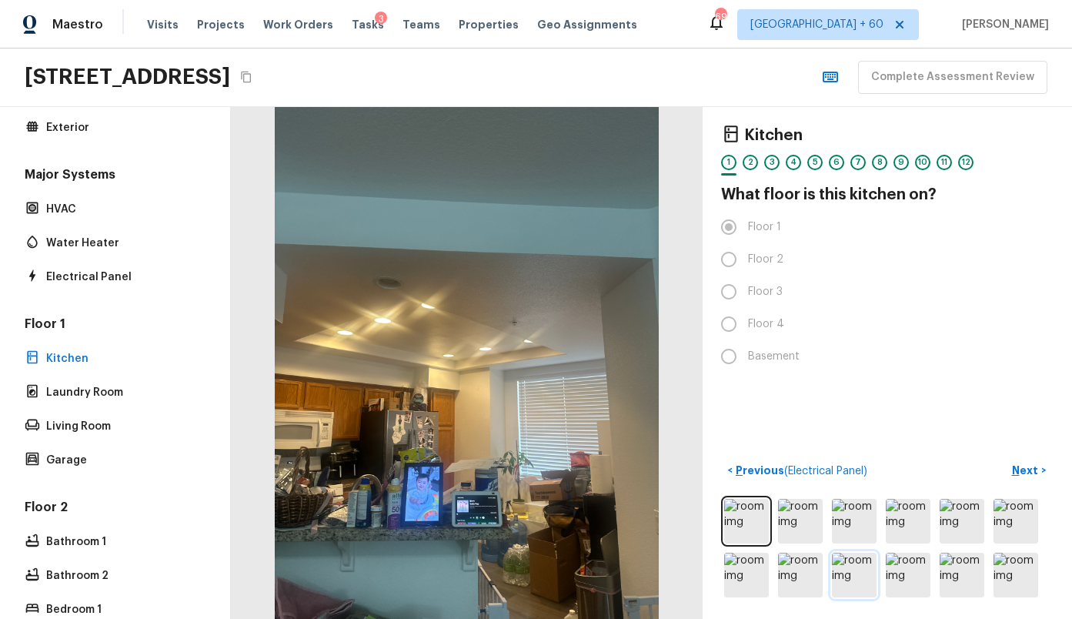
click at [873, 578] on img at bounding box center [854, 575] width 45 height 45
click at [934, 579] on div at bounding box center [887, 548] width 332 height 105
click at [950, 580] on img at bounding box center [962, 575] width 45 height 45
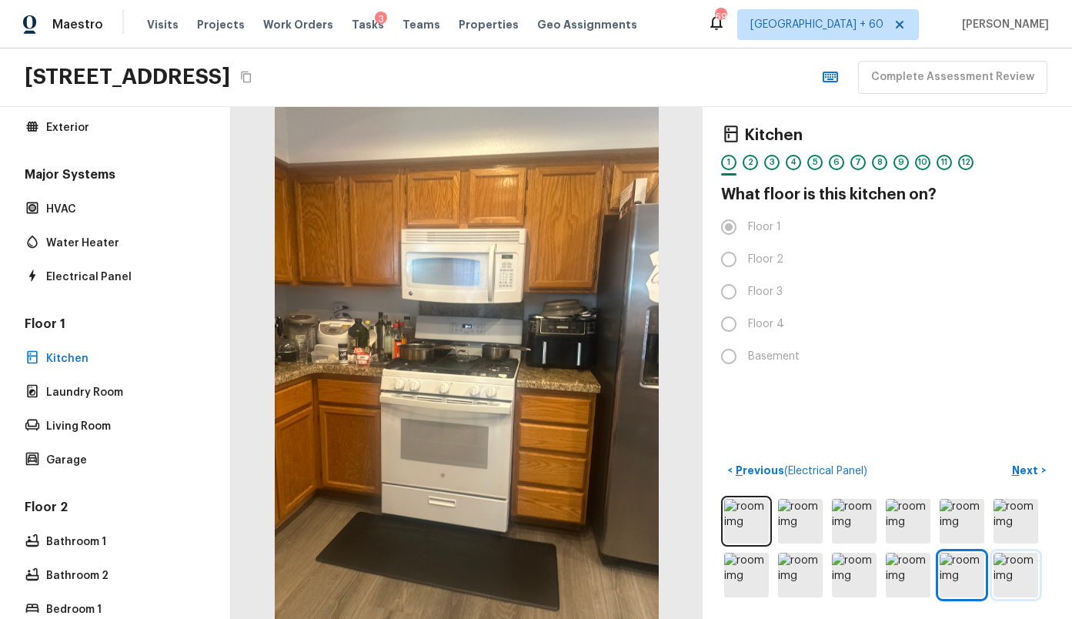
click at [1027, 576] on img at bounding box center [1016, 575] width 45 height 45
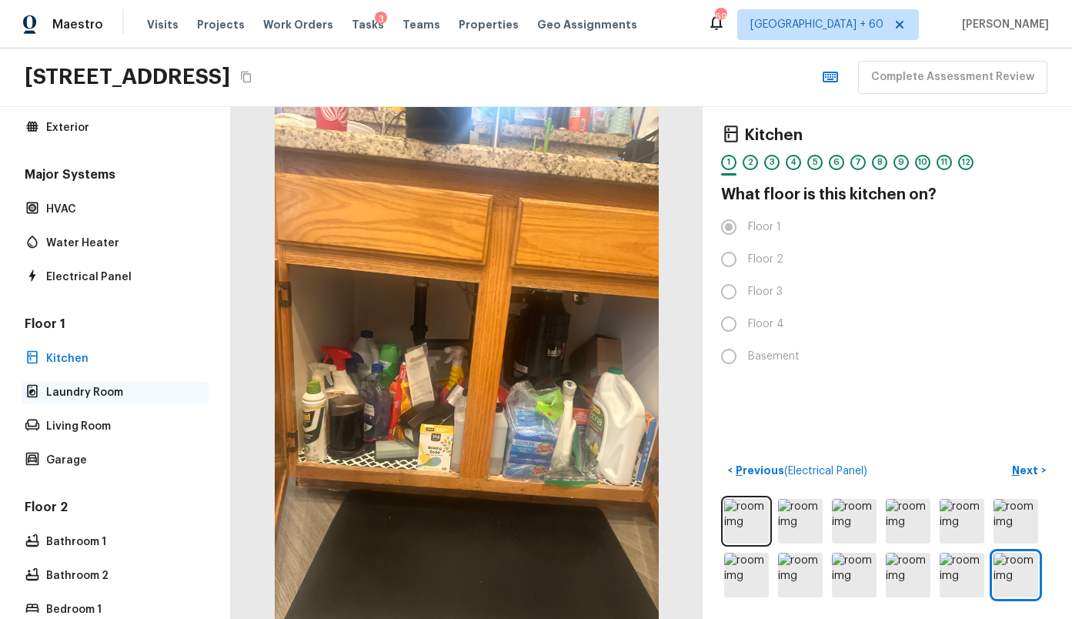
click at [63, 391] on p "Laundry Room" at bounding box center [122, 392] width 153 height 15
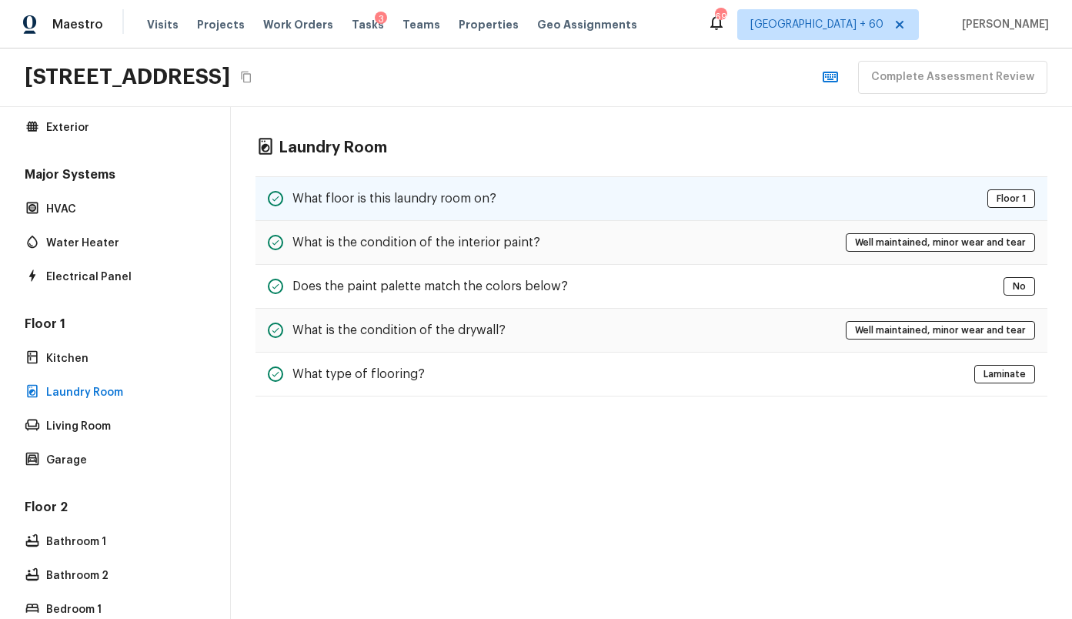
click at [327, 196] on h5 "What floor is this laundry room on?" at bounding box center [394, 198] width 204 height 17
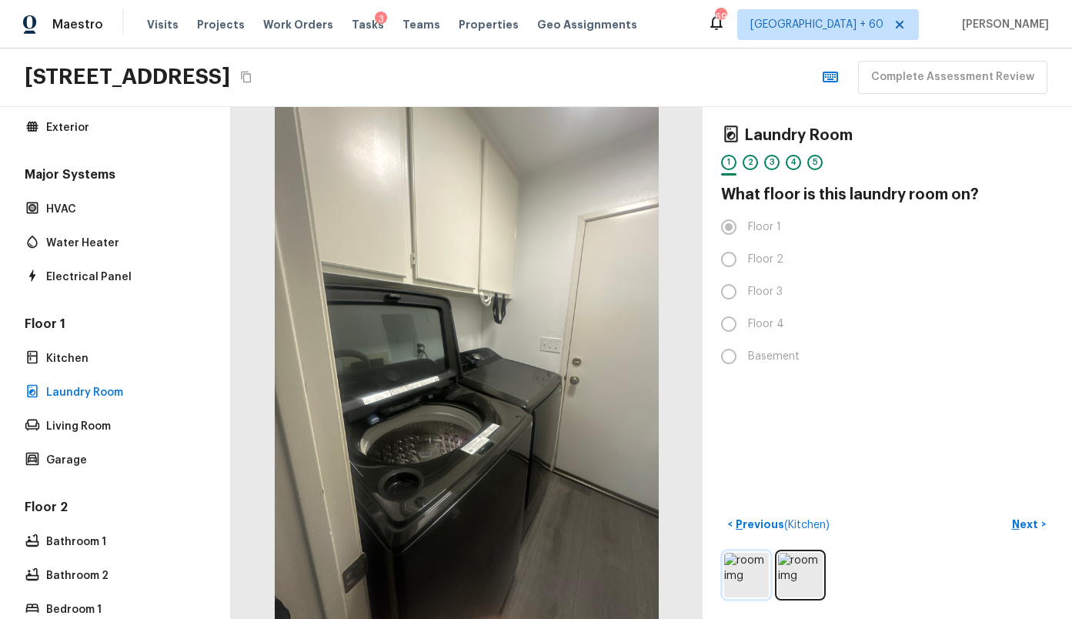
click at [743, 569] on img at bounding box center [746, 575] width 45 height 45
click at [794, 560] on img at bounding box center [800, 575] width 45 height 45
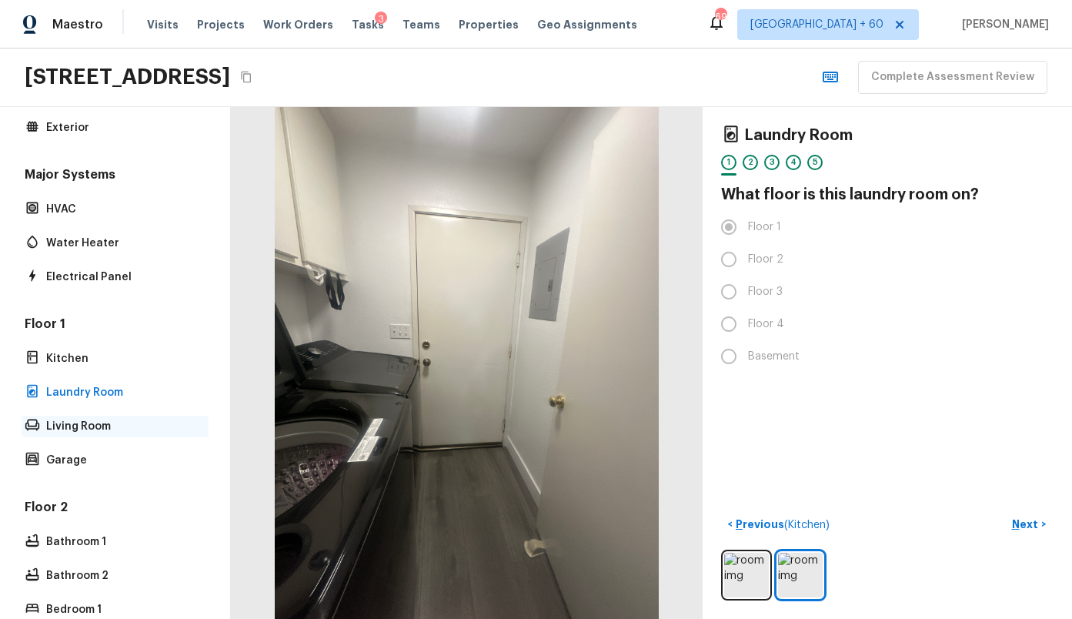
click at [104, 425] on p "Living Room" at bounding box center [122, 426] width 153 height 15
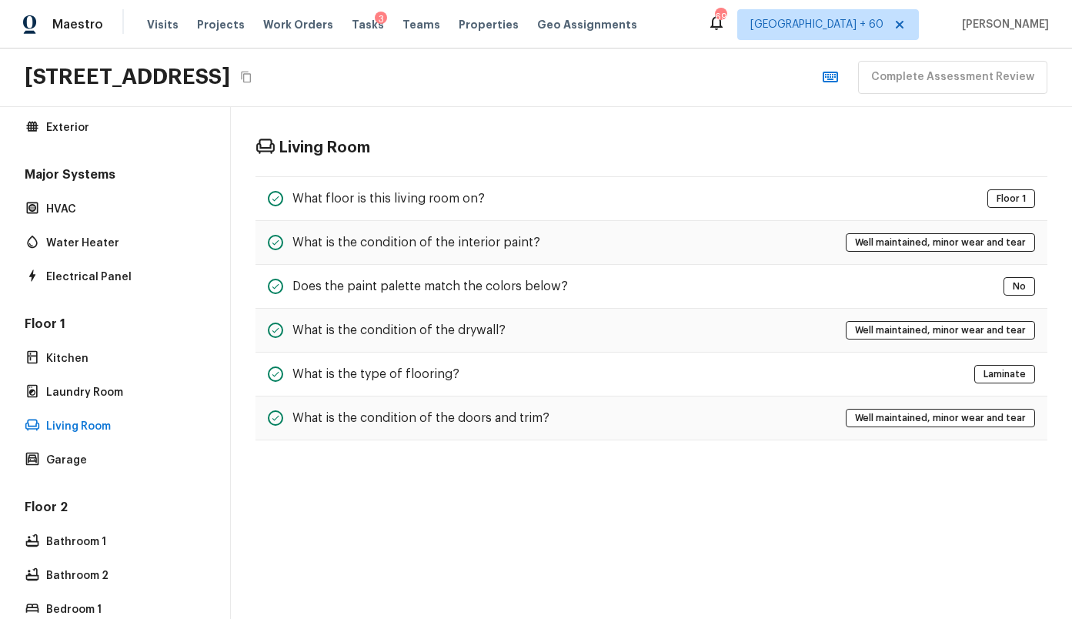
click at [436, 172] on div "Living Room What floor is this living room on? Floor 1 What is the condition of…" at bounding box center [651, 289] width 841 height 364
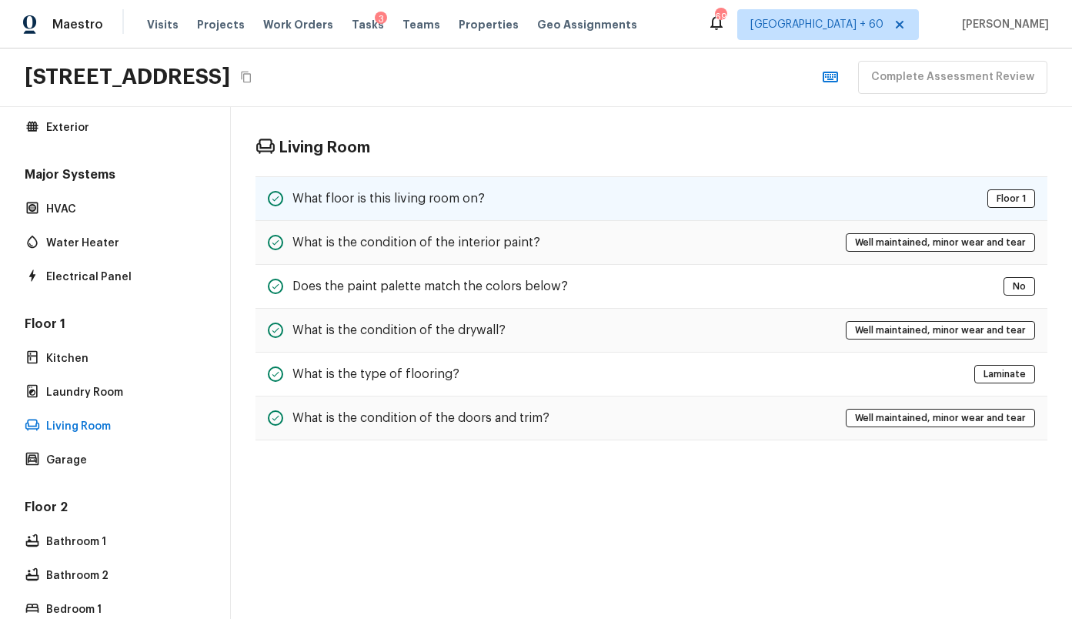
click at [432, 188] on div "What floor is this living room on? Floor 1" at bounding box center [651, 198] width 792 height 45
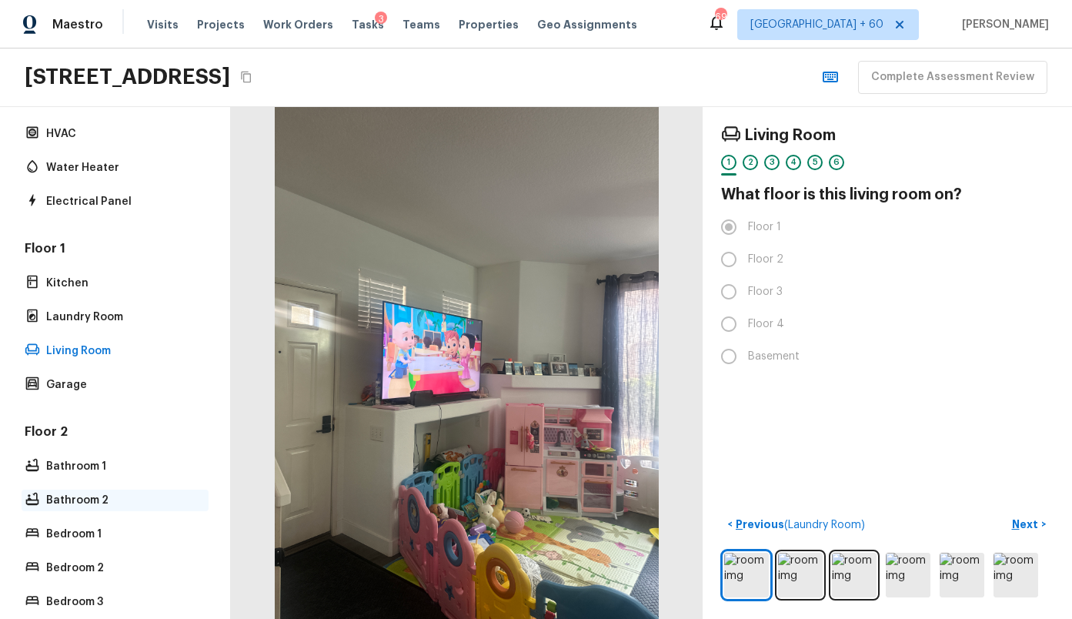
scroll to position [349, 0]
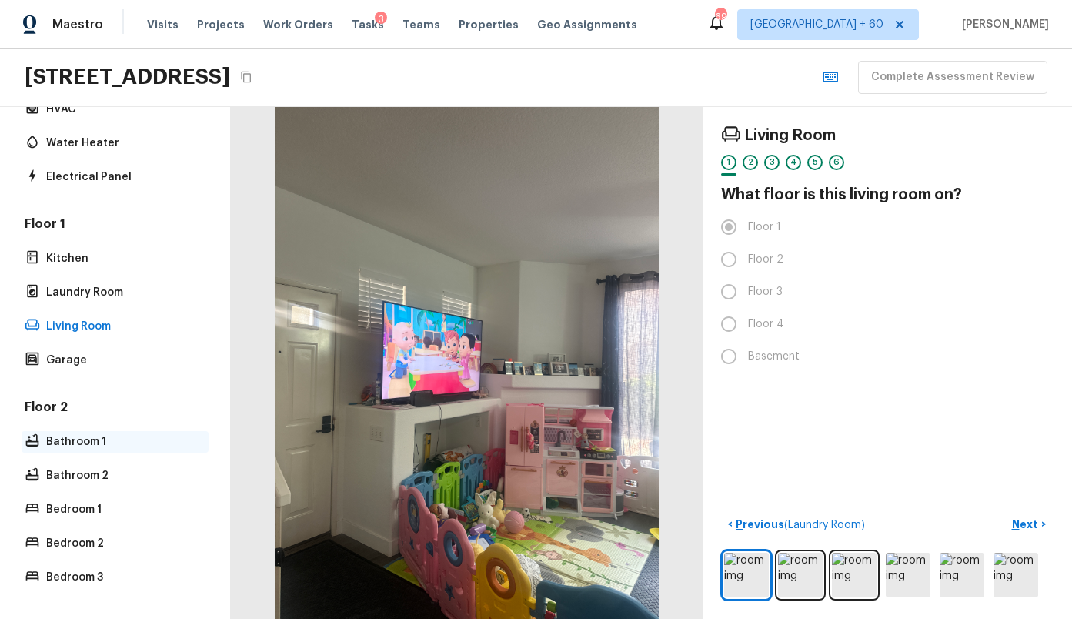
click at [71, 439] on p "Bathroom 1" at bounding box center [122, 441] width 153 height 15
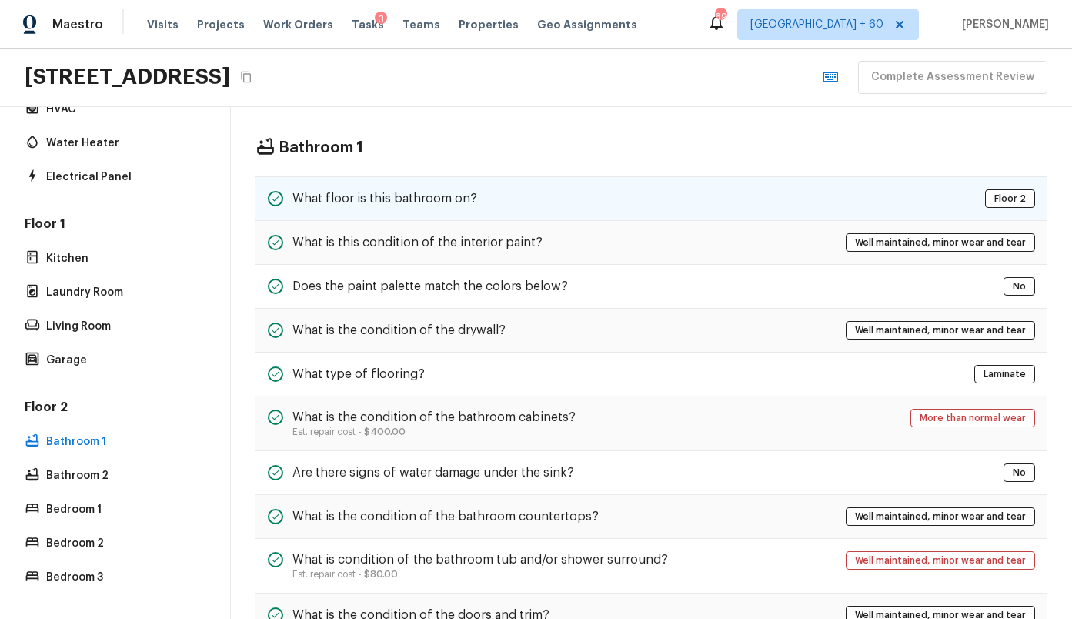
click at [389, 194] on h5 "What floor is this bathroom on?" at bounding box center [384, 198] width 185 height 17
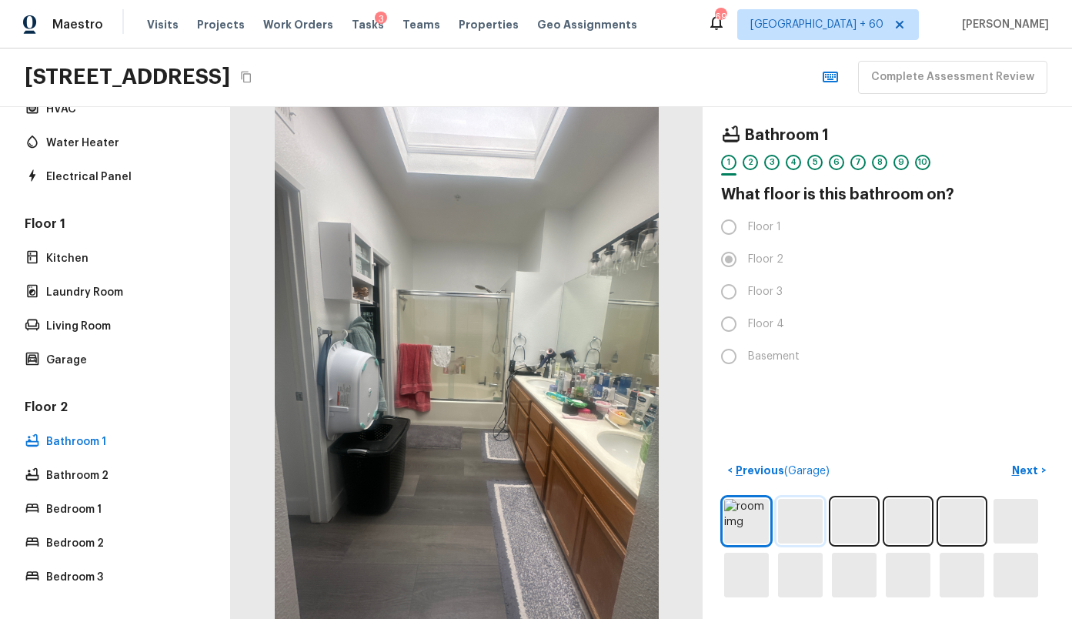
click at [803, 518] on img at bounding box center [800, 521] width 45 height 45
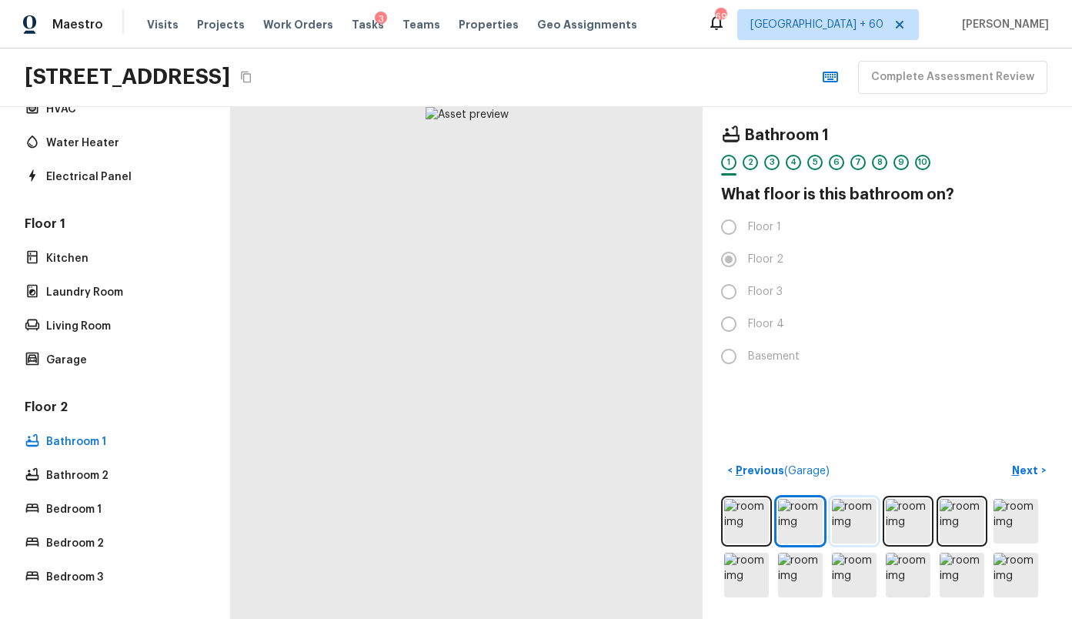
click at [852, 520] on img at bounding box center [854, 521] width 45 height 45
click at [928, 524] on img at bounding box center [908, 521] width 45 height 45
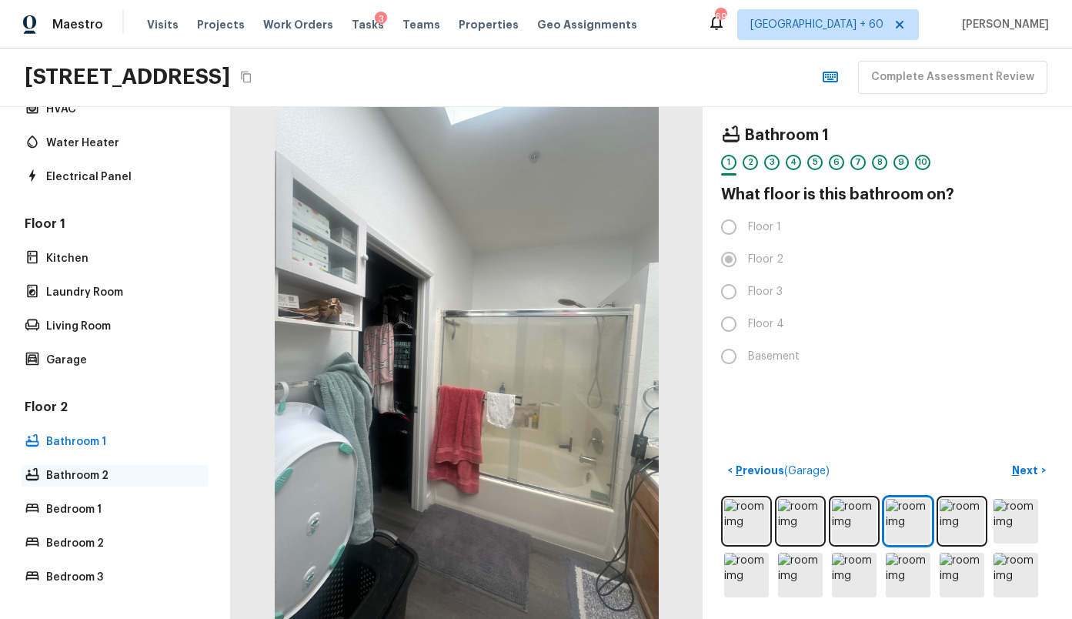
click at [75, 470] on p "Bathroom 2" at bounding box center [122, 475] width 153 height 15
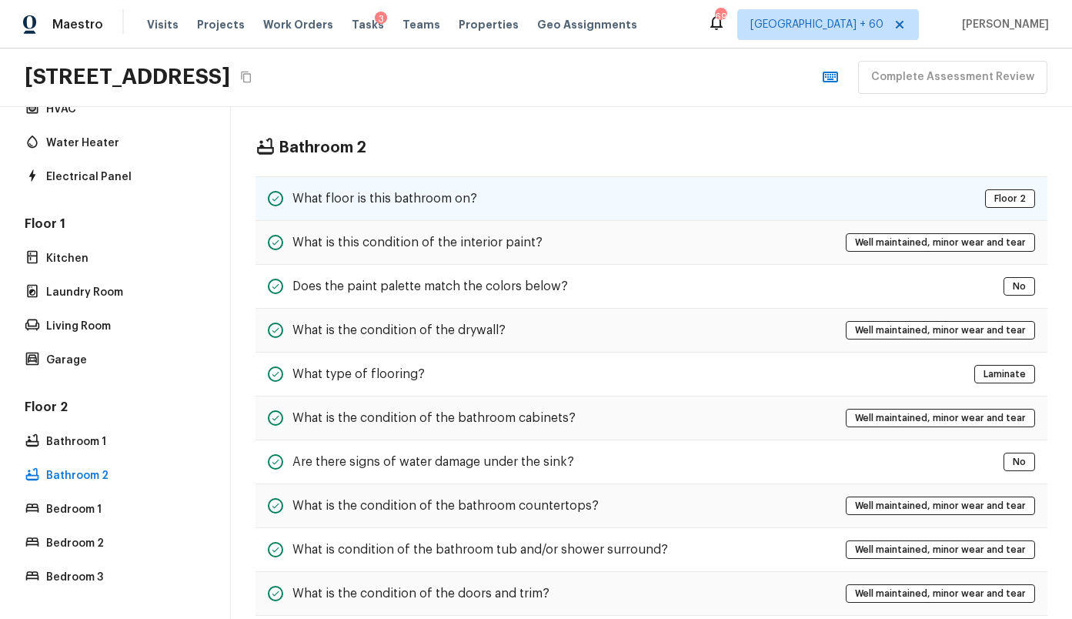
click at [422, 208] on div "What floor is this bathroom on? Floor 2" at bounding box center [651, 198] width 792 height 45
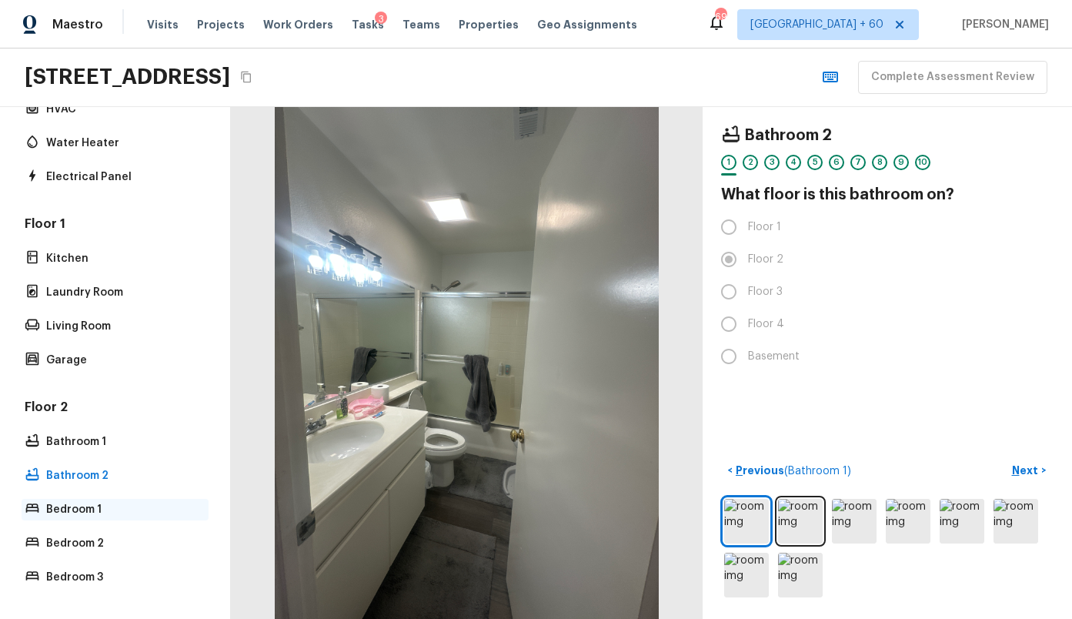
click at [73, 516] on p "Bedroom 1" at bounding box center [122, 509] width 153 height 15
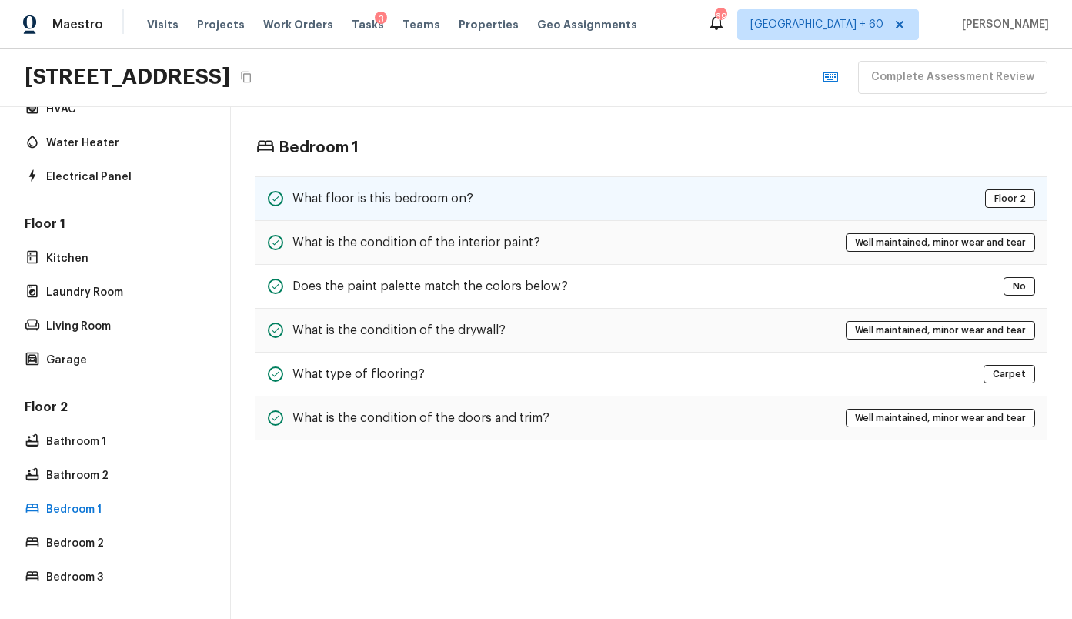
click at [422, 189] on div "What floor is this bedroom on?" at bounding box center [370, 198] width 205 height 18
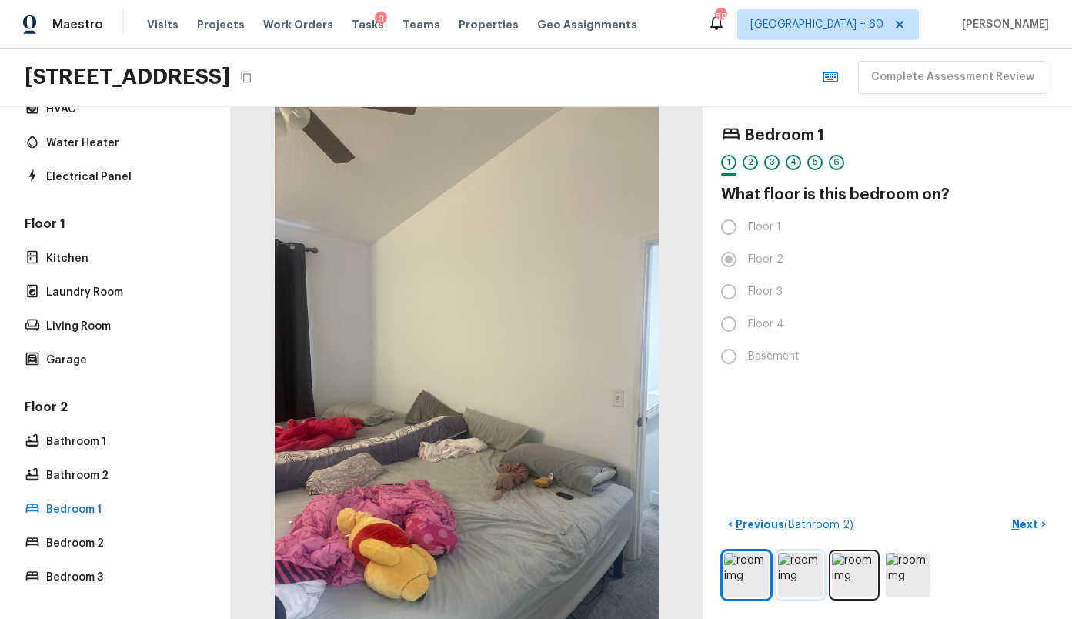
click at [802, 593] on img at bounding box center [800, 575] width 45 height 45
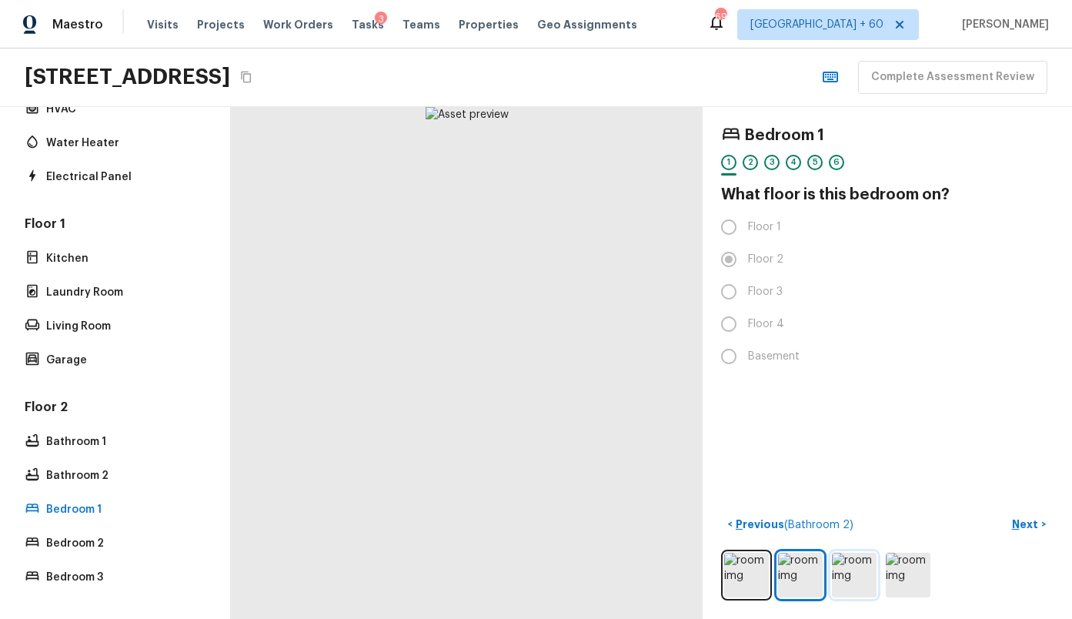
click at [846, 577] on img at bounding box center [854, 575] width 45 height 45
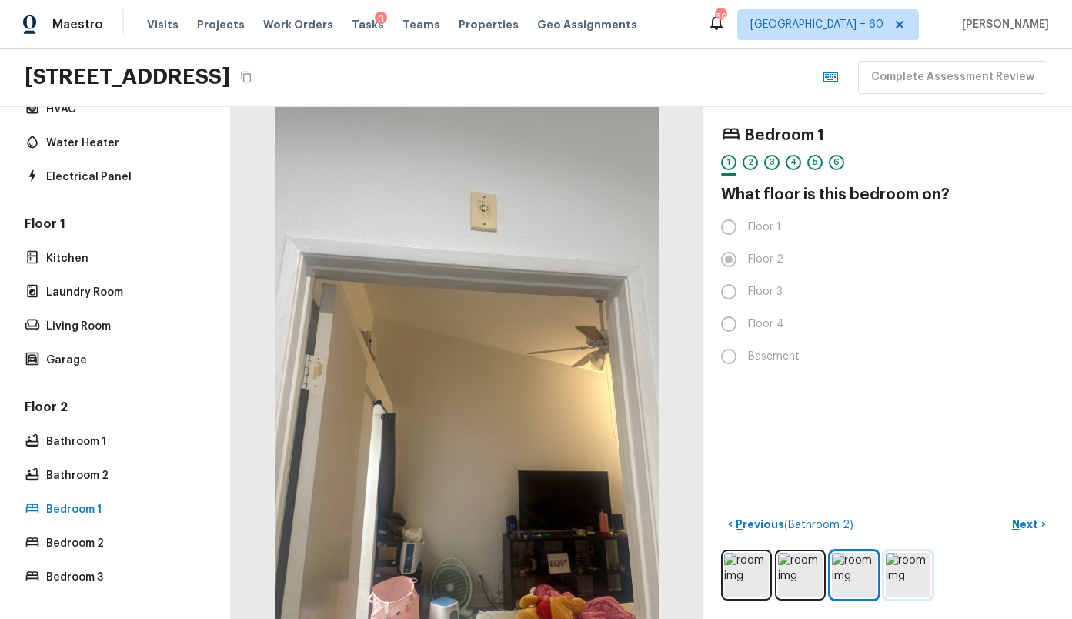
click at [893, 569] on img at bounding box center [908, 575] width 45 height 45
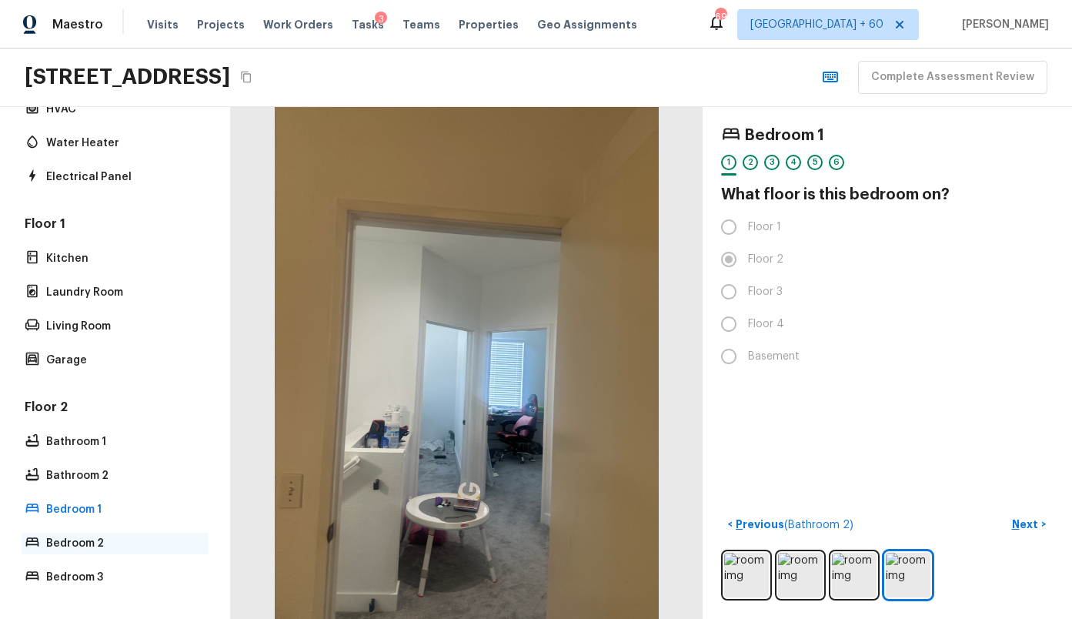
click at [77, 537] on p "Bedroom 2" at bounding box center [122, 543] width 153 height 15
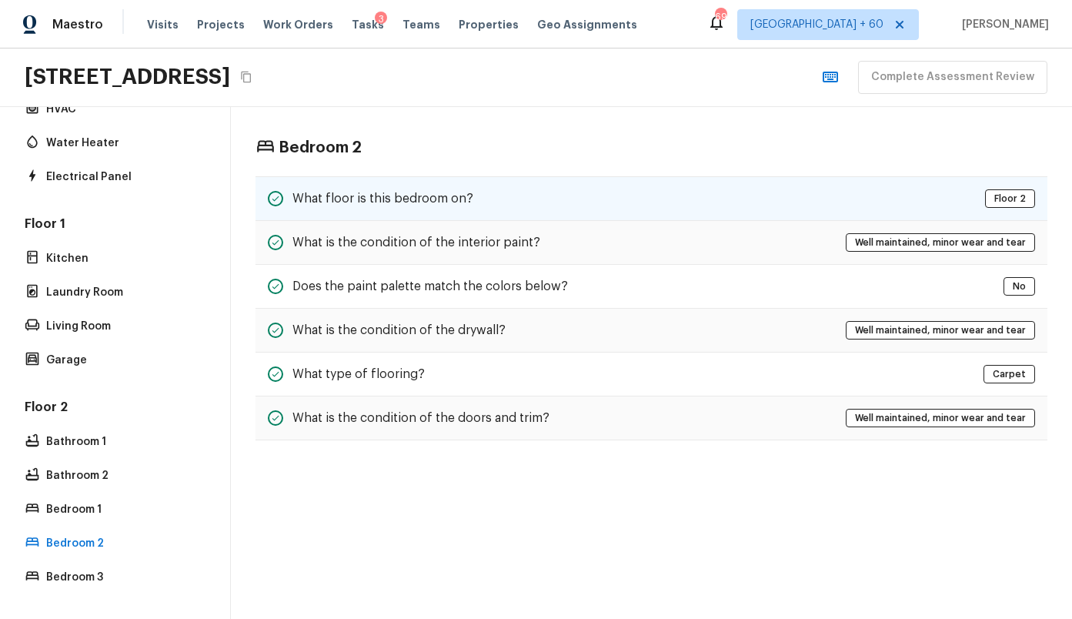
click at [382, 194] on h5 "What floor is this bedroom on?" at bounding box center [382, 198] width 181 height 17
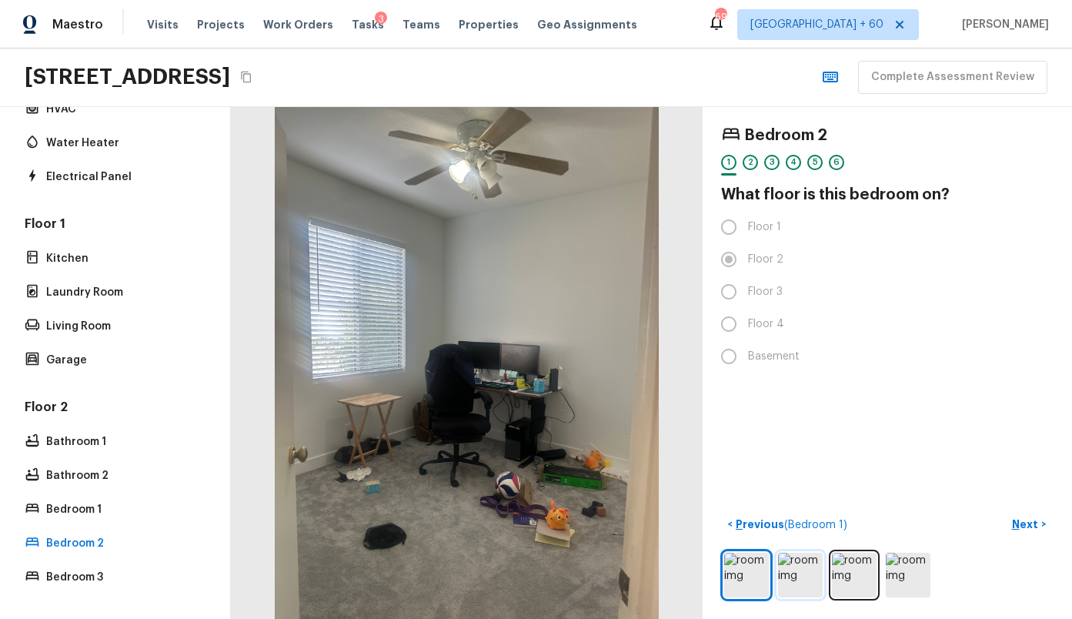
click at [815, 576] on img at bounding box center [800, 575] width 45 height 45
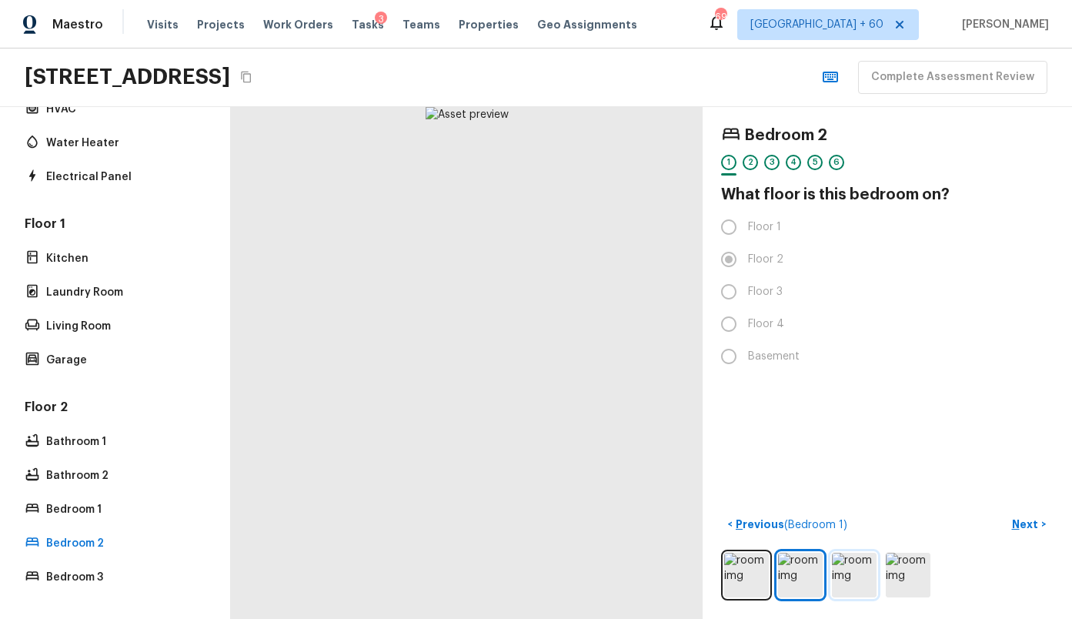
click at [853, 576] on img at bounding box center [854, 575] width 45 height 45
click at [910, 575] on img at bounding box center [908, 575] width 45 height 45
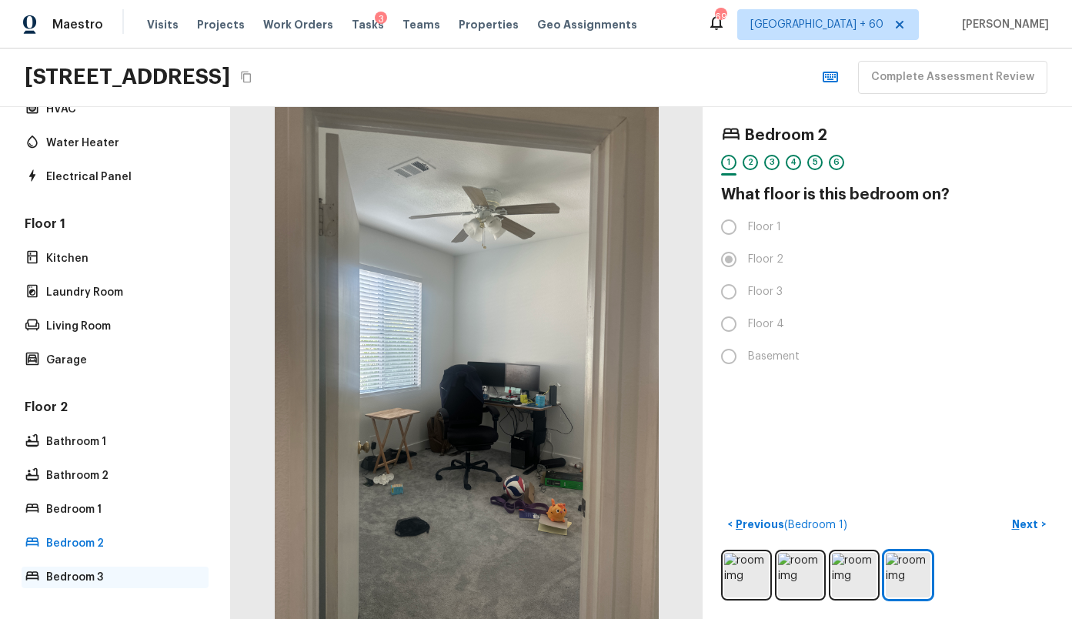
click at [75, 586] on div "Bedroom 3" at bounding box center [115, 577] width 187 height 22
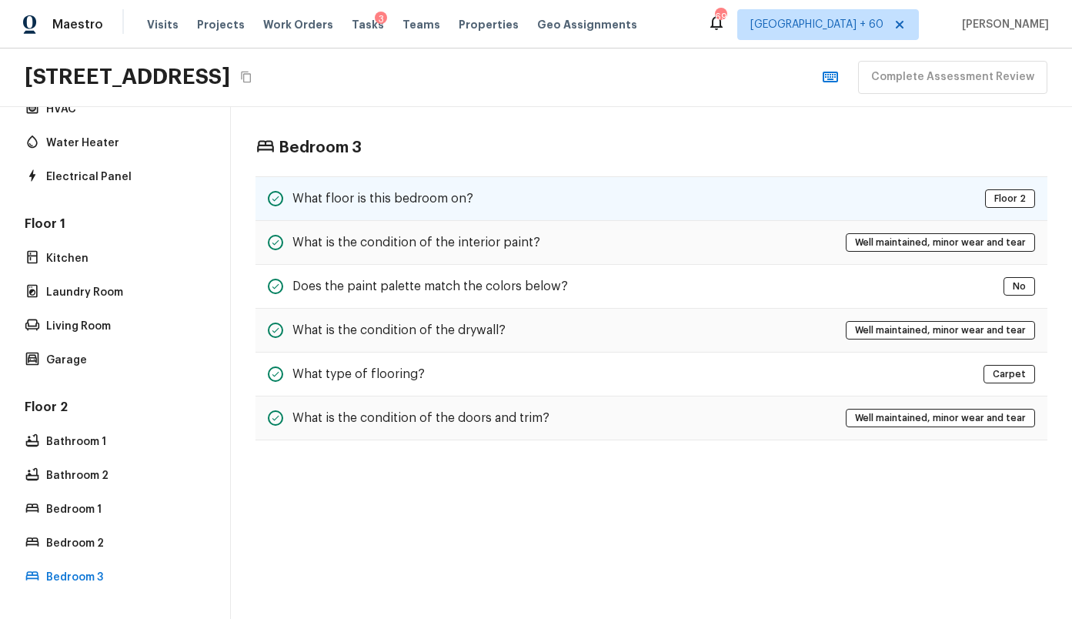
click at [409, 209] on div "What floor is this bedroom on? Floor 2" at bounding box center [651, 198] width 792 height 45
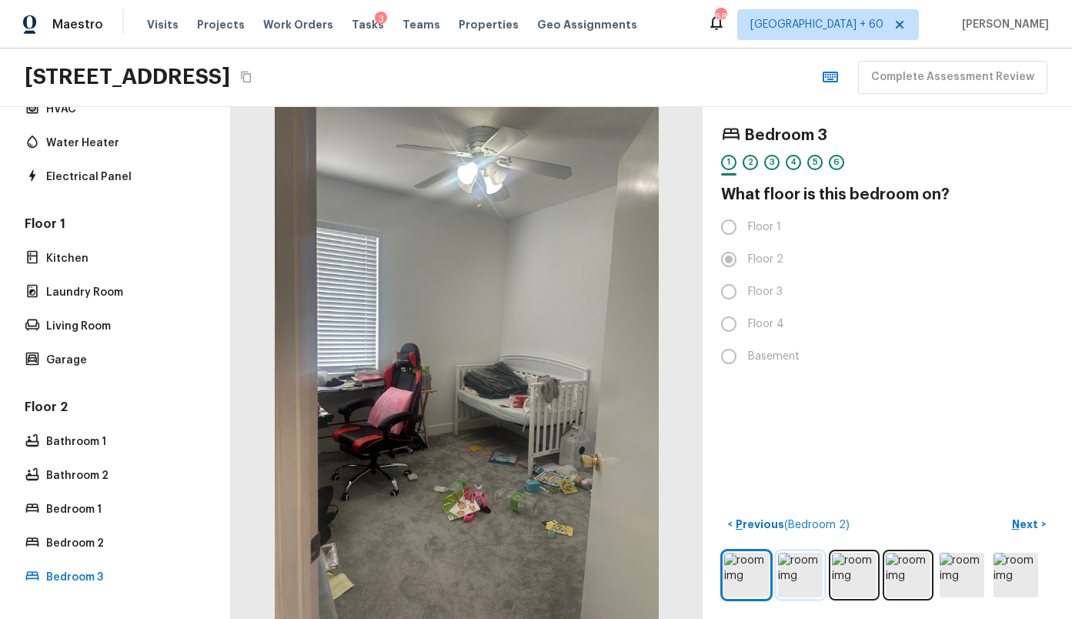
click at [808, 556] on img at bounding box center [800, 575] width 45 height 45
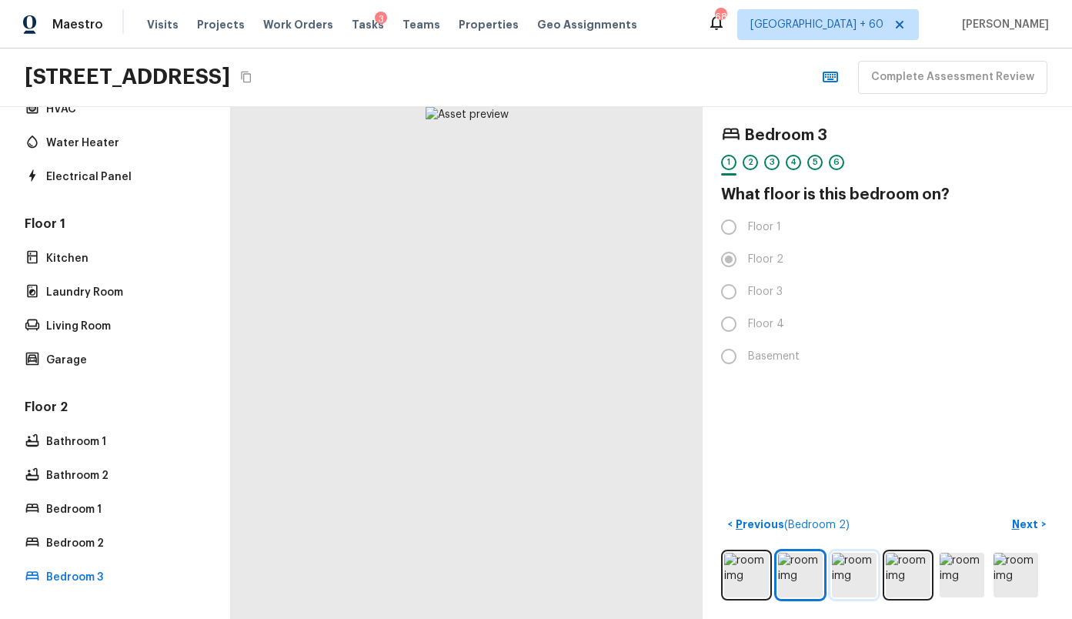
click at [873, 559] on img at bounding box center [854, 575] width 45 height 45
click at [985, 582] on div at bounding box center [887, 574] width 332 height 51
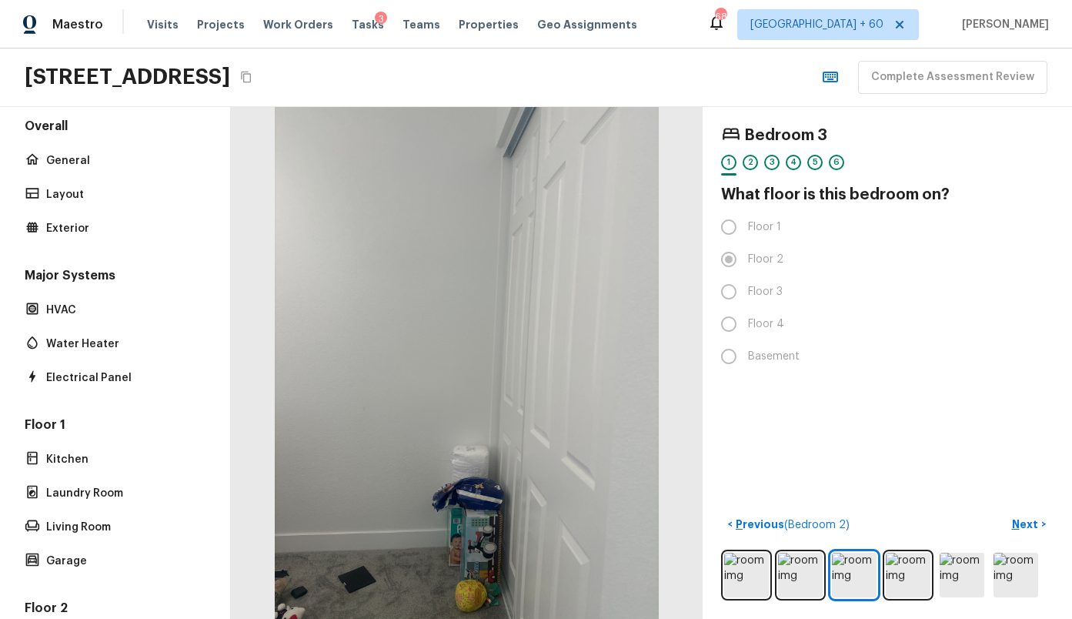
scroll to position [0, 0]
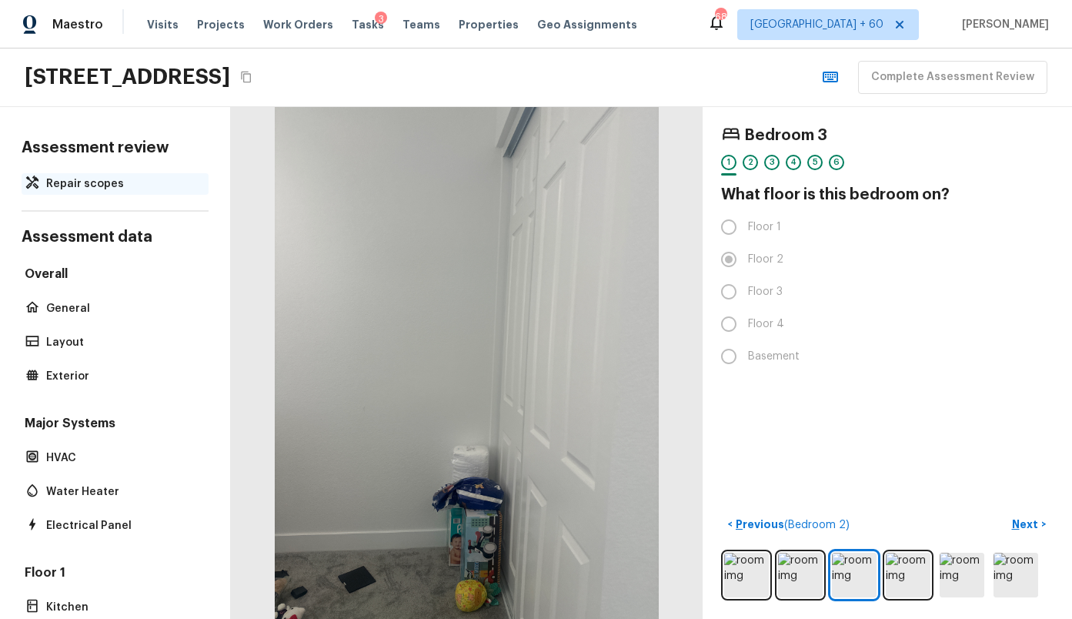
click at [65, 175] on div "Repair scopes" at bounding box center [115, 184] width 187 height 22
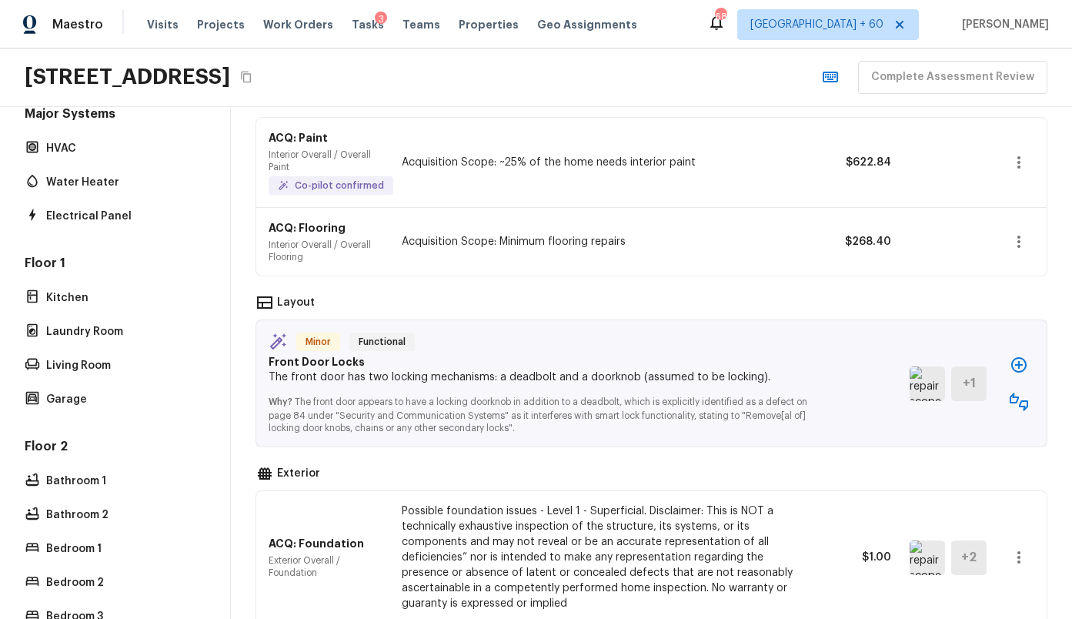
scroll to position [312, 0]
click at [75, 562] on div "Floor 2 Bathroom 1 Bathroom 2 Bedroom 1 Bedroom 2 Bedroom 3" at bounding box center [115, 530] width 187 height 189
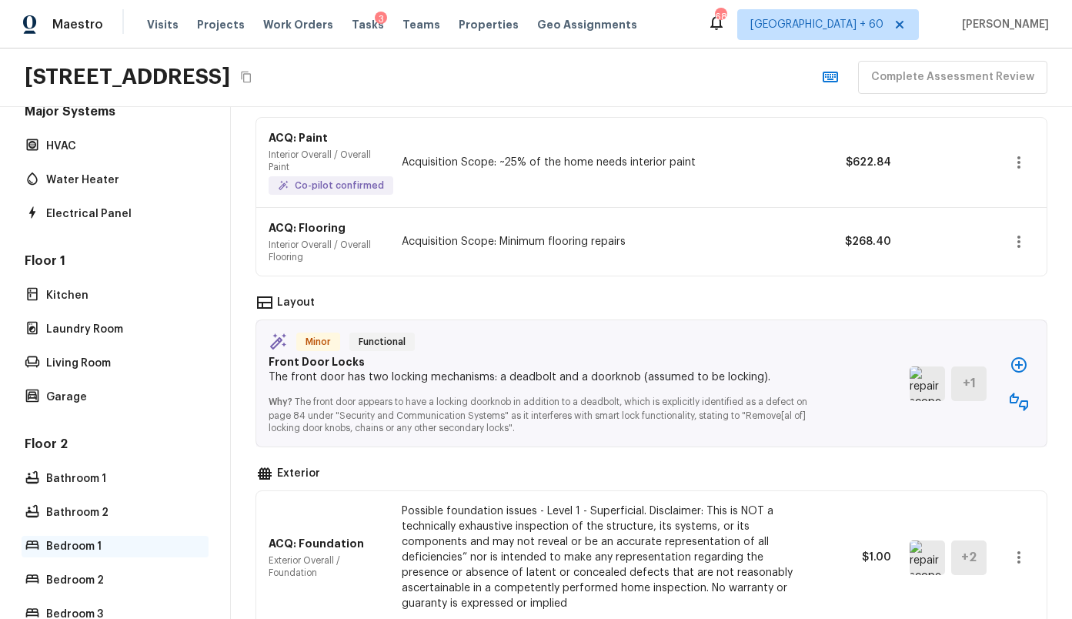
click at [71, 542] on p "Bedroom 1" at bounding box center [122, 546] width 153 height 15
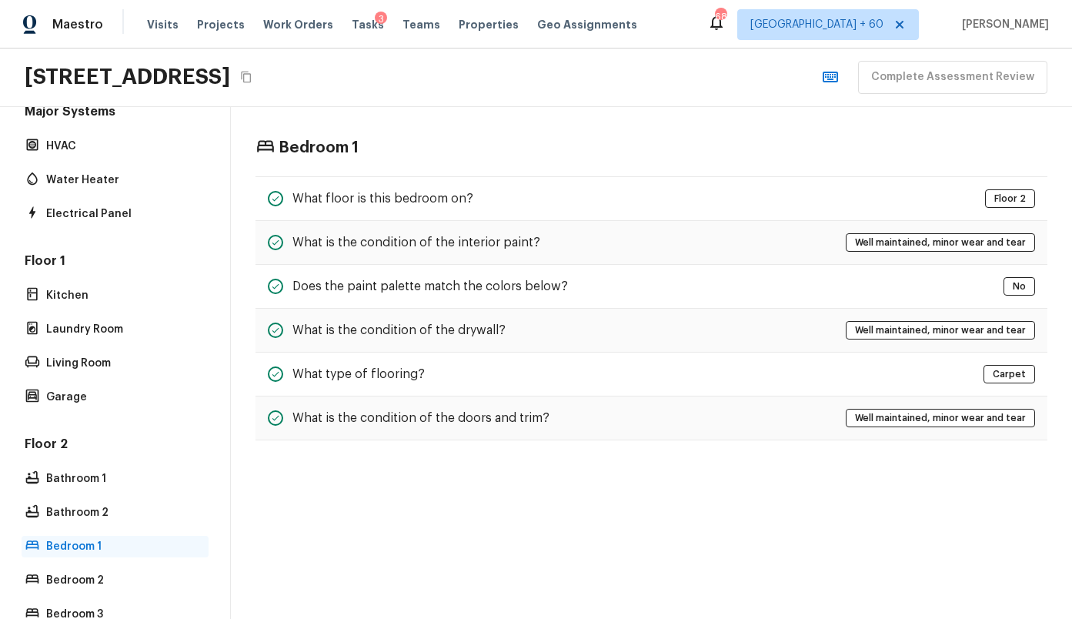
scroll to position [0, 0]
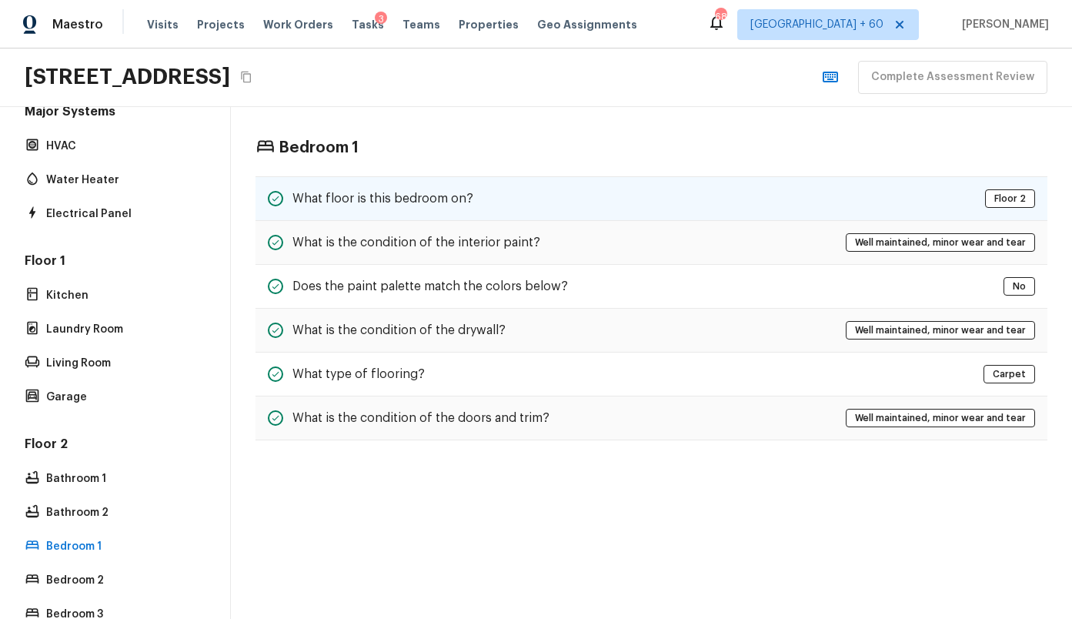
click at [436, 204] on h5 "What floor is this bedroom on?" at bounding box center [382, 198] width 181 height 17
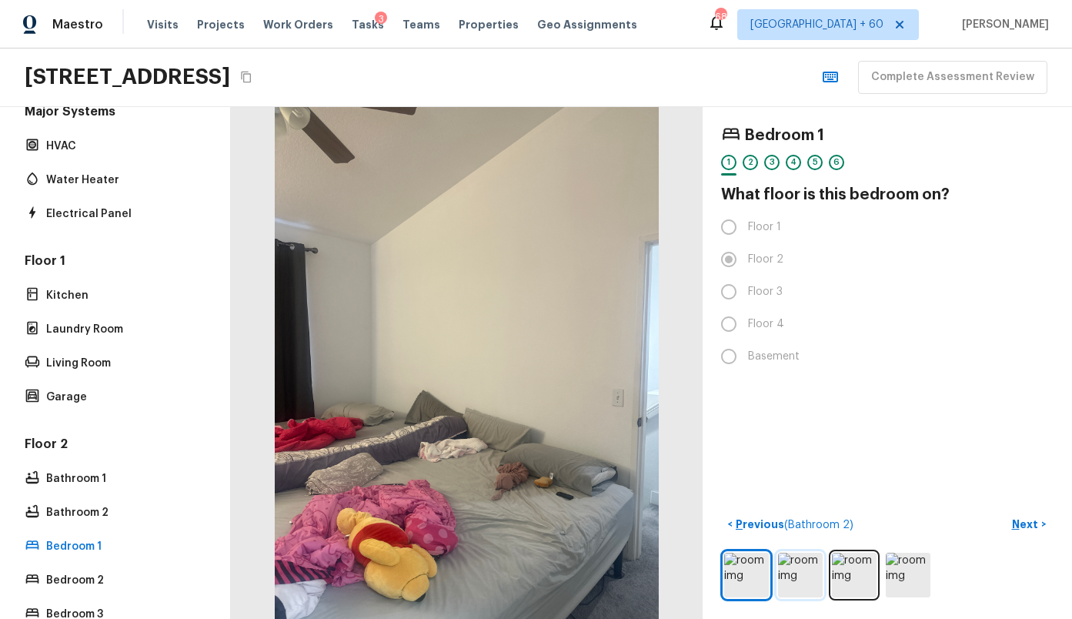
click at [810, 581] on img at bounding box center [800, 575] width 45 height 45
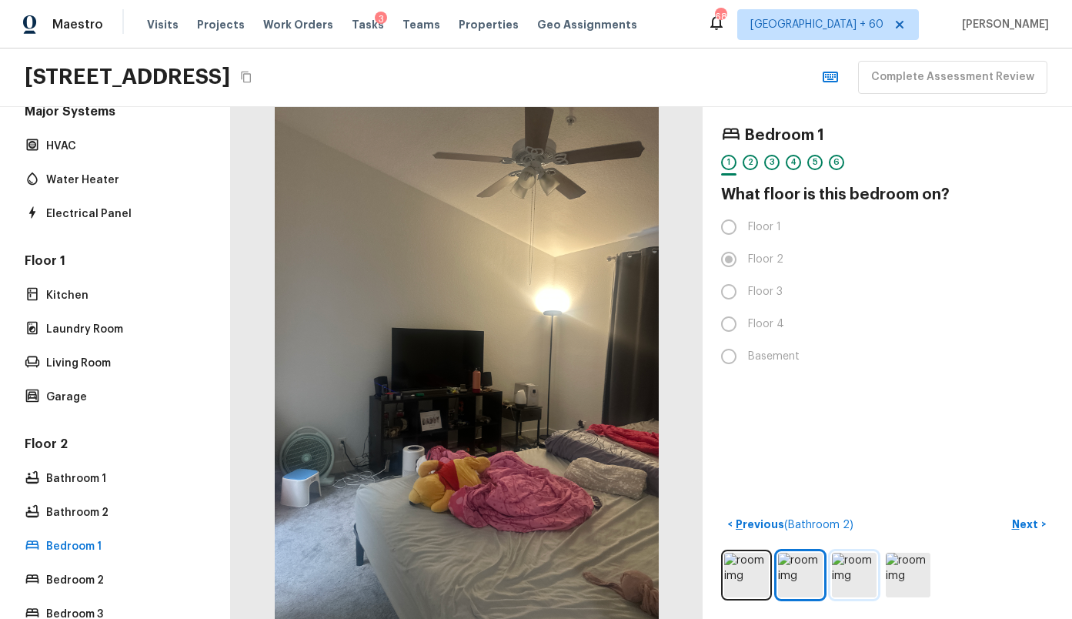
click at [860, 580] on img at bounding box center [854, 575] width 45 height 45
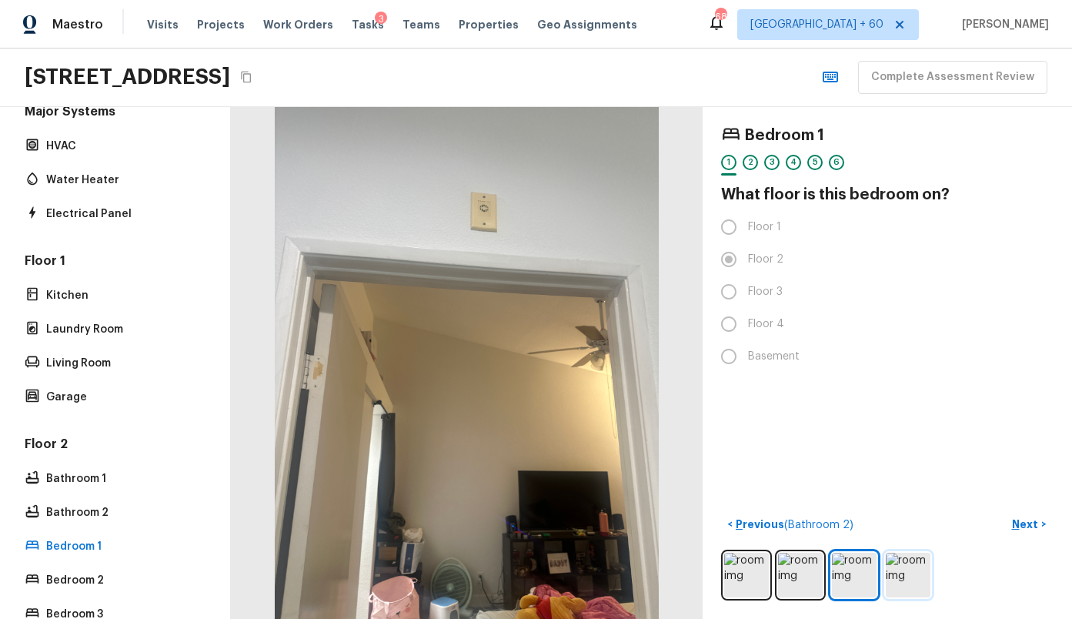
click at [889, 578] on img at bounding box center [908, 575] width 45 height 45
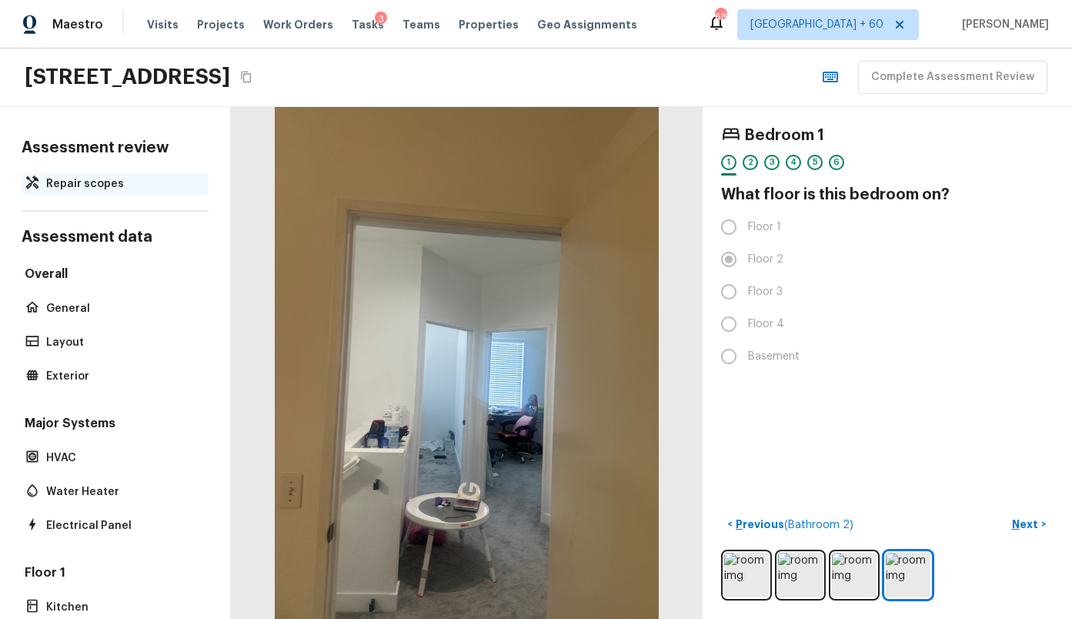
click at [78, 173] on div "Repair scopes" at bounding box center [115, 184] width 187 height 22
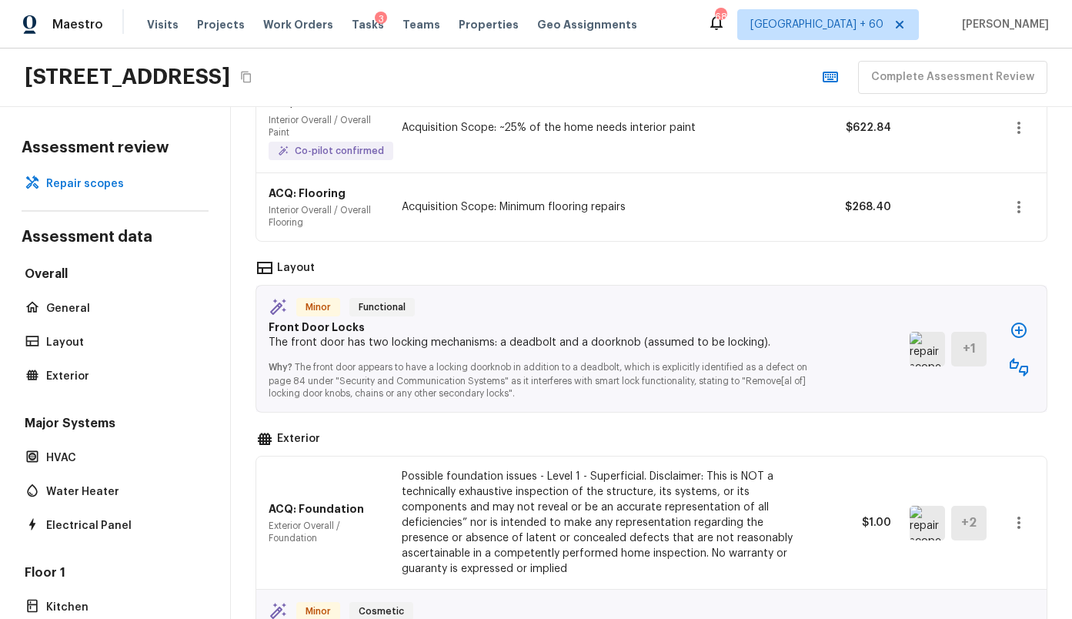
scroll to position [168, 0]
drag, startPoint x: 269, startPoint y: 376, endPoint x: 339, endPoint y: 379, distance: 70.8
click at [340, 379] on p "Why? The front door appears to have a locking doorknob in addition to a deadbol…" at bounding box center [546, 373] width 555 height 49
click at [550, 397] on p "Why? The front door appears to have a locking doorknob in addition to a deadbol…" at bounding box center [546, 373] width 555 height 49
click at [929, 347] on img at bounding box center [927, 347] width 35 height 35
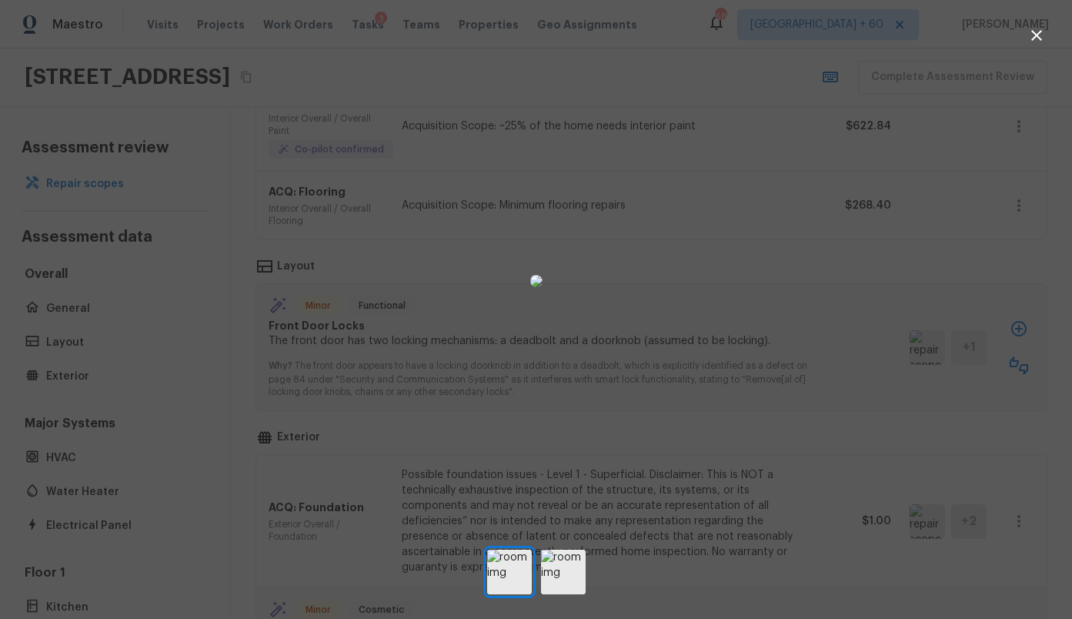
click at [1034, 37] on icon "button" at bounding box center [1036, 35] width 11 height 11
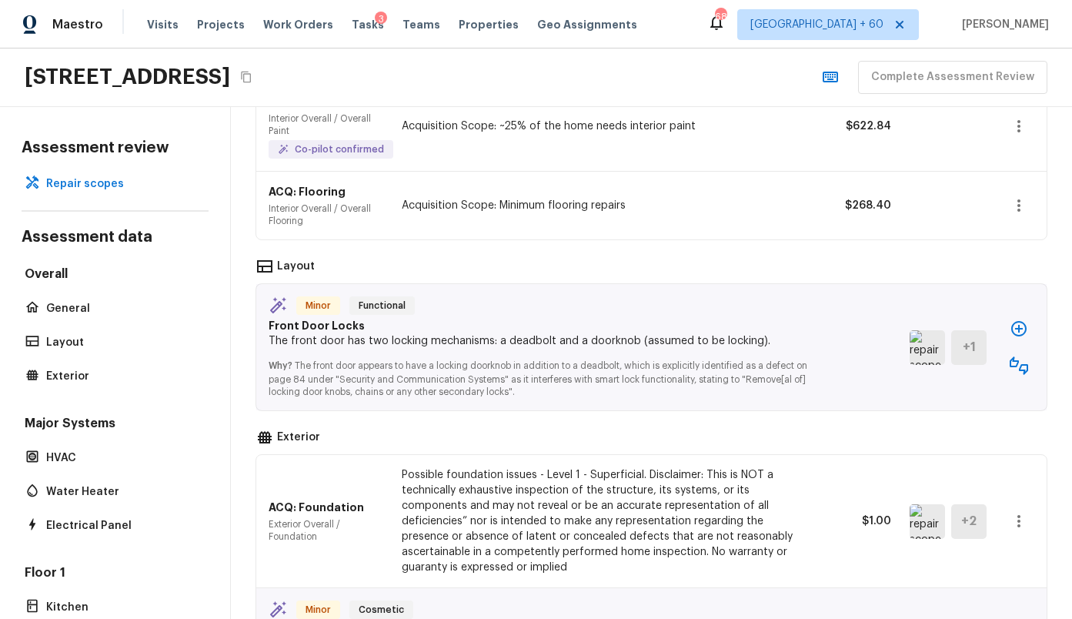
click at [1024, 369] on icon "button" at bounding box center [1019, 365] width 18 height 18
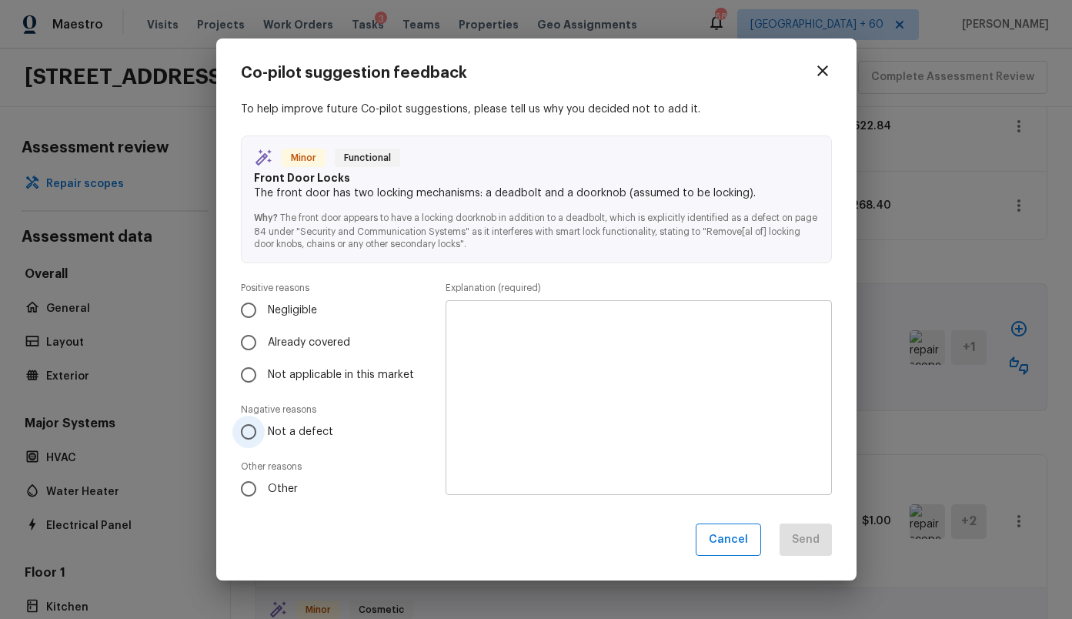
click at [292, 429] on span "Not a defect" at bounding box center [300, 431] width 65 height 15
click at [265, 429] on input "Not a defect" at bounding box center [248, 432] width 32 height 32
radio input "true"
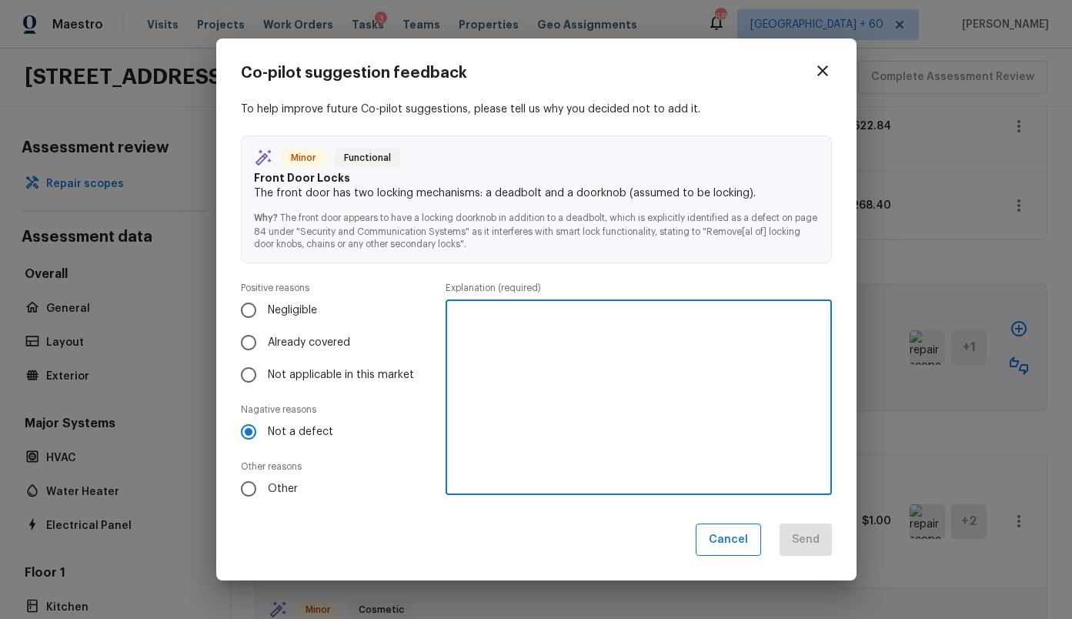
click at [527, 402] on textarea at bounding box center [638, 396] width 364 height 169
type textarea "Standard lock and knob"
click at [811, 529] on button "Send" at bounding box center [806, 539] width 52 height 33
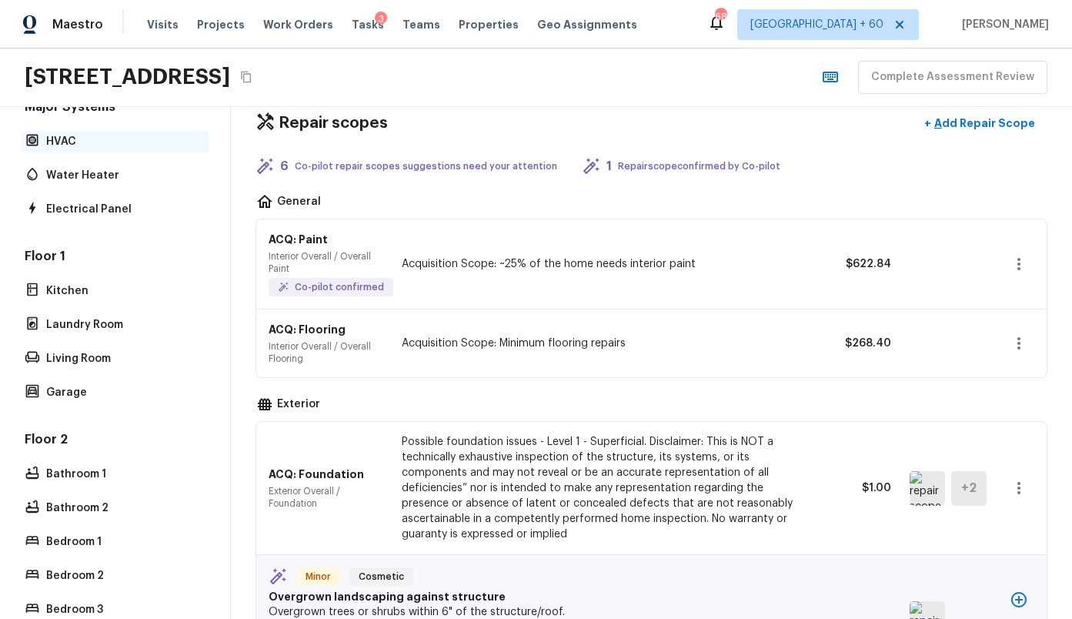
scroll to position [341, 0]
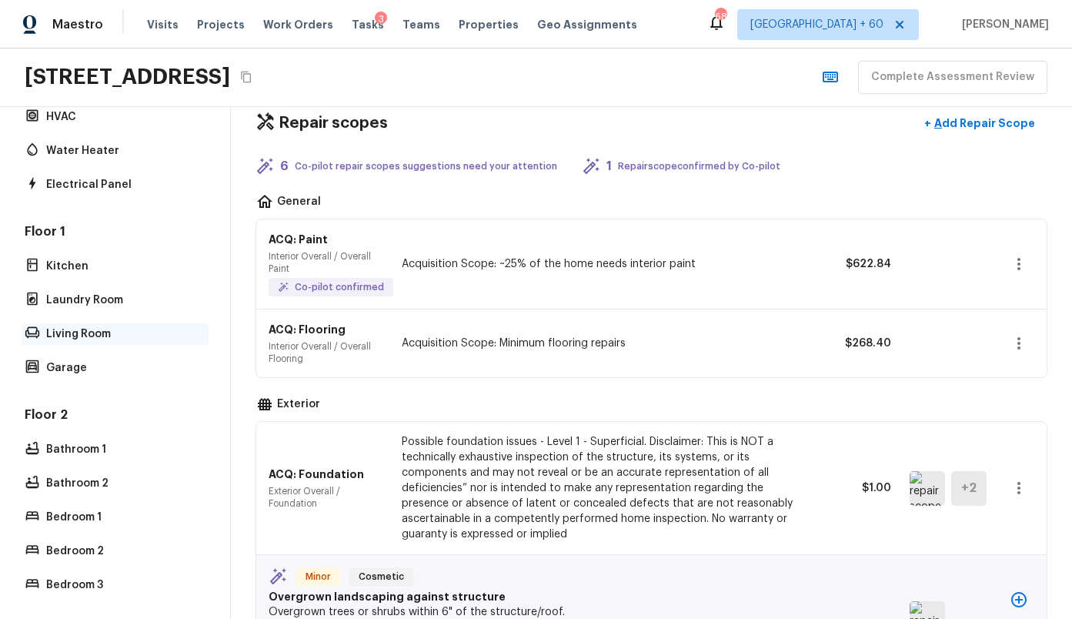
click at [92, 342] on div "Living Room" at bounding box center [115, 334] width 187 height 22
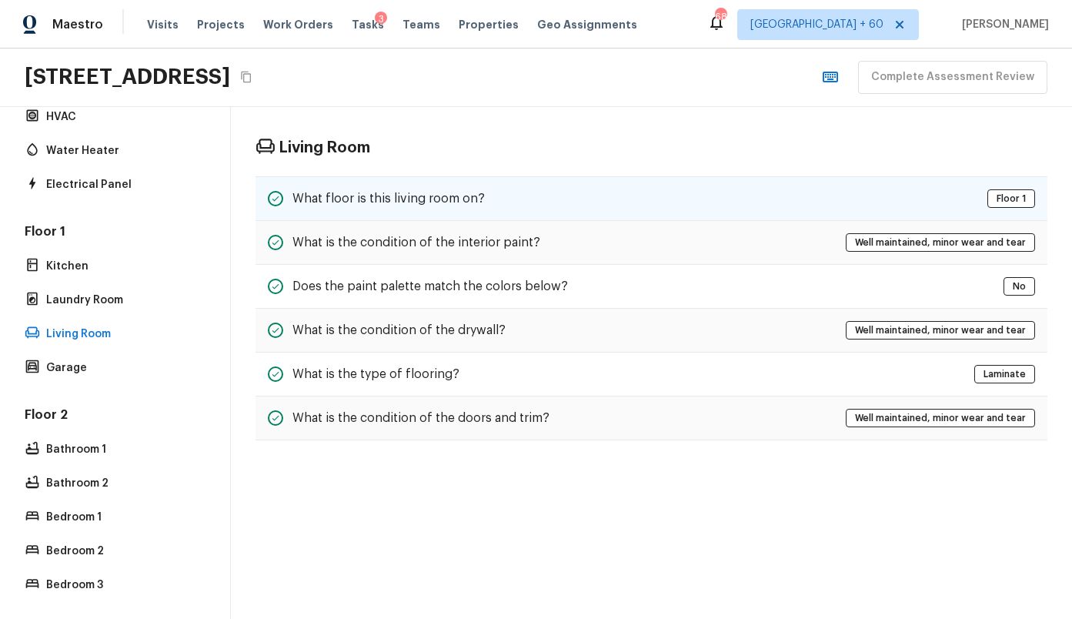
click at [457, 196] on h5 "What floor is this living room on?" at bounding box center [388, 198] width 192 height 17
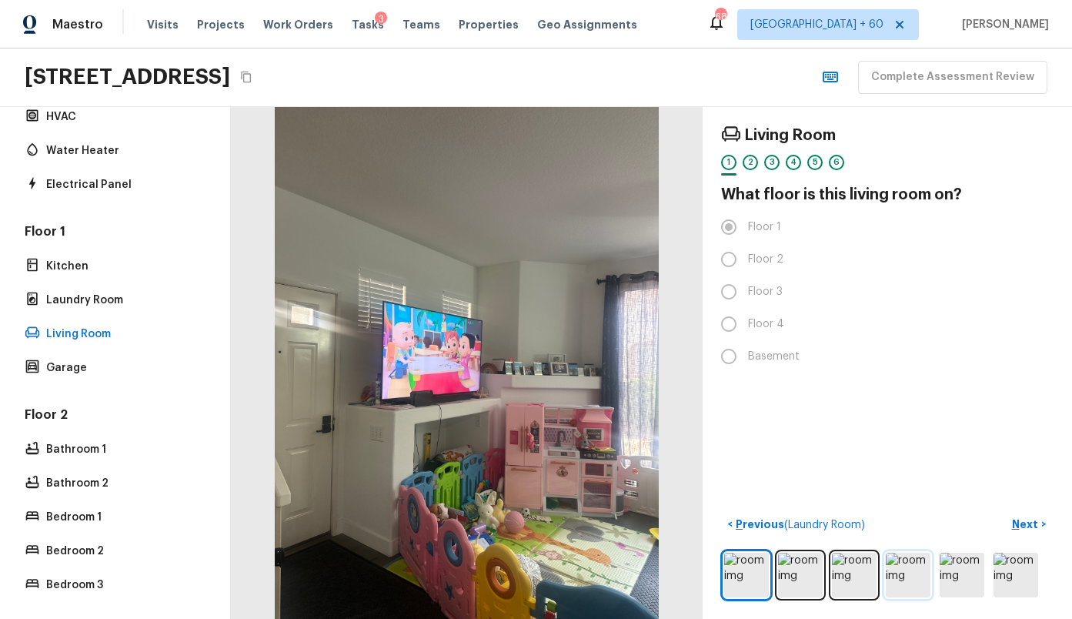
click at [907, 584] on img at bounding box center [908, 575] width 45 height 45
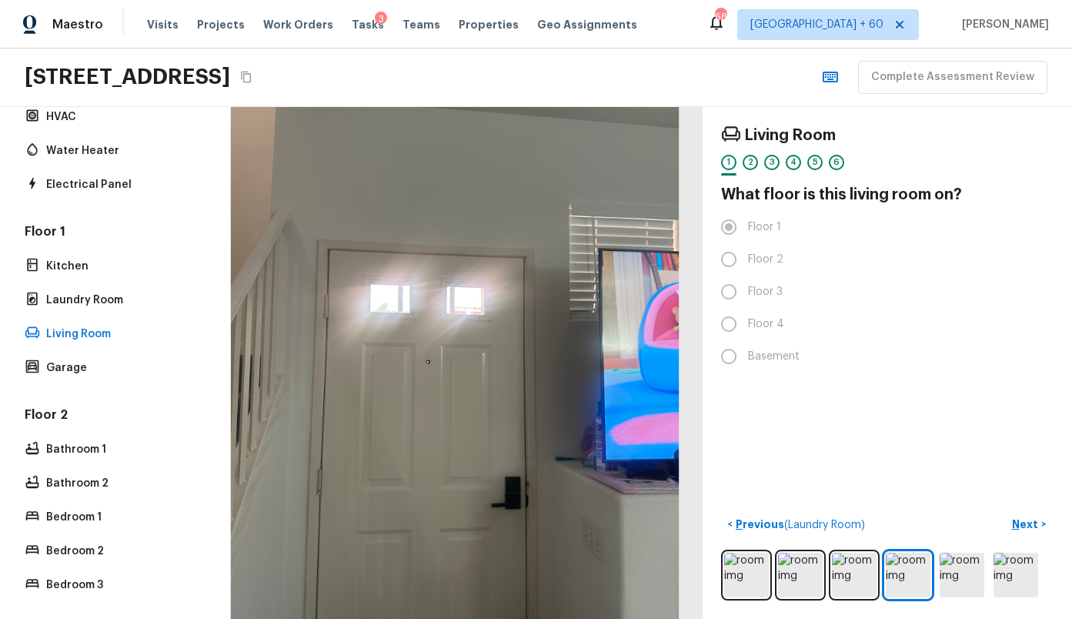
click at [525, 527] on div at bounding box center [446, 339] width 573 height 621
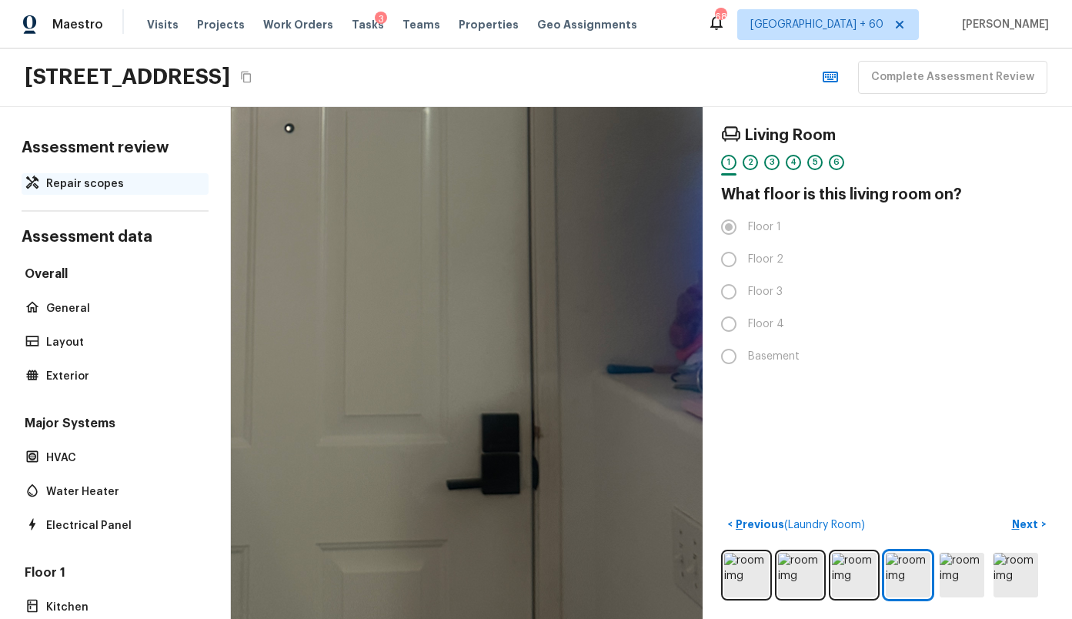
click at [92, 187] on p "Repair scopes" at bounding box center [122, 183] width 153 height 15
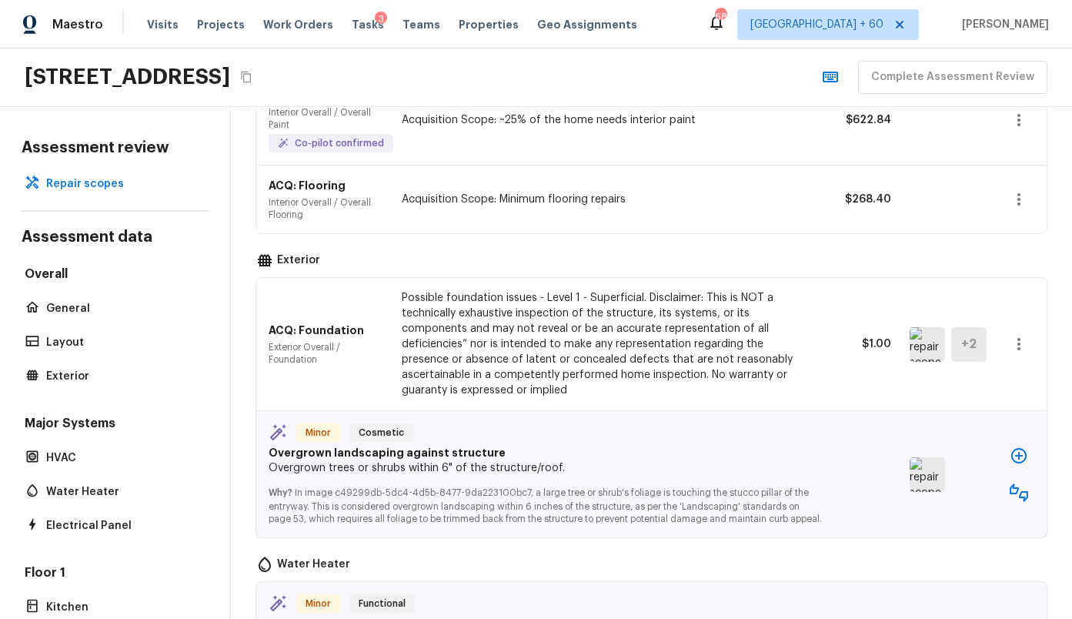
scroll to position [176, 0]
click at [916, 346] on img at bounding box center [927, 342] width 35 height 35
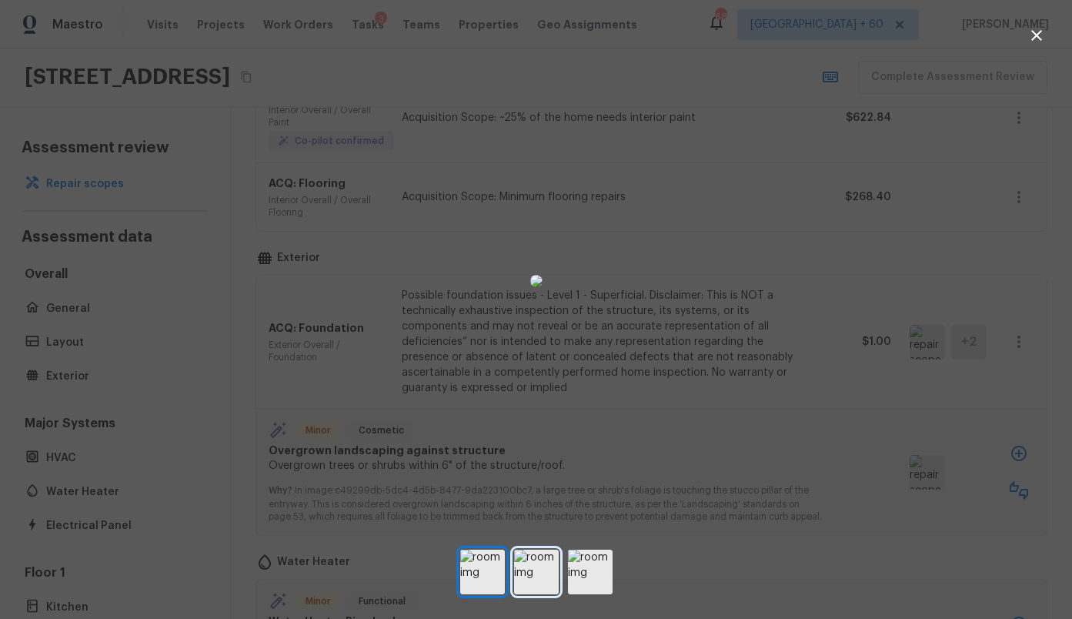
click at [543, 558] on img at bounding box center [536, 571] width 45 height 45
click at [589, 568] on img at bounding box center [590, 571] width 45 height 45
click at [780, 396] on div at bounding box center [536, 281] width 1072 height 513
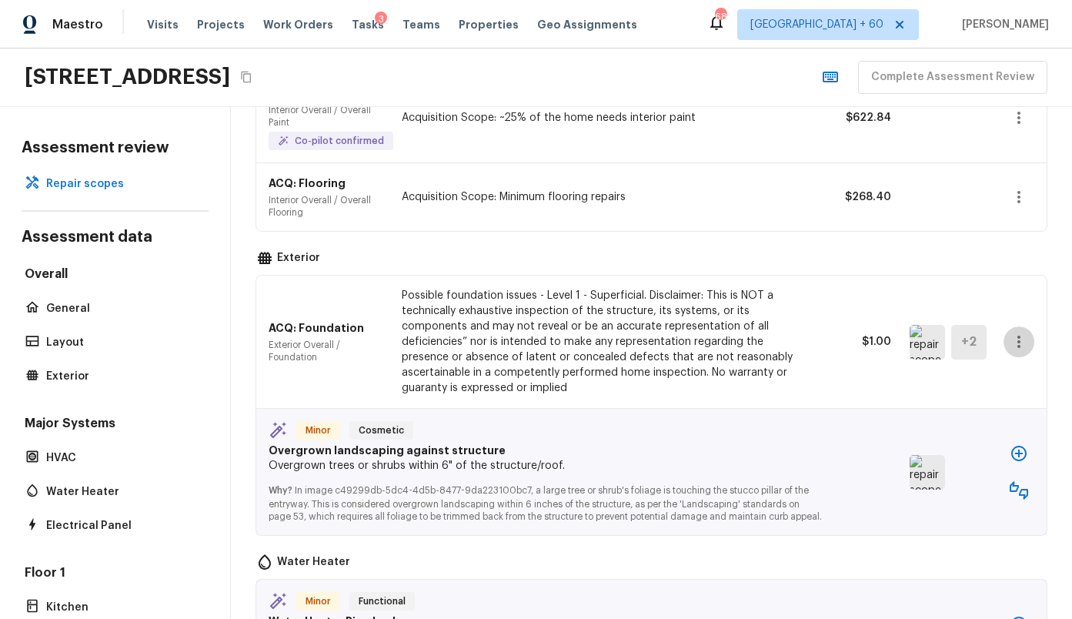
click at [1024, 344] on icon "button" at bounding box center [1019, 341] width 18 height 18
click at [998, 431] on li "Remove" at bounding box center [1013, 432] width 100 height 46
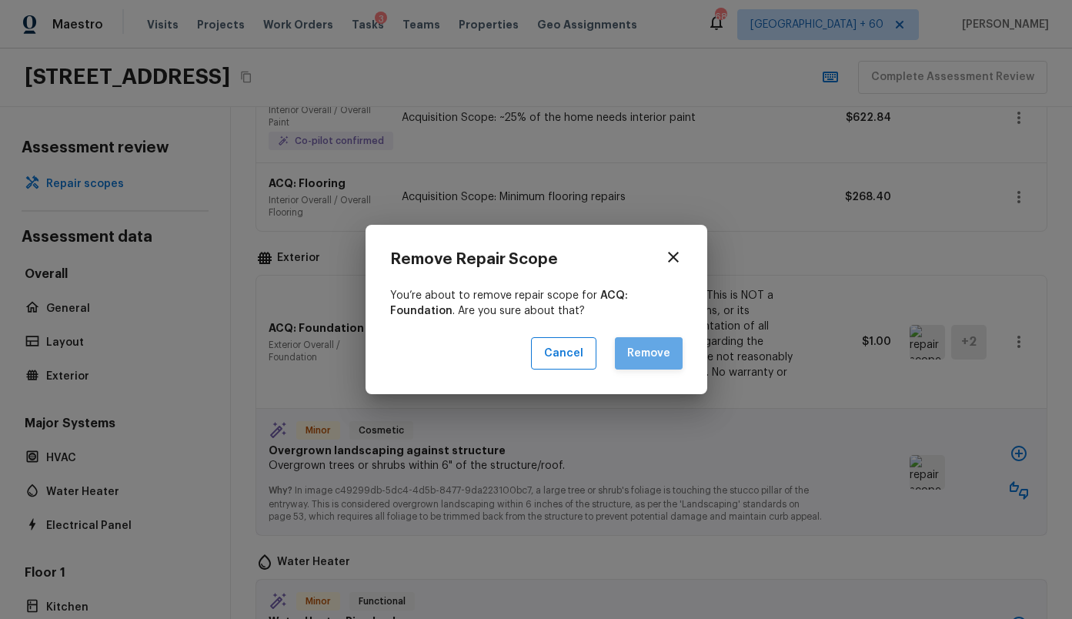
click at [666, 355] on button "Remove" at bounding box center [649, 353] width 68 height 33
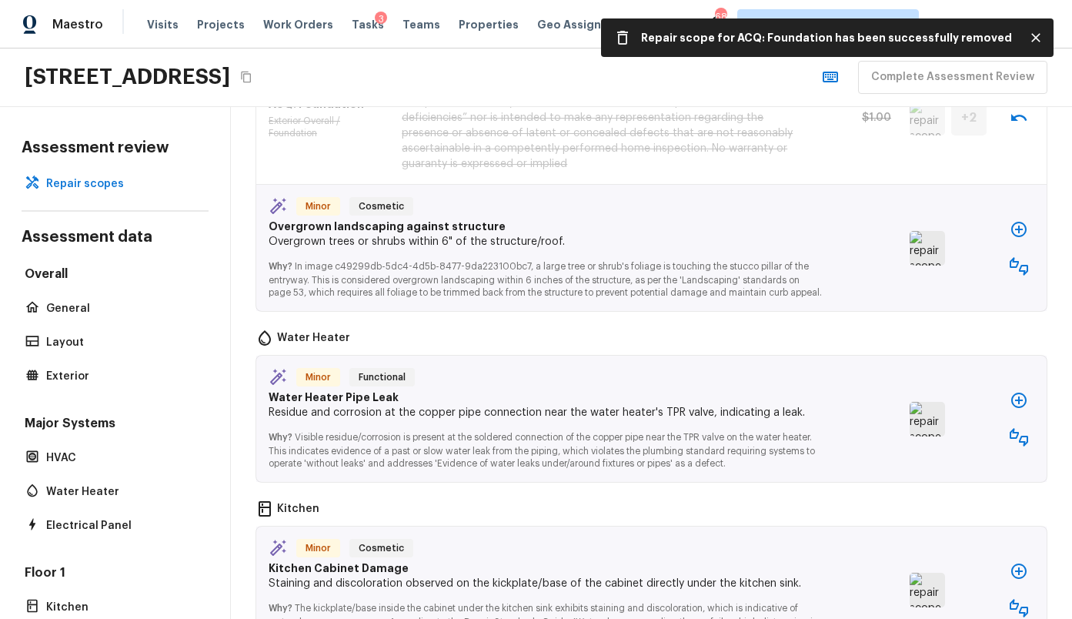
scroll to position [401, 0]
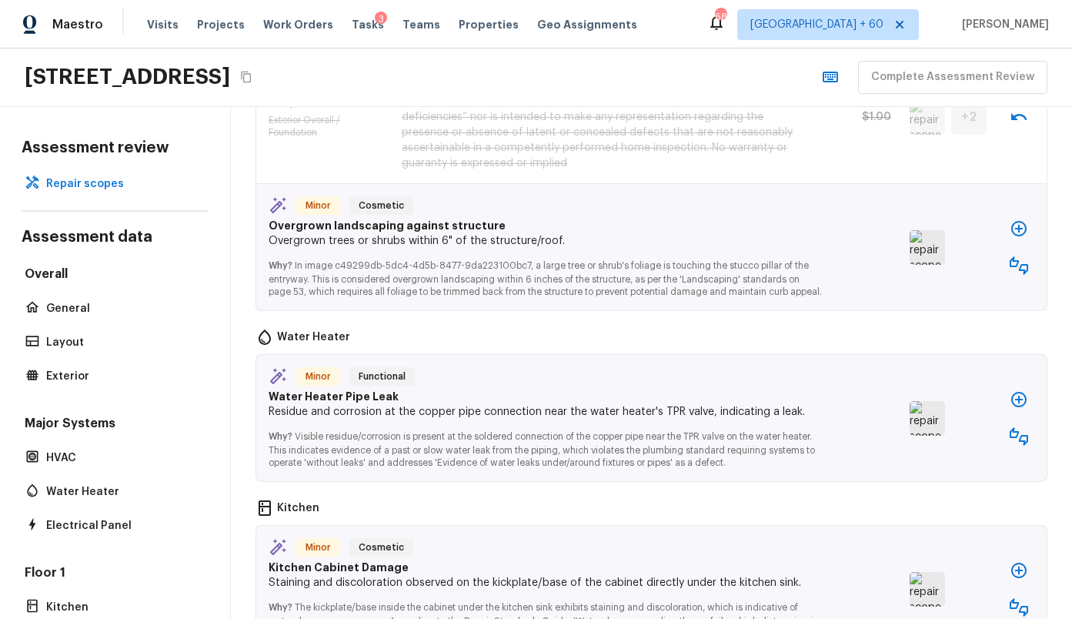
click at [937, 252] on img at bounding box center [927, 247] width 35 height 35
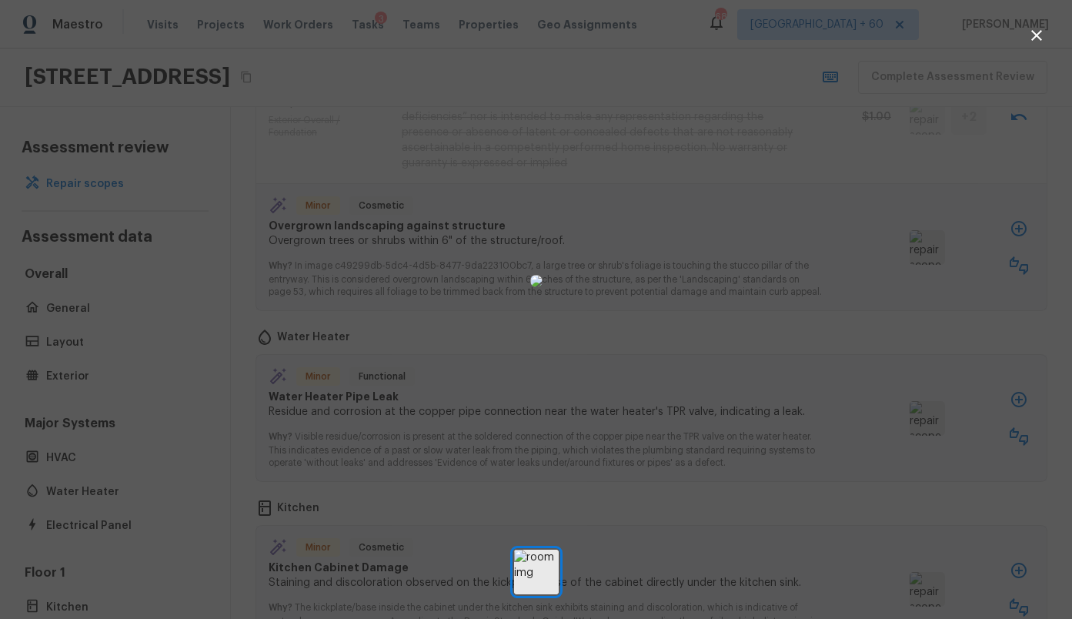
click at [820, 290] on div at bounding box center [536, 281] width 1072 height 513
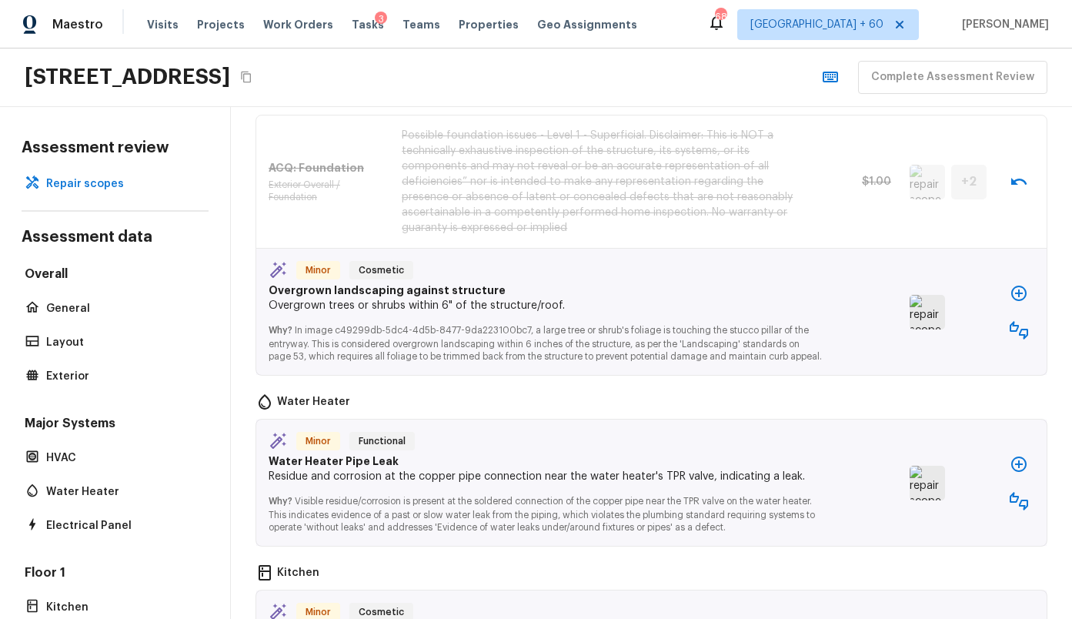
scroll to position [334, 0]
click at [710, 339] on p "Why? In image c49299db-5dc4-4d5b-8477-9da223100bc7, a large tree or shrub's fol…" at bounding box center [546, 340] width 555 height 49
click at [1017, 301] on icon "button" at bounding box center [1018, 295] width 15 height 15
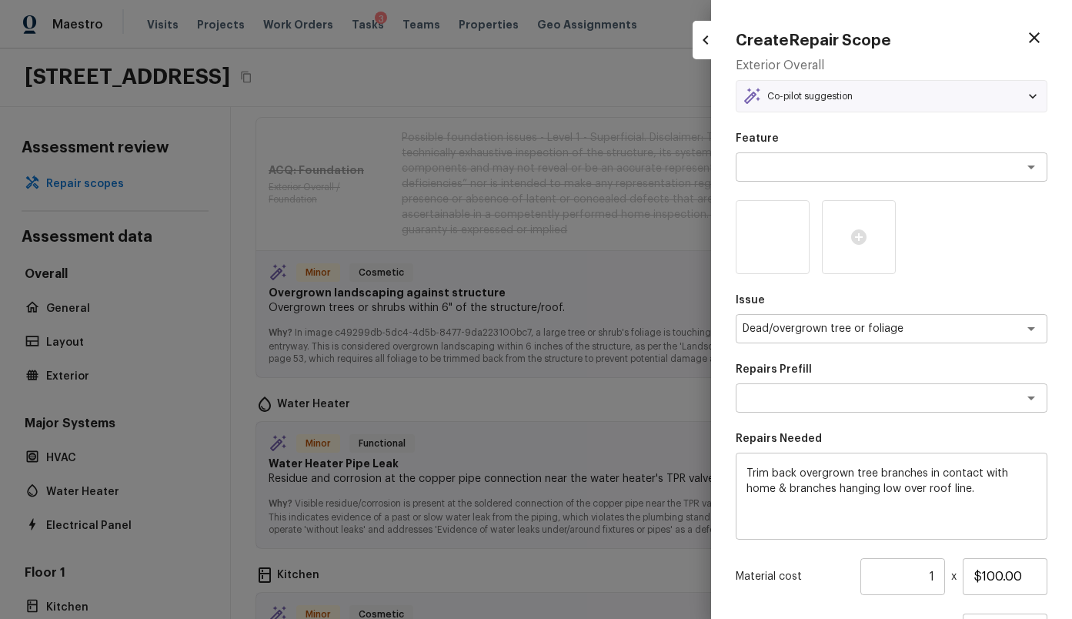
type textarea "Trim tree branches"
click at [578, 319] on div at bounding box center [536, 309] width 1072 height 619
type input "$0.00"
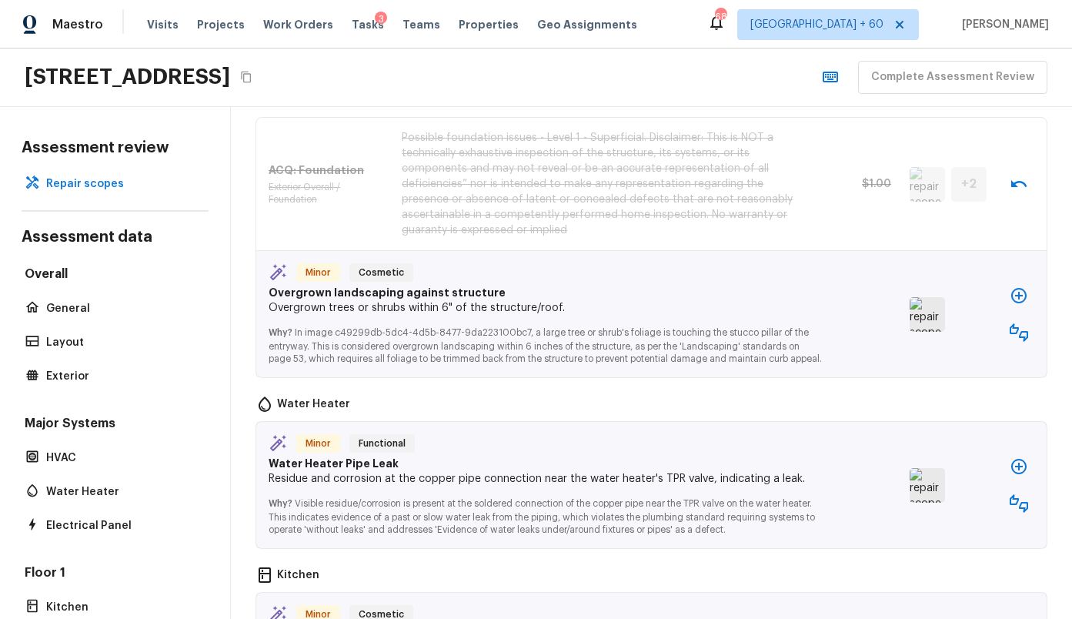
click at [1021, 305] on icon "button" at bounding box center [1019, 295] width 18 height 18
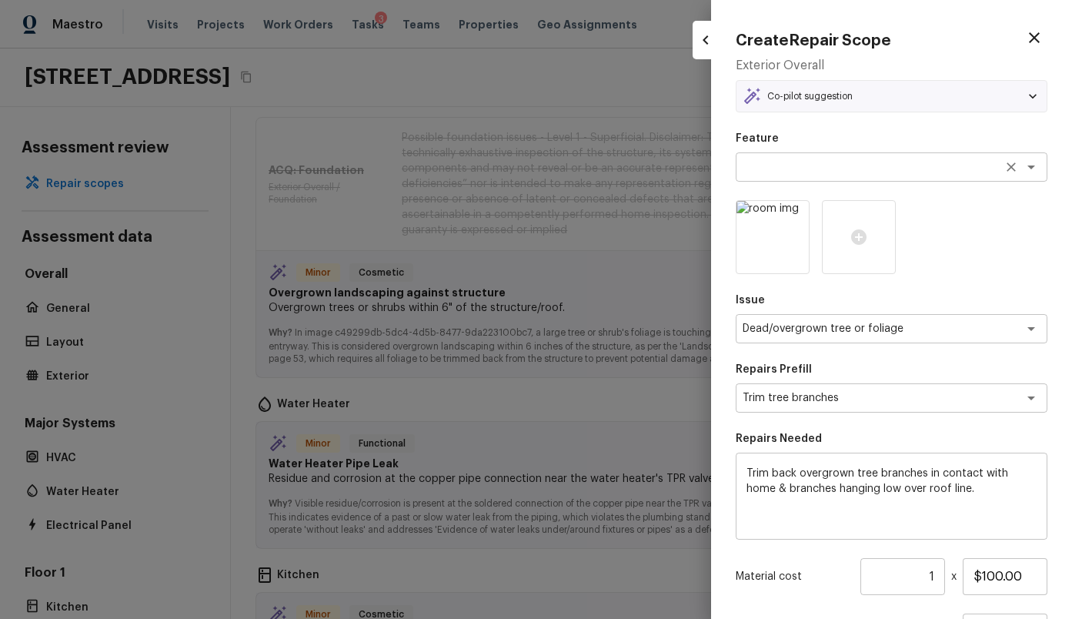
click at [840, 162] on textarea at bounding box center [870, 166] width 255 height 15
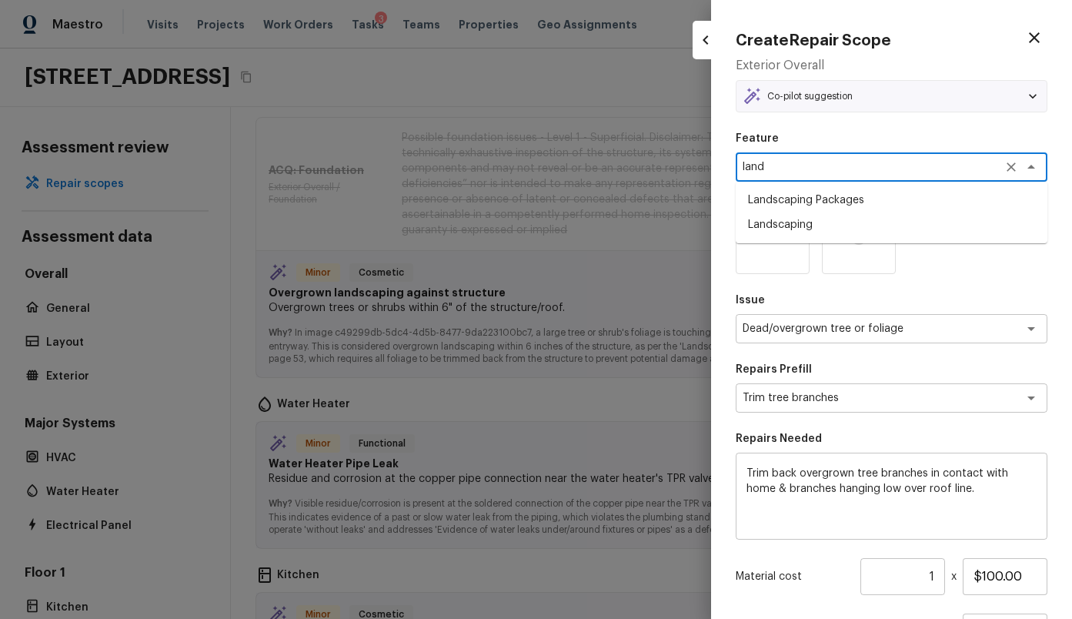
click at [788, 204] on li "Landscaping Packages" at bounding box center [892, 200] width 312 height 25
type textarea "Landscaping Packages"
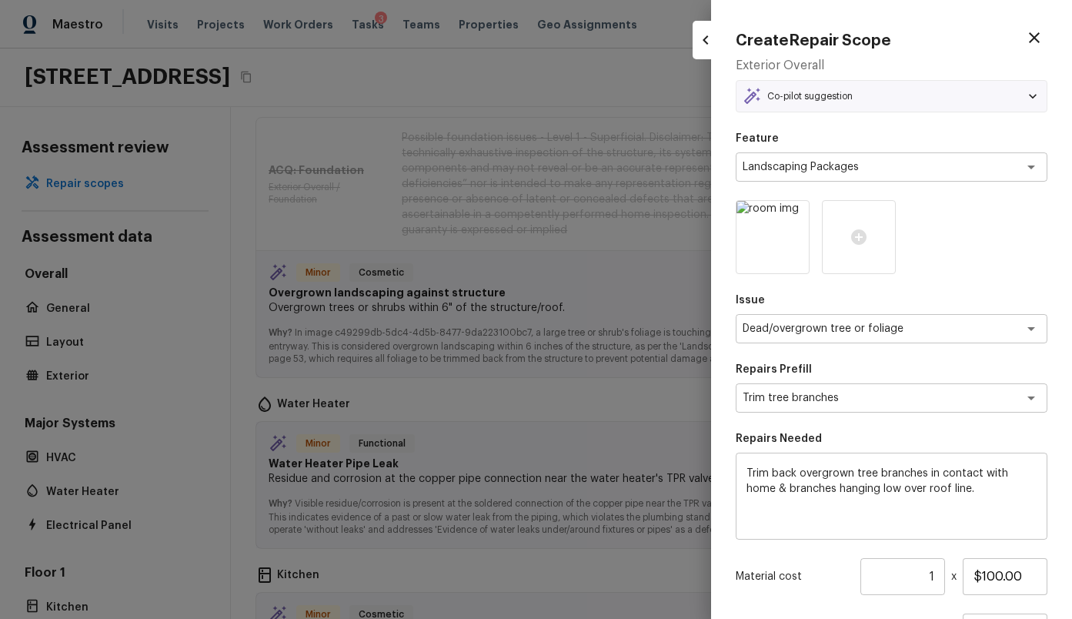
click at [825, 373] on p "Repairs Prefill" at bounding box center [892, 369] width 312 height 15
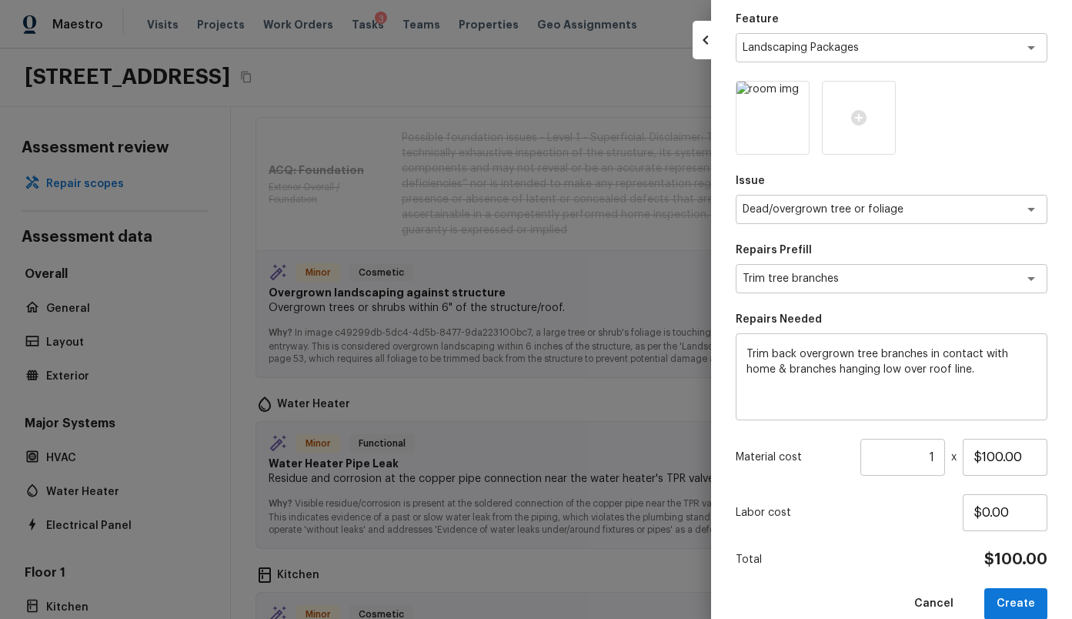
scroll to position [144, 0]
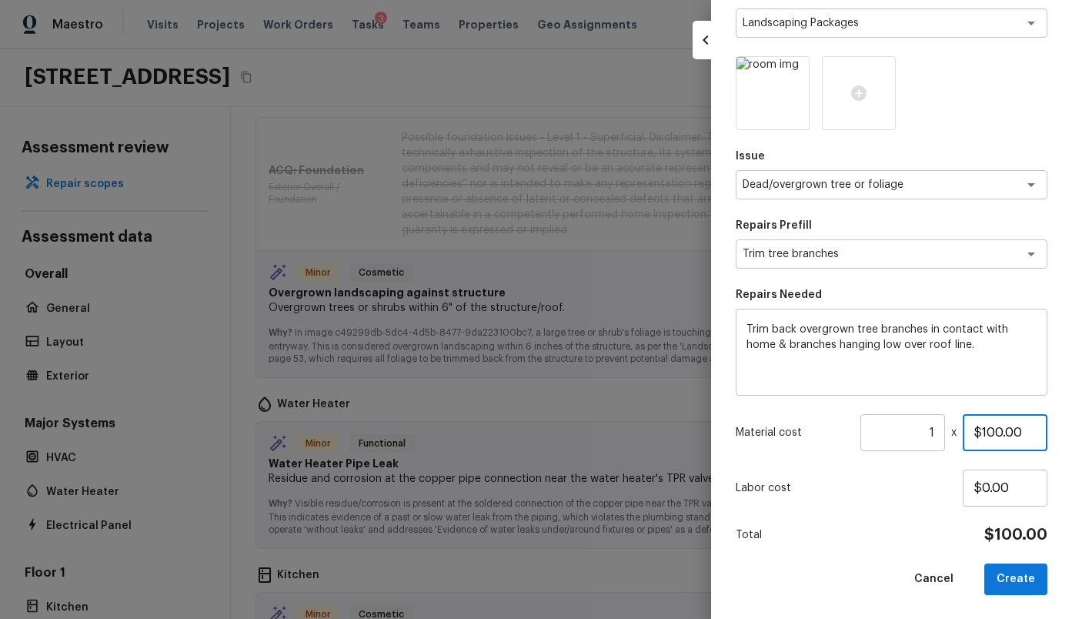
drag, startPoint x: 1034, startPoint y: 439, endPoint x: 872, endPoint y: 409, distance: 164.4
click at [872, 409] on div "Feature Landscaping Packages x ​ Issue Dead/overgrown tree or foliage x ​ Repai…" at bounding box center [892, 291] width 312 height 608
click at [824, 493] on p "Labor cost" at bounding box center [849, 487] width 227 height 15
click at [1017, 576] on button "Create" at bounding box center [1015, 579] width 63 height 32
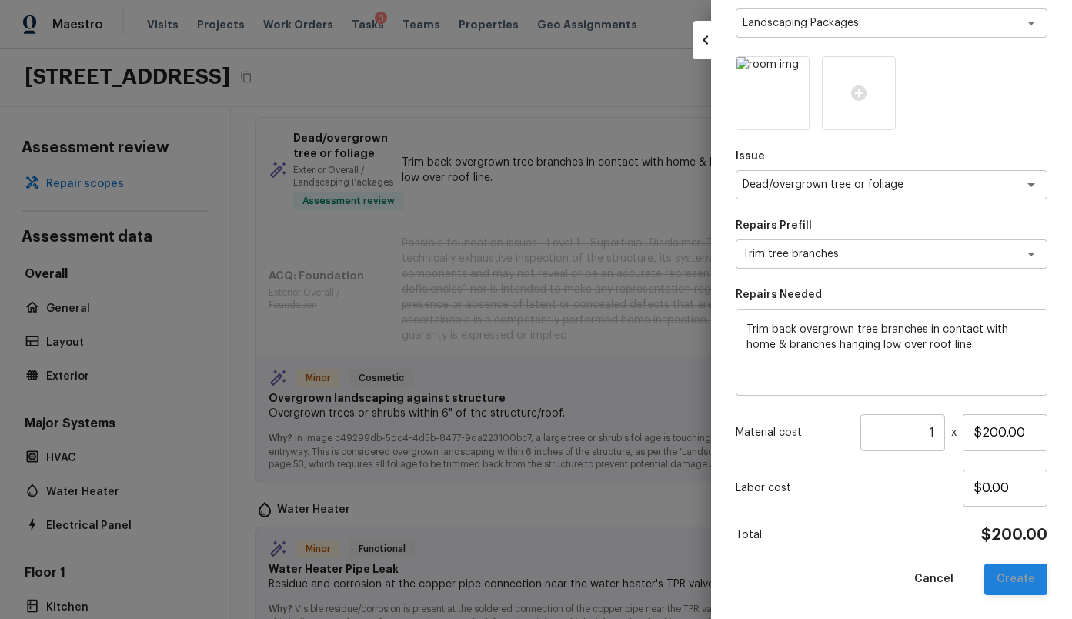
type input "$100.00"
type input "$0.00"
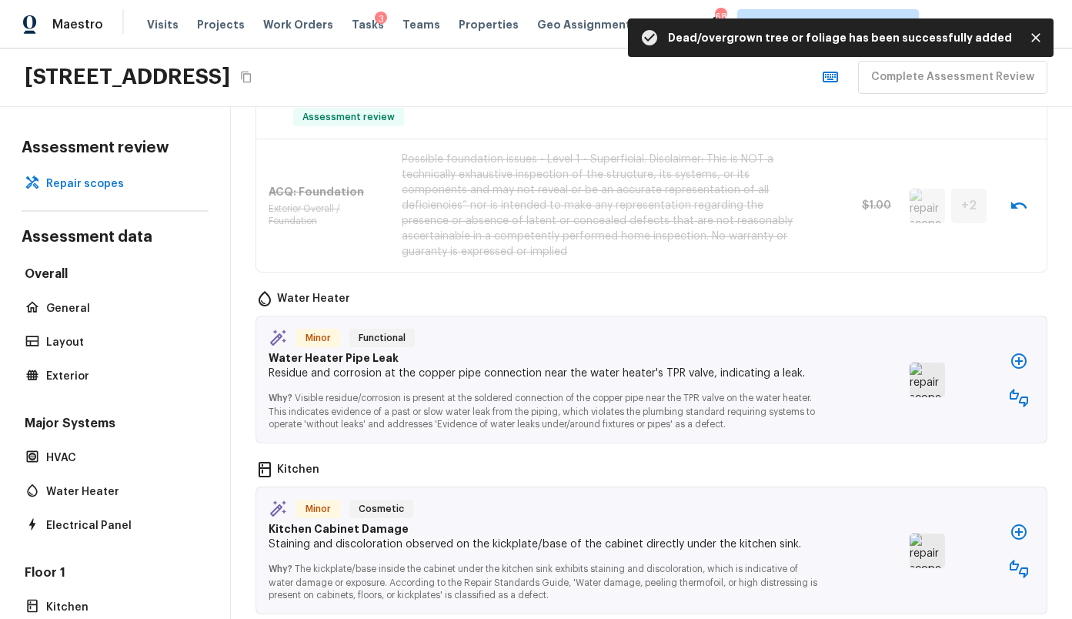
scroll to position [428, 0]
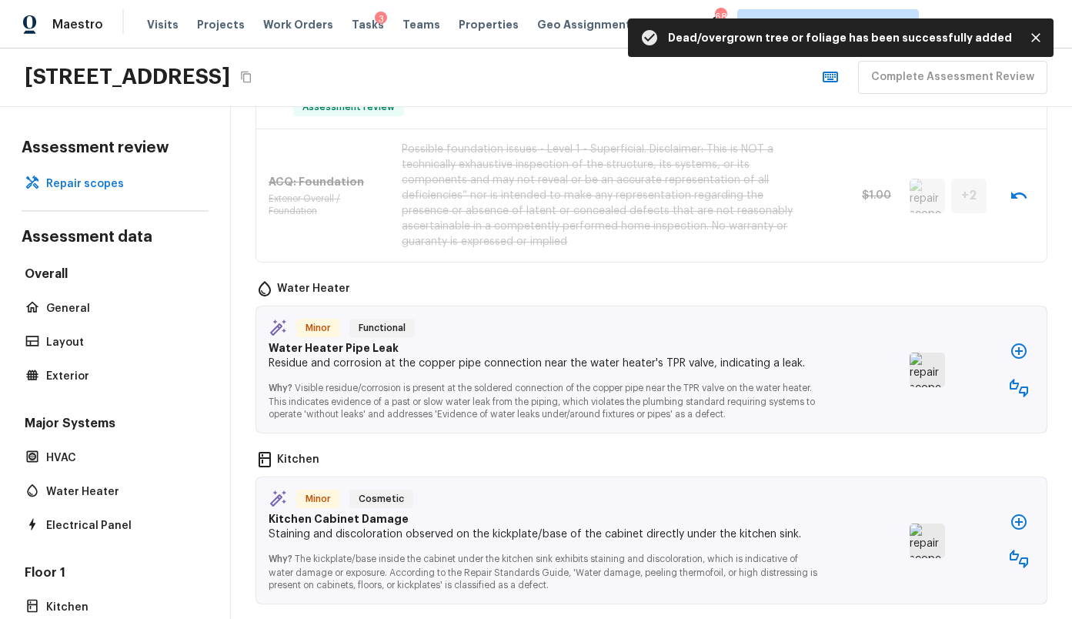
click at [936, 377] on img at bounding box center [927, 369] width 35 height 35
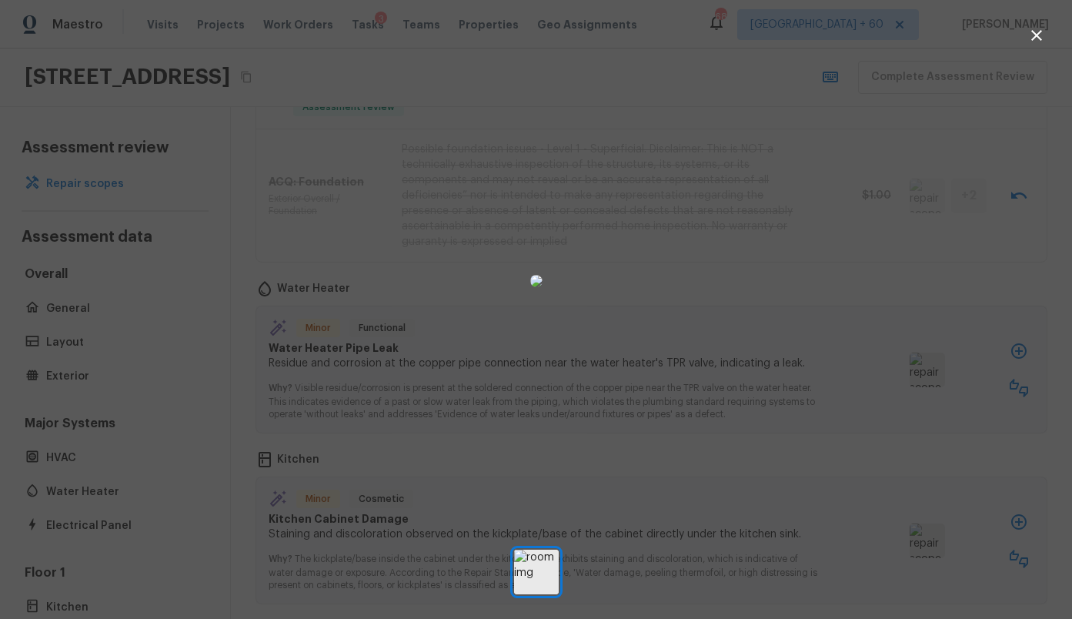
click at [788, 238] on div at bounding box center [536, 281] width 1072 height 513
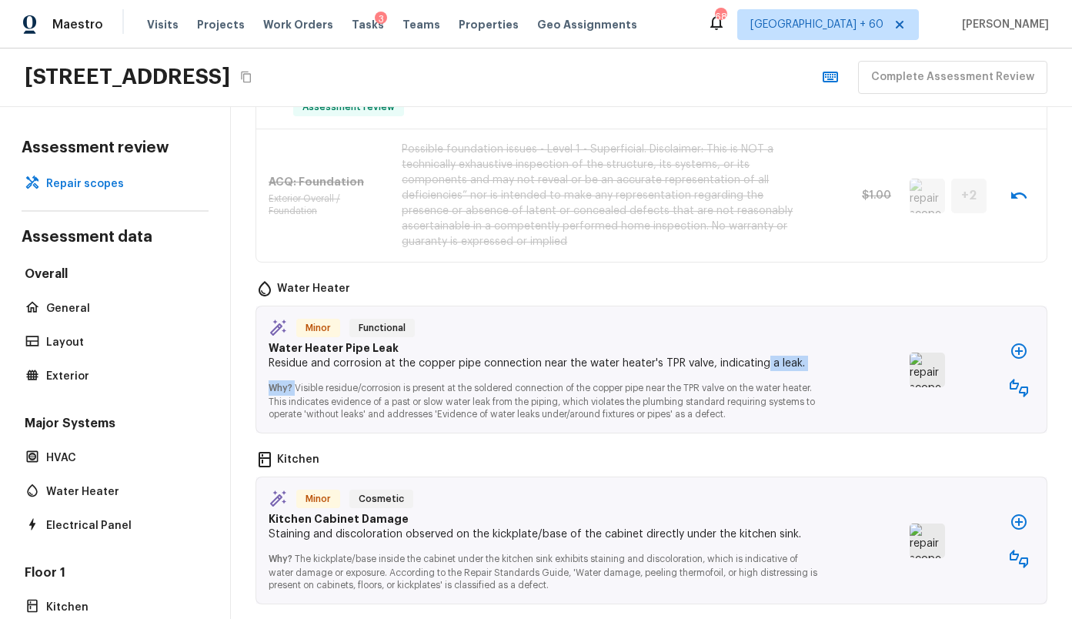
drag, startPoint x: 295, startPoint y: 385, endPoint x: 760, endPoint y: 368, distance: 465.9
click at [760, 368] on div "Minor Functional Water Heater Pipe Leak Residue and corrosion at the copper pip…" at bounding box center [580, 370] width 623 height 102
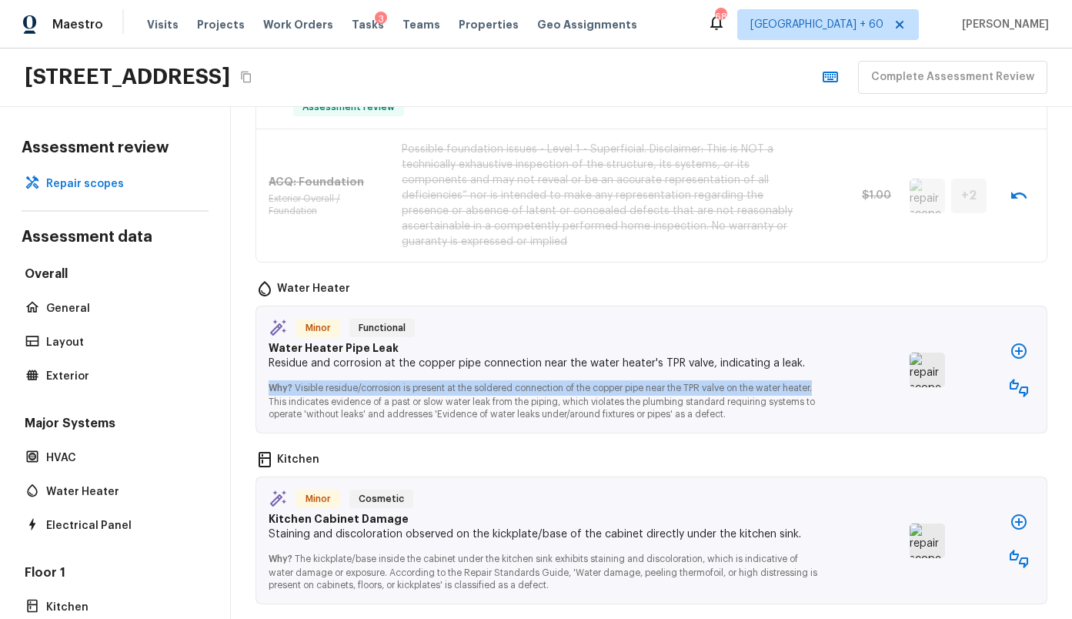
drag, startPoint x: 648, startPoint y: 386, endPoint x: 389, endPoint y: 376, distance: 259.6
click at [389, 375] on div "Minor Functional Water Heater Pipe Leak Residue and corrosion at the copper pip…" at bounding box center [580, 370] width 623 height 102
click at [920, 368] on img at bounding box center [927, 369] width 35 height 35
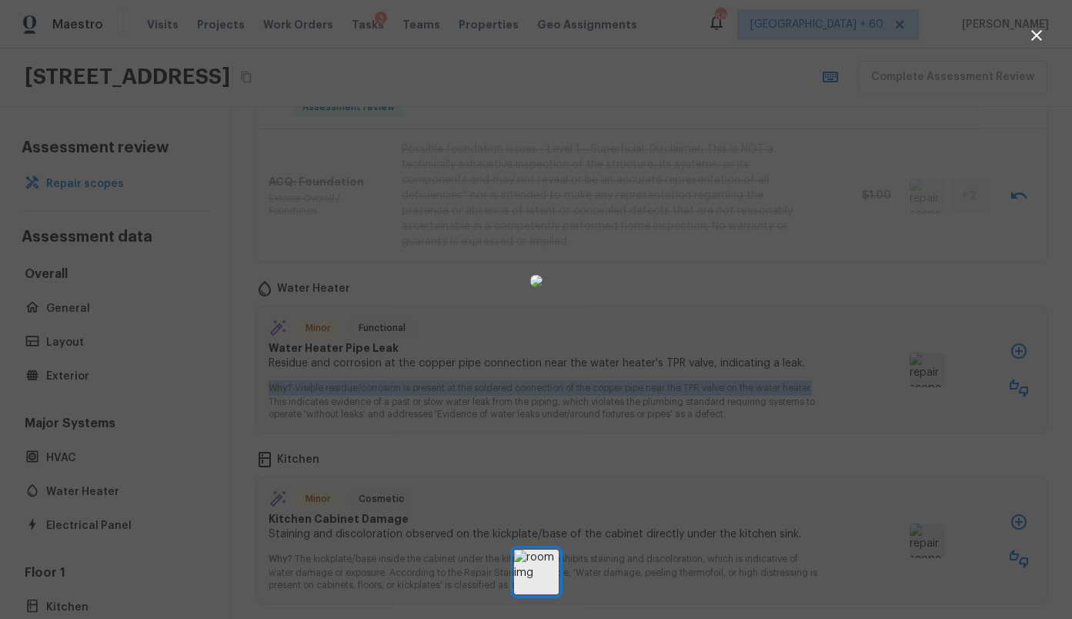
click at [1037, 34] on icon "button" at bounding box center [1036, 35] width 11 height 11
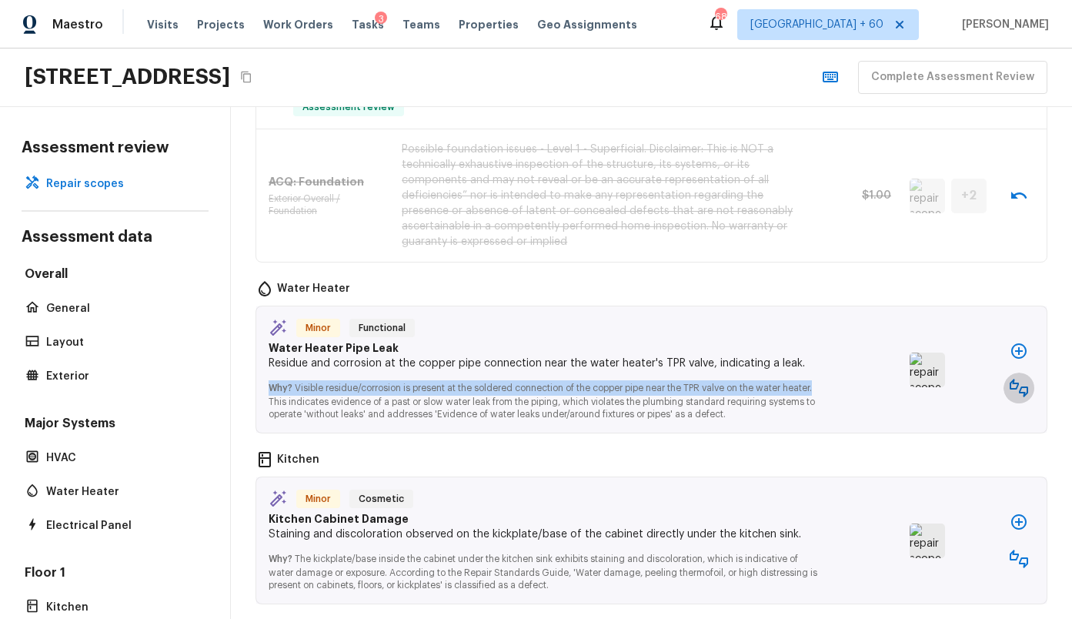
click at [1027, 392] on icon "button" at bounding box center [1019, 388] width 18 height 18
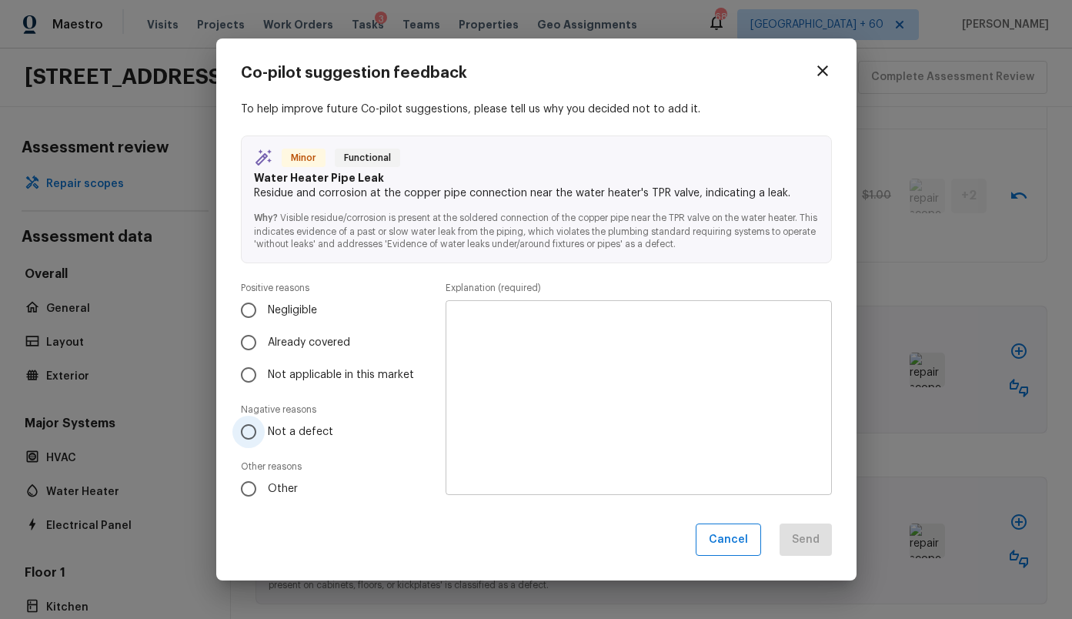
click at [299, 436] on span "Not a defect" at bounding box center [300, 431] width 65 height 15
click at [265, 436] on input "Not a defect" at bounding box center [248, 432] width 32 height 32
radio input "true"
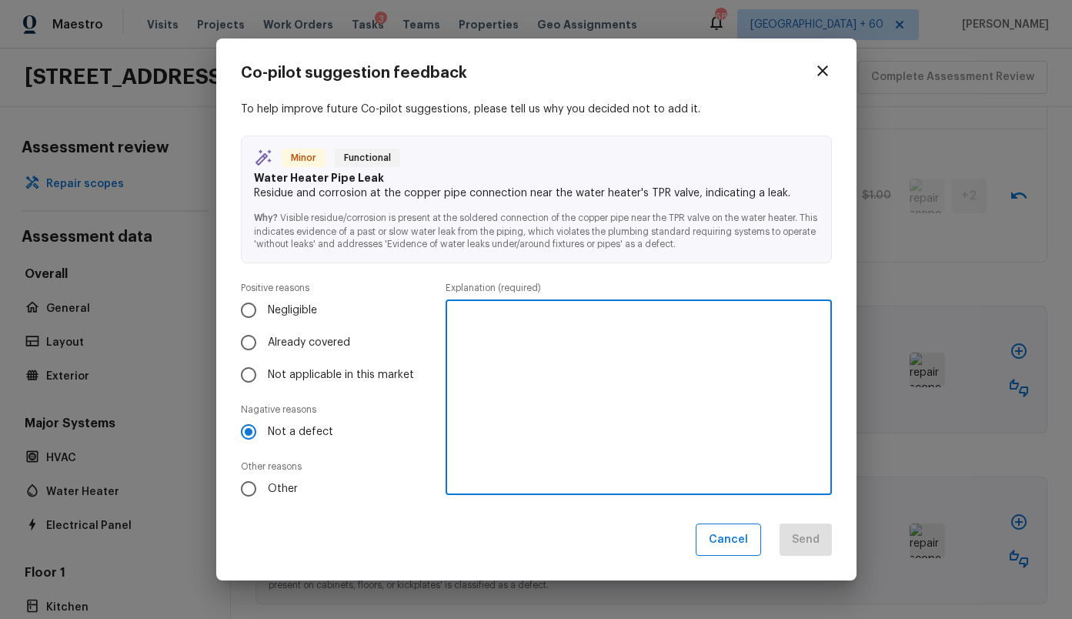
click at [514, 398] on textarea at bounding box center [638, 396] width 364 height 169
type textarea "No defect noted"
click at [817, 543] on button "Send" at bounding box center [806, 539] width 52 height 33
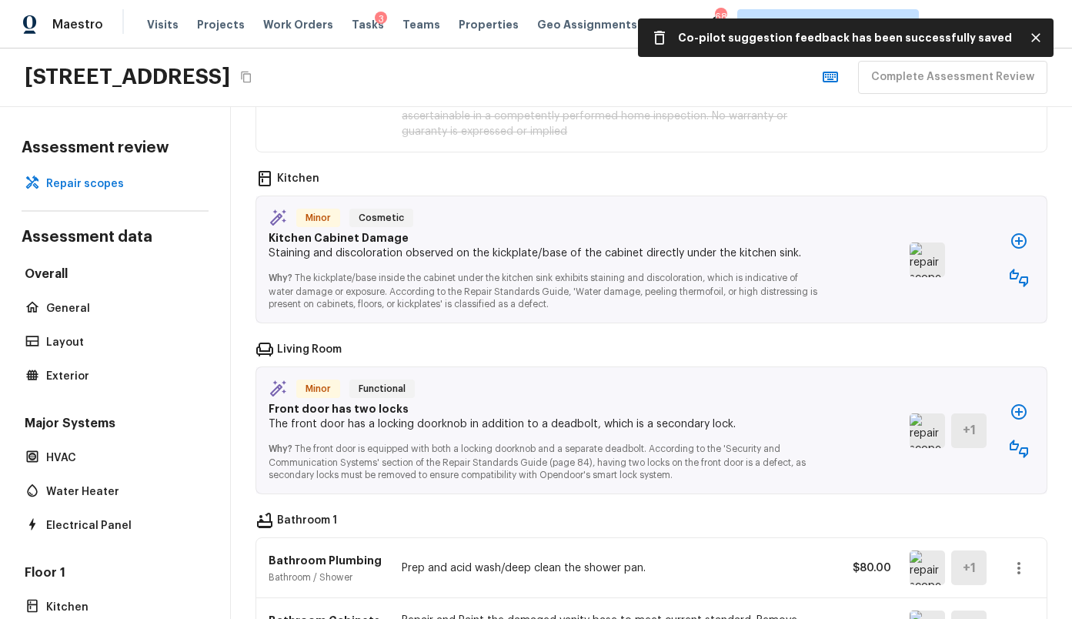
scroll to position [553, 0]
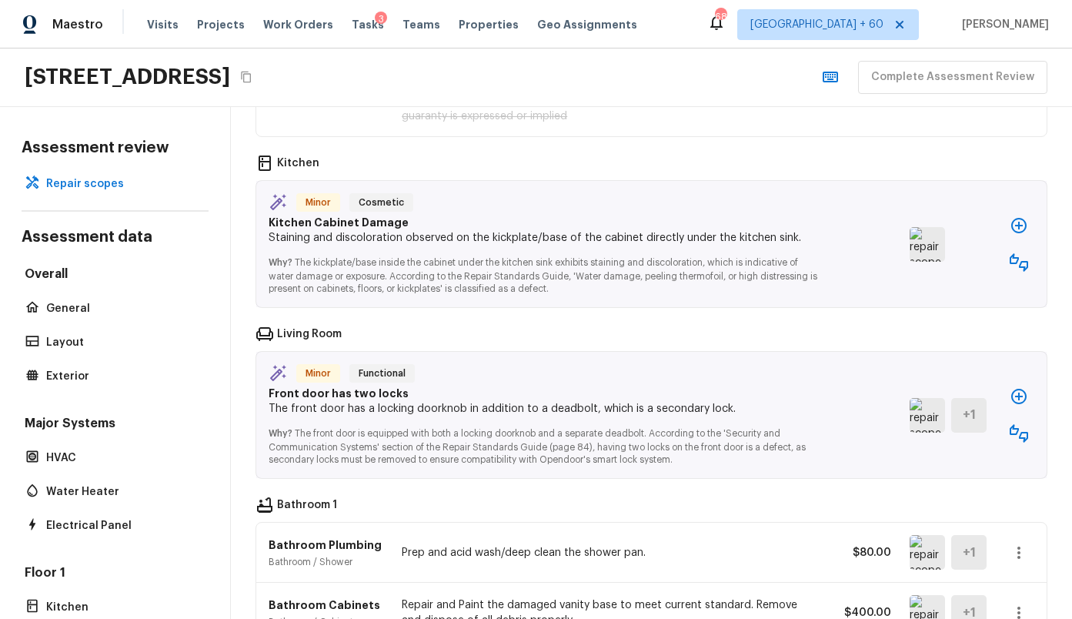
click at [934, 238] on img at bounding box center [927, 244] width 35 height 35
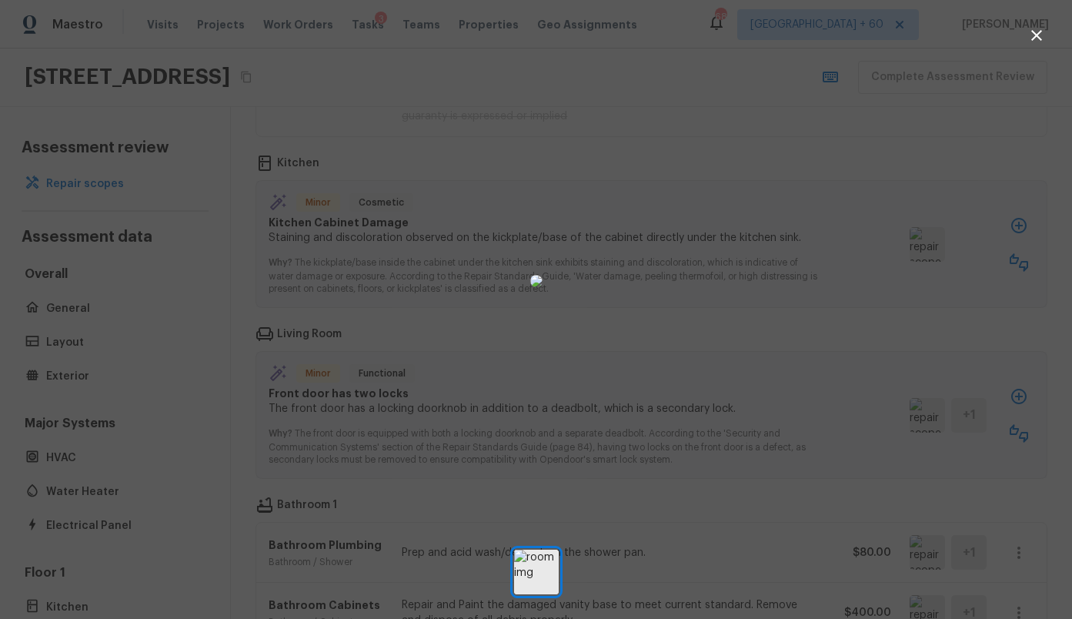
click at [859, 327] on div at bounding box center [536, 281] width 1072 height 513
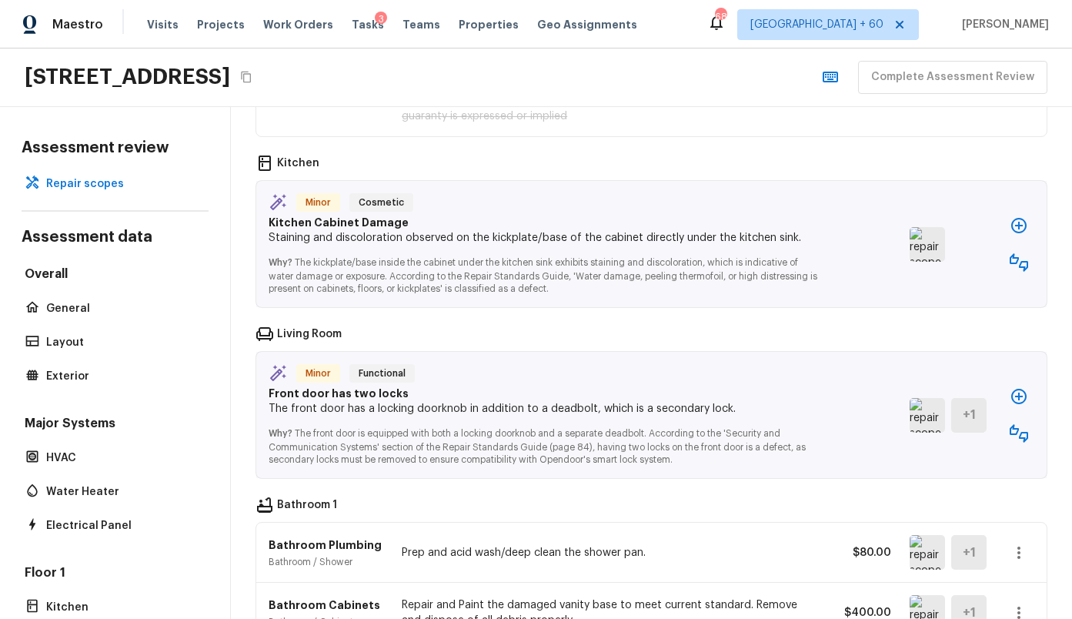
click at [1025, 267] on icon "button" at bounding box center [1019, 262] width 18 height 18
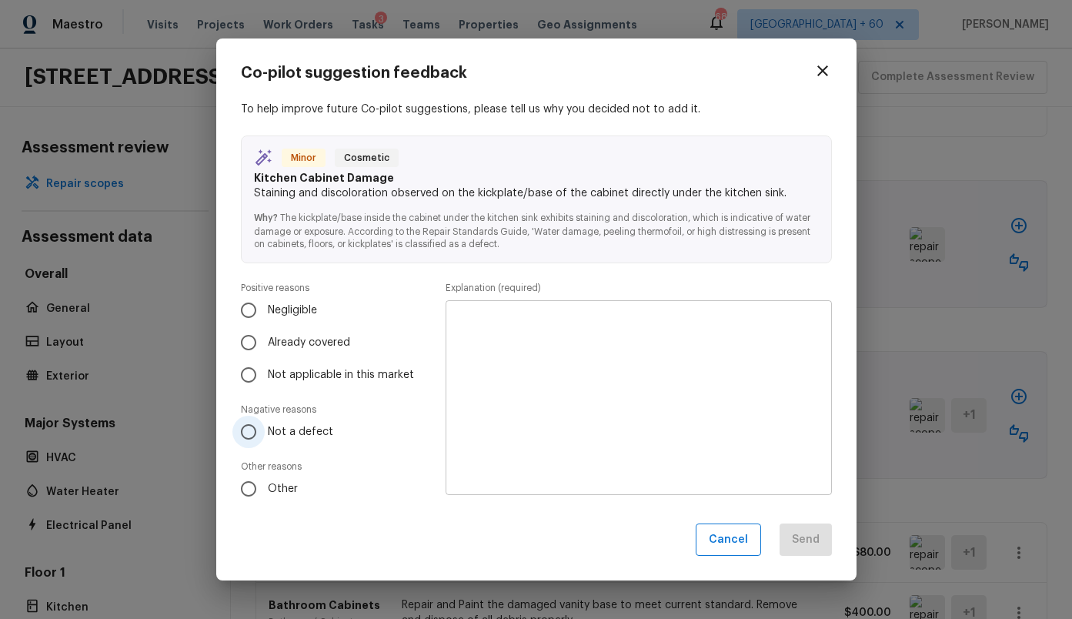
click at [275, 430] on span "Not a defect" at bounding box center [300, 431] width 65 height 15
click at [265, 430] on input "Not a defect" at bounding box center [248, 432] width 32 height 32
radio input "true"
click at [503, 389] on textarea at bounding box center [638, 396] width 364 height 169
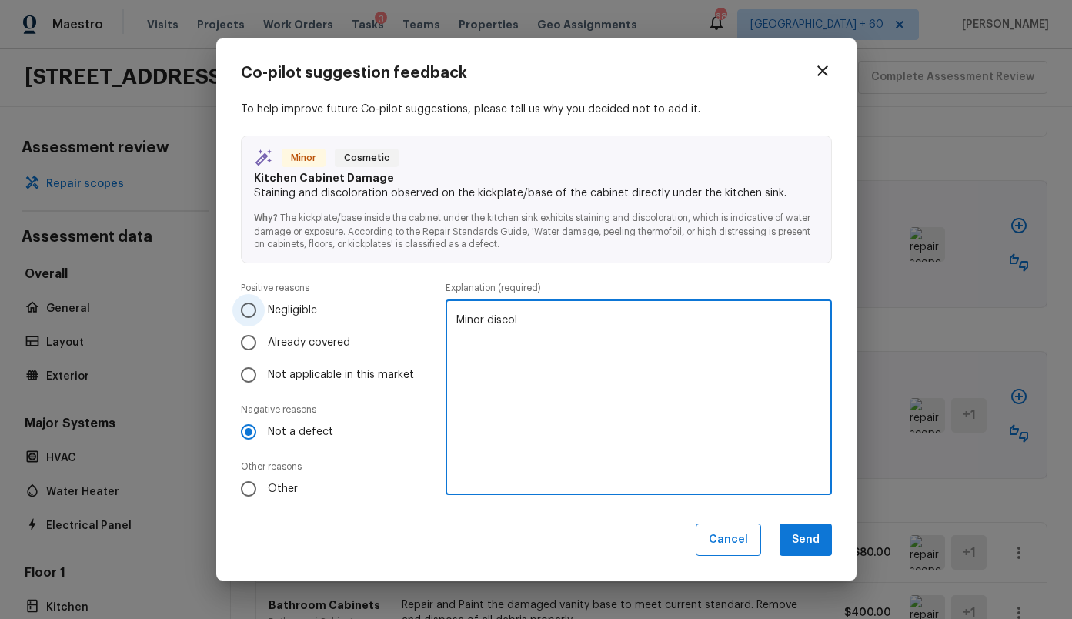
type textarea "Minor discol"
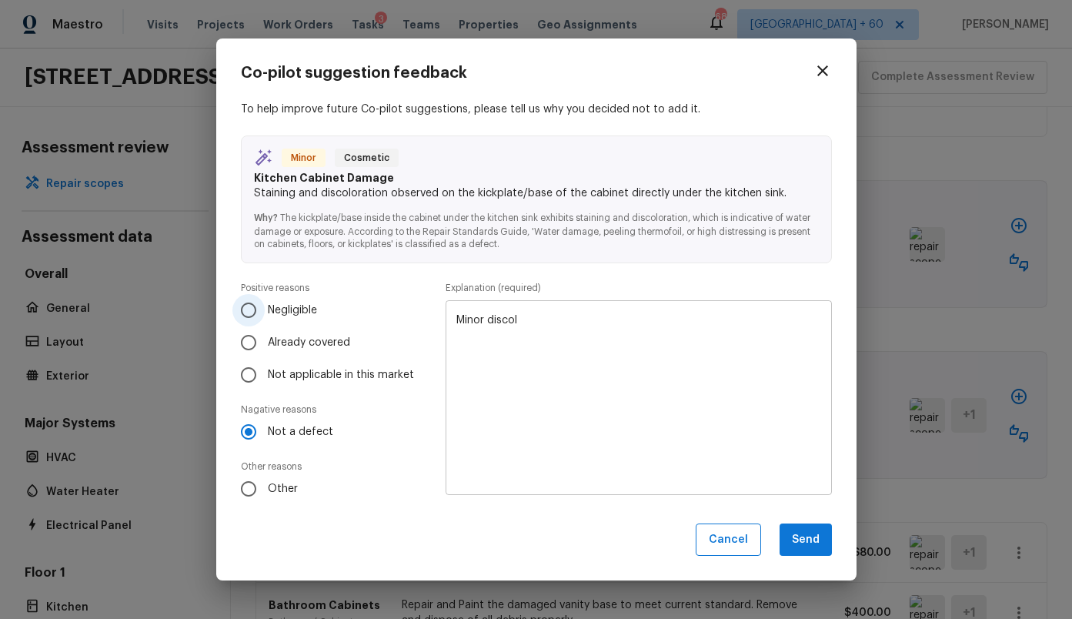
click at [287, 305] on span "Negligible" at bounding box center [292, 309] width 49 height 15
click at [265, 305] on input "Negligible" at bounding box center [248, 310] width 32 height 32
radio input "true"
radio input "false"
click at [575, 329] on textarea "Minor discol" at bounding box center [638, 396] width 364 height 169
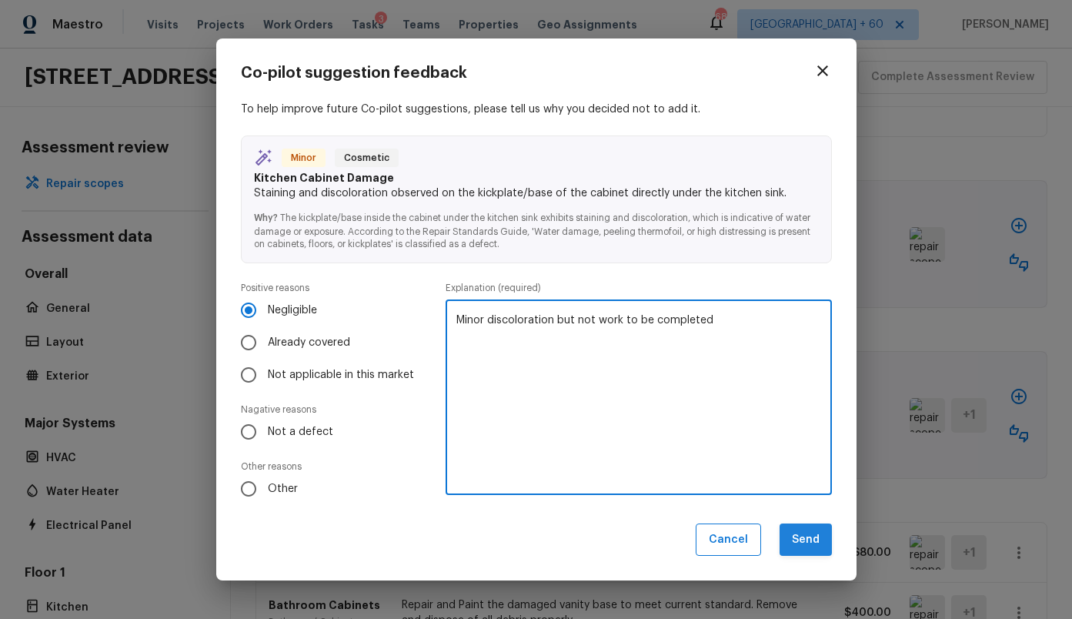
type textarea "Minor discoloration but not work to be completed"
click at [823, 541] on button "Send" at bounding box center [806, 539] width 52 height 33
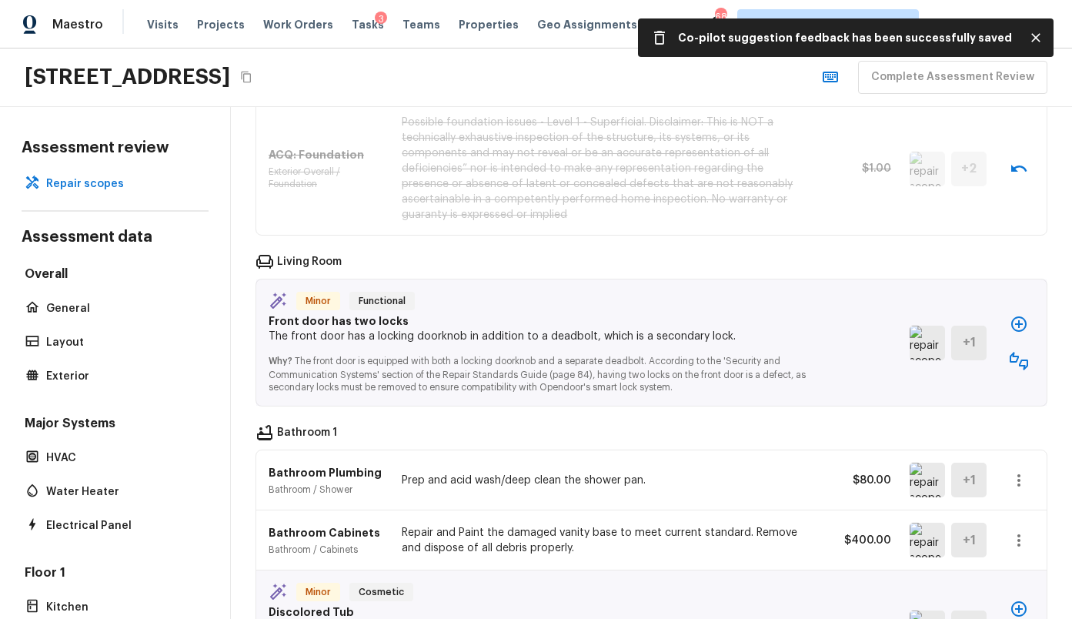
scroll to position [454, 0]
click at [922, 349] on img at bounding box center [927, 343] width 35 height 35
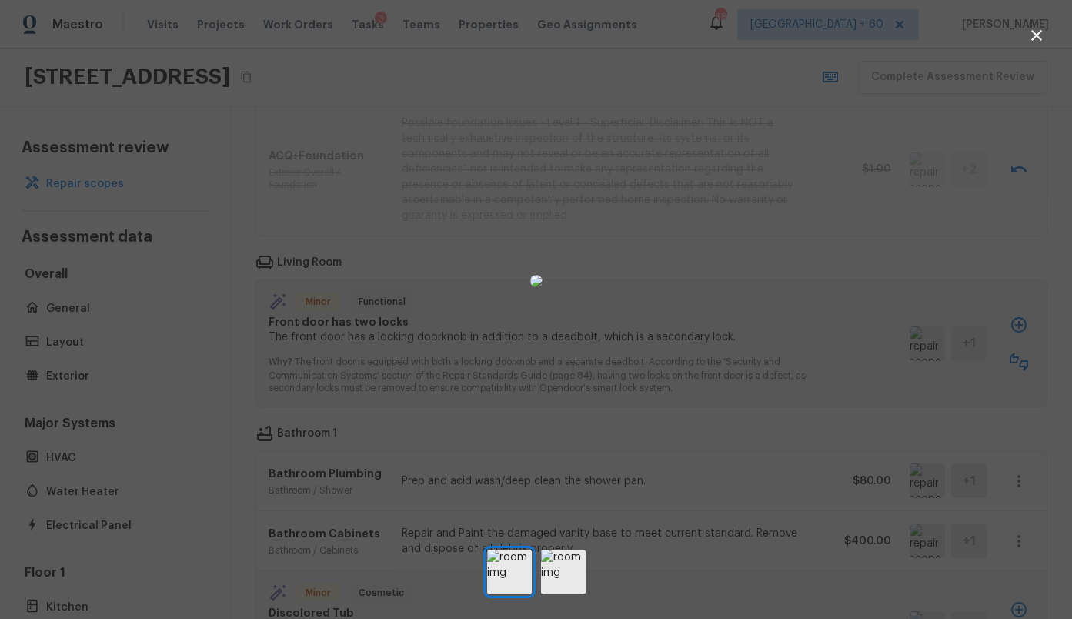
click at [794, 361] on div at bounding box center [536, 281] width 1072 height 513
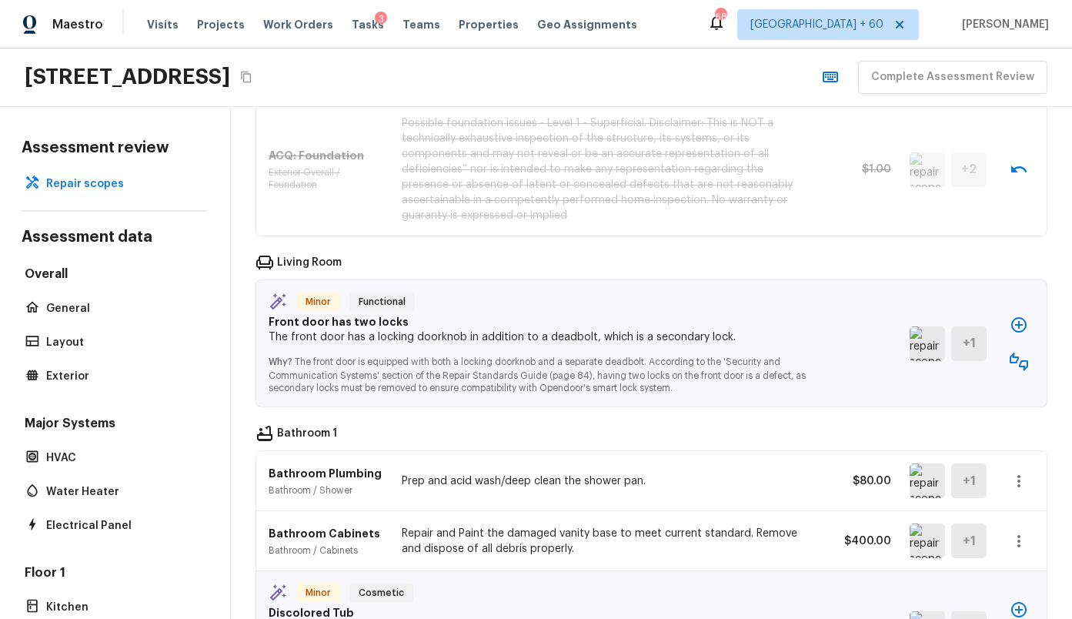
click at [1027, 366] on icon "button" at bounding box center [1019, 361] width 18 height 18
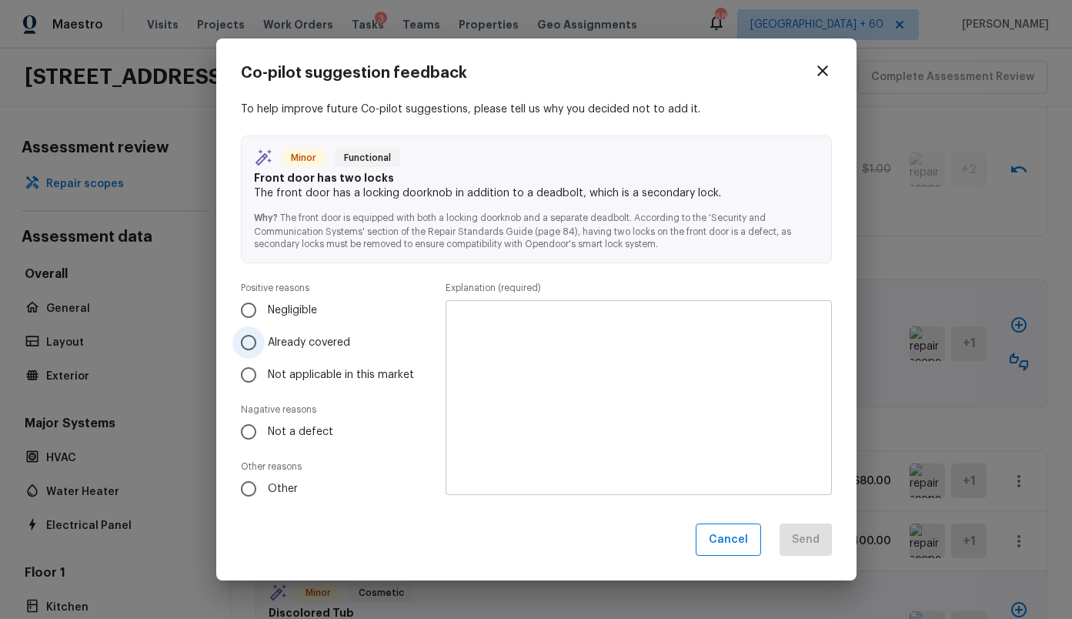
click at [309, 342] on span "Already covered" at bounding box center [309, 342] width 82 height 15
click at [265, 342] on input "Already covered" at bounding box center [248, 342] width 32 height 32
radio input "true"
click at [822, 74] on icon "button" at bounding box center [822, 71] width 18 height 18
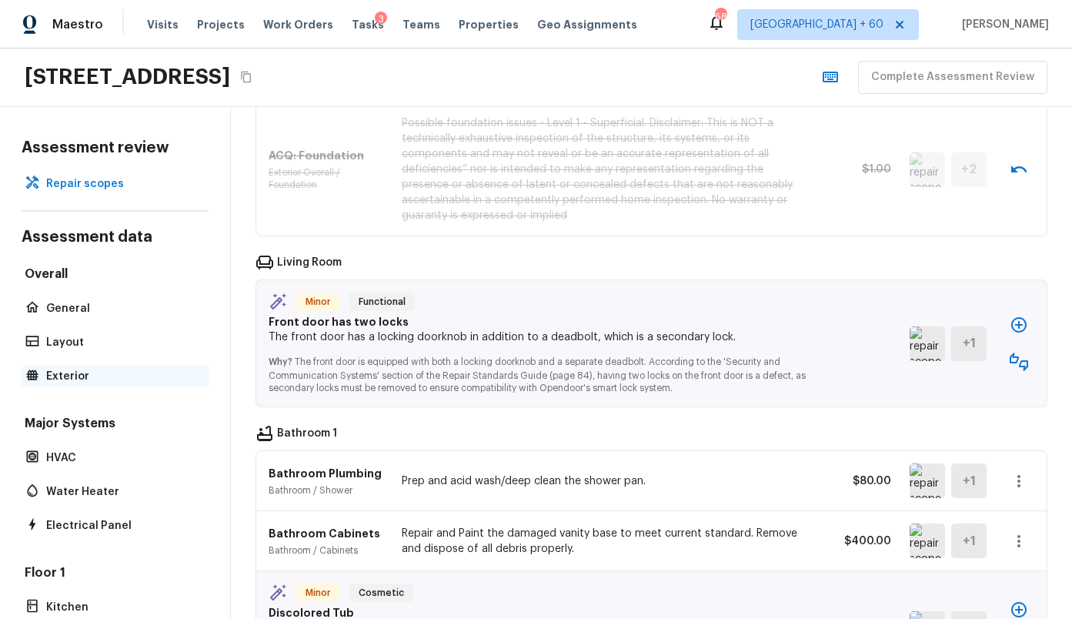
click at [81, 375] on p "Exterior" at bounding box center [122, 376] width 153 height 15
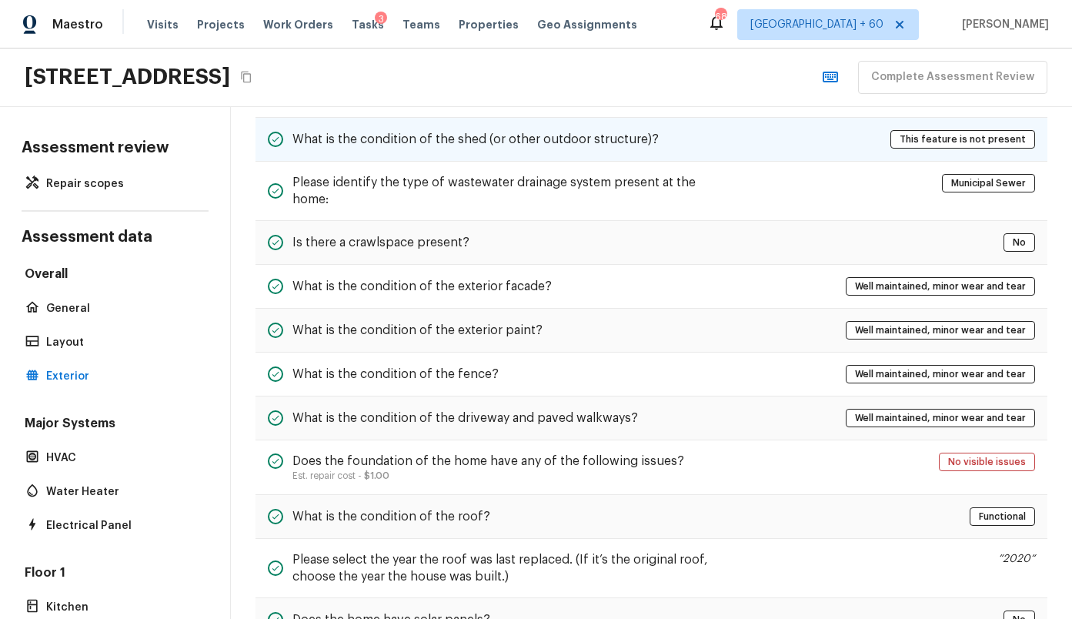
click at [442, 135] on h5 "What is the condition of the shed (or other outdoor structure)?" at bounding box center [475, 139] width 366 height 17
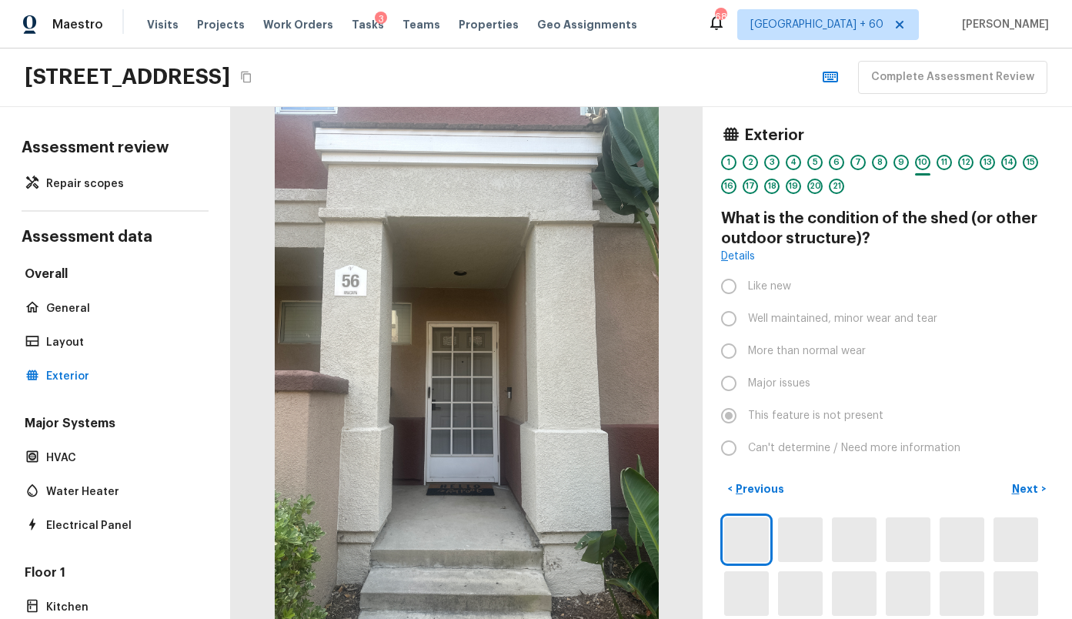
scroll to position [0, 0]
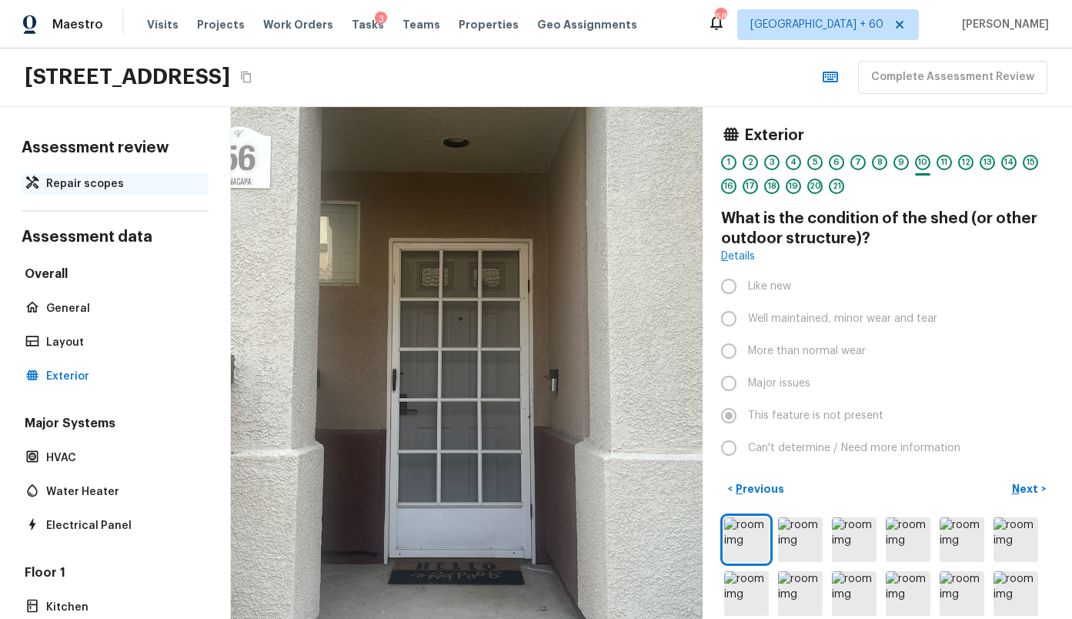
click at [110, 186] on p "Repair scopes" at bounding box center [122, 183] width 153 height 15
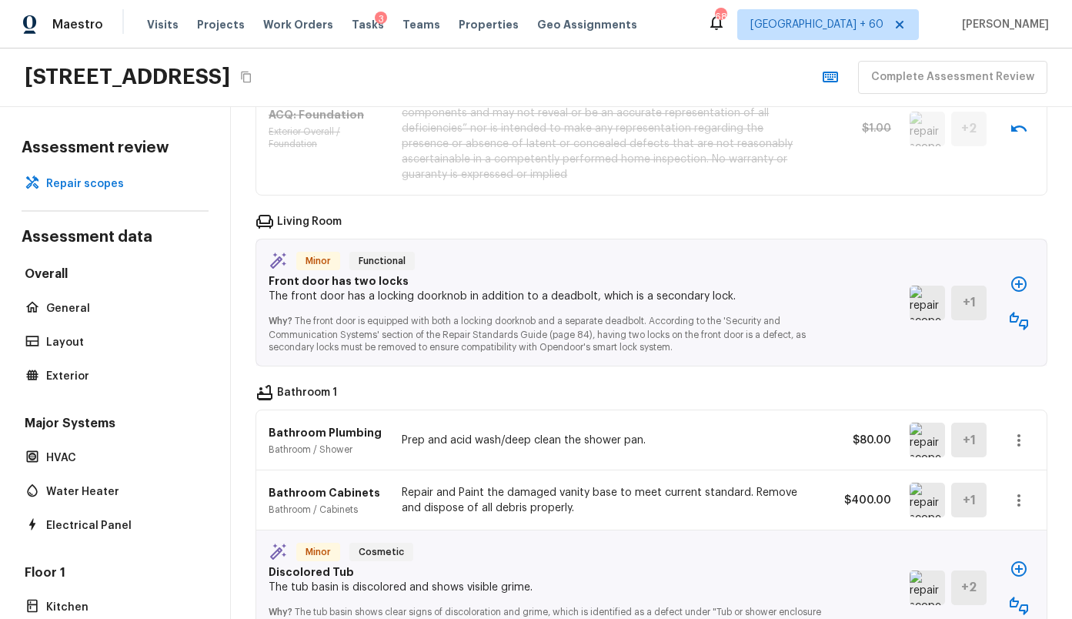
scroll to position [496, 0]
click at [1024, 324] on icon "button" at bounding box center [1019, 320] width 18 height 18
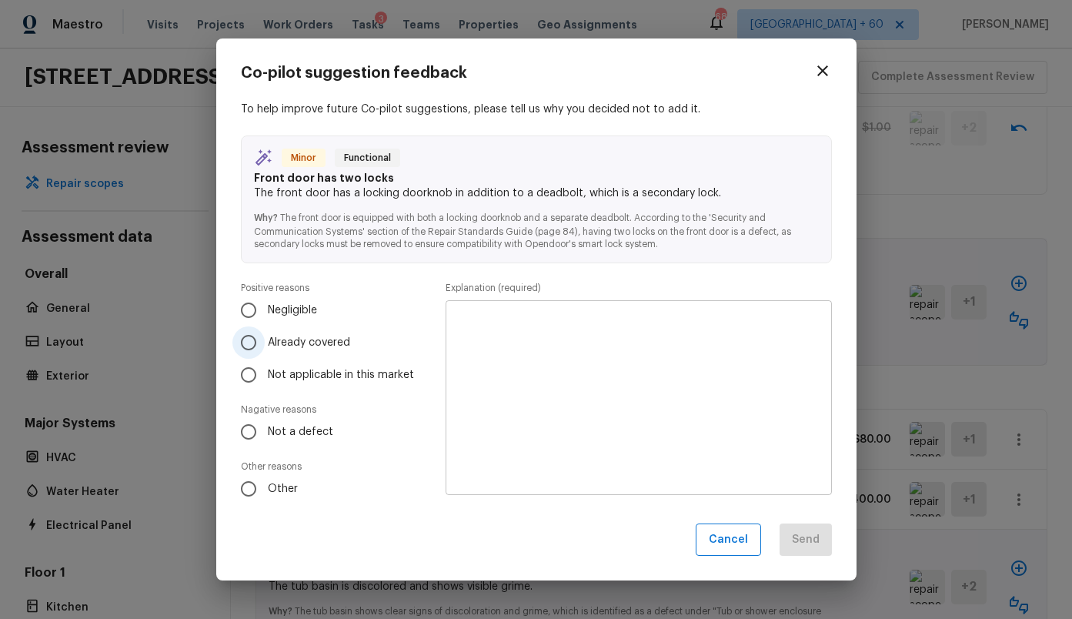
click at [312, 342] on span "Already covered" at bounding box center [309, 342] width 82 height 15
click at [265, 342] on input "Already covered" at bounding box center [248, 342] width 32 height 32
radio input "true"
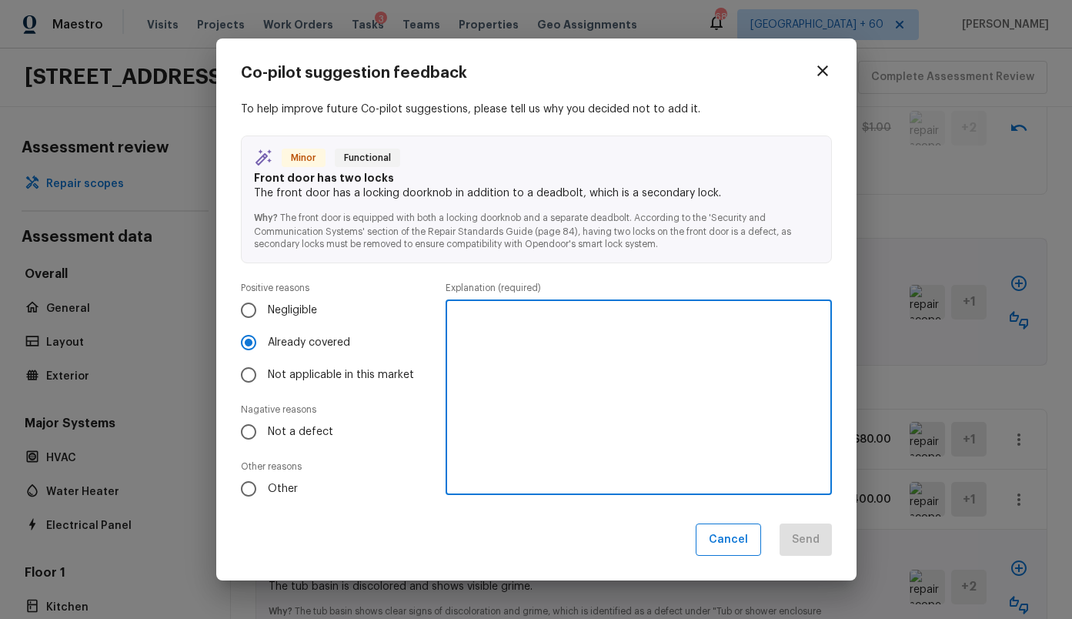
click at [521, 349] on textarea at bounding box center [638, 396] width 364 height 169
type textarea "Shown in layout or general section"
click at [810, 533] on button "Send" at bounding box center [806, 539] width 52 height 33
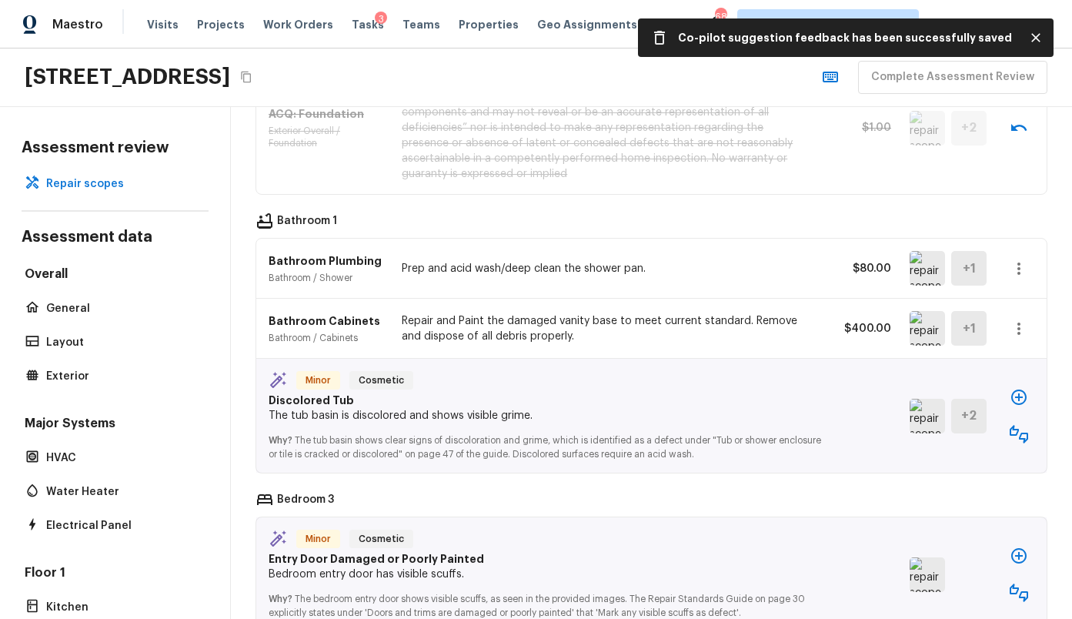
click at [909, 269] on div "Bathroom Plumbing Bathroom / Shower Prep and acid wash/deep clean the shower pa…" at bounding box center [651, 269] width 790 height 60
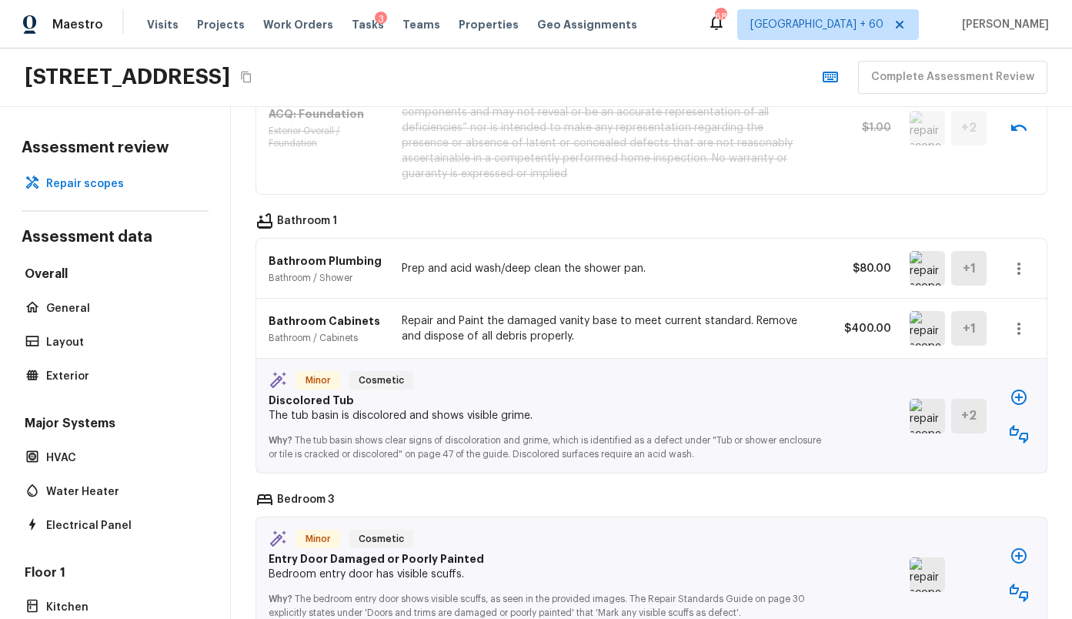
click at [932, 272] on img at bounding box center [927, 268] width 35 height 35
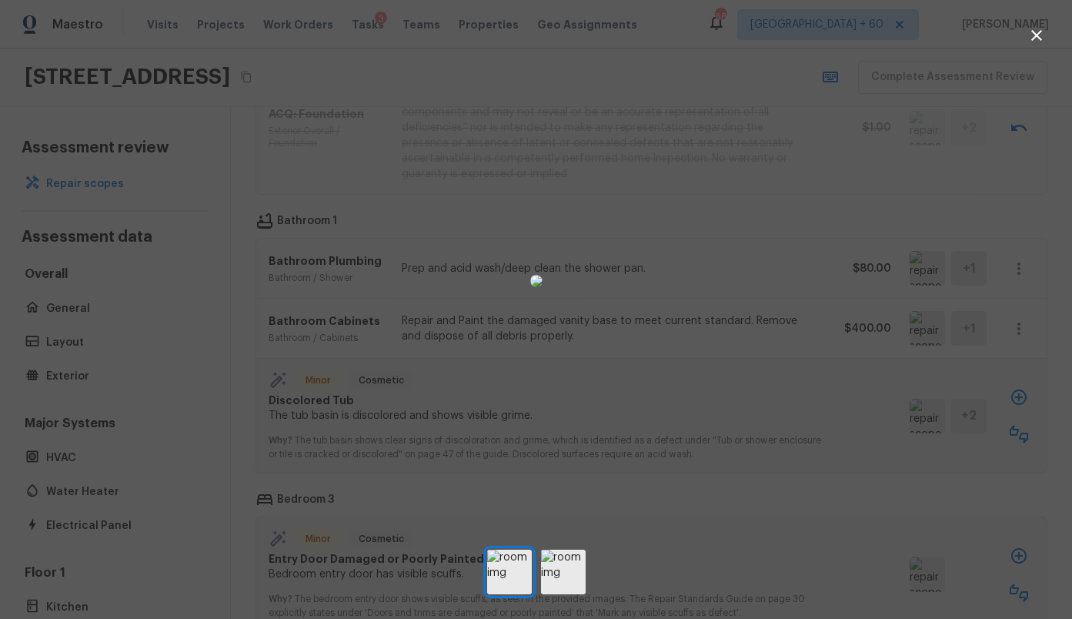
click at [850, 262] on div at bounding box center [536, 281] width 1072 height 513
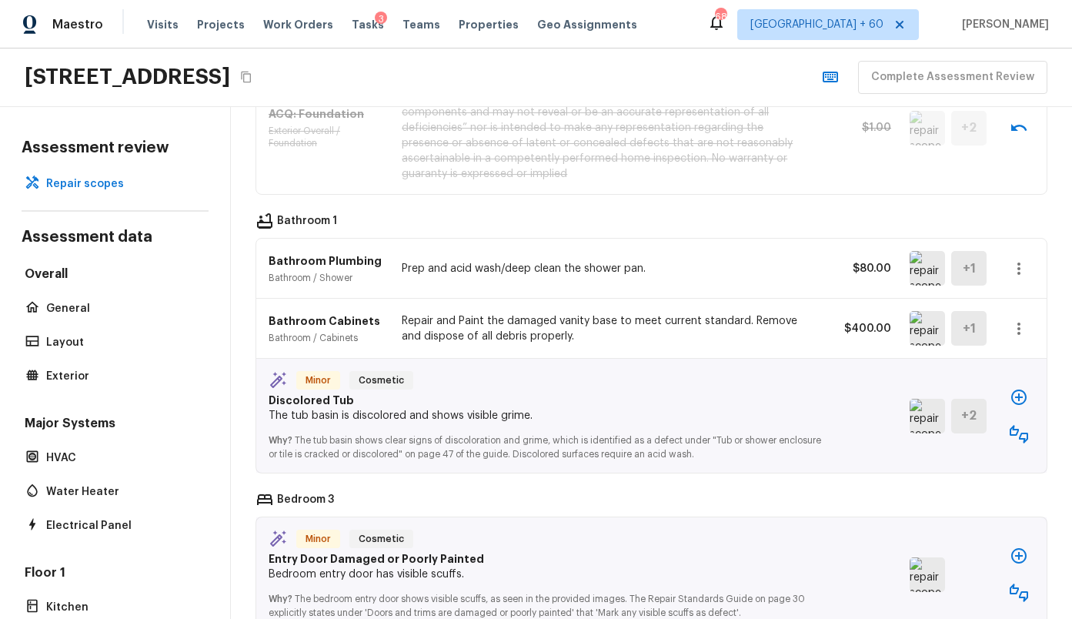
click at [646, 337] on p "Repair and Paint the damaged vanity base to meet current standard. Remove and d…" at bounding box center [603, 328] width 402 height 31
click at [540, 322] on p "Repair and Paint the damaged vanity base to meet current standard. Remove and d…" at bounding box center [603, 328] width 402 height 31
click at [913, 327] on img at bounding box center [927, 328] width 35 height 35
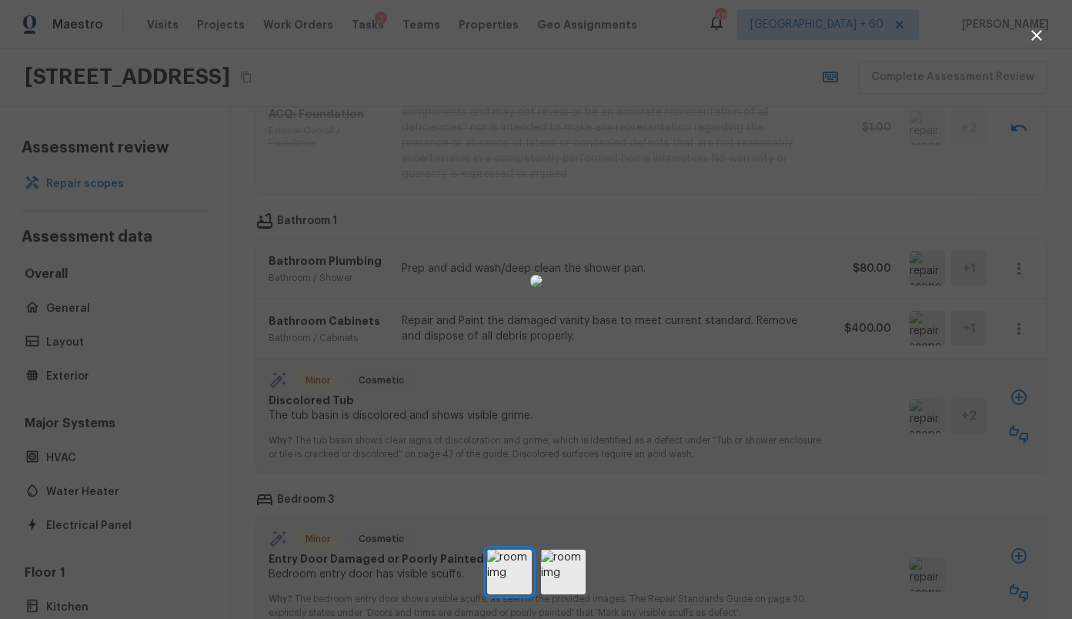
click at [845, 339] on div at bounding box center [536, 281] width 1072 height 513
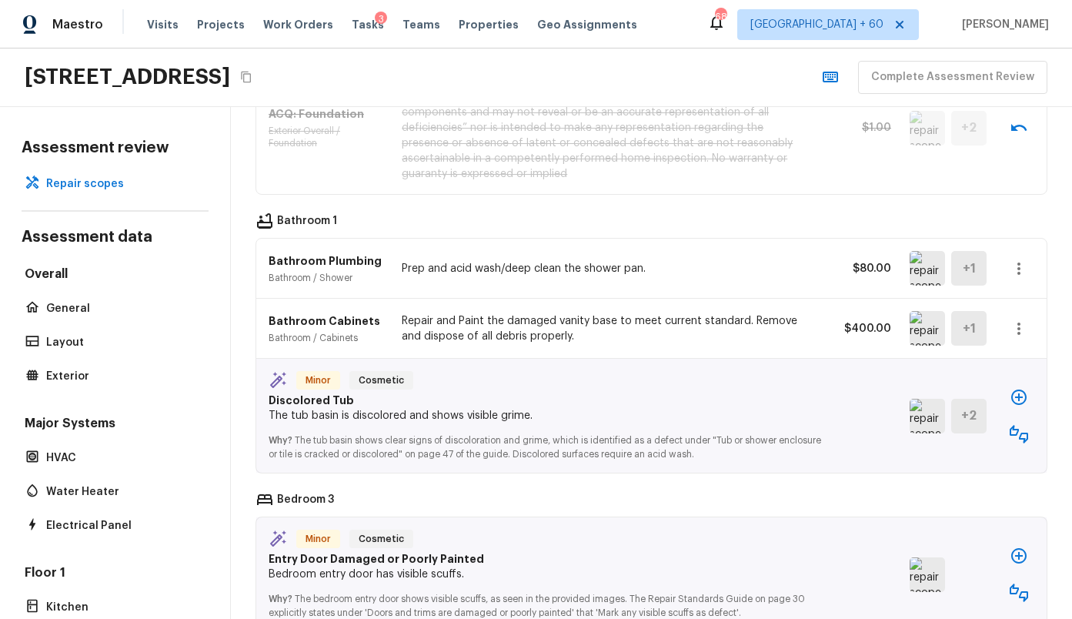
click at [921, 332] on img at bounding box center [927, 328] width 35 height 35
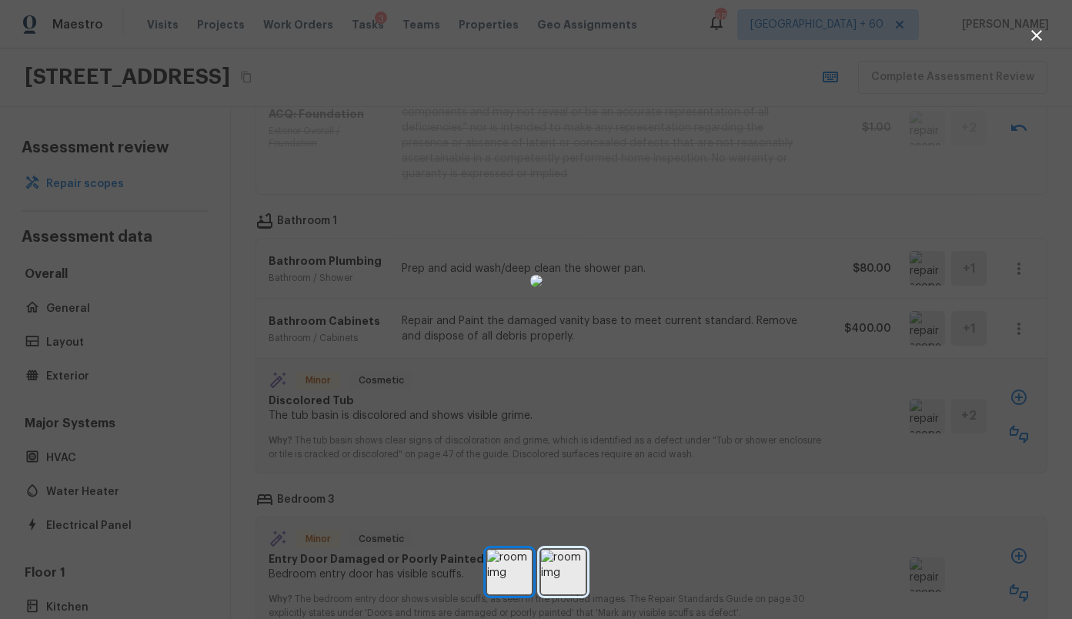
click at [568, 570] on img at bounding box center [563, 571] width 45 height 45
click at [791, 232] on div at bounding box center [536, 281] width 1072 height 513
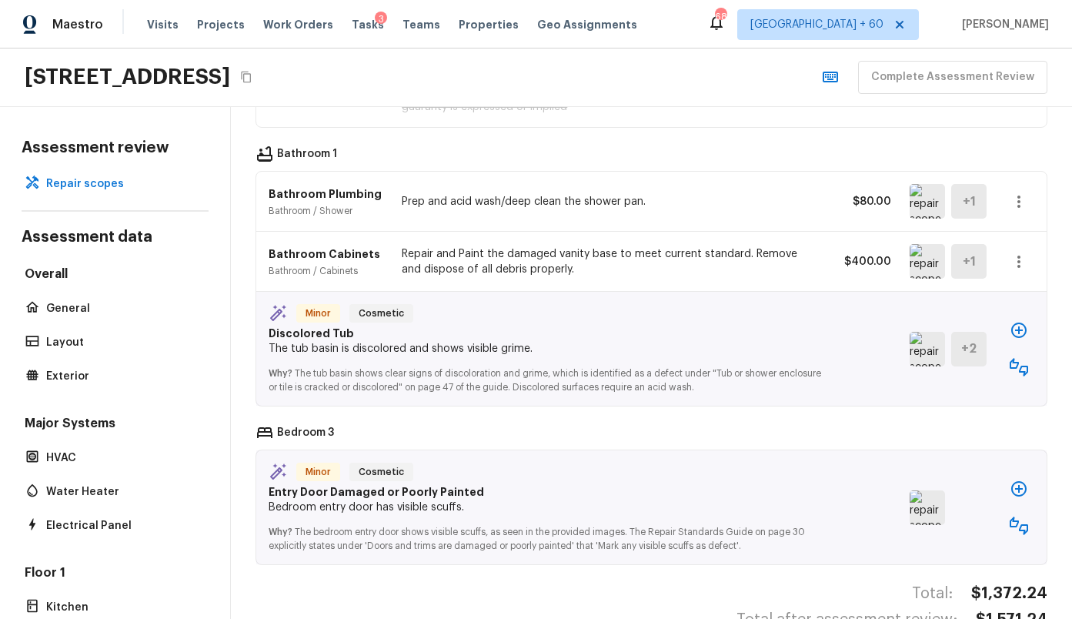
scroll to position [567, 0]
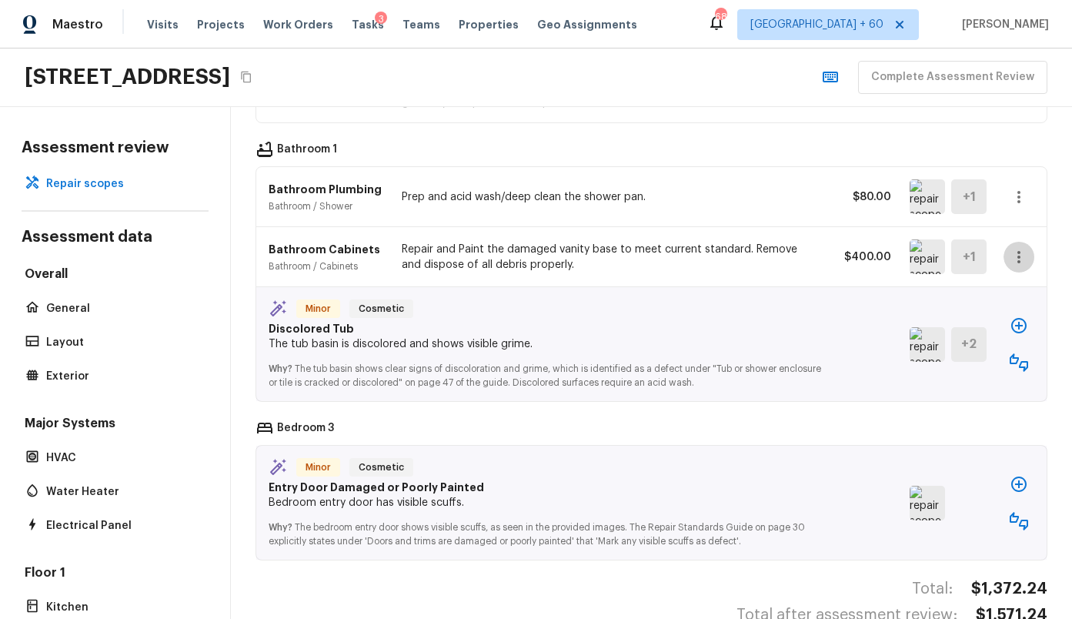
click at [1022, 254] on icon "button" at bounding box center [1019, 257] width 18 height 18
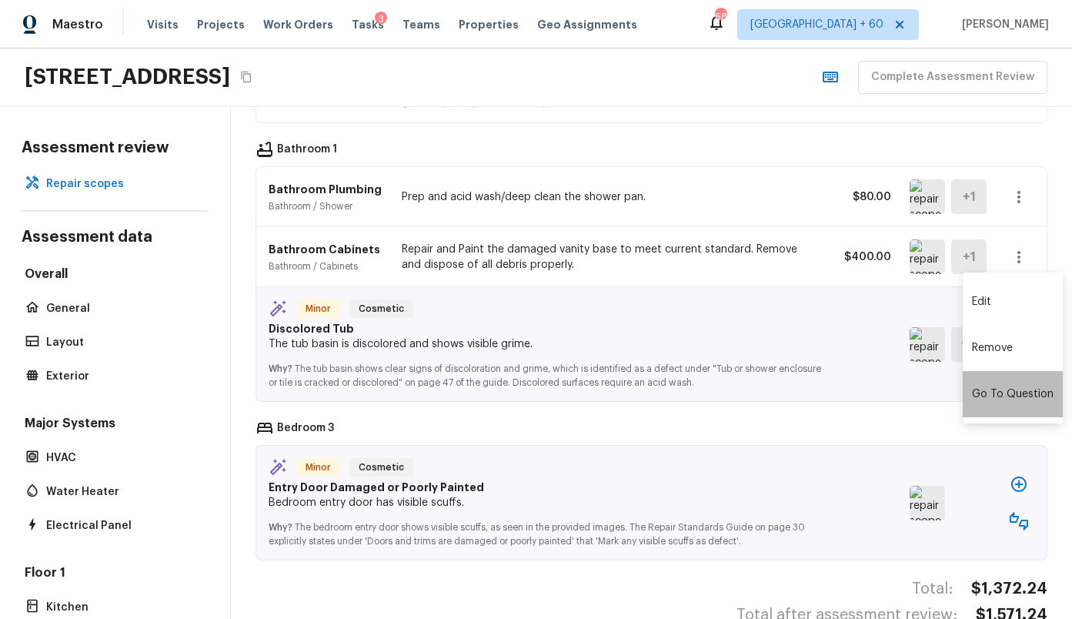
click at [1020, 397] on li "Go To Question" at bounding box center [1013, 394] width 100 height 46
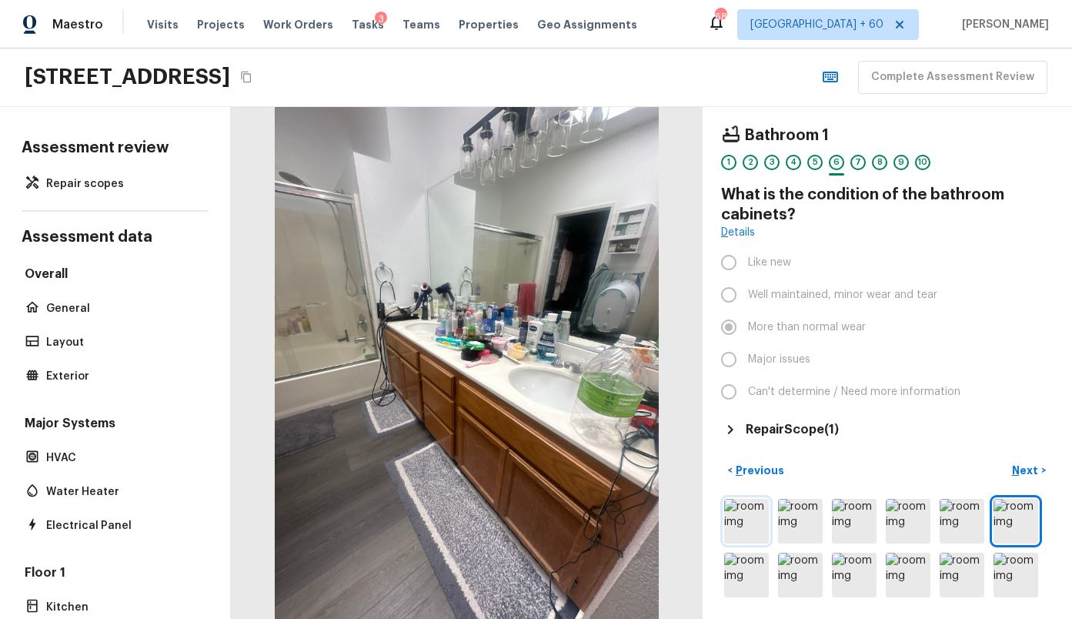
click at [744, 526] on img at bounding box center [746, 521] width 45 height 45
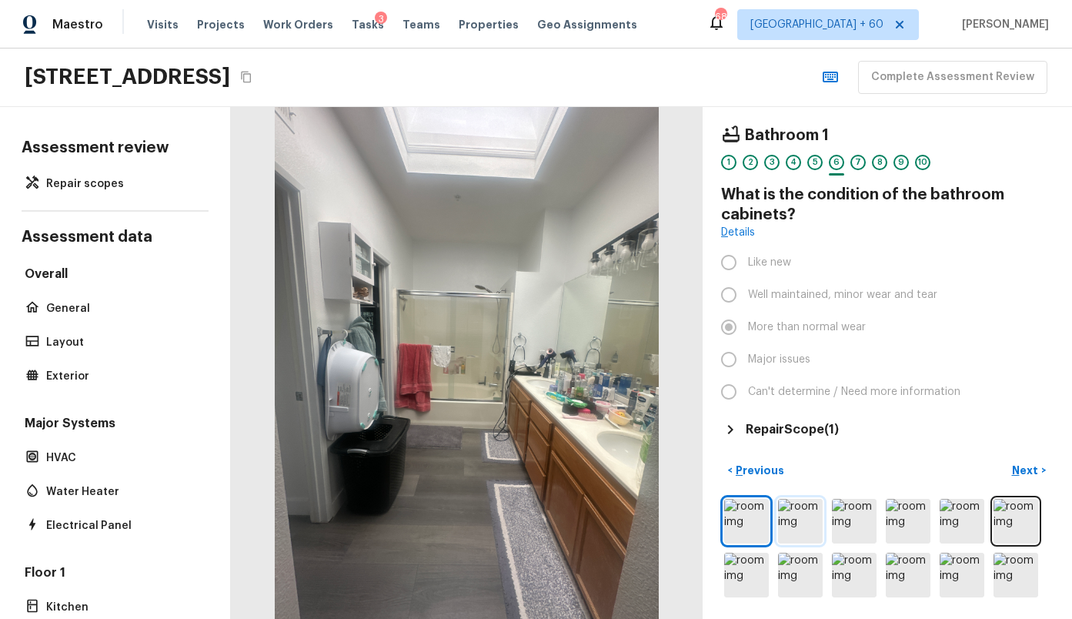
click at [798, 523] on img at bounding box center [800, 521] width 45 height 45
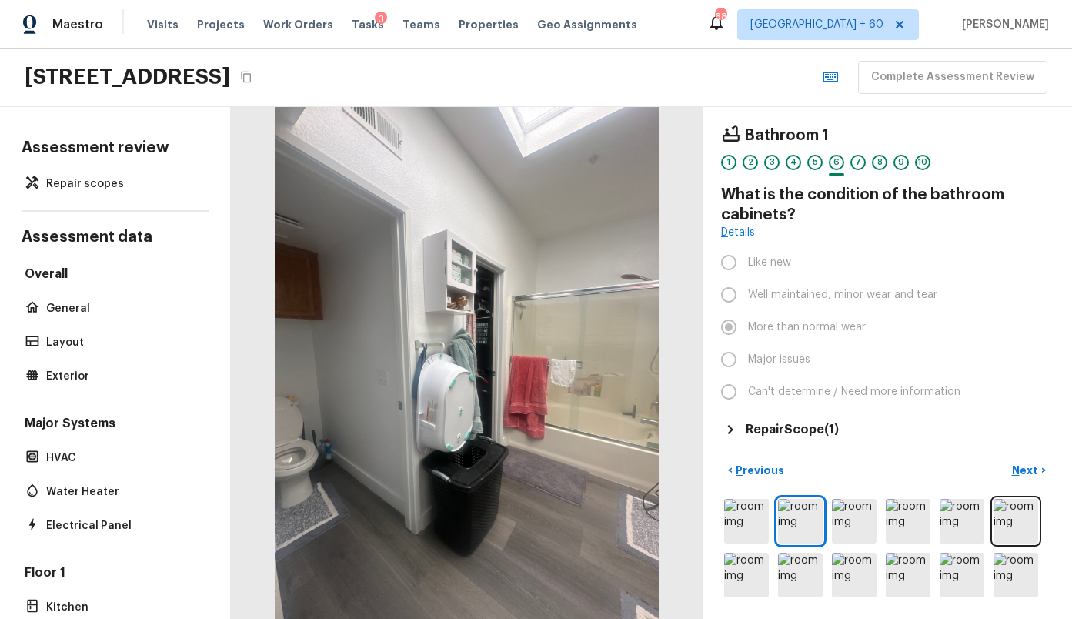
click at [829, 519] on div at bounding box center [887, 548] width 332 height 105
click at [865, 522] on img at bounding box center [854, 521] width 45 height 45
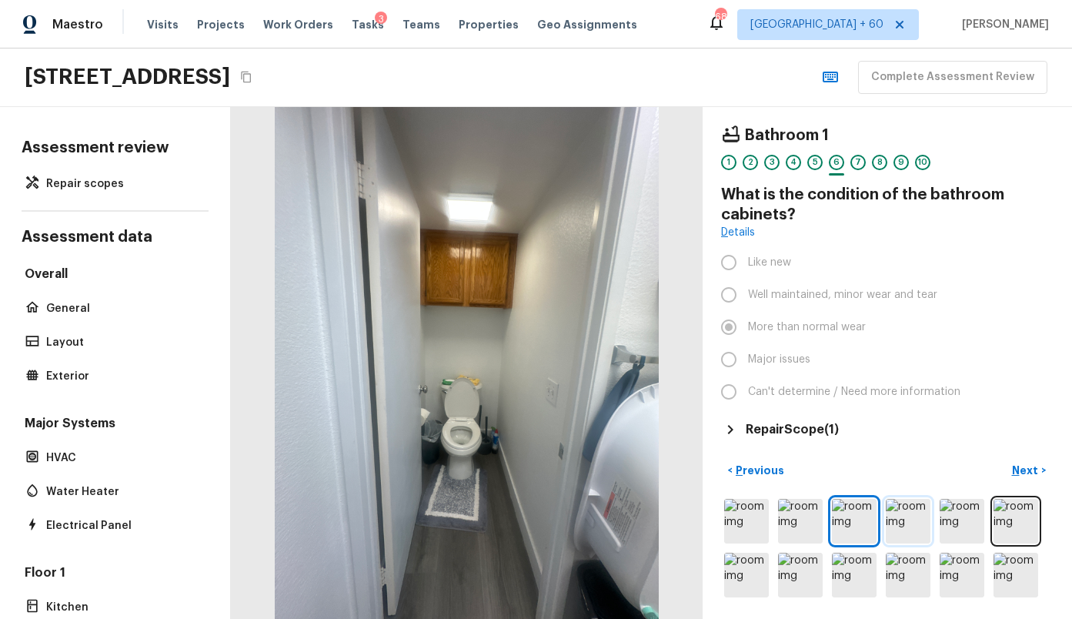
click at [897, 521] on img at bounding box center [908, 521] width 45 height 45
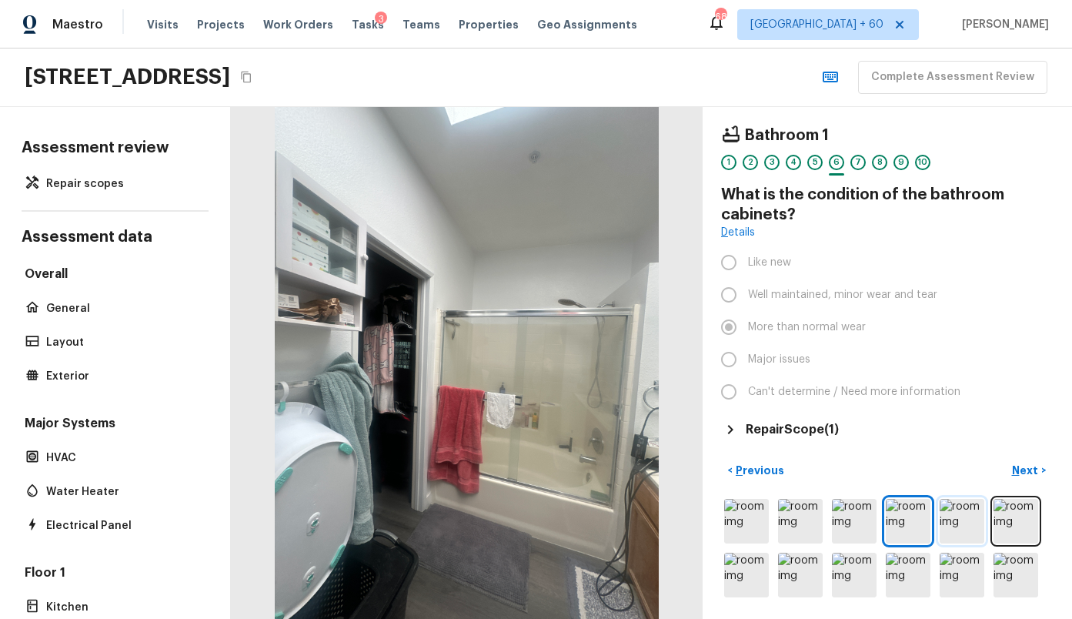
click at [951, 521] on img at bounding box center [962, 521] width 45 height 45
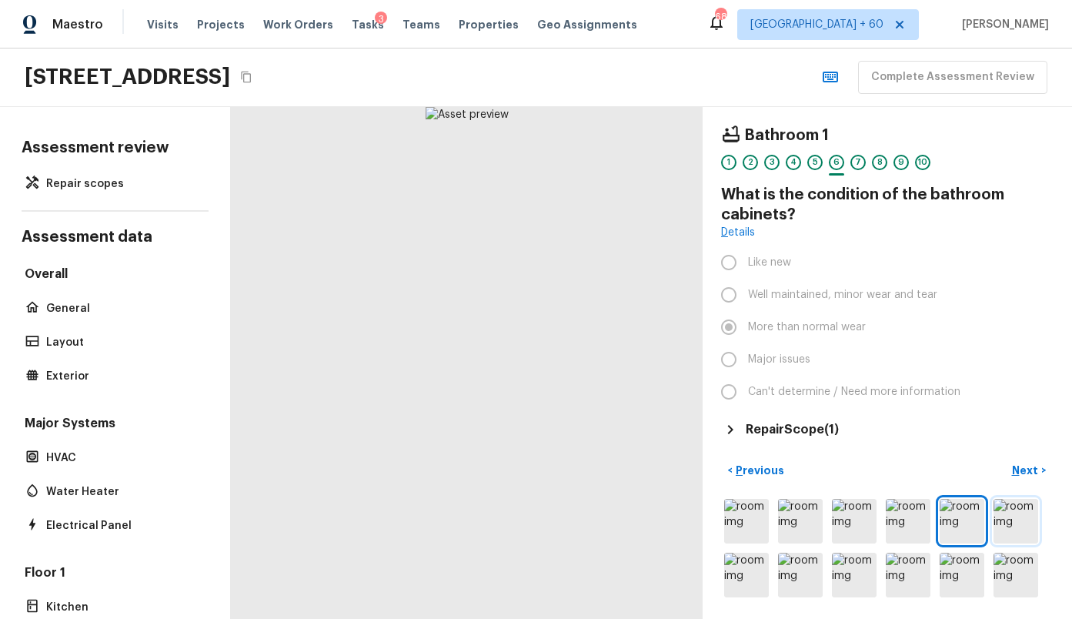
click at [994, 519] on img at bounding box center [1016, 521] width 45 height 45
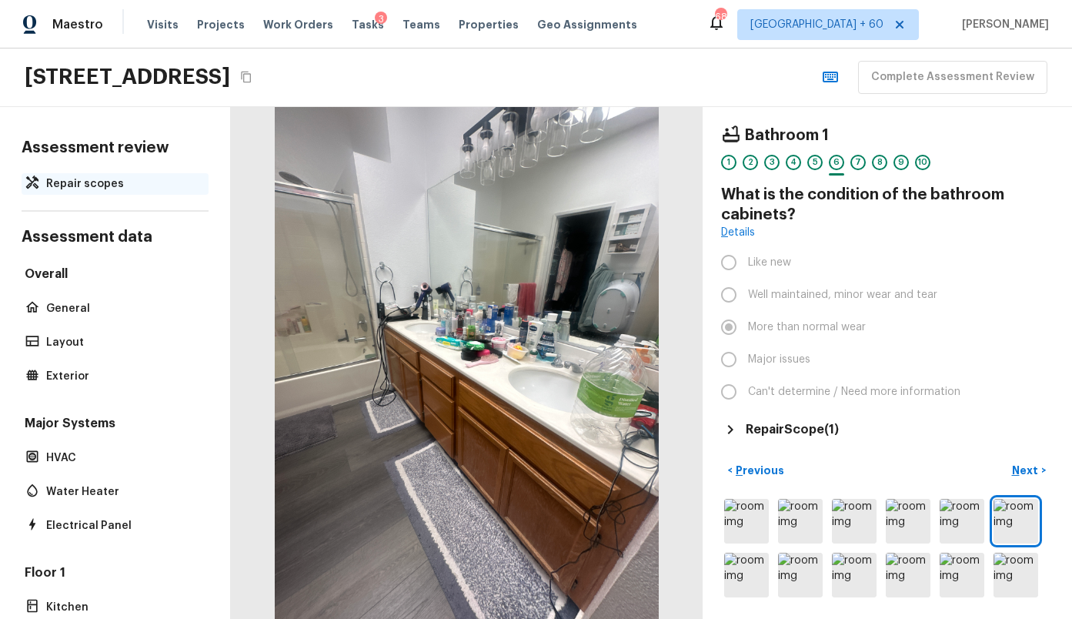
click at [58, 186] on p "Repair scopes" at bounding box center [122, 183] width 153 height 15
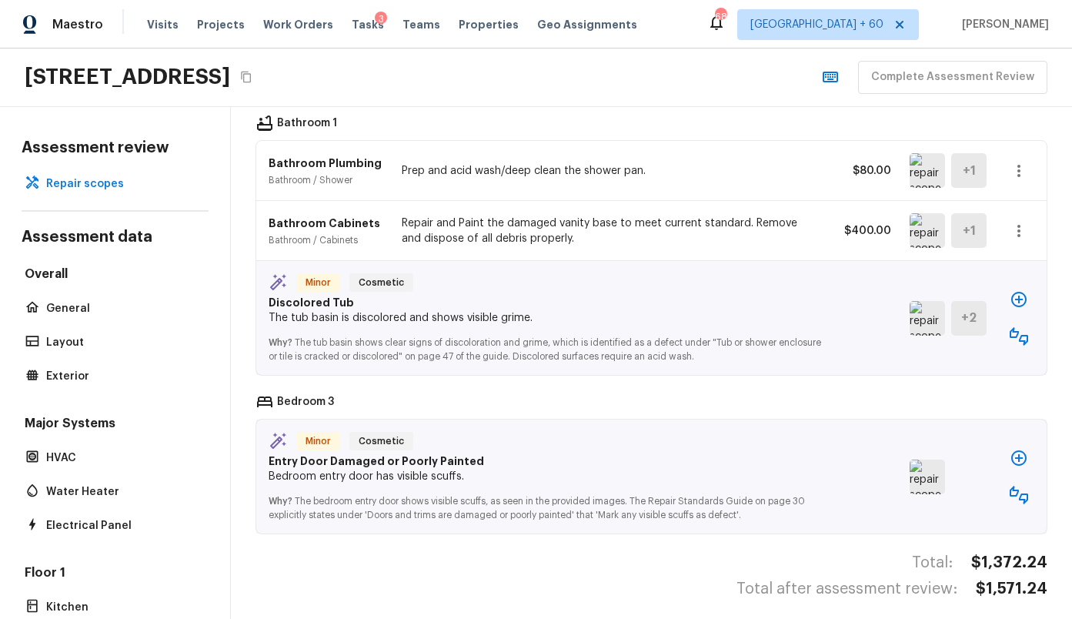
scroll to position [604, 0]
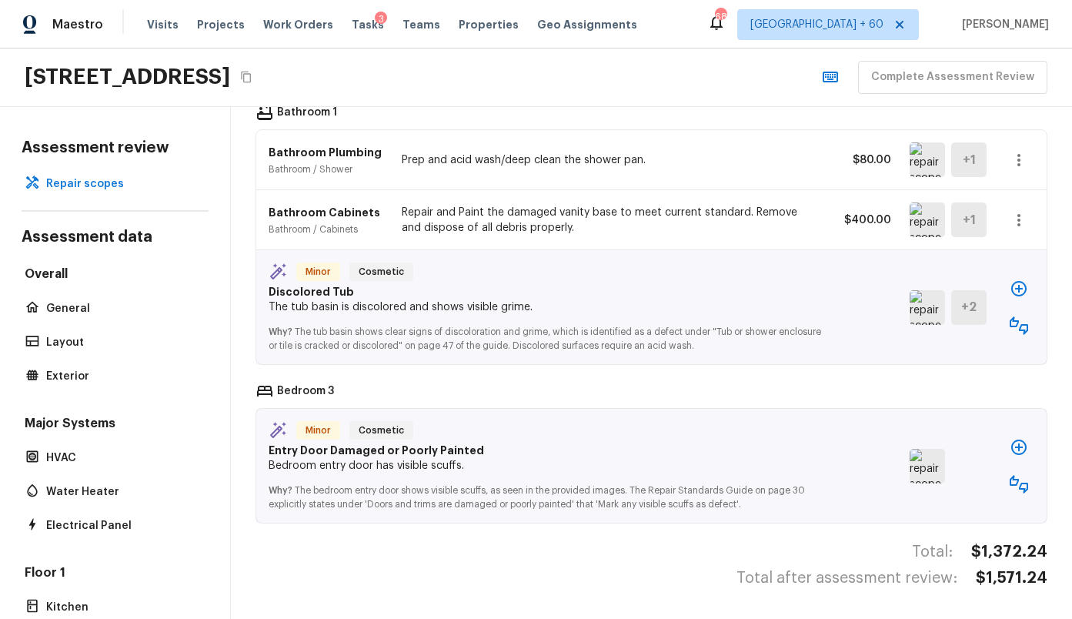
click at [932, 299] on img at bounding box center [927, 307] width 35 height 35
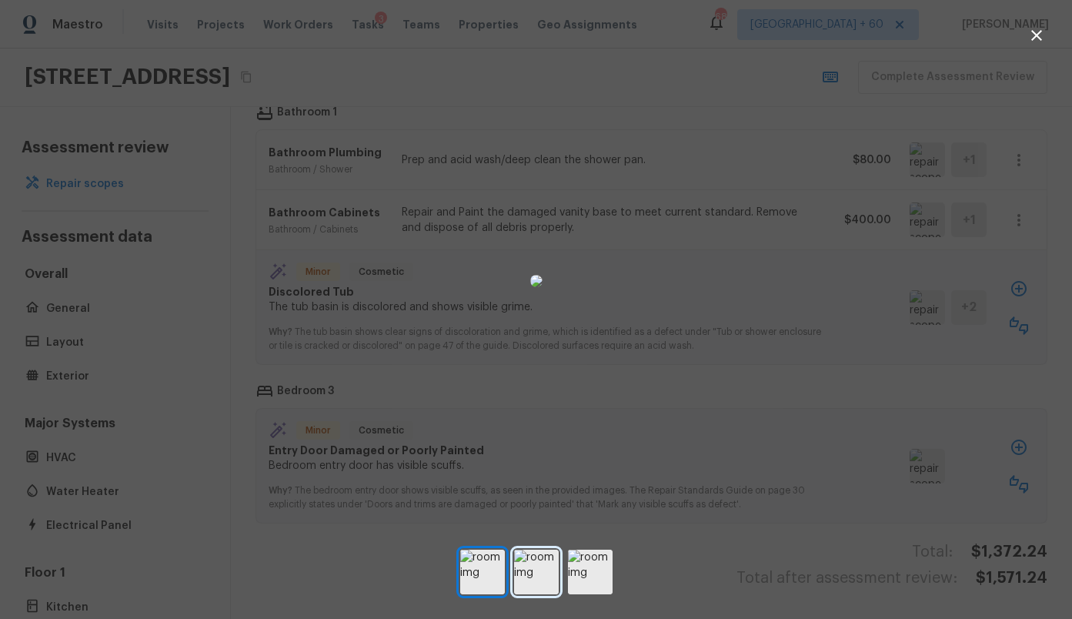
click at [519, 576] on img at bounding box center [536, 571] width 45 height 45
click at [597, 583] on img at bounding box center [590, 571] width 45 height 45
click at [492, 583] on img at bounding box center [482, 571] width 45 height 45
click at [583, 581] on img at bounding box center [590, 571] width 45 height 45
click at [900, 380] on div at bounding box center [536, 281] width 1072 height 513
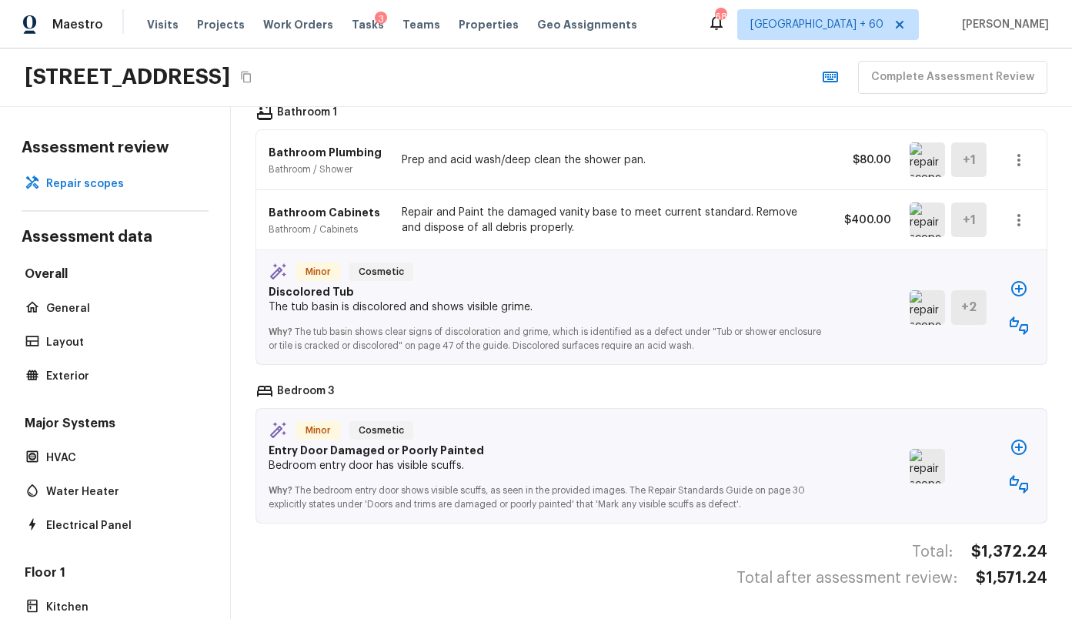
scroll to position [571, 0]
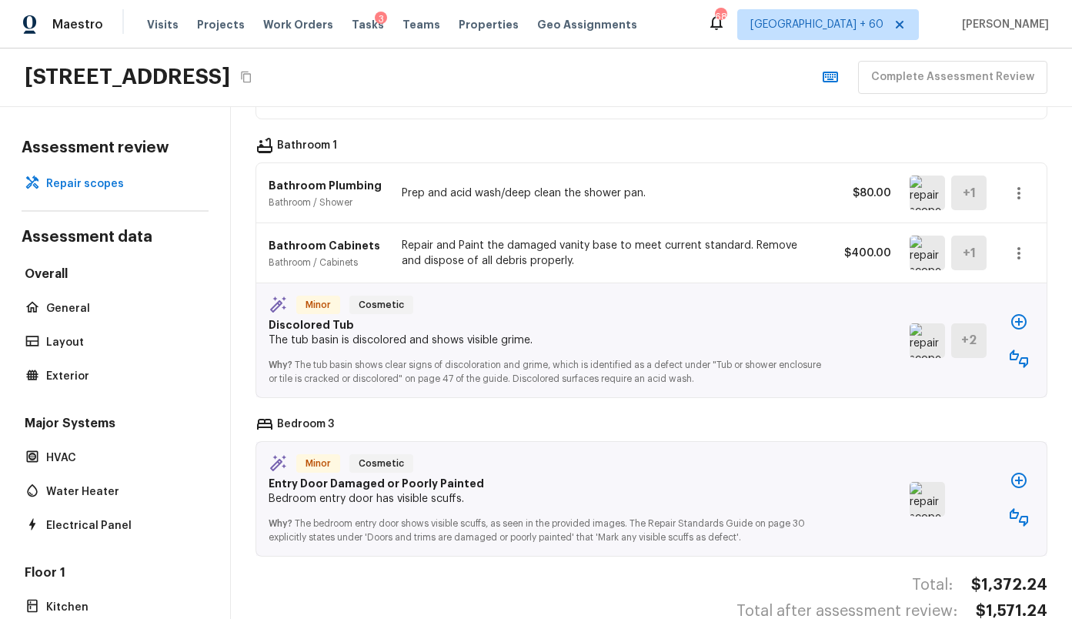
click at [1026, 362] on icon "button" at bounding box center [1019, 358] width 18 height 18
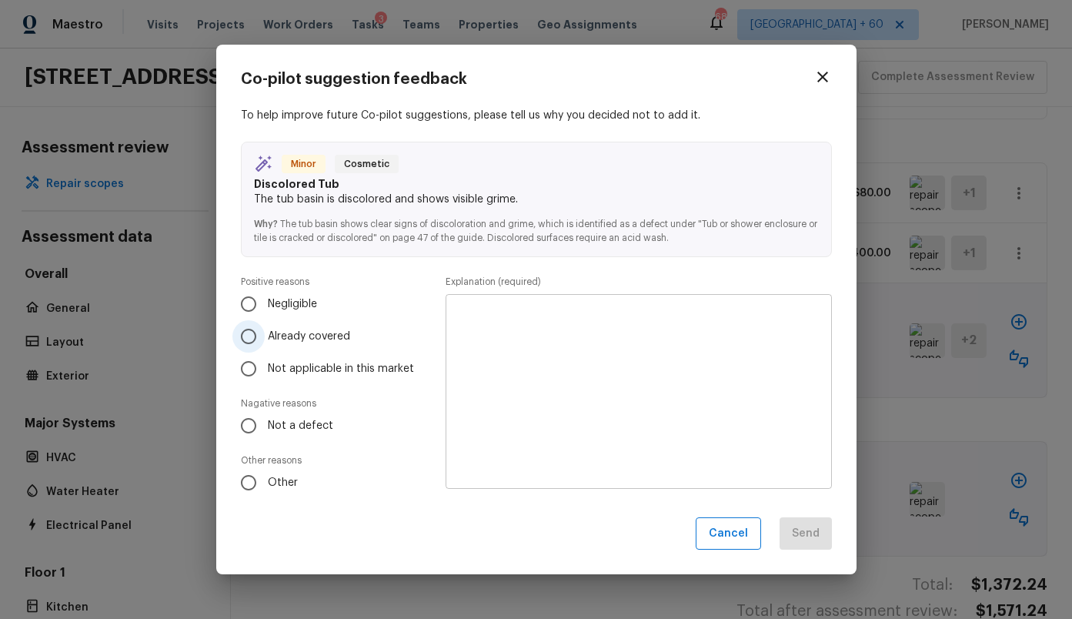
click at [308, 332] on span "Already covered" at bounding box center [309, 336] width 82 height 15
click at [265, 332] on input "Already covered" at bounding box center [248, 336] width 32 height 32
radio input "true"
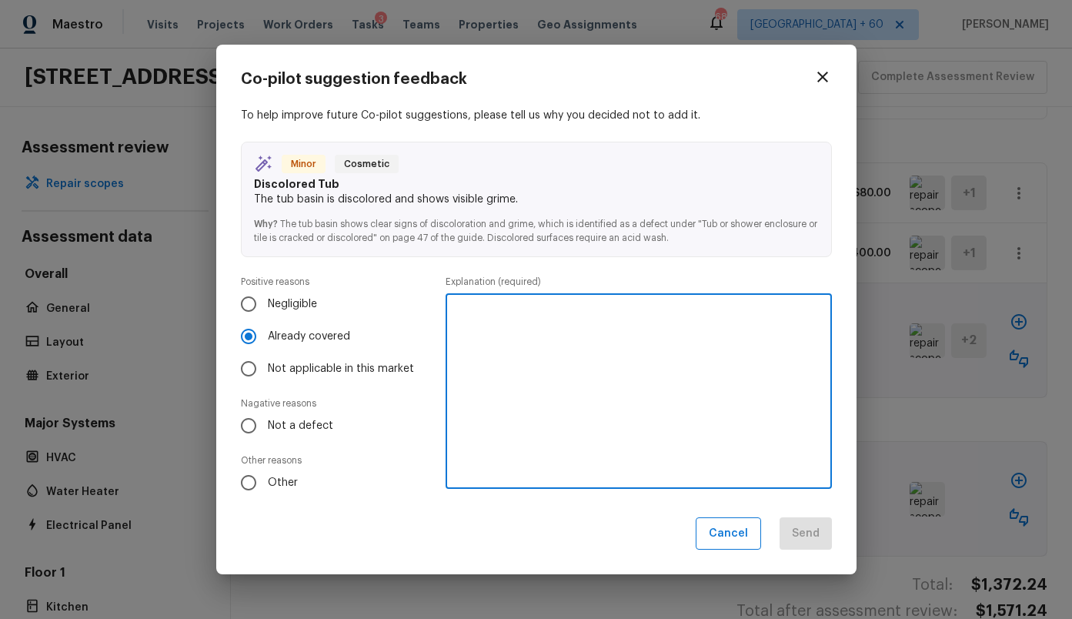
click at [487, 349] on textarea at bounding box center [638, 390] width 364 height 169
type textarea "Scoped by team member"
click at [548, 284] on p "Explanation (required)" at bounding box center [639, 282] width 386 height 12
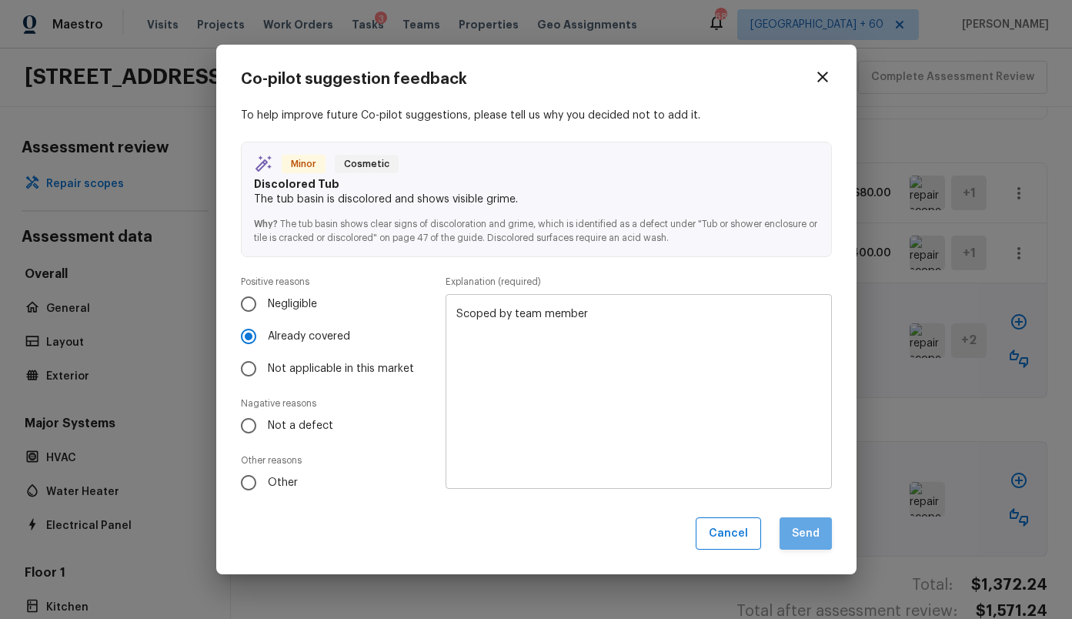
click at [816, 539] on button "Send" at bounding box center [806, 533] width 52 height 33
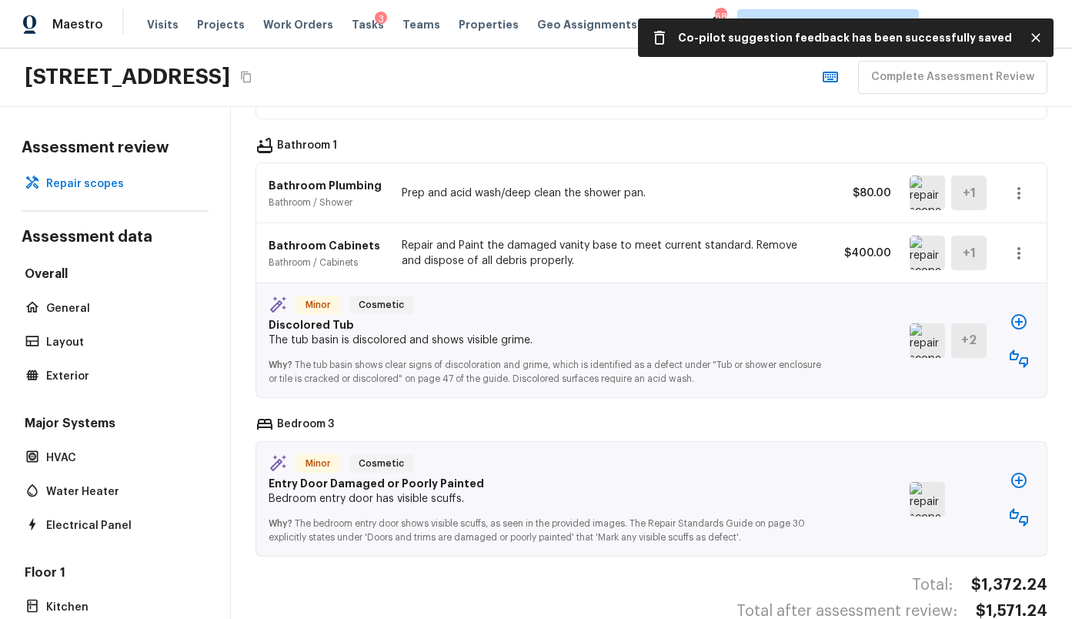
scroll to position [489, 0]
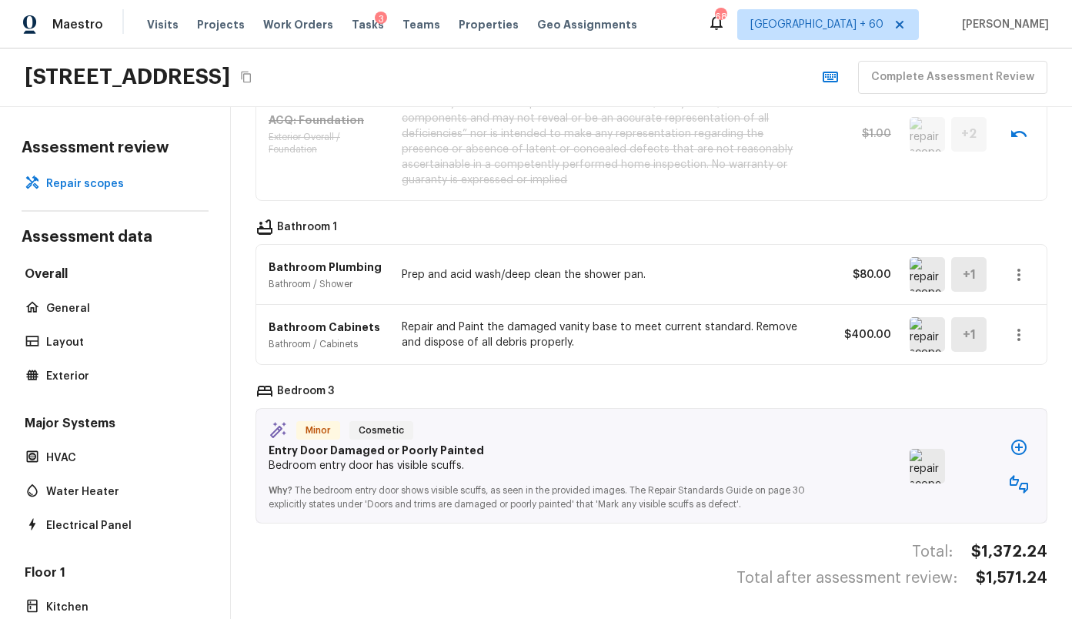
click at [927, 469] on img at bounding box center [927, 466] width 35 height 35
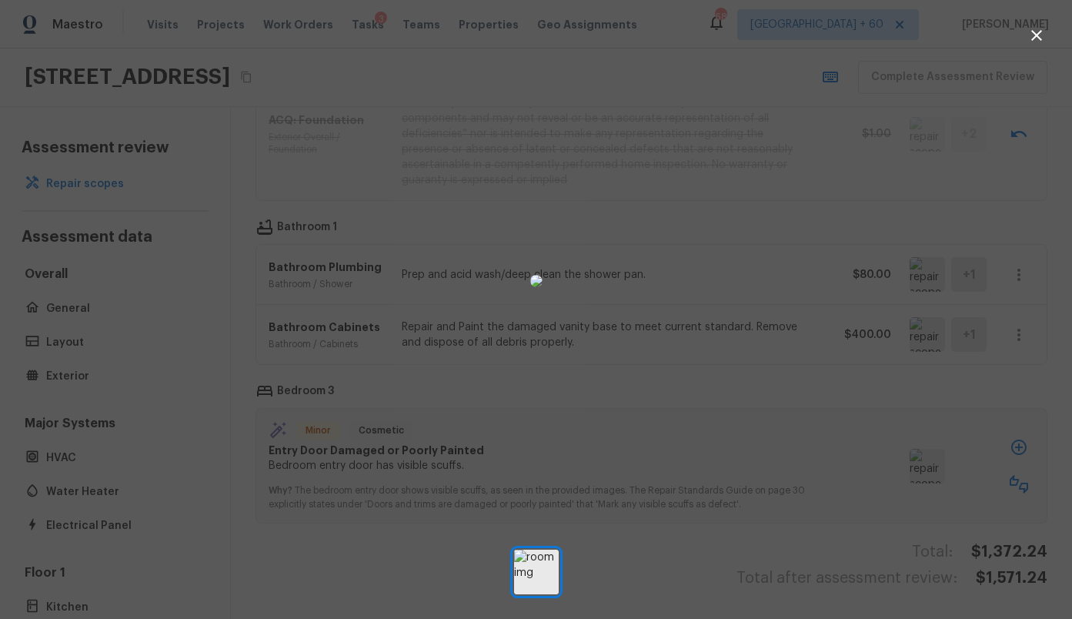
click at [763, 384] on div at bounding box center [536, 281] width 1072 height 513
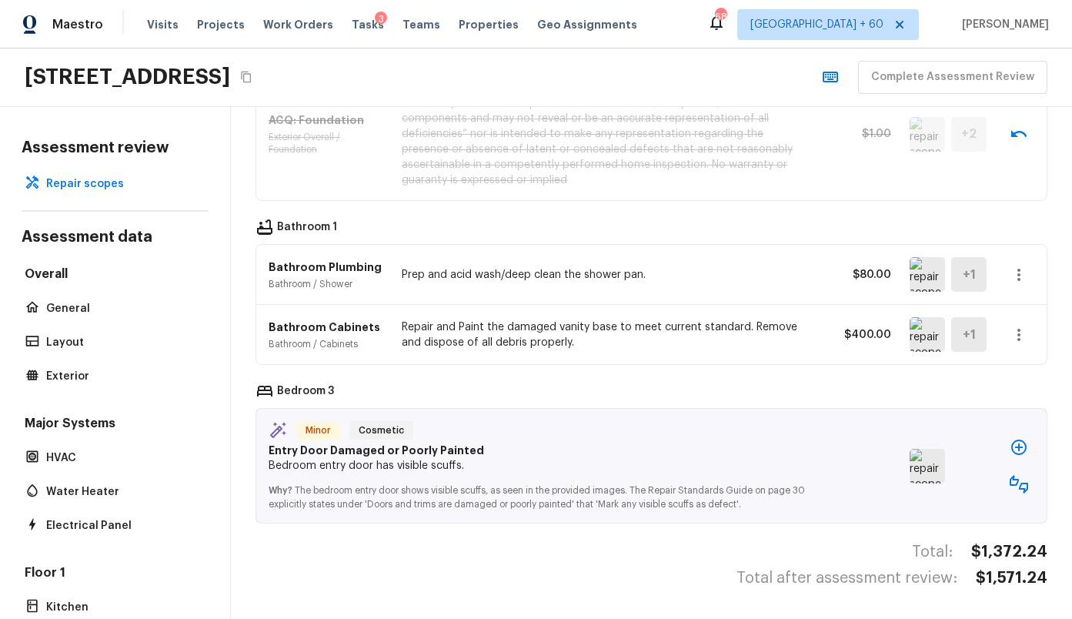
click at [920, 465] on img at bounding box center [927, 466] width 35 height 35
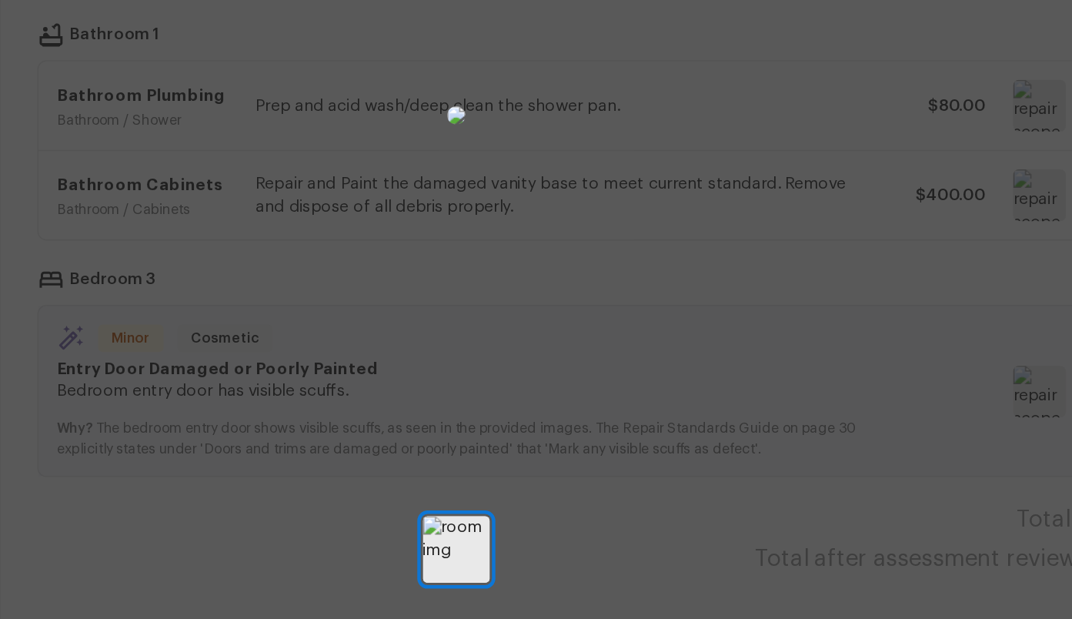
scroll to position [0, 0]
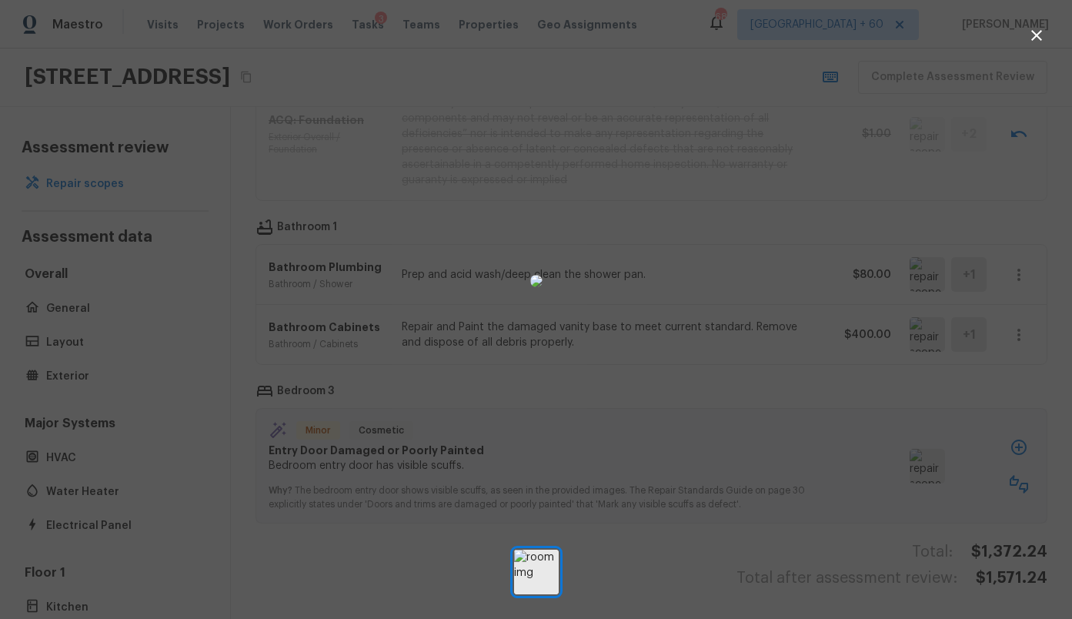
click at [784, 329] on div at bounding box center [536, 281] width 1072 height 513
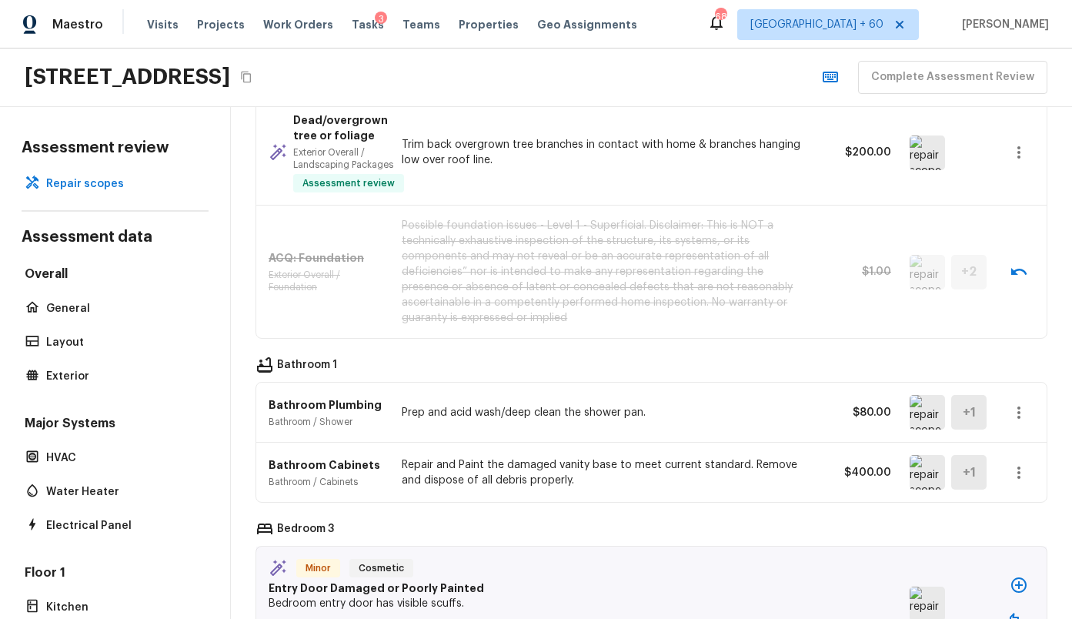
scroll to position [362, 0]
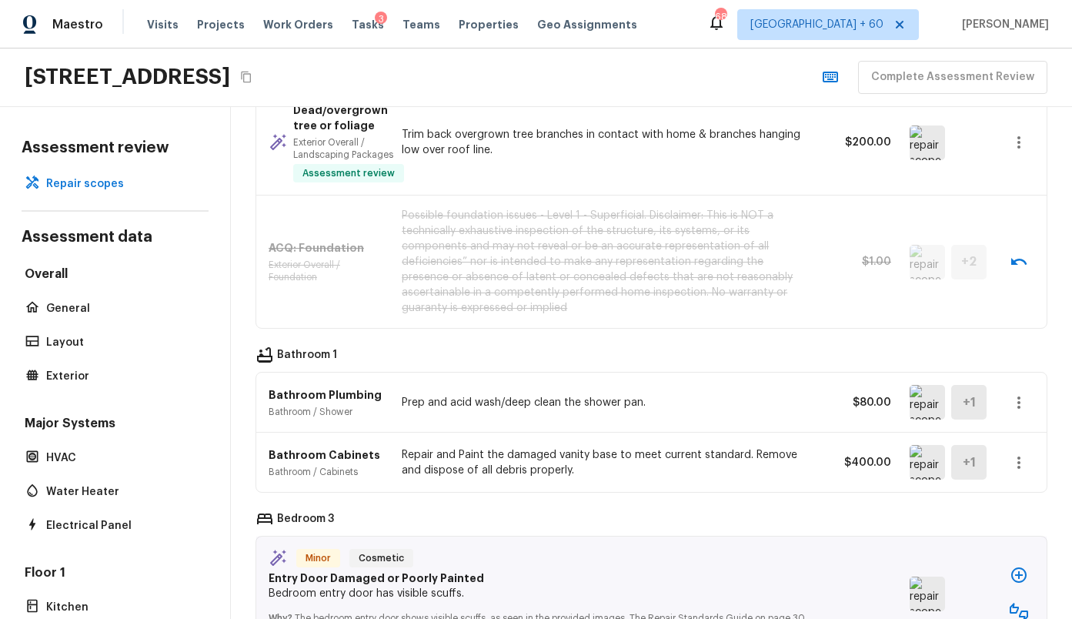
click at [925, 405] on img at bounding box center [927, 402] width 35 height 35
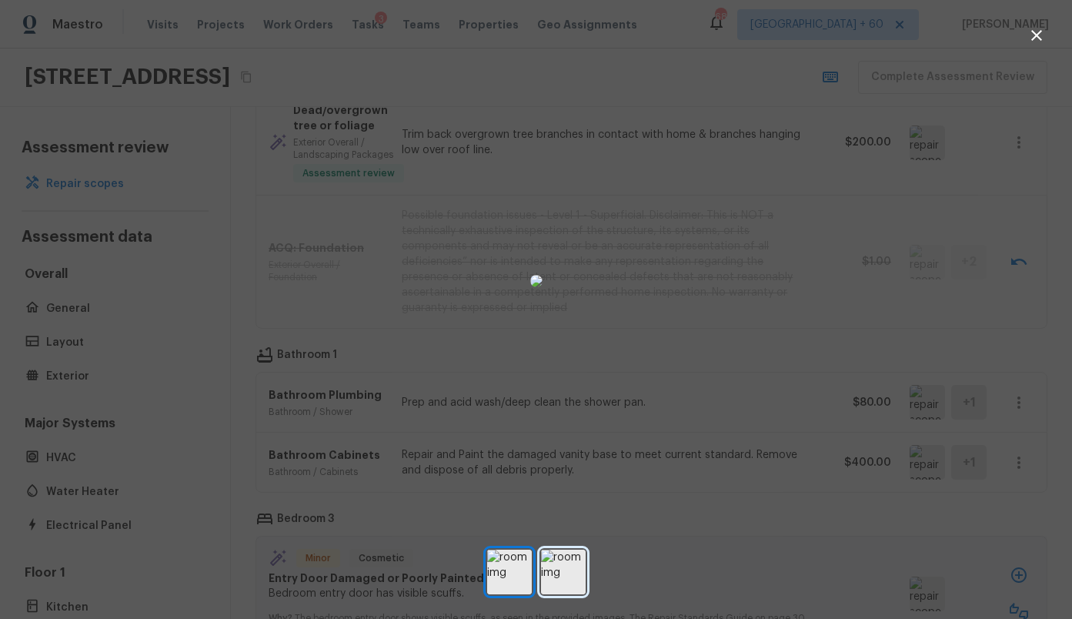
click at [571, 574] on img at bounding box center [563, 571] width 45 height 45
click at [522, 588] on img at bounding box center [509, 571] width 45 height 45
click at [557, 587] on img at bounding box center [563, 571] width 45 height 45
click at [496, 587] on img at bounding box center [509, 571] width 45 height 45
click at [541, 586] on img at bounding box center [563, 571] width 45 height 45
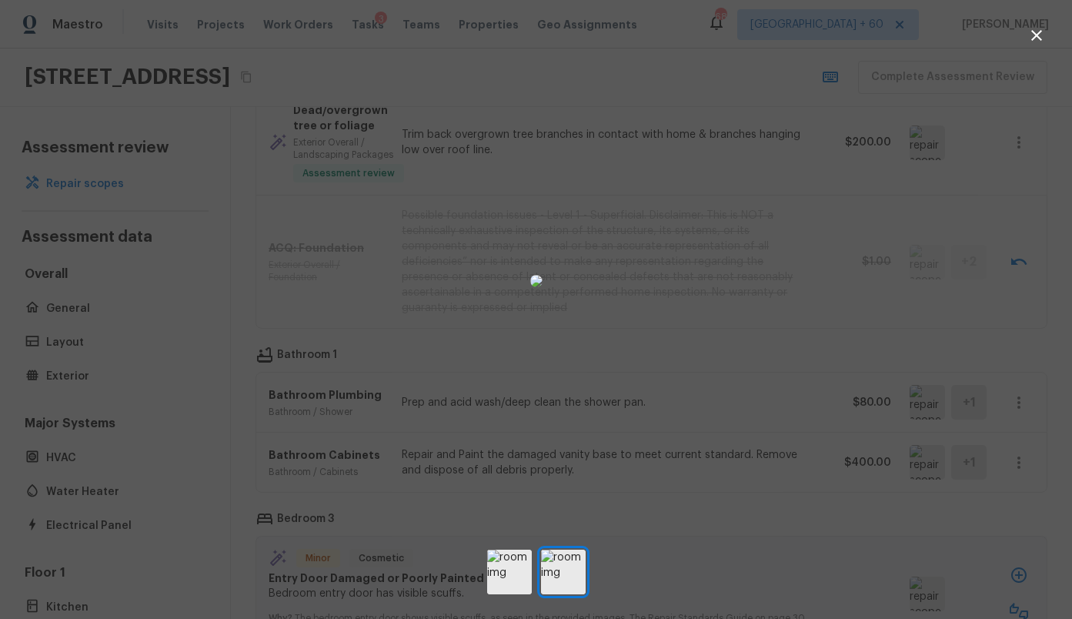
click at [766, 473] on div at bounding box center [536, 281] width 1072 height 513
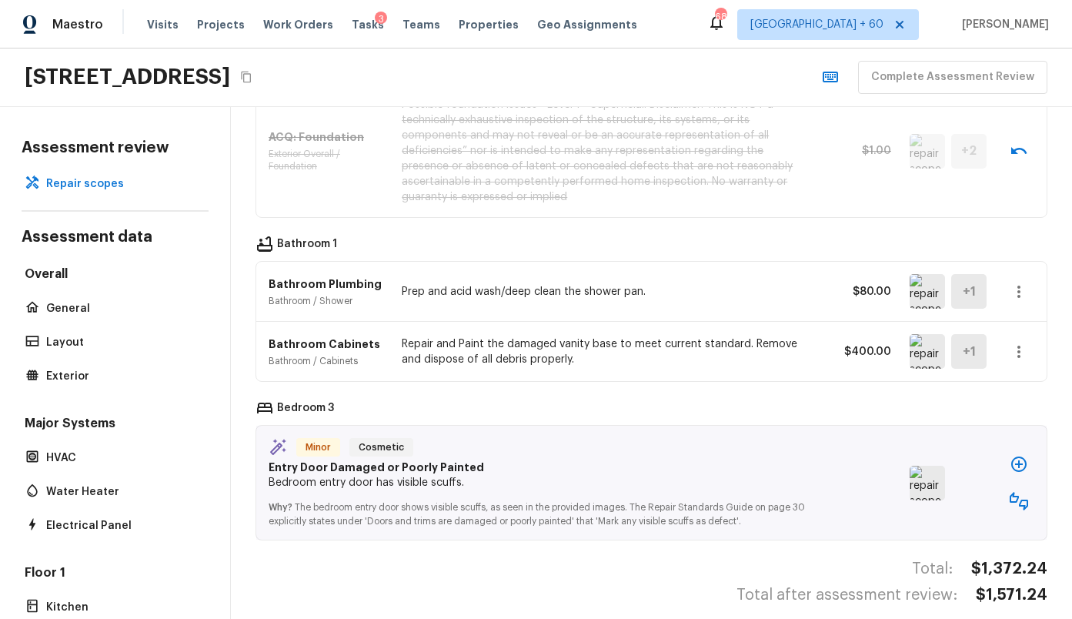
scroll to position [489, 0]
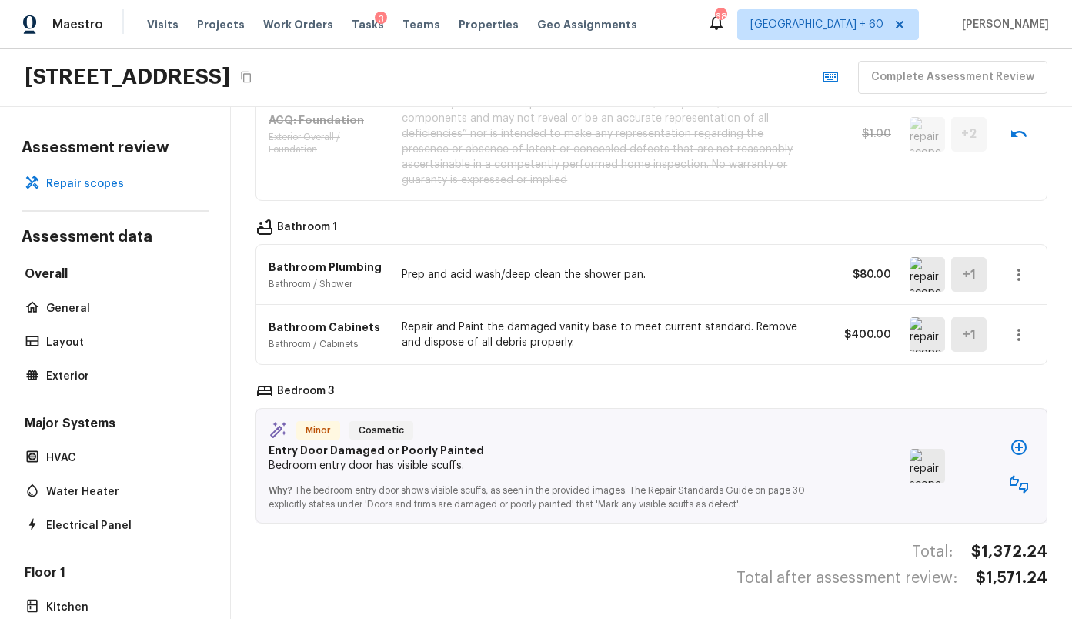
click at [914, 469] on img at bounding box center [927, 466] width 35 height 35
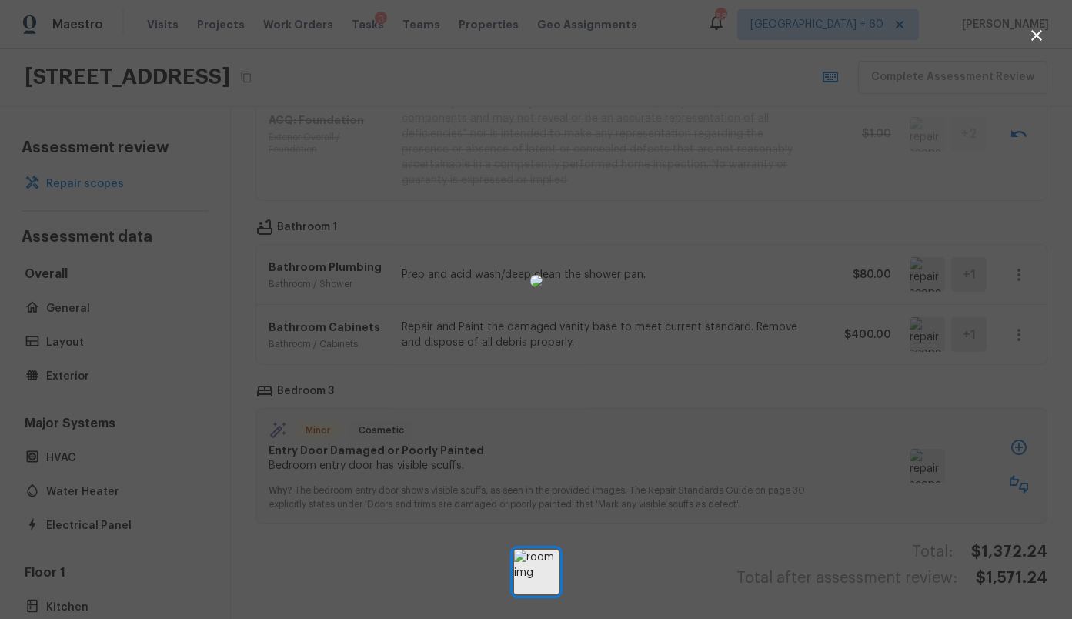
click at [827, 394] on div at bounding box center [536, 281] width 1072 height 513
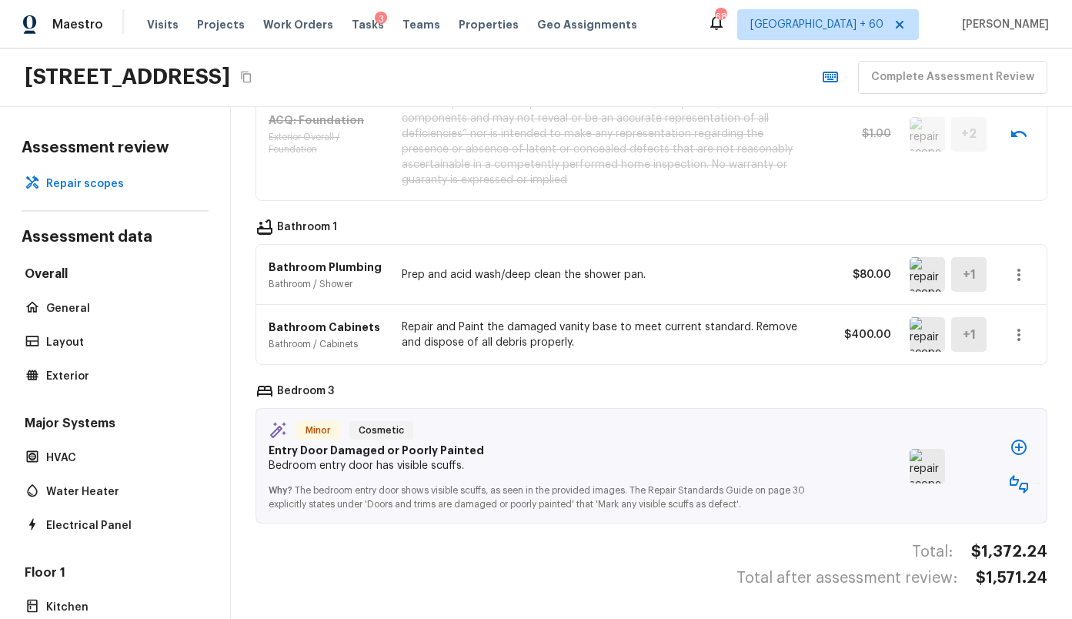
click at [932, 466] on img at bounding box center [927, 466] width 35 height 35
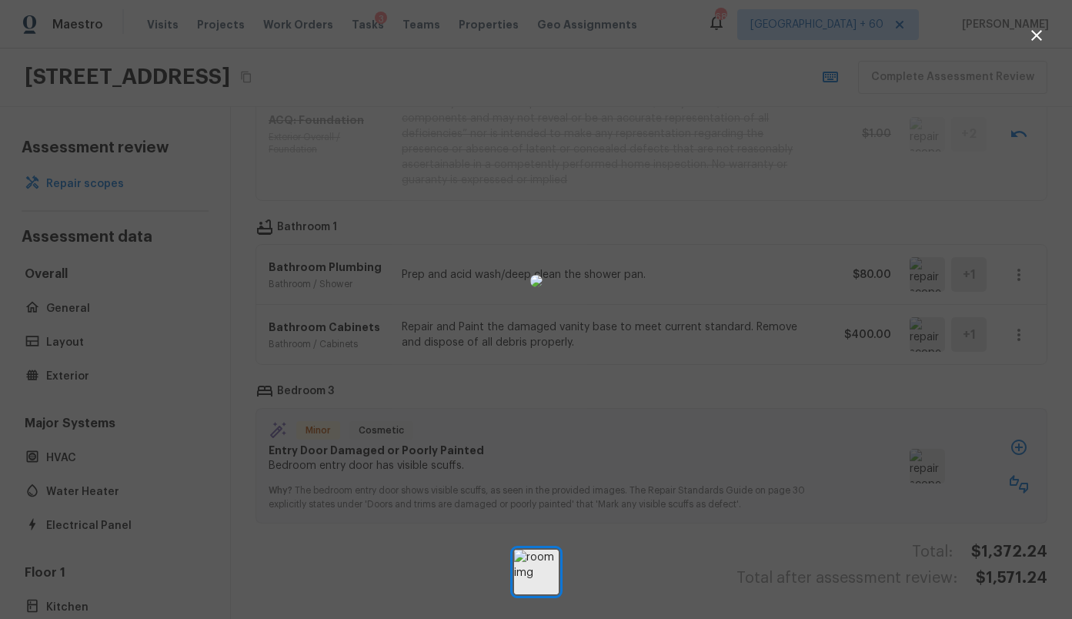
click at [800, 362] on div at bounding box center [536, 281] width 1072 height 513
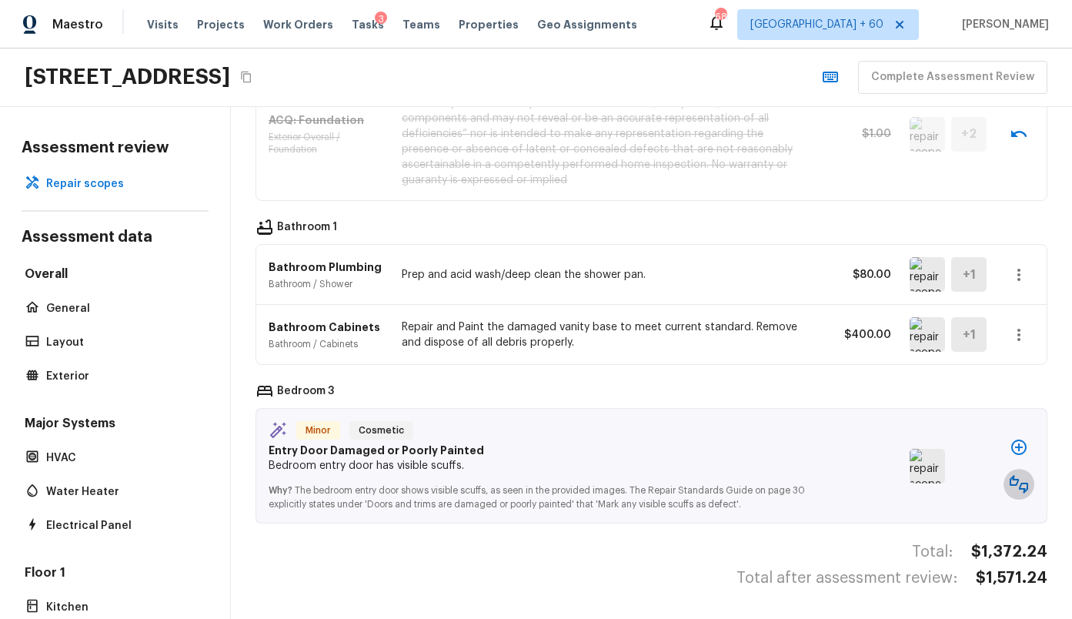
click at [1024, 488] on icon "button" at bounding box center [1019, 484] width 18 height 18
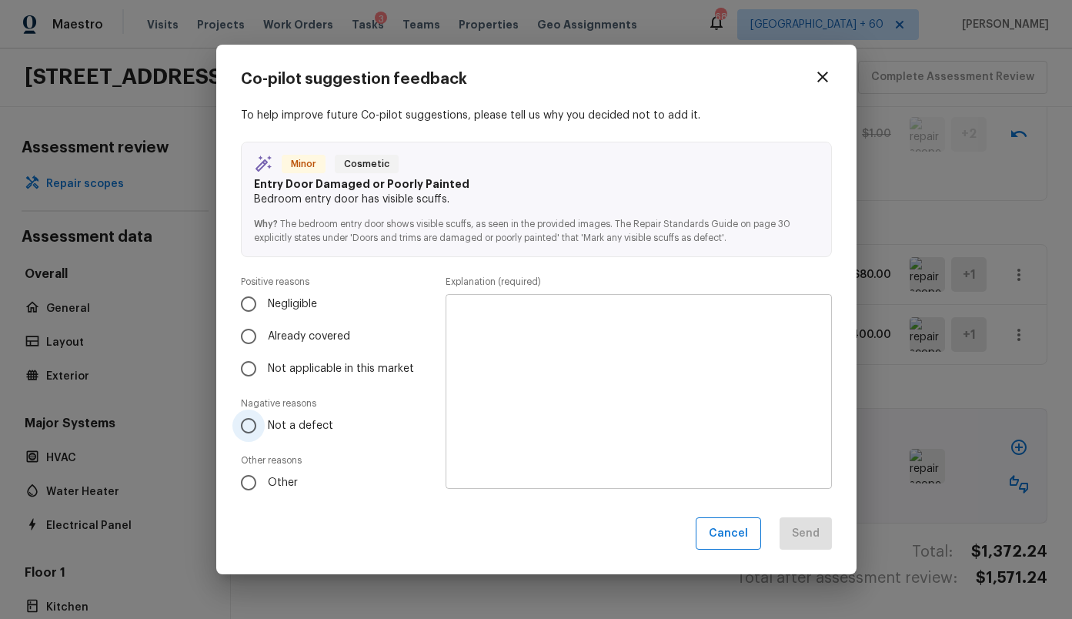
click at [282, 426] on span "Not a defect" at bounding box center [300, 425] width 65 height 15
click at [265, 426] on input "Not a defect" at bounding box center [248, 425] width 32 height 32
radio input "true"
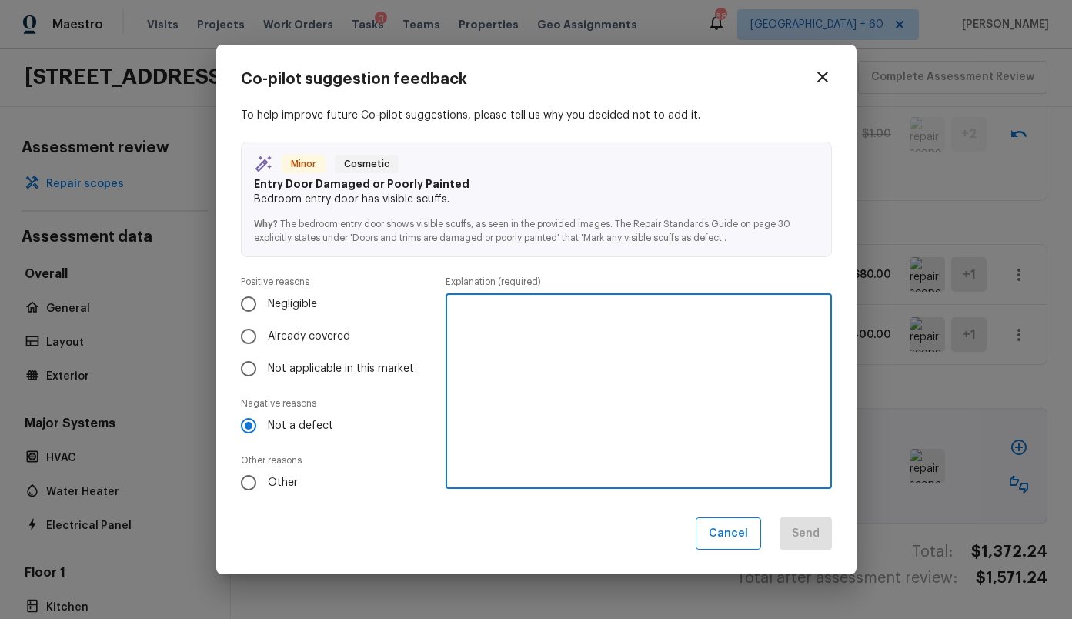
click at [525, 377] on textarea at bounding box center [638, 390] width 364 height 169
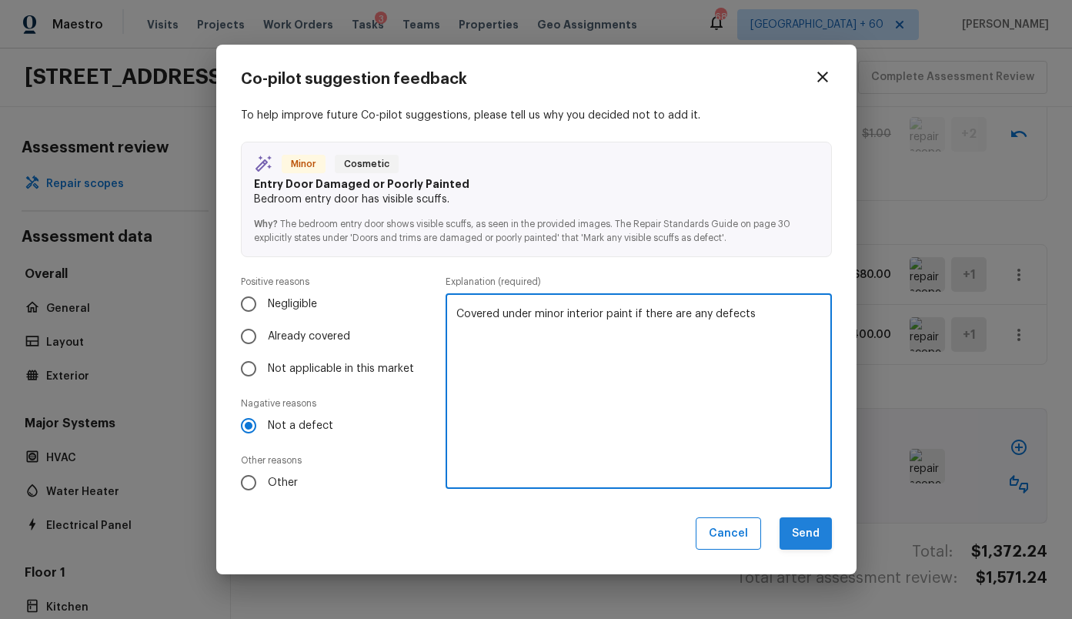
type textarea "Covered under minor interior paint if there are any defects"
click at [817, 532] on button "Send" at bounding box center [806, 533] width 52 height 33
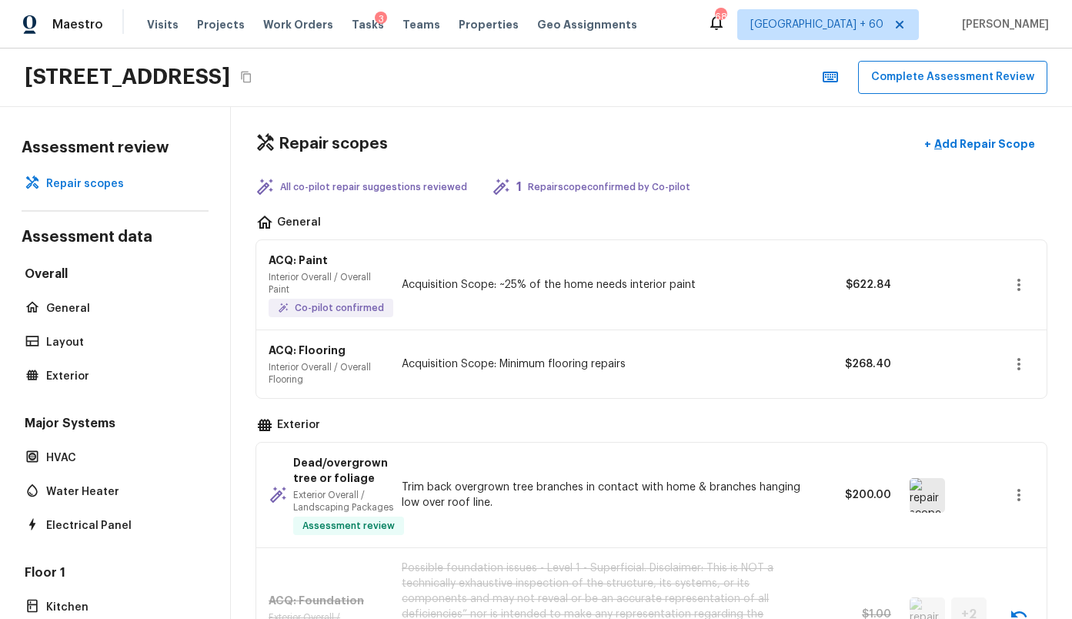
scroll to position [0, 0]
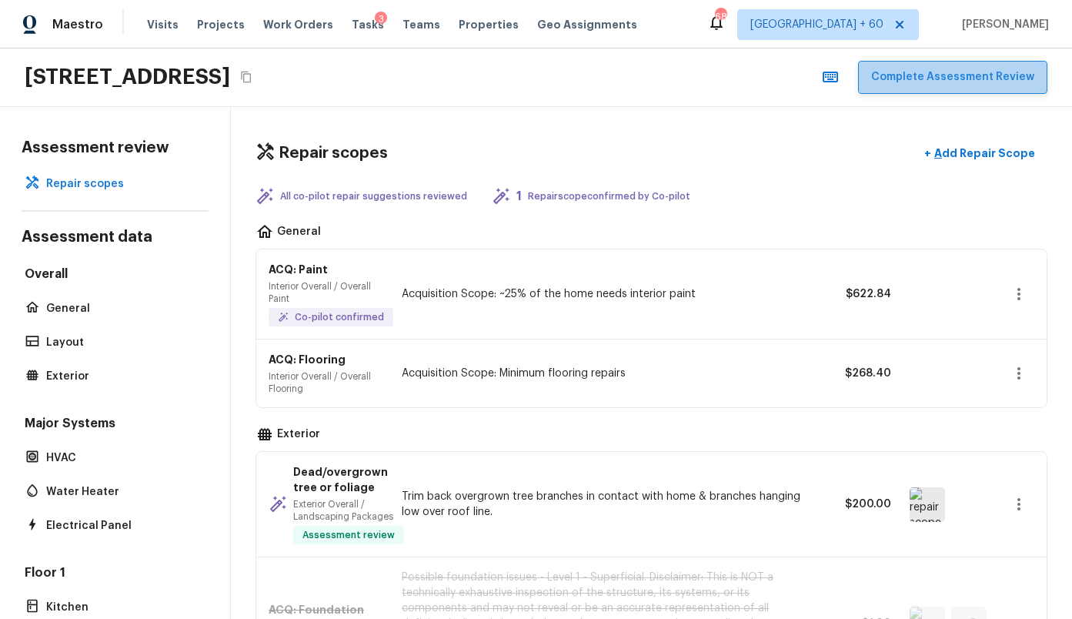
click at [966, 76] on button "Complete Assessment Review" at bounding box center [952, 77] width 189 height 33
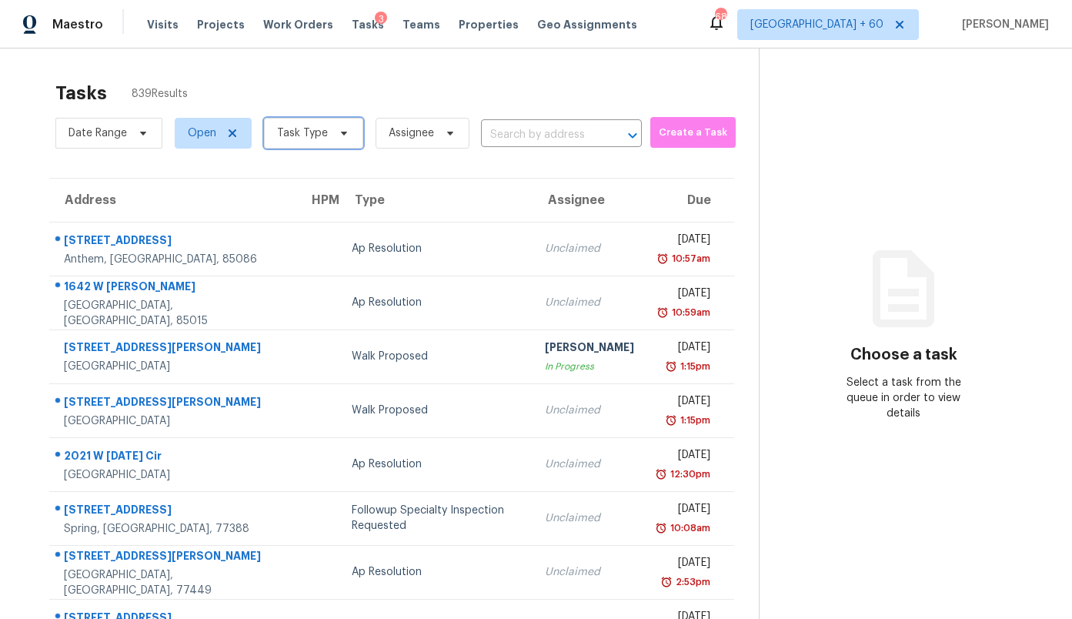
click at [306, 134] on span "Task Type" at bounding box center [302, 132] width 51 height 15
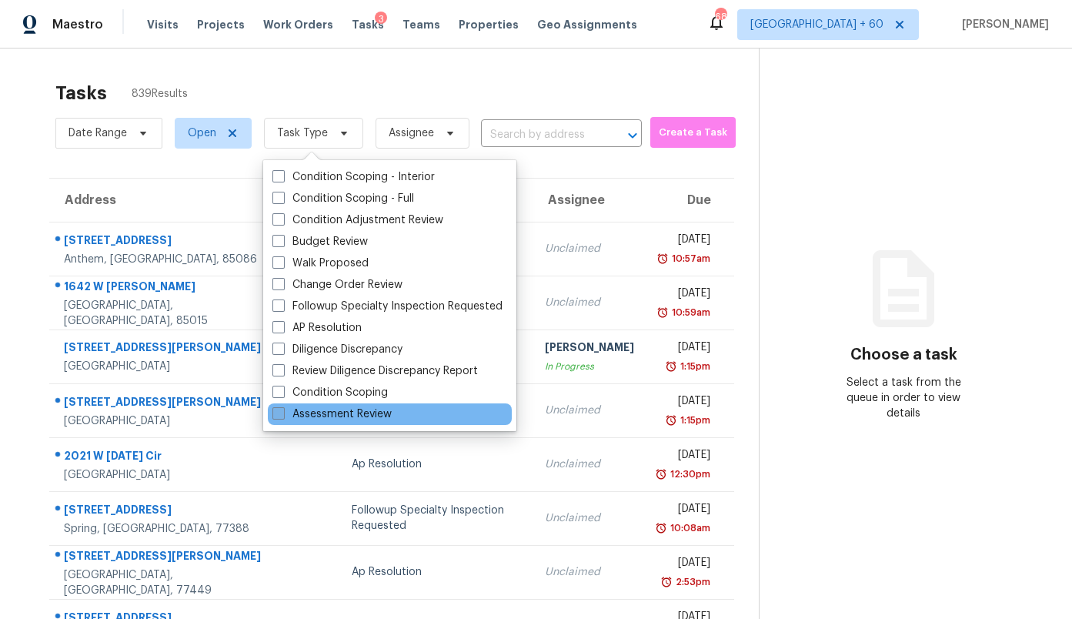
click at [322, 416] on label "Assessment Review" at bounding box center [331, 413] width 119 height 15
click at [282, 416] on input "Assessment Review" at bounding box center [277, 411] width 10 height 10
checkbox input "true"
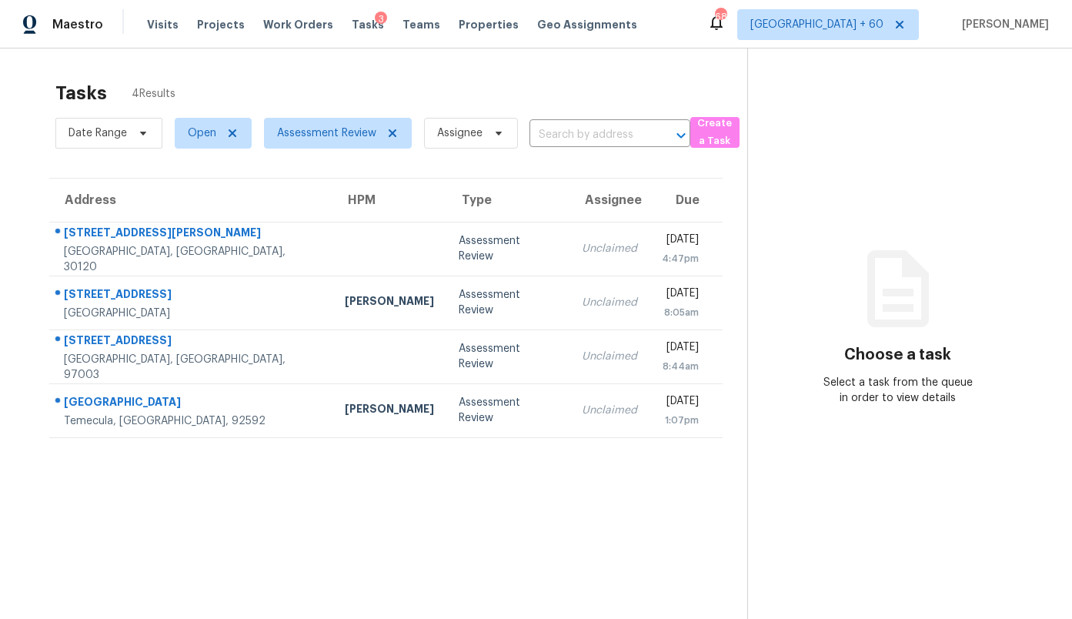
click at [778, 279] on section "Choose a task Select a task from the queue in order to view details" at bounding box center [897, 357] width 300 height 619
click at [200, 139] on span "Open" at bounding box center [202, 132] width 28 height 15
click at [225, 197] on label "Closed" at bounding box center [210, 198] width 55 height 15
click at [193, 197] on input "Closed" at bounding box center [188, 196] width 10 height 10
checkbox input "true"
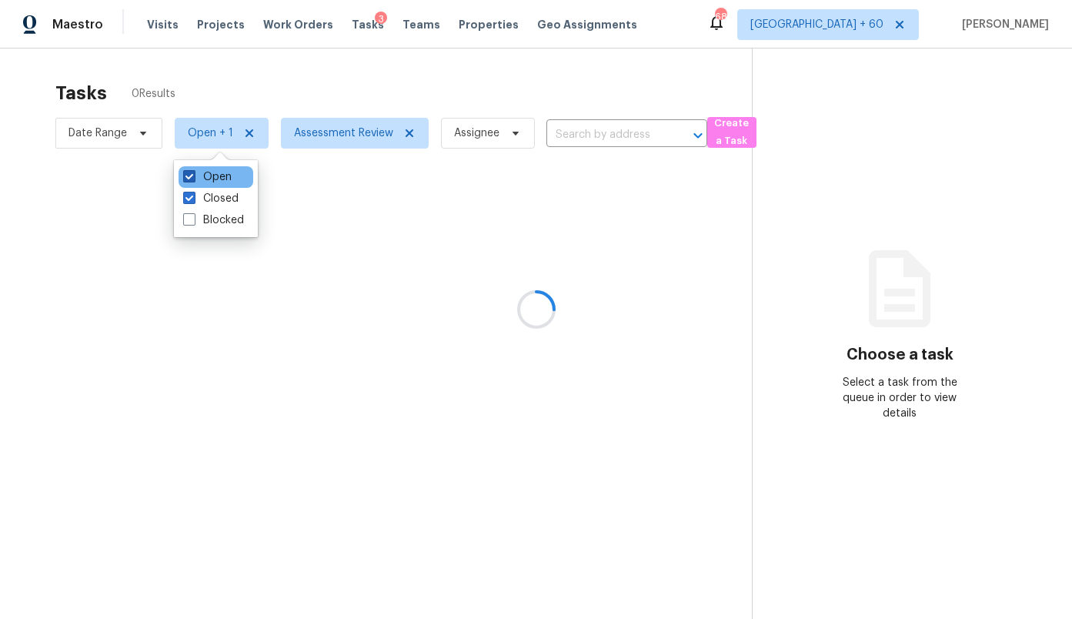
click at [219, 177] on label "Open" at bounding box center [207, 176] width 48 height 15
click at [193, 177] on input "Open" at bounding box center [188, 174] width 10 height 10
checkbox input "false"
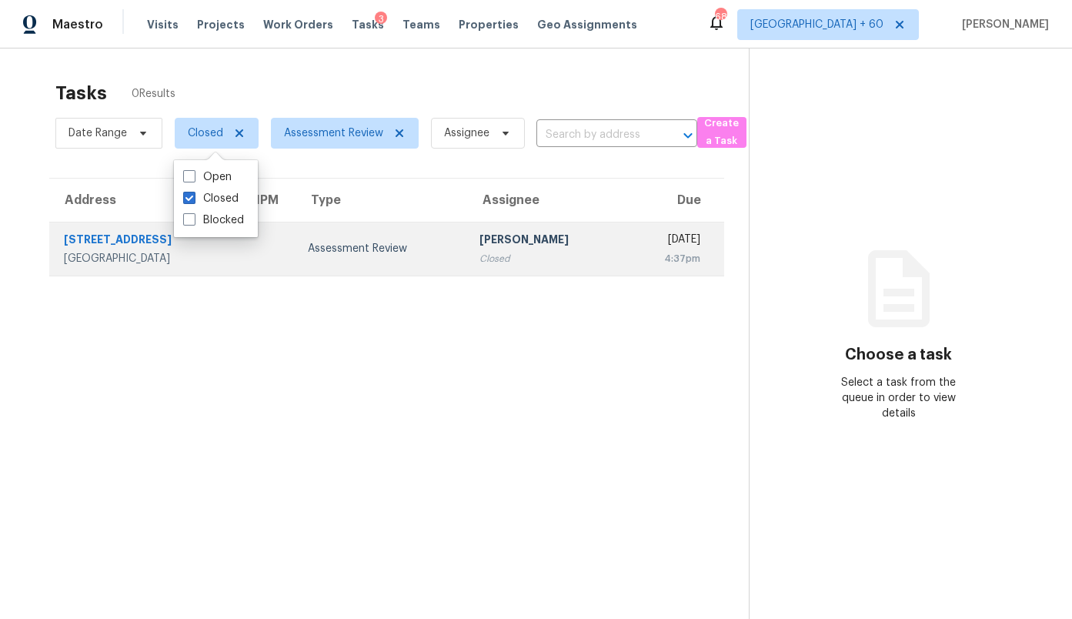
click at [378, 249] on div "Assessment Review" at bounding box center [381, 248] width 147 height 15
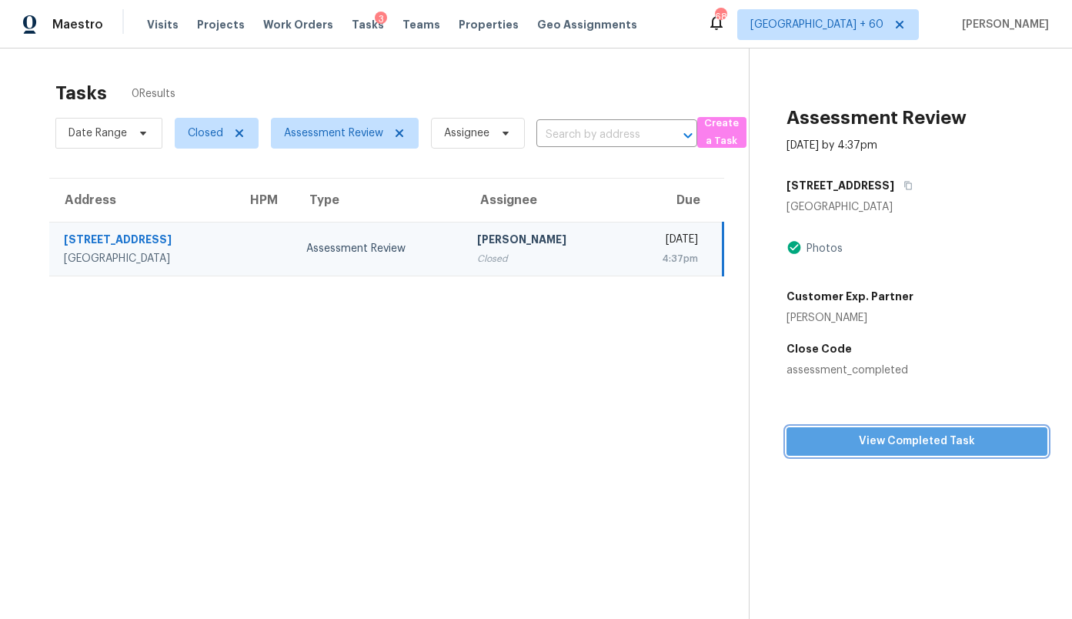
click at [897, 448] on span "View Completed Task" at bounding box center [917, 441] width 236 height 19
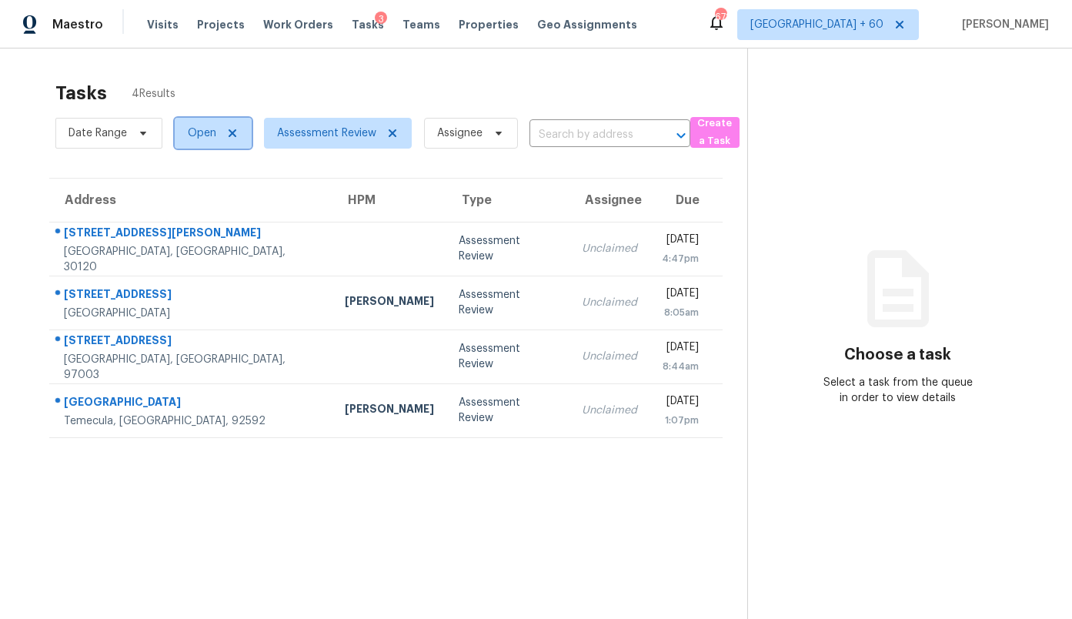
click at [195, 135] on span "Open" at bounding box center [202, 132] width 28 height 15
click at [218, 194] on label "Closed" at bounding box center [210, 198] width 55 height 15
click at [193, 194] on input "Closed" at bounding box center [188, 196] width 10 height 10
checkbox input "true"
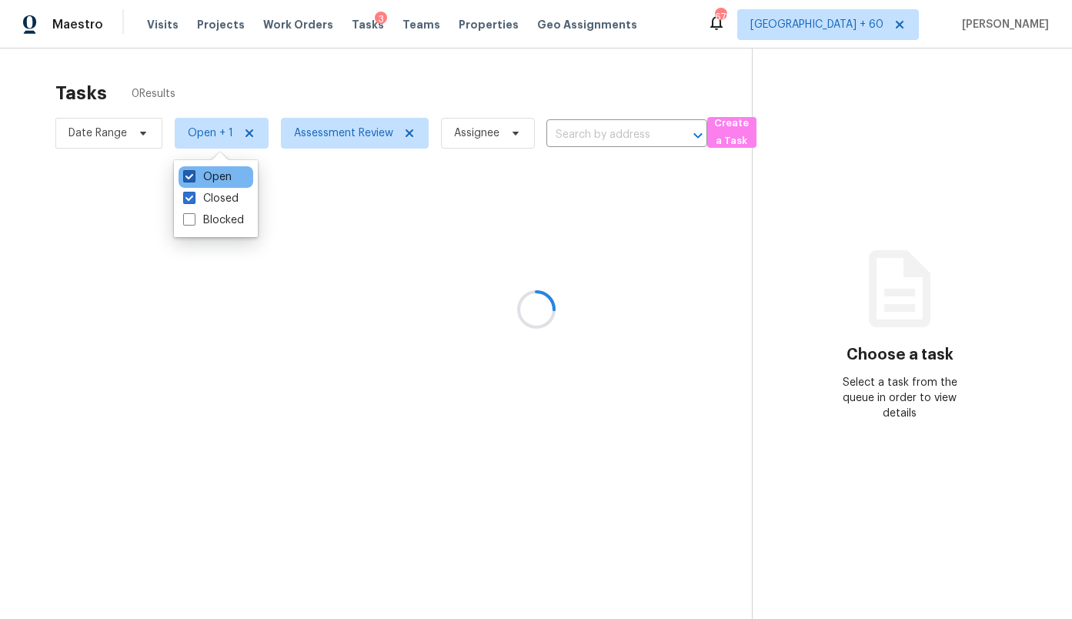
click at [220, 172] on label "Open" at bounding box center [207, 176] width 48 height 15
click at [193, 172] on input "Open" at bounding box center [188, 174] width 10 height 10
checkbox input "false"
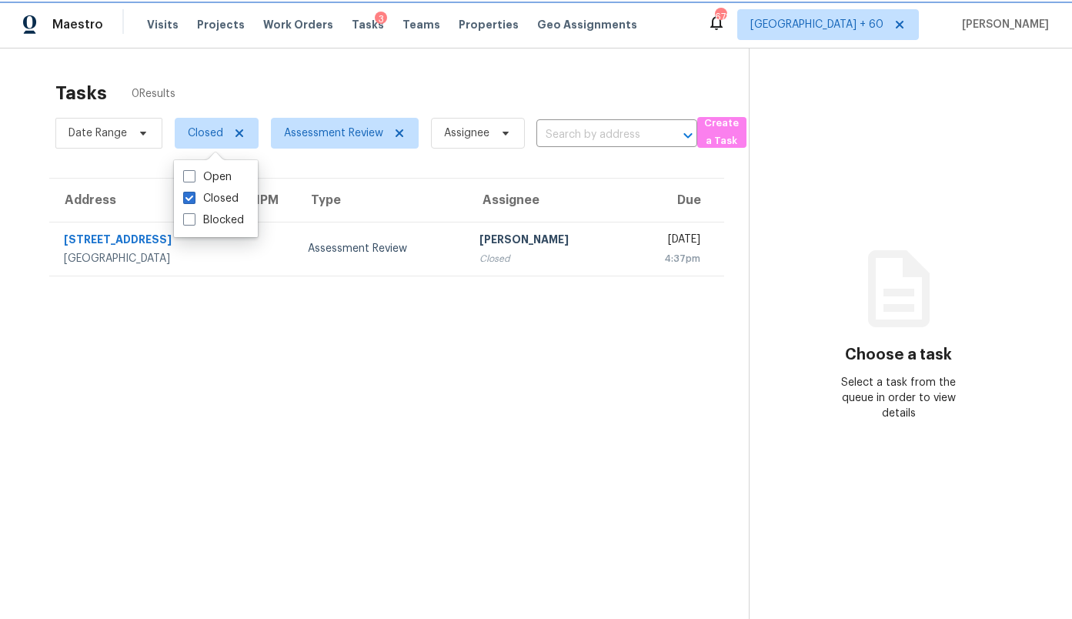
click at [207, 136] on span "Closed" at bounding box center [205, 132] width 35 height 15
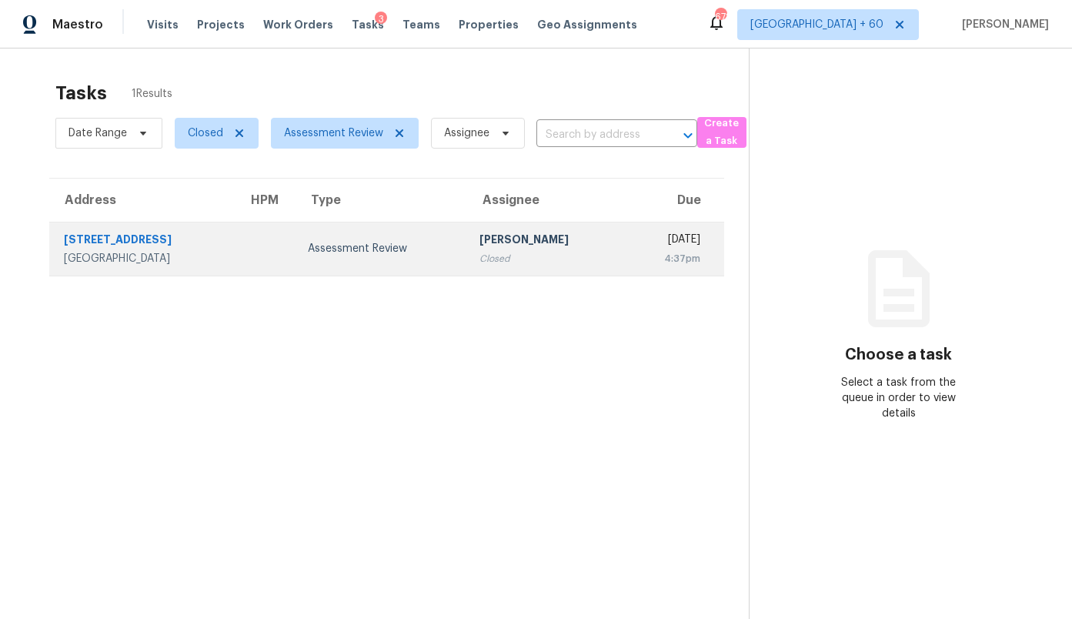
click at [266, 253] on td at bounding box center [265, 249] width 60 height 54
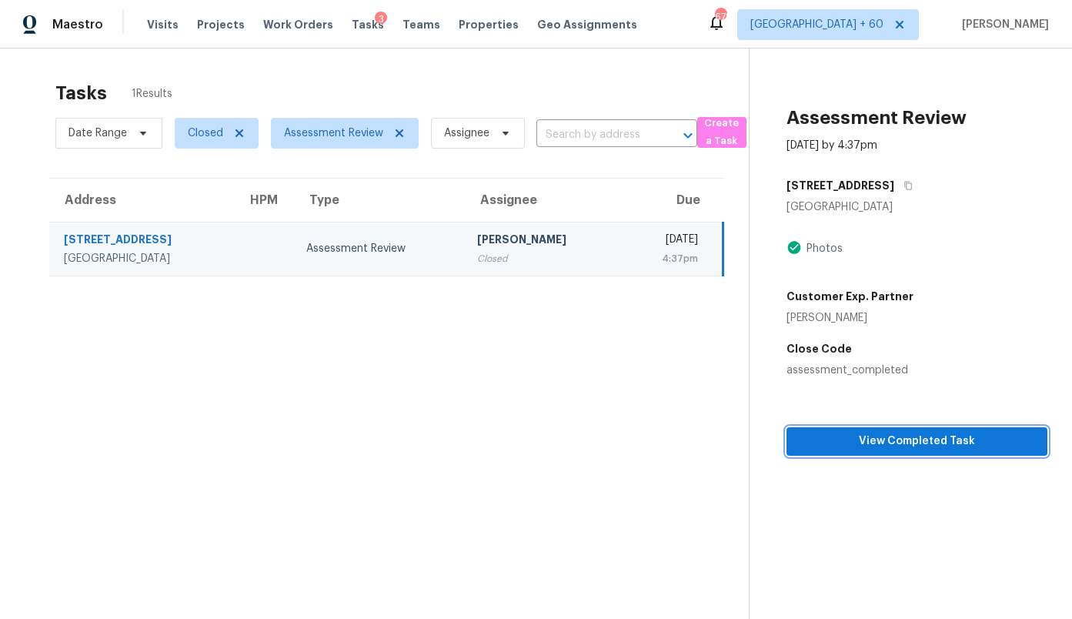
click at [803, 438] on span "View Completed Task" at bounding box center [917, 441] width 236 height 19
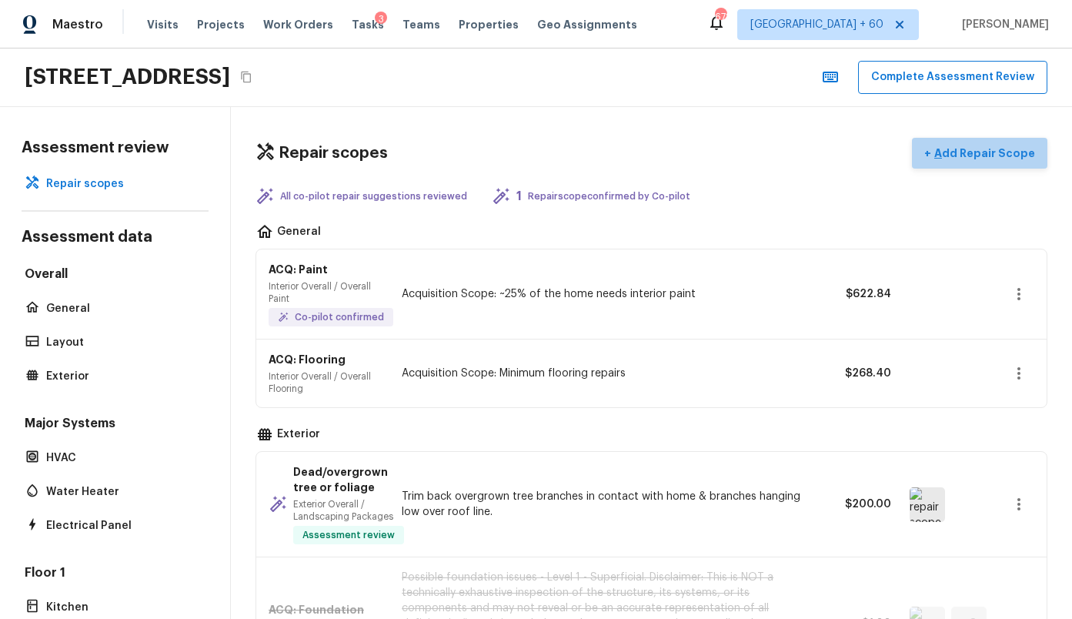
click at [996, 158] on p "Add Repair Scope" at bounding box center [983, 152] width 104 height 15
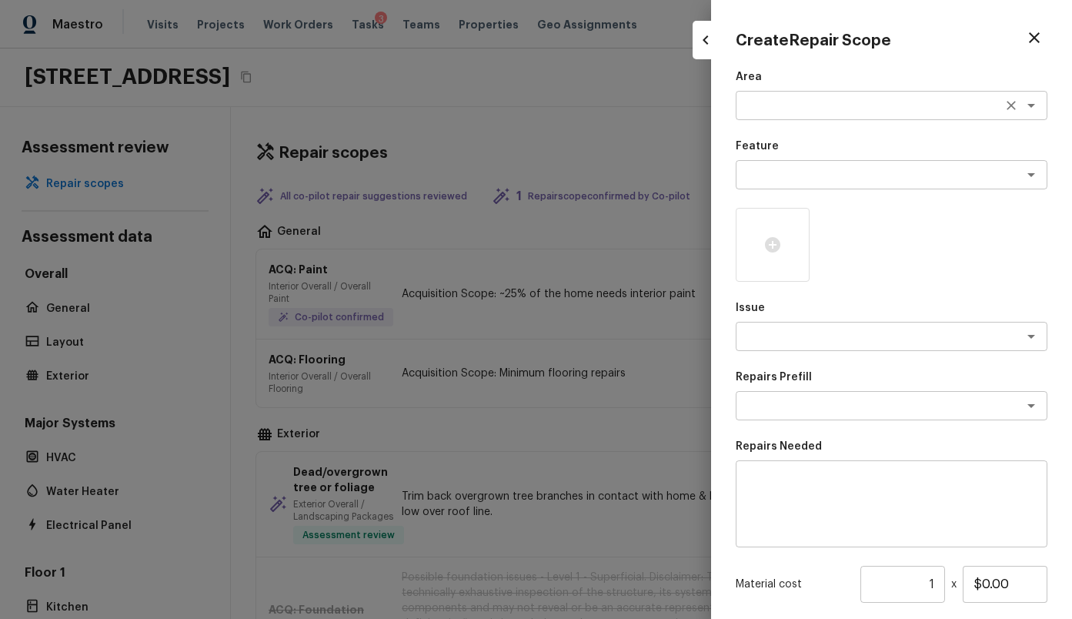
click at [861, 101] on textarea at bounding box center [870, 105] width 255 height 15
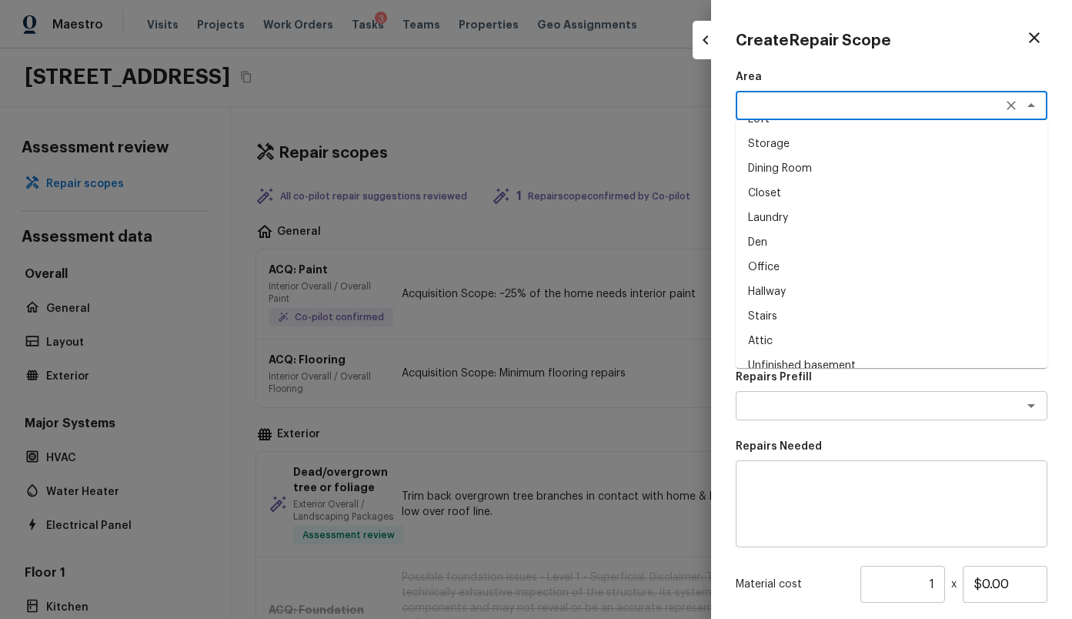
scroll to position [99, 0]
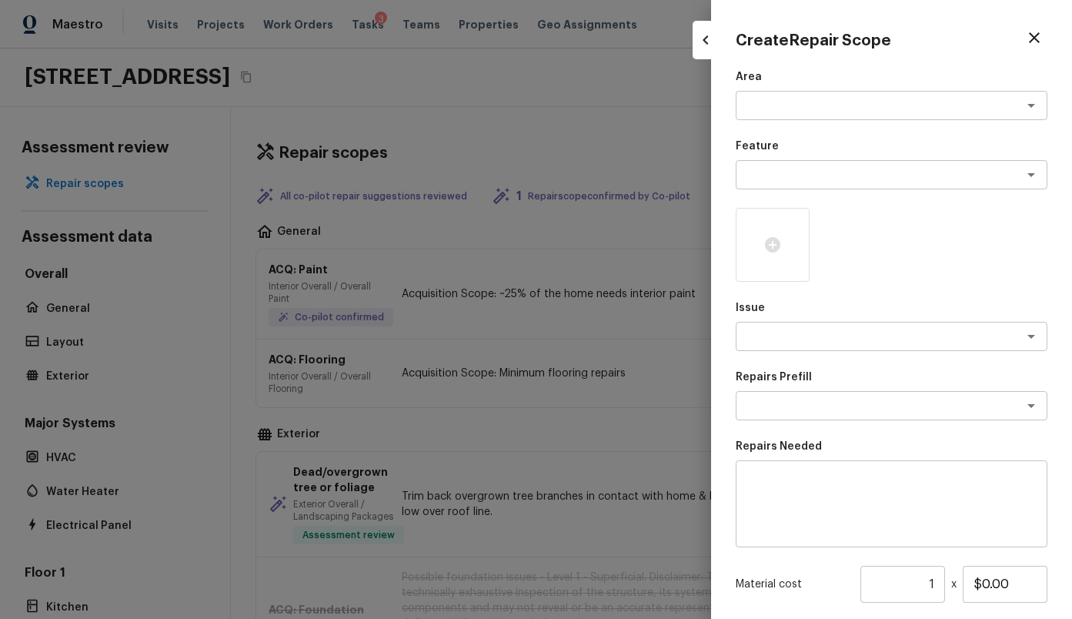
click at [789, 449] on p "Repairs Needed" at bounding box center [892, 446] width 312 height 15
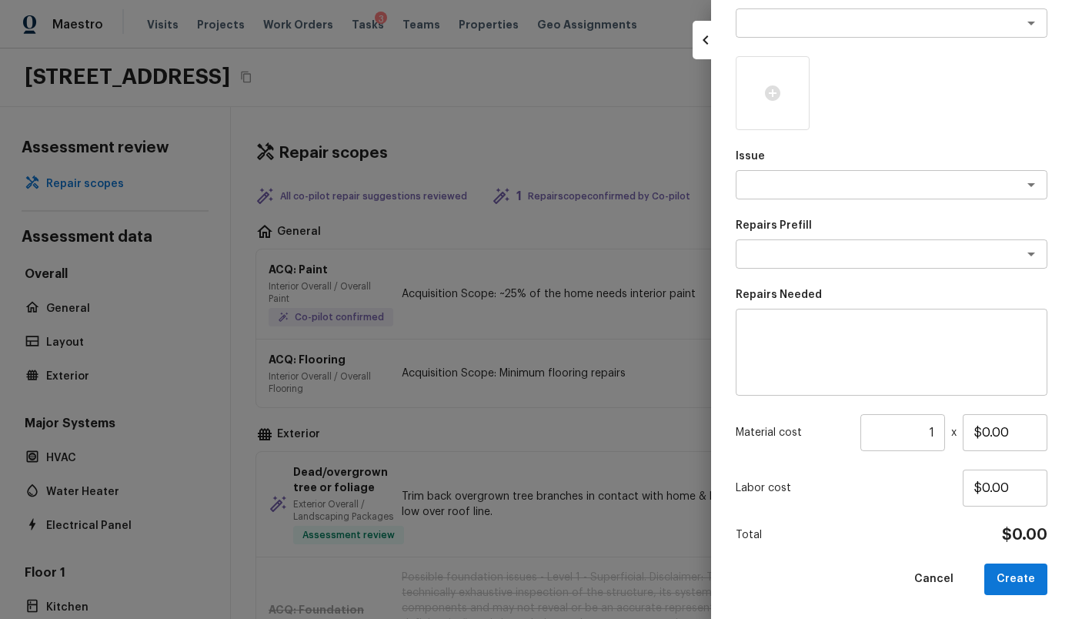
scroll to position [0, 0]
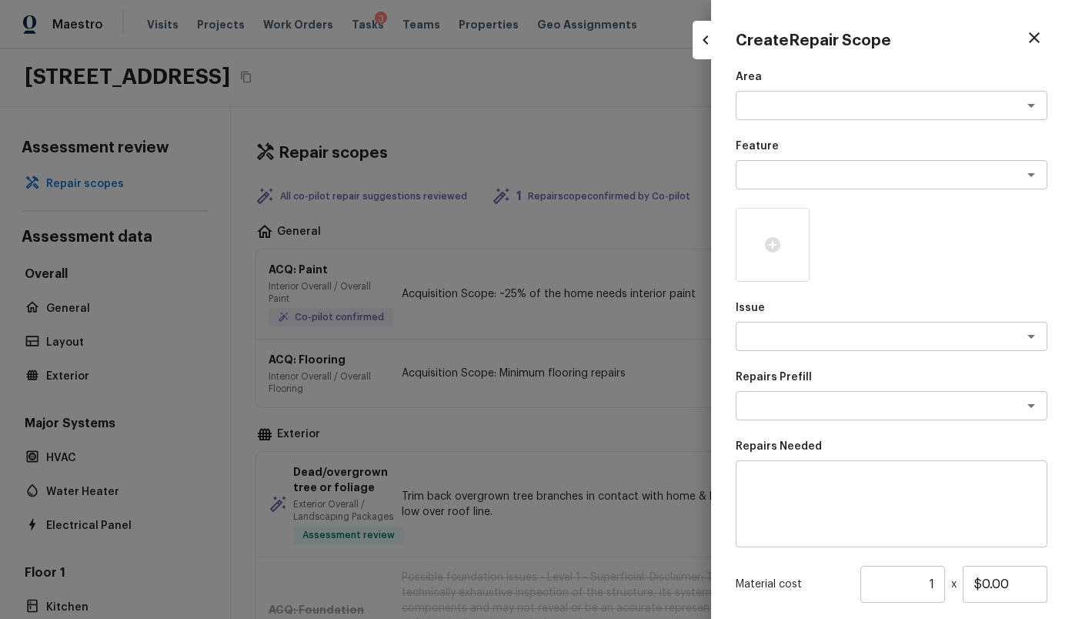
click at [1033, 42] on icon "button" at bounding box center [1034, 37] width 18 height 18
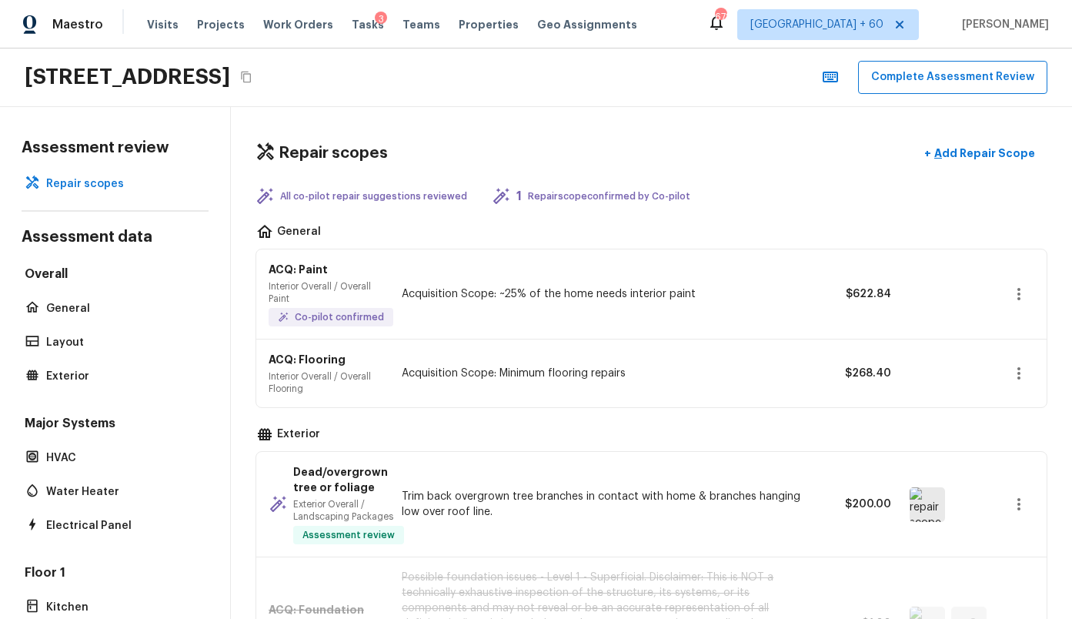
click at [745, 140] on div "Repair scopes + Add Repair Scope" at bounding box center [651, 154] width 792 height 32
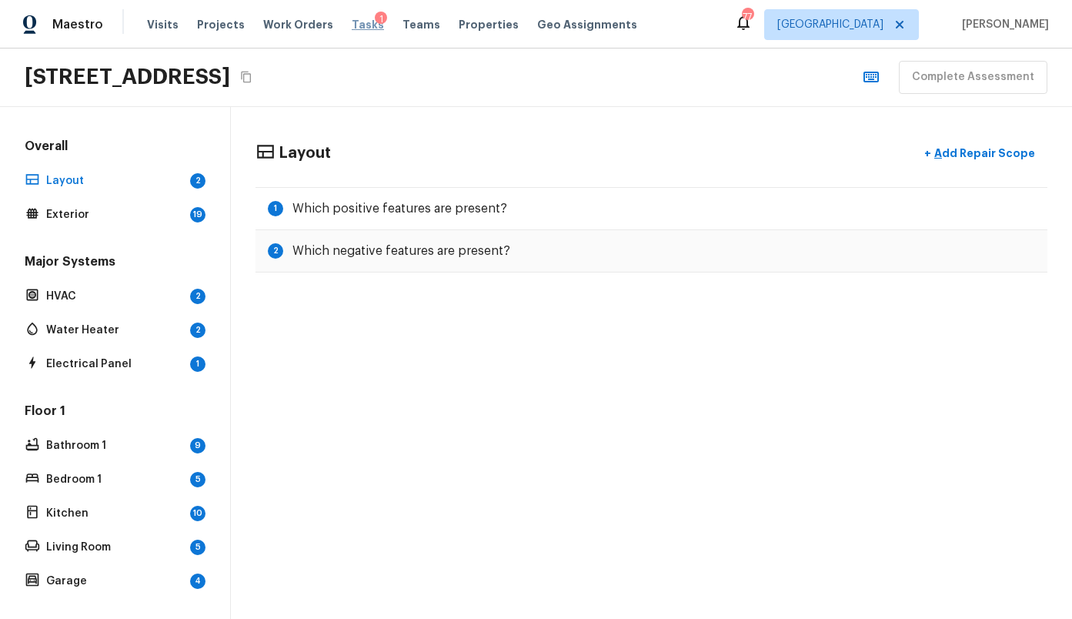
click at [352, 27] on span "Tasks" at bounding box center [368, 24] width 32 height 11
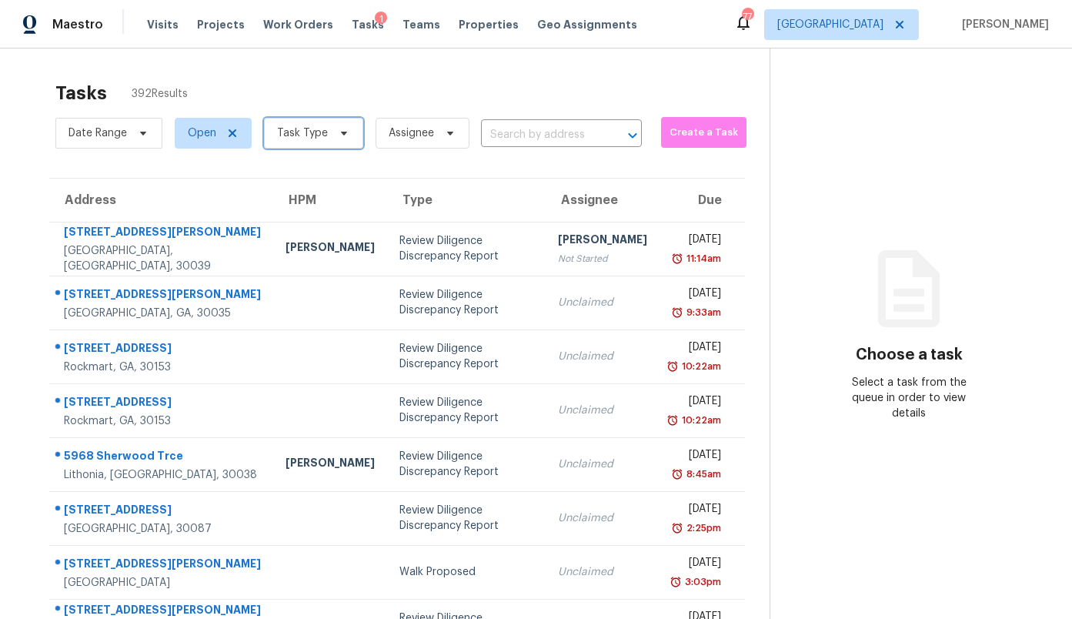
click at [318, 135] on span "Task Type" at bounding box center [302, 132] width 51 height 15
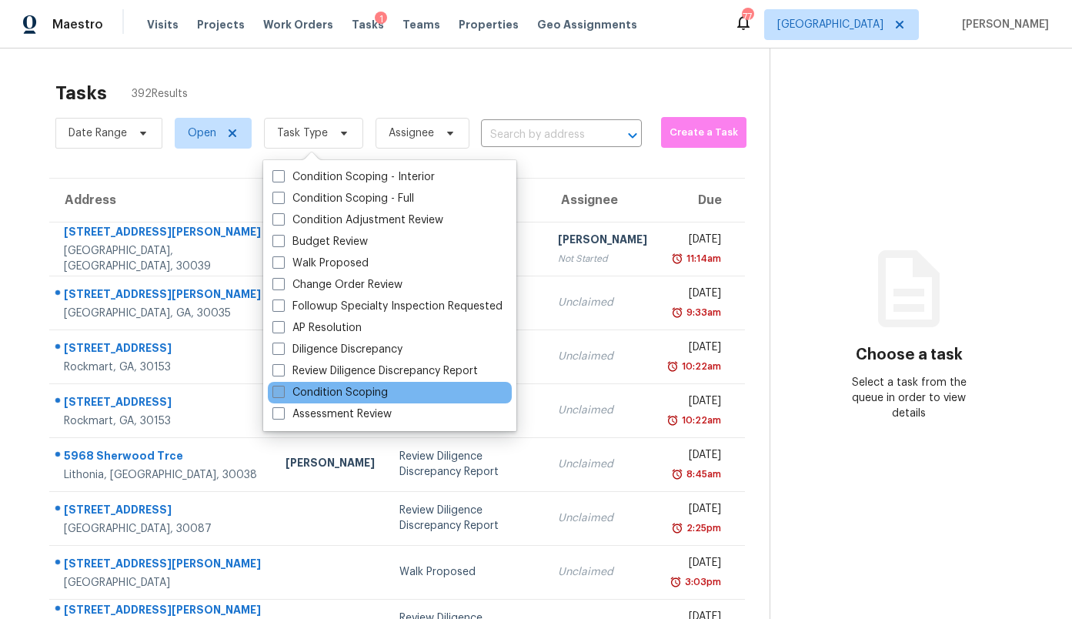
click at [320, 386] on label "Condition Scoping" at bounding box center [329, 392] width 115 height 15
click at [282, 386] on input "Condition Scoping" at bounding box center [277, 390] width 10 height 10
checkbox input "true"
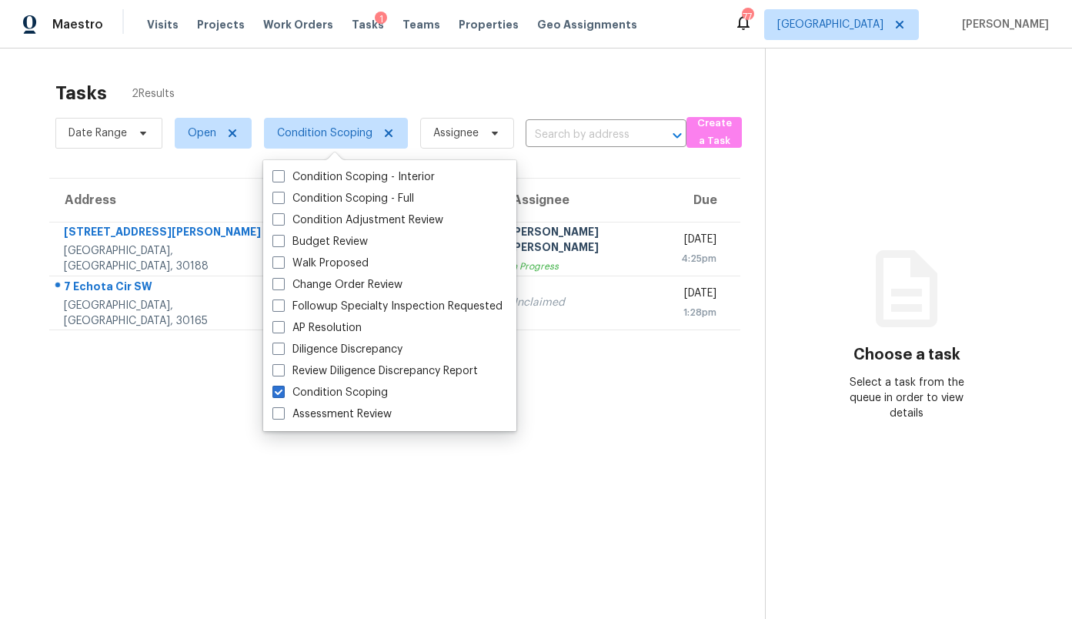
click at [483, 50] on div "Tasks 2 Results Date Range Open Condition Scoping Assignee ​ Create a Task Addr…" at bounding box center [536, 357] width 1072 height 619
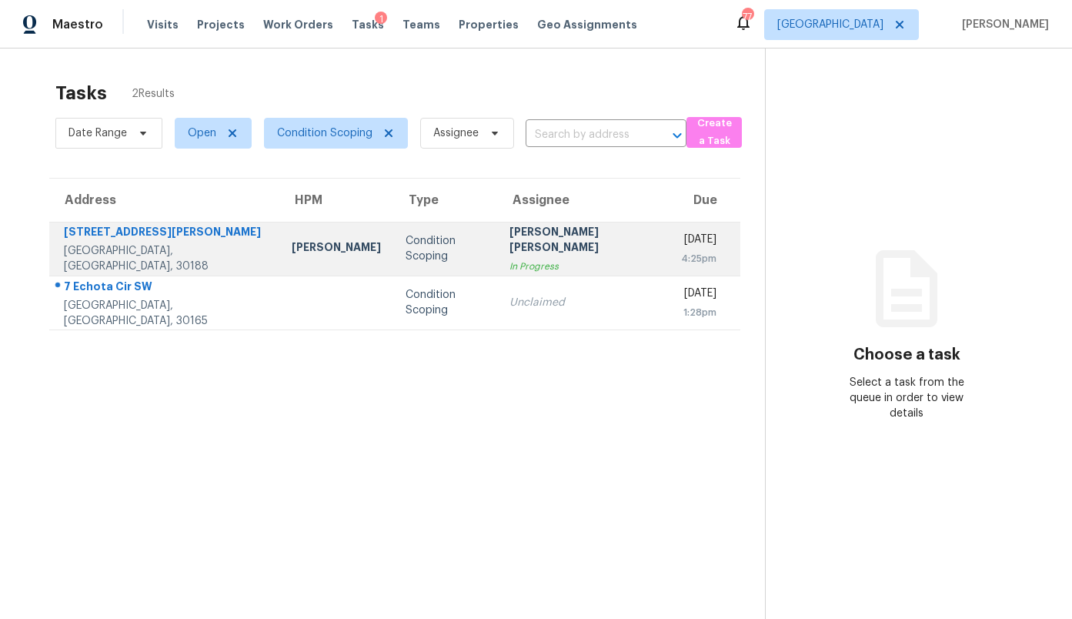
click at [669, 244] on td "Tue, Sep 23rd 2025 4:25pm" at bounding box center [705, 249] width 72 height 54
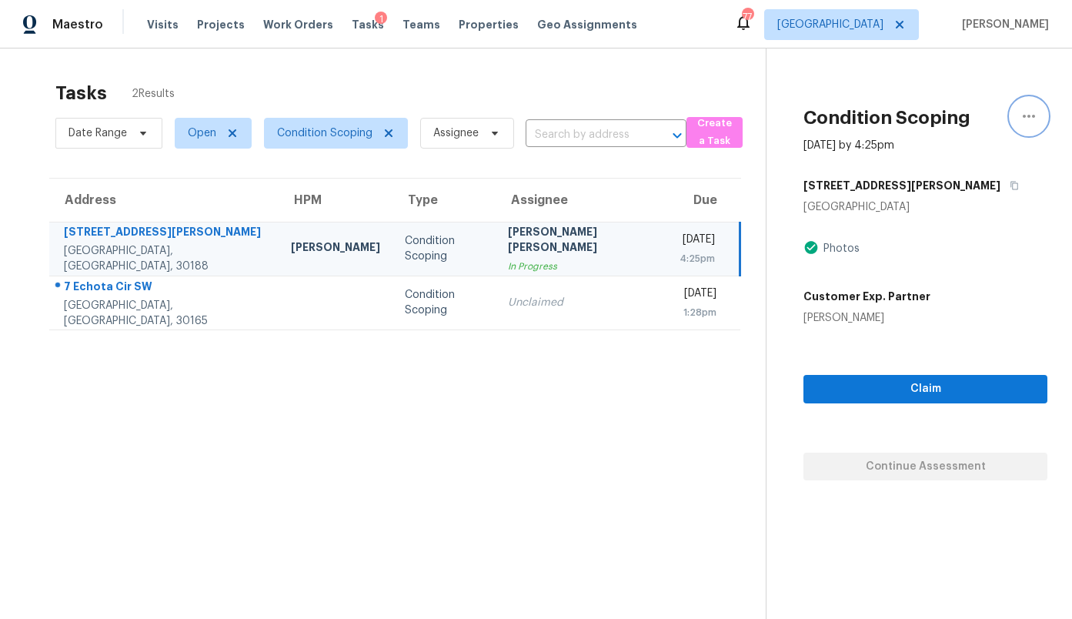
click at [1037, 112] on icon "button" at bounding box center [1029, 116] width 18 height 18
click at [957, 117] on div "Cancel this task" at bounding box center [941, 119] width 120 height 15
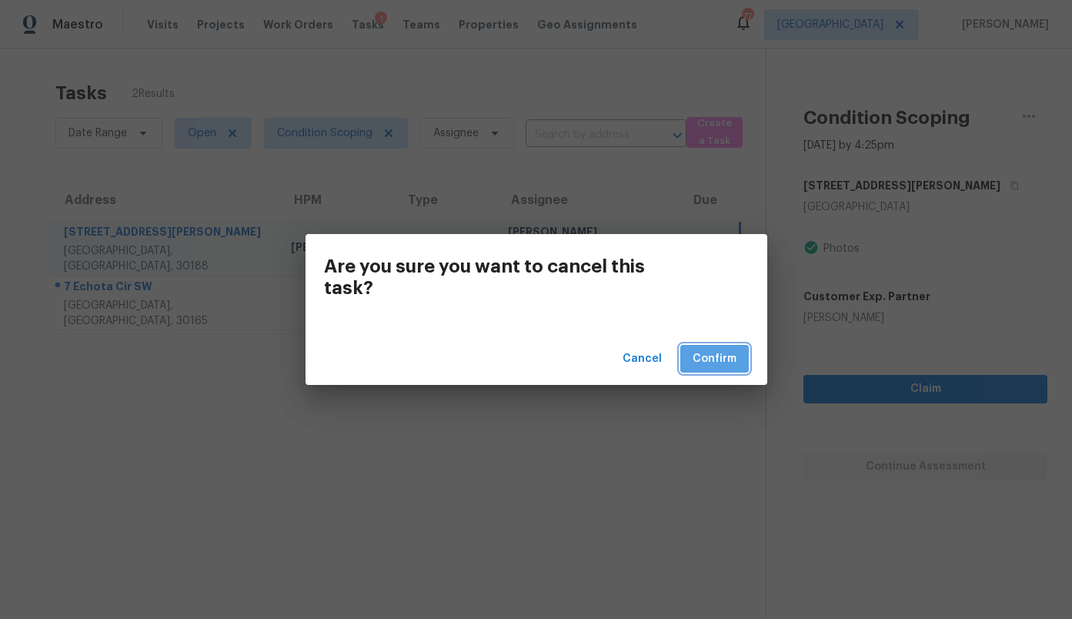
click at [719, 366] on span "Confirm" at bounding box center [715, 358] width 44 height 19
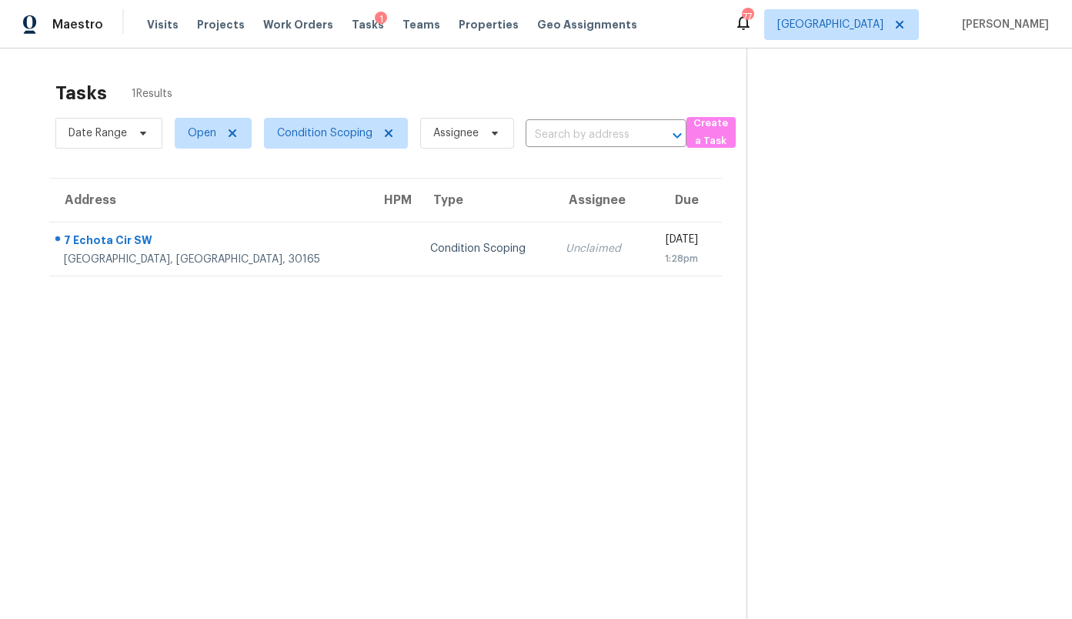
click at [558, 94] on div "Tasks 1 Results" at bounding box center [400, 93] width 691 height 40
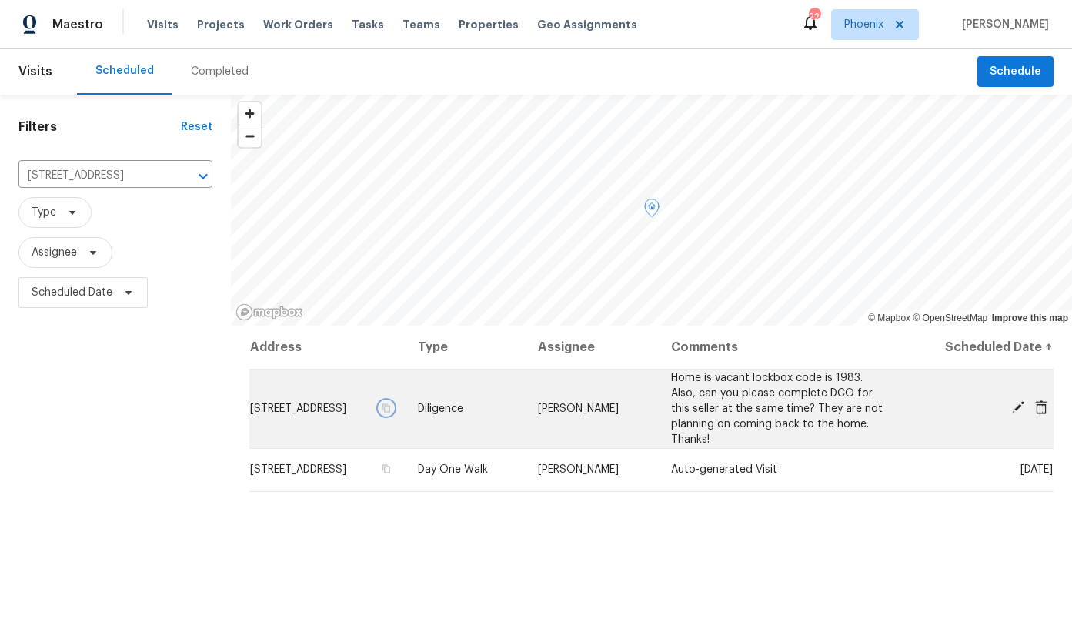
click at [391, 407] on icon "button" at bounding box center [386, 407] width 9 height 9
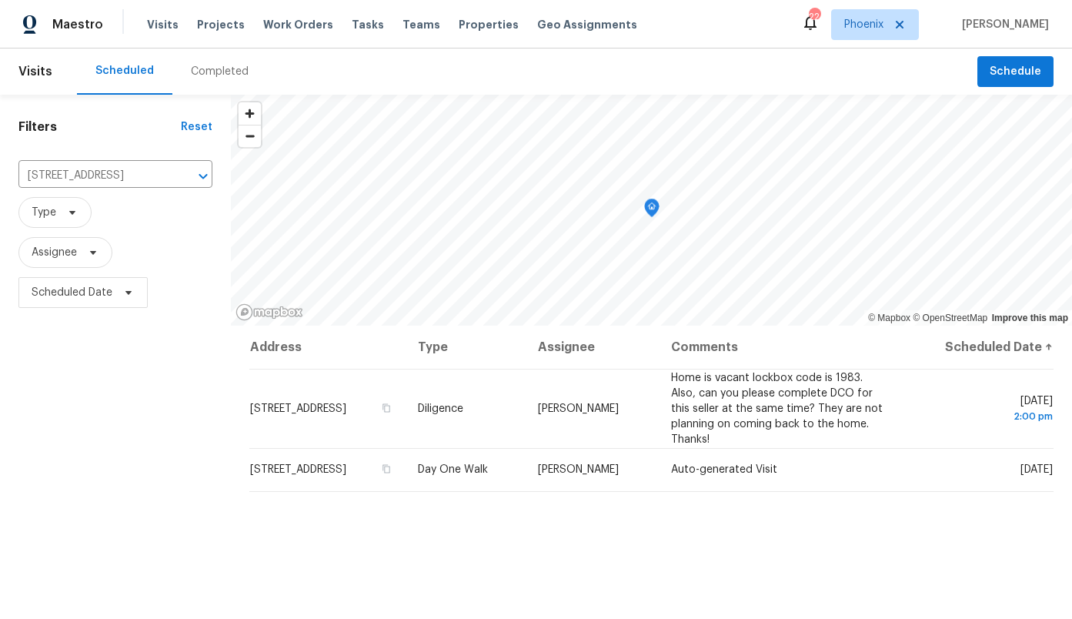
click at [222, 85] on div "Completed" at bounding box center [219, 71] width 95 height 46
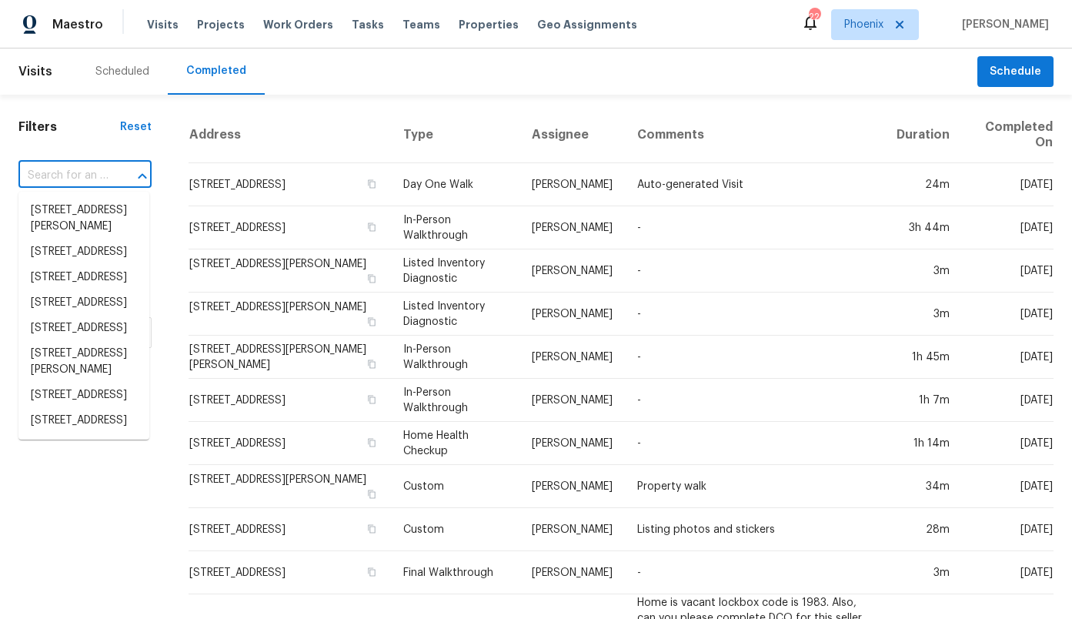
click at [89, 183] on input "text" at bounding box center [63, 176] width 90 height 24
paste input "11180 E Lost Canyon Ct, Gold Canyon, AZ 85118"
type input "11180 E Lost Canyon Ct, Gold Canyon, AZ 85118"
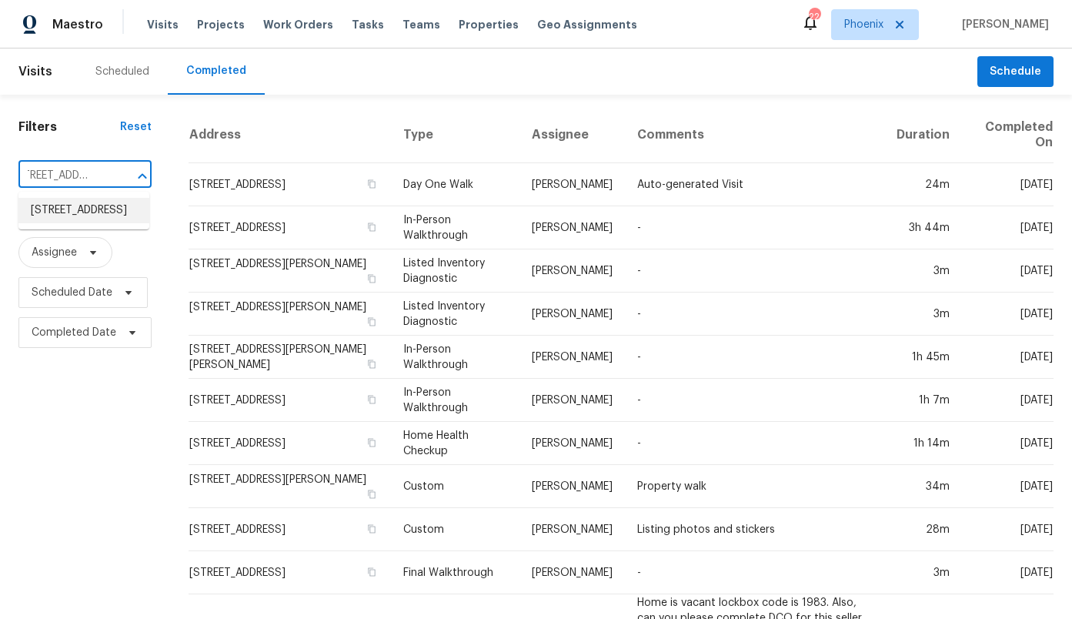
click at [91, 223] on li "11180 E Lost Canyon Ct, Gold Canyon, AZ 85118" at bounding box center [83, 210] width 131 height 25
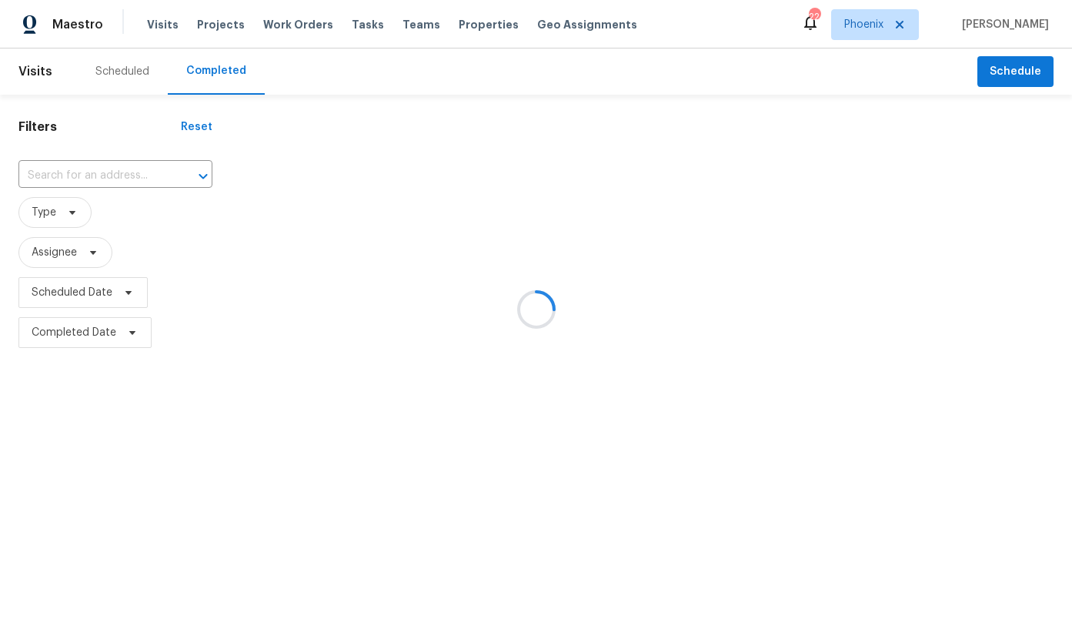
type input "11180 E Lost Canyon Ct, Gold Canyon, AZ 85118"
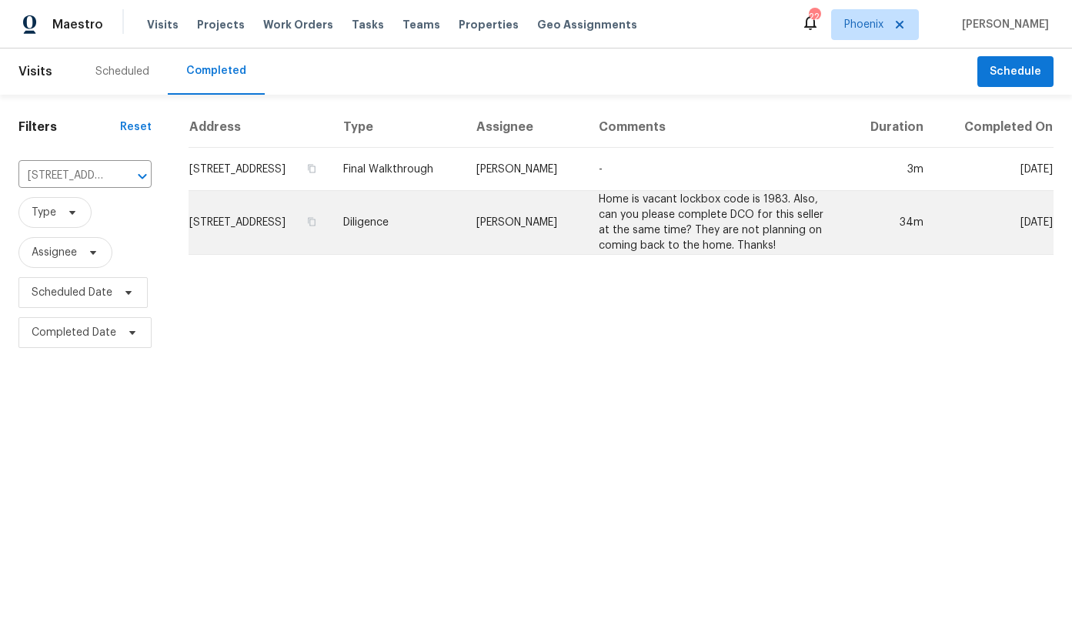
click at [331, 234] on td "11180 E Lost Canyon Ct, Gold Canyon, AZ 85118" at bounding box center [260, 223] width 142 height 64
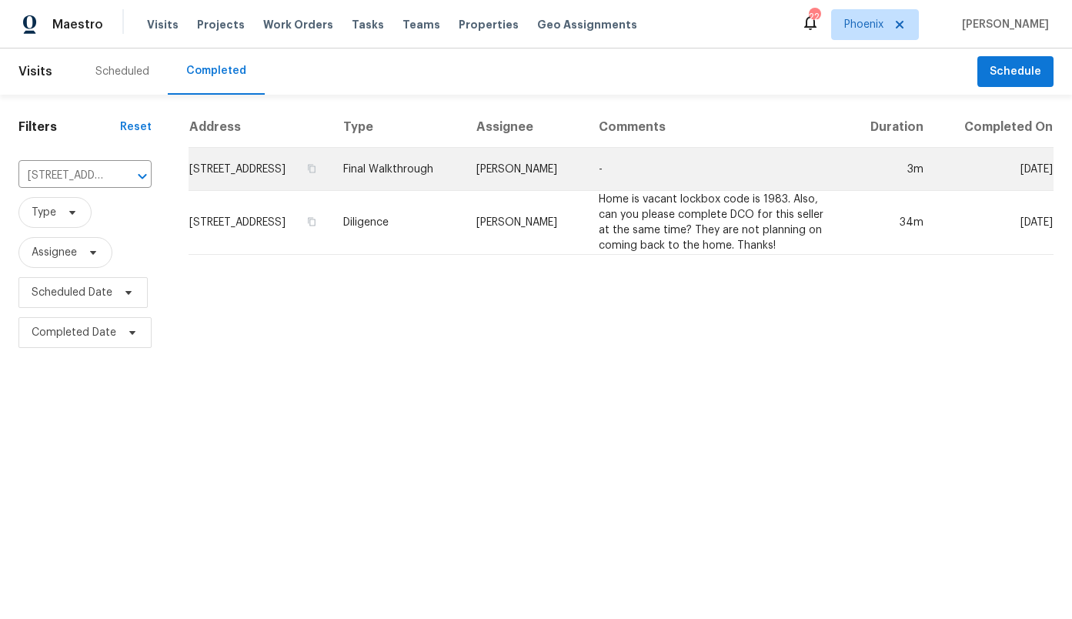
click at [331, 169] on td "11180 E Lost Canyon Ct, Gold Canyon, AZ 85118" at bounding box center [260, 169] width 142 height 43
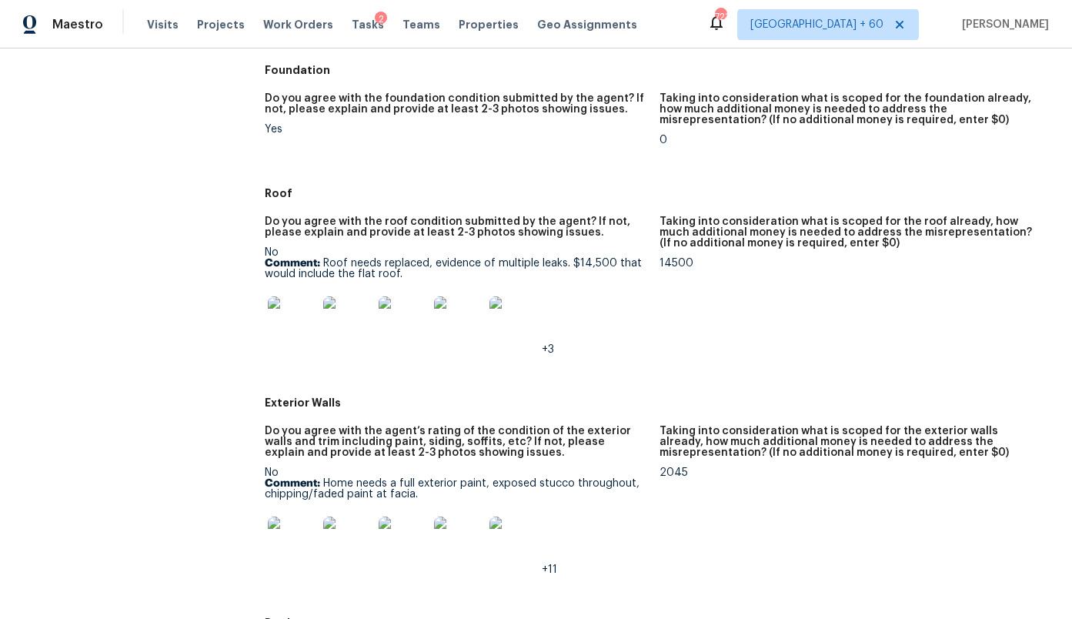
scroll to position [428, 0]
click at [299, 319] on img at bounding box center [292, 319] width 49 height 49
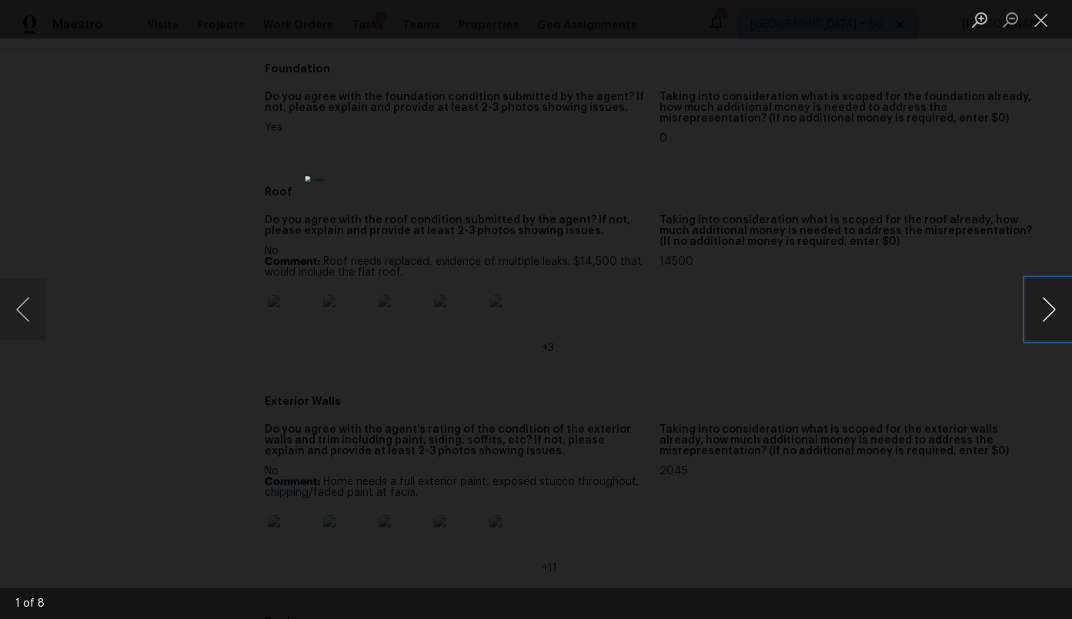
click at [1037, 312] on button "Next image" at bounding box center [1049, 310] width 46 height 62
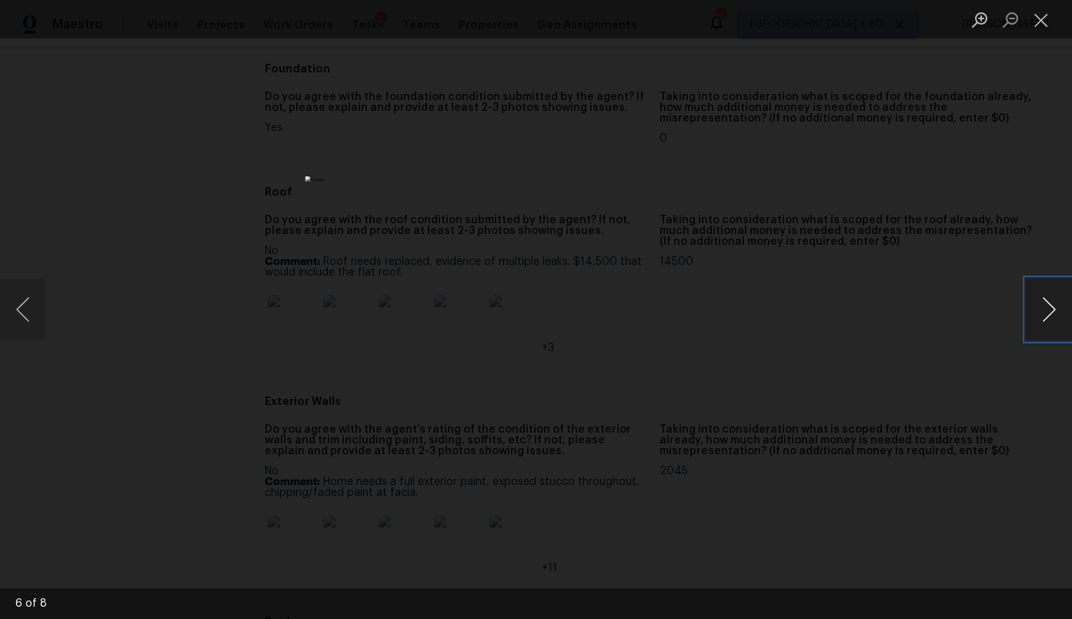
click at [1037, 312] on button "Next image" at bounding box center [1049, 310] width 46 height 62
click at [903, 320] on div "Lightbox" at bounding box center [536, 309] width 1072 height 619
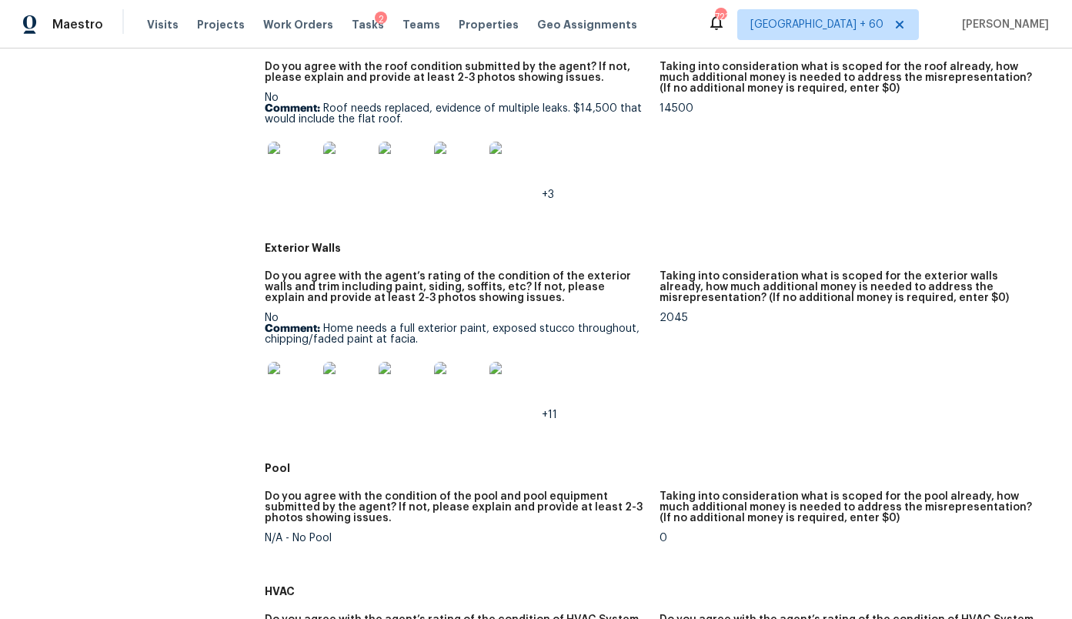
scroll to position [583, 0]
click at [277, 367] on img at bounding box center [292, 384] width 49 height 49
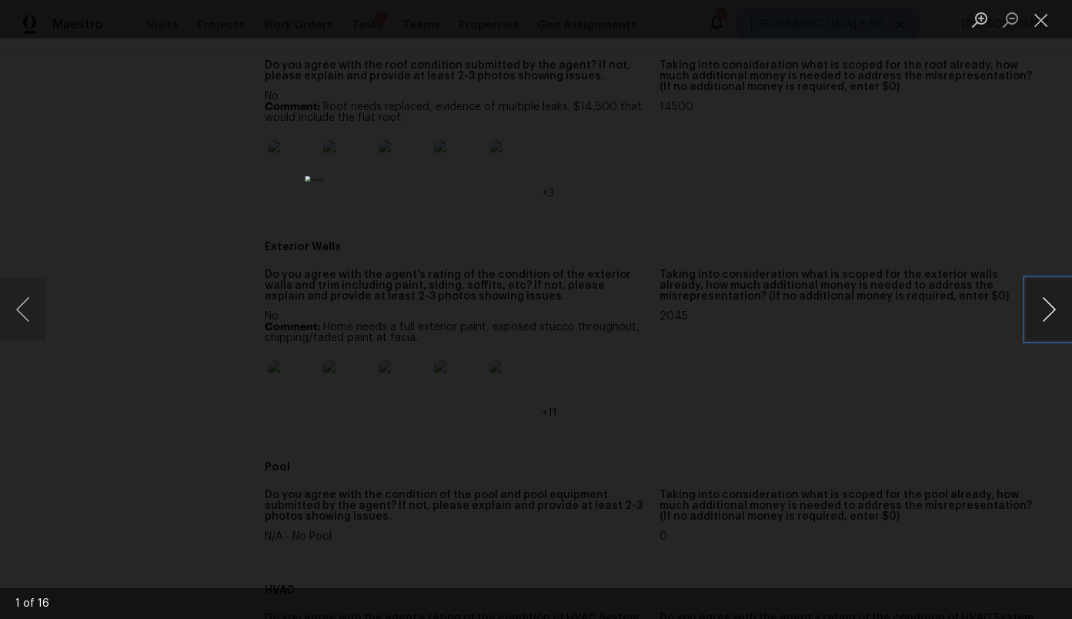
click at [1051, 299] on button "Next image" at bounding box center [1049, 310] width 46 height 62
click at [1048, 295] on button "Next image" at bounding box center [1049, 310] width 46 height 62
click at [959, 205] on div "Lightbox" at bounding box center [536, 309] width 1072 height 619
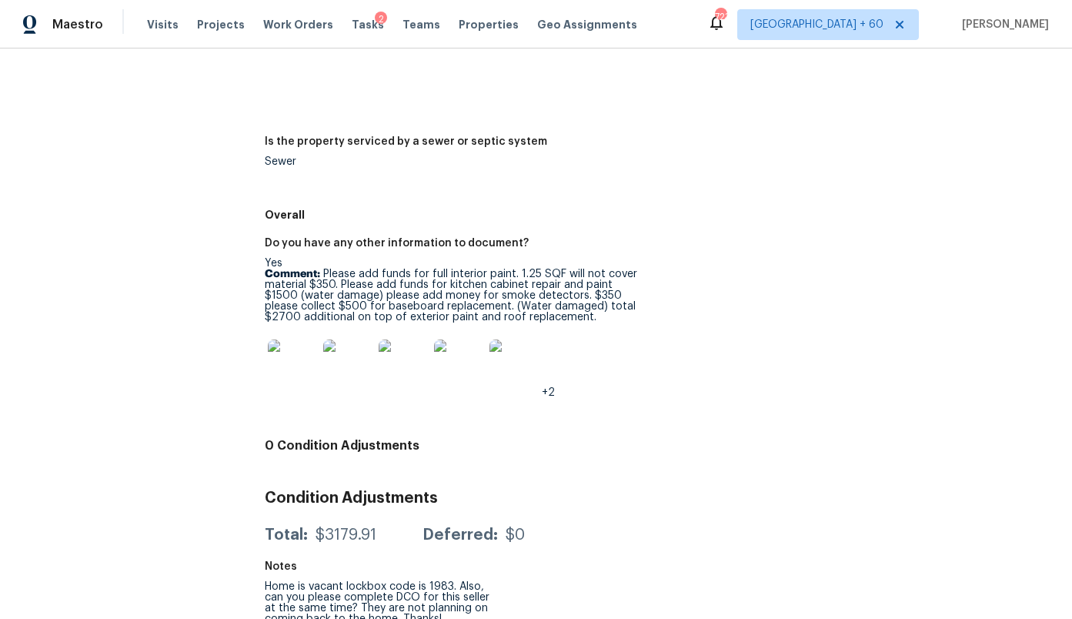
scroll to position [2332, 0]
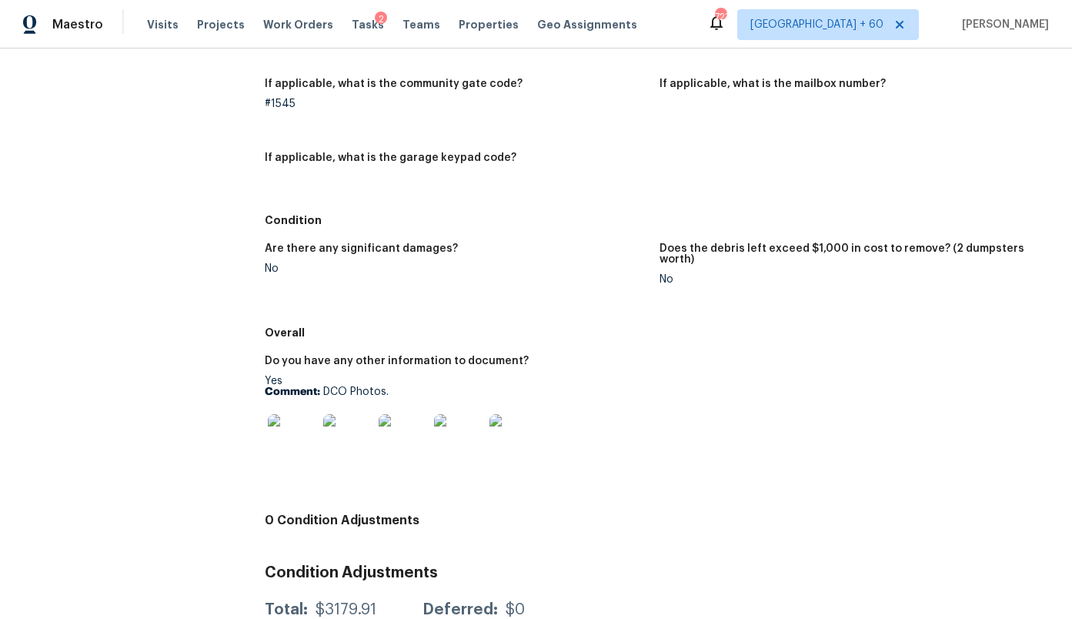
scroll to position [532, 0]
click at [293, 421] on img at bounding box center [292, 436] width 49 height 49
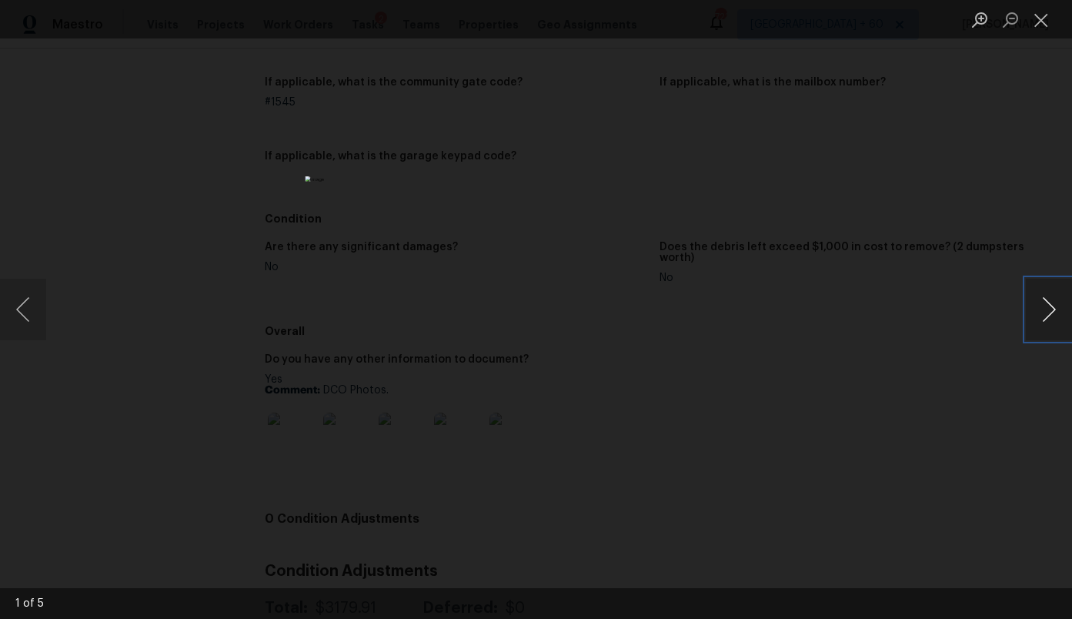
click at [1050, 318] on button "Next image" at bounding box center [1049, 310] width 46 height 62
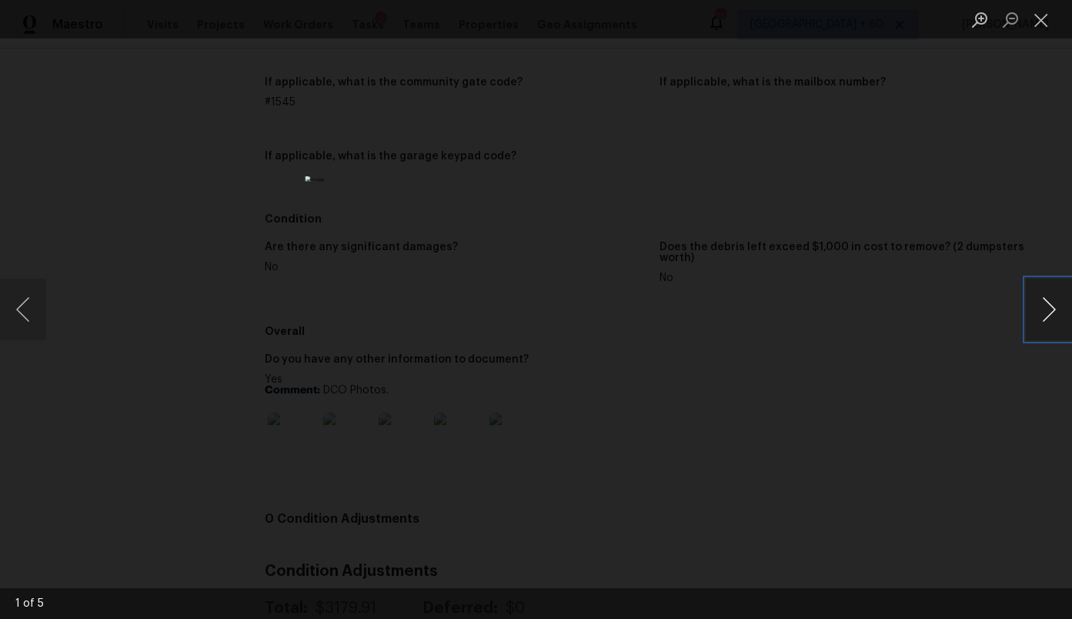
click at [1050, 318] on button "Next image" at bounding box center [1049, 310] width 46 height 62
click at [1050, 319] on button "Next image" at bounding box center [1049, 310] width 46 height 62
click at [940, 249] on div "Lightbox" at bounding box center [536, 309] width 1072 height 619
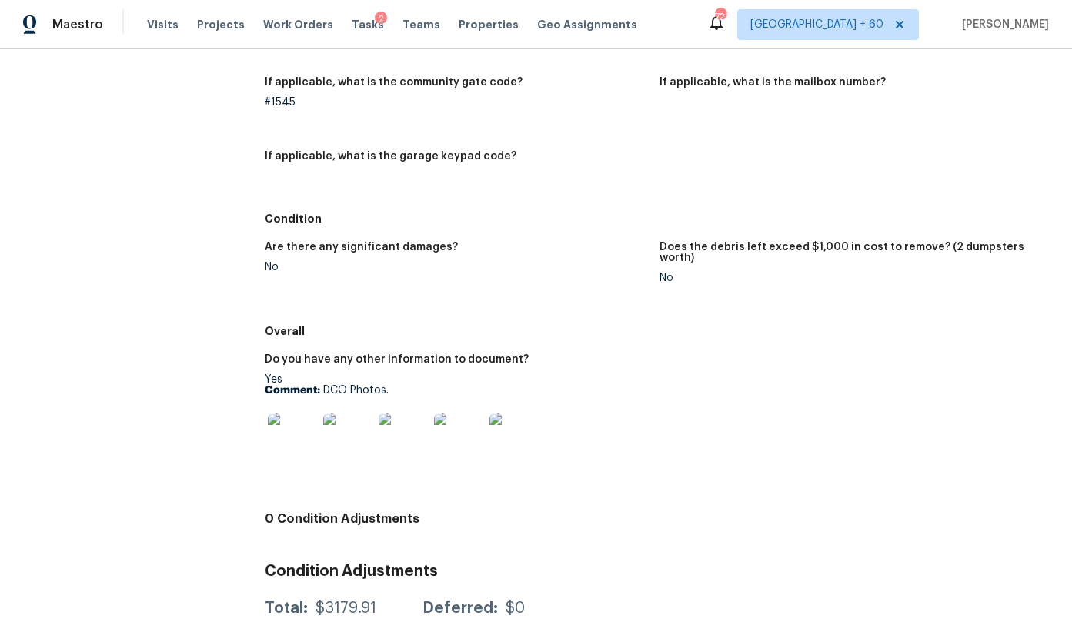
click at [263, 157] on div "All visits 11180 E Lost Canyon Ct Gold Canyon, AZ 85118 Home details Other Visi…" at bounding box center [535, 105] width 1035 height 1116
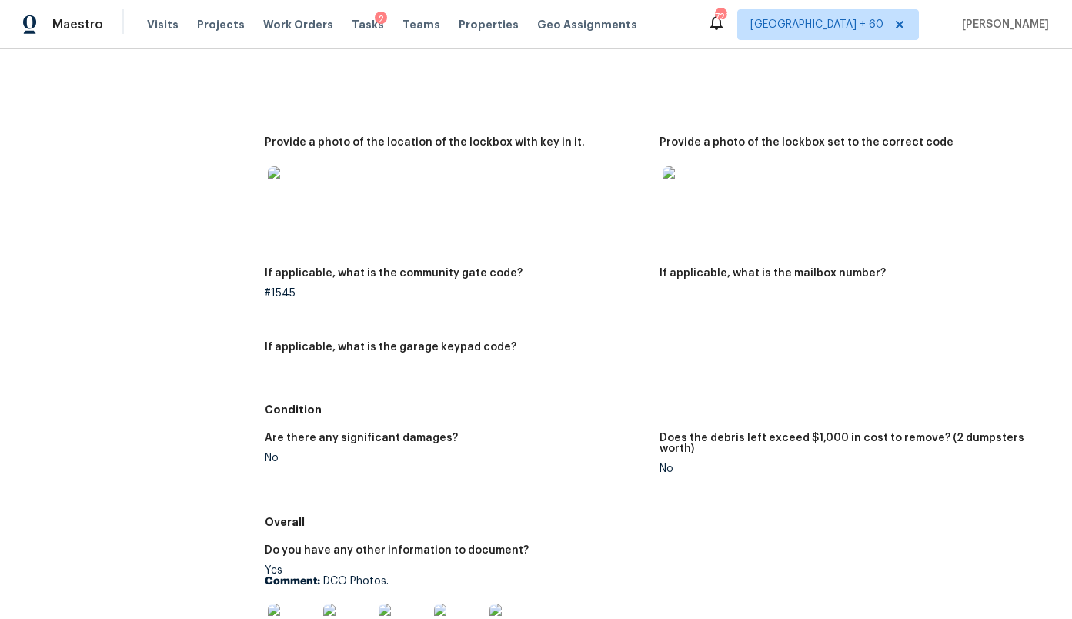
scroll to position [0, 0]
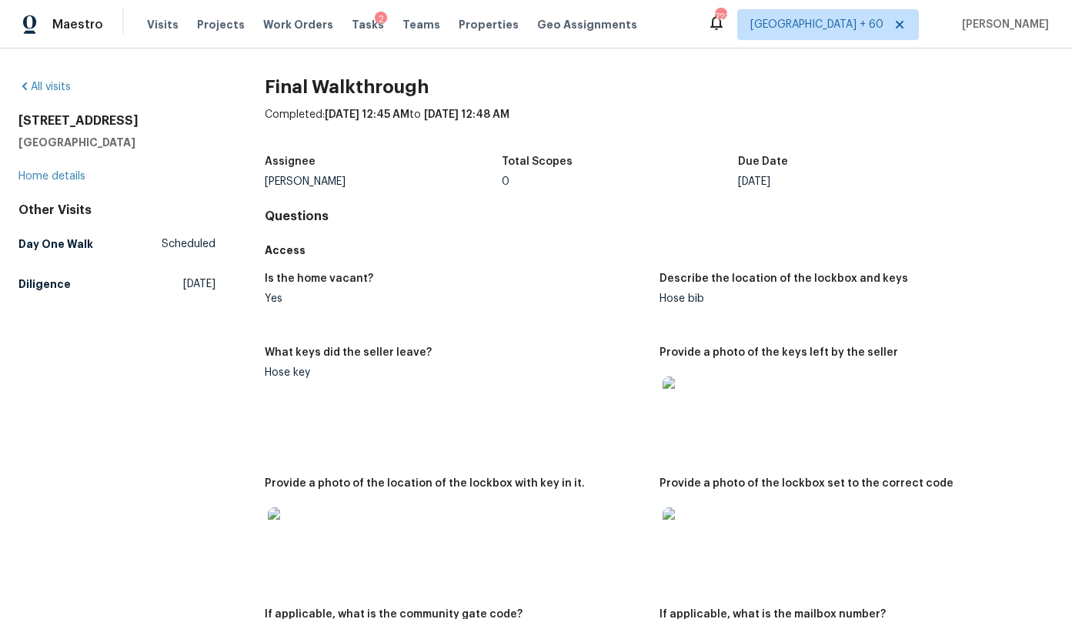
drag, startPoint x: 165, startPoint y: 125, endPoint x: 15, endPoint y: 125, distance: 150.1
click at [15, 125] on div "All visits 11180 E Lost Canyon Ct Gold Canyon, AZ 85118 Home details Other Visi…" at bounding box center [536, 333] width 1072 height 570
copy h2 "11180 E Lost Canyon Ct"
